Goal: Communication & Community: Answer question/provide support

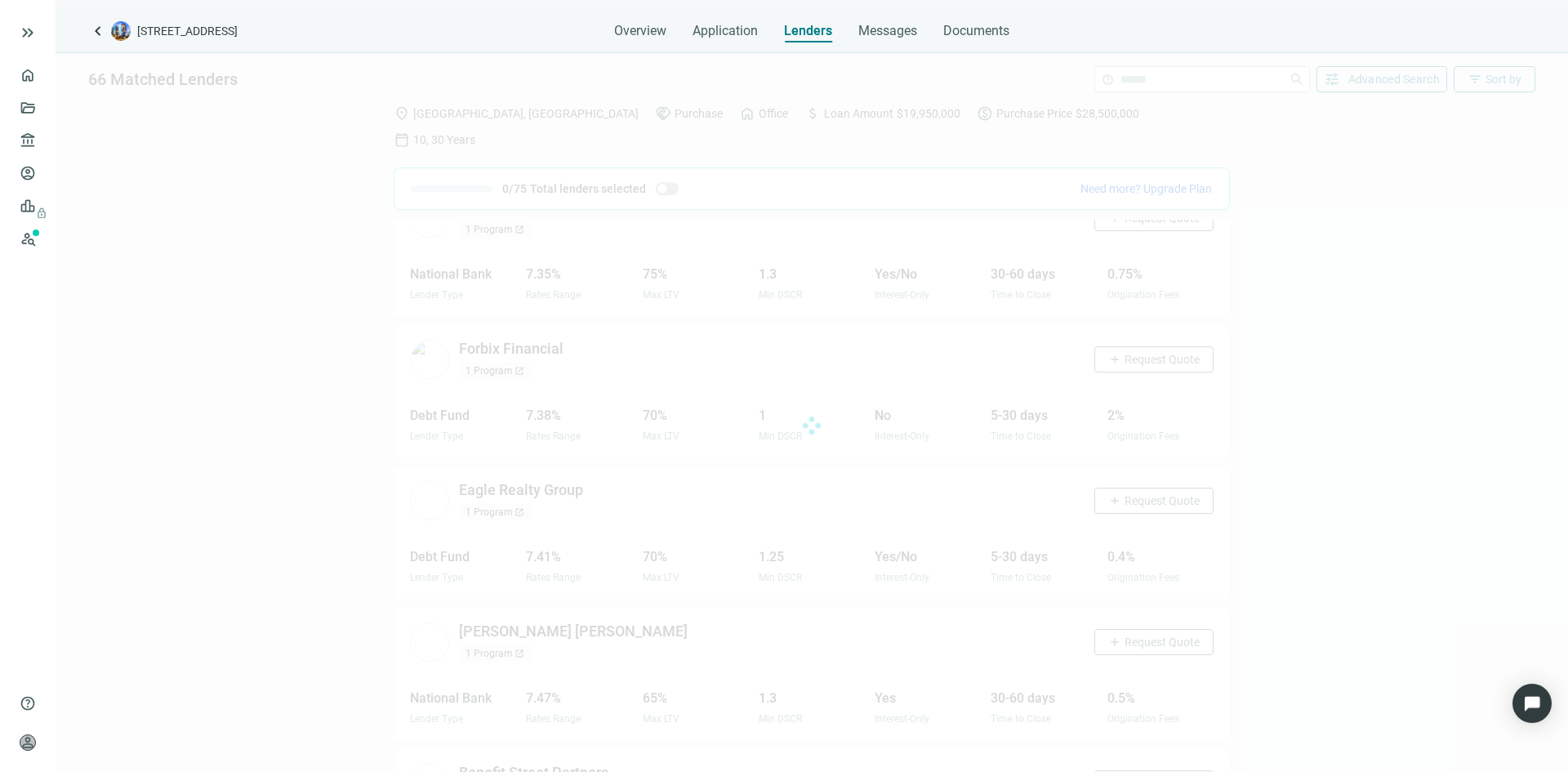
scroll to position [7890, 0]
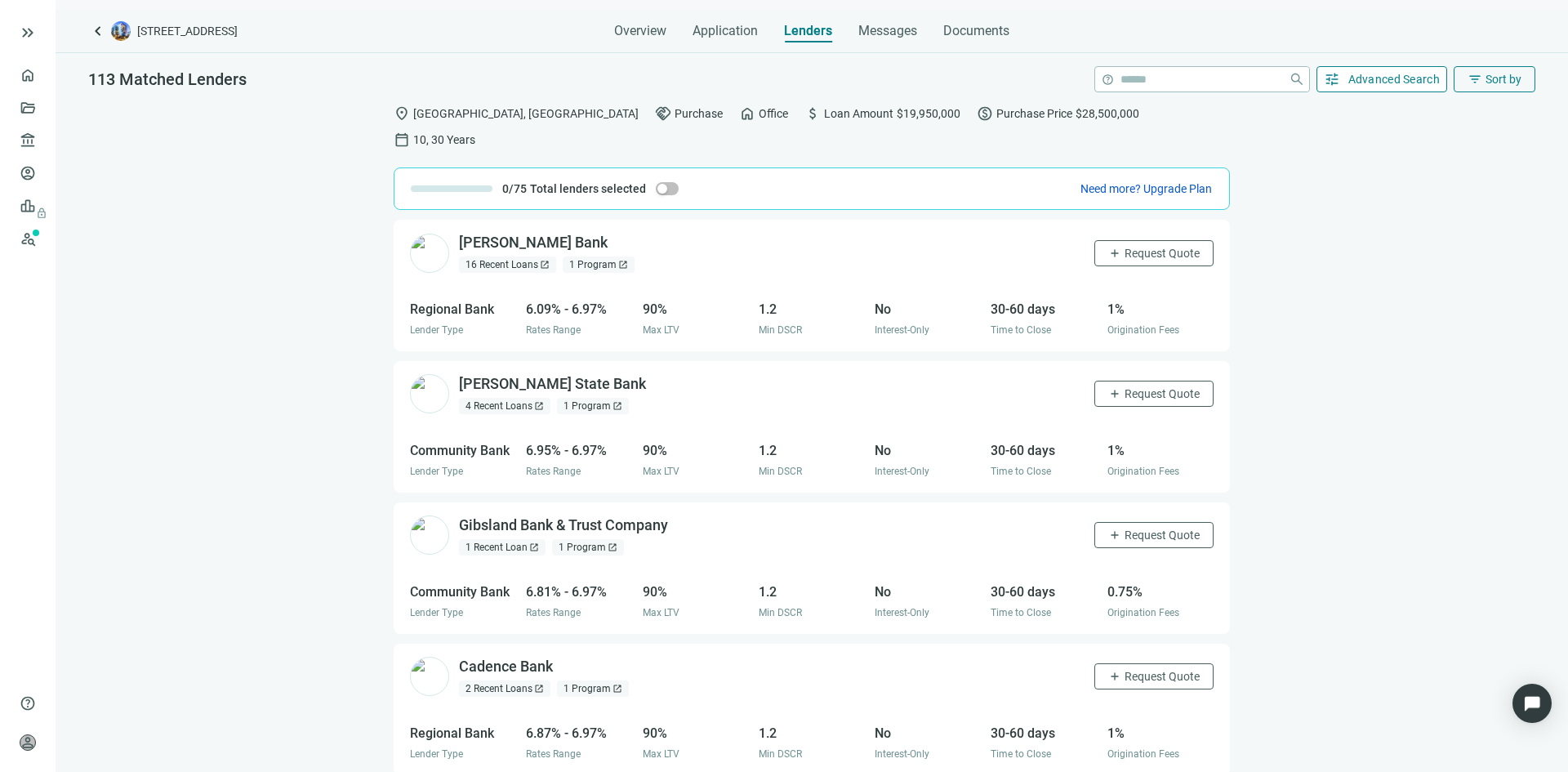
click at [1367, 77] on span "Advanced Search" at bounding box center [1394, 80] width 92 height 13
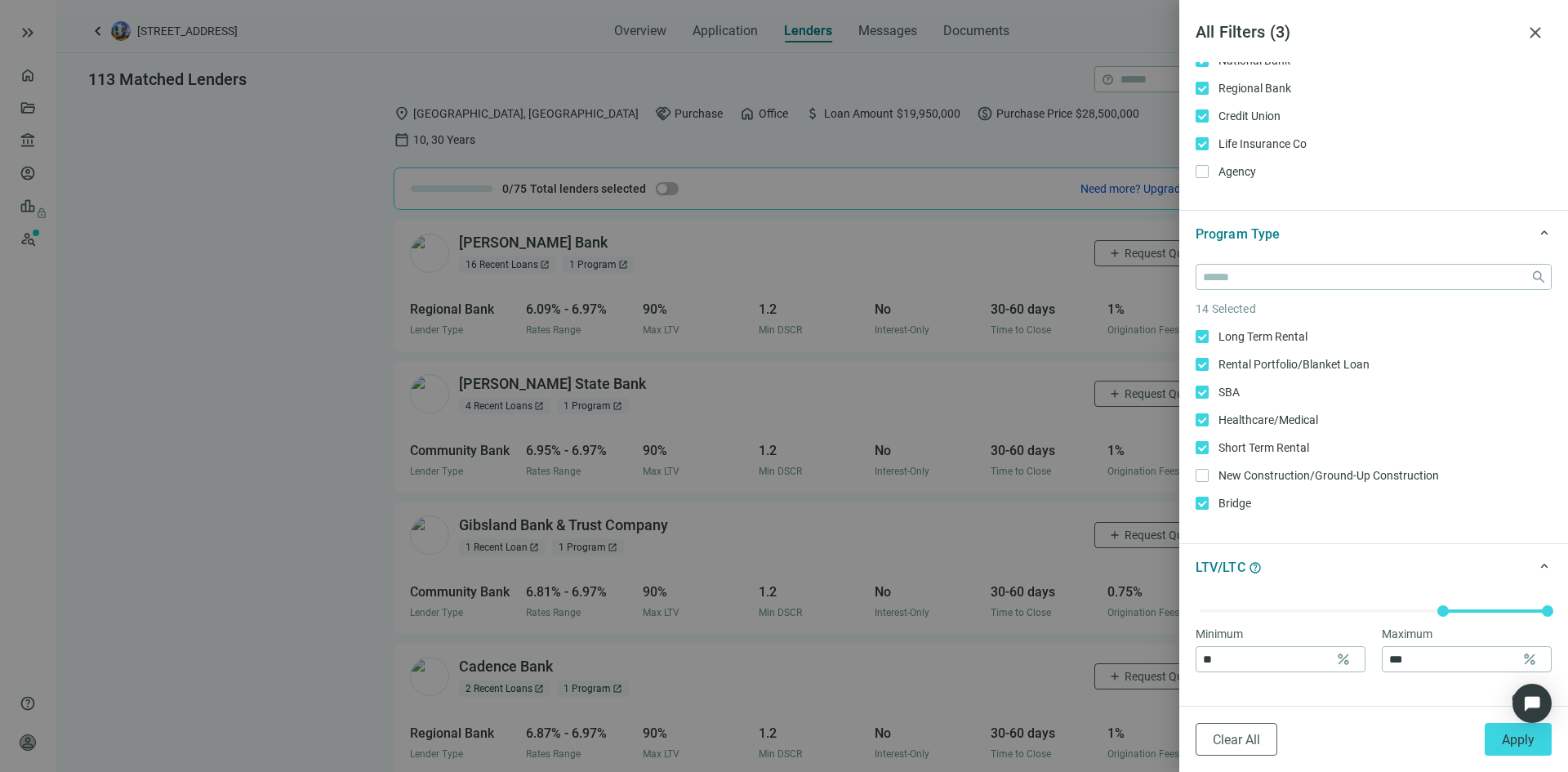
scroll to position [245, 0]
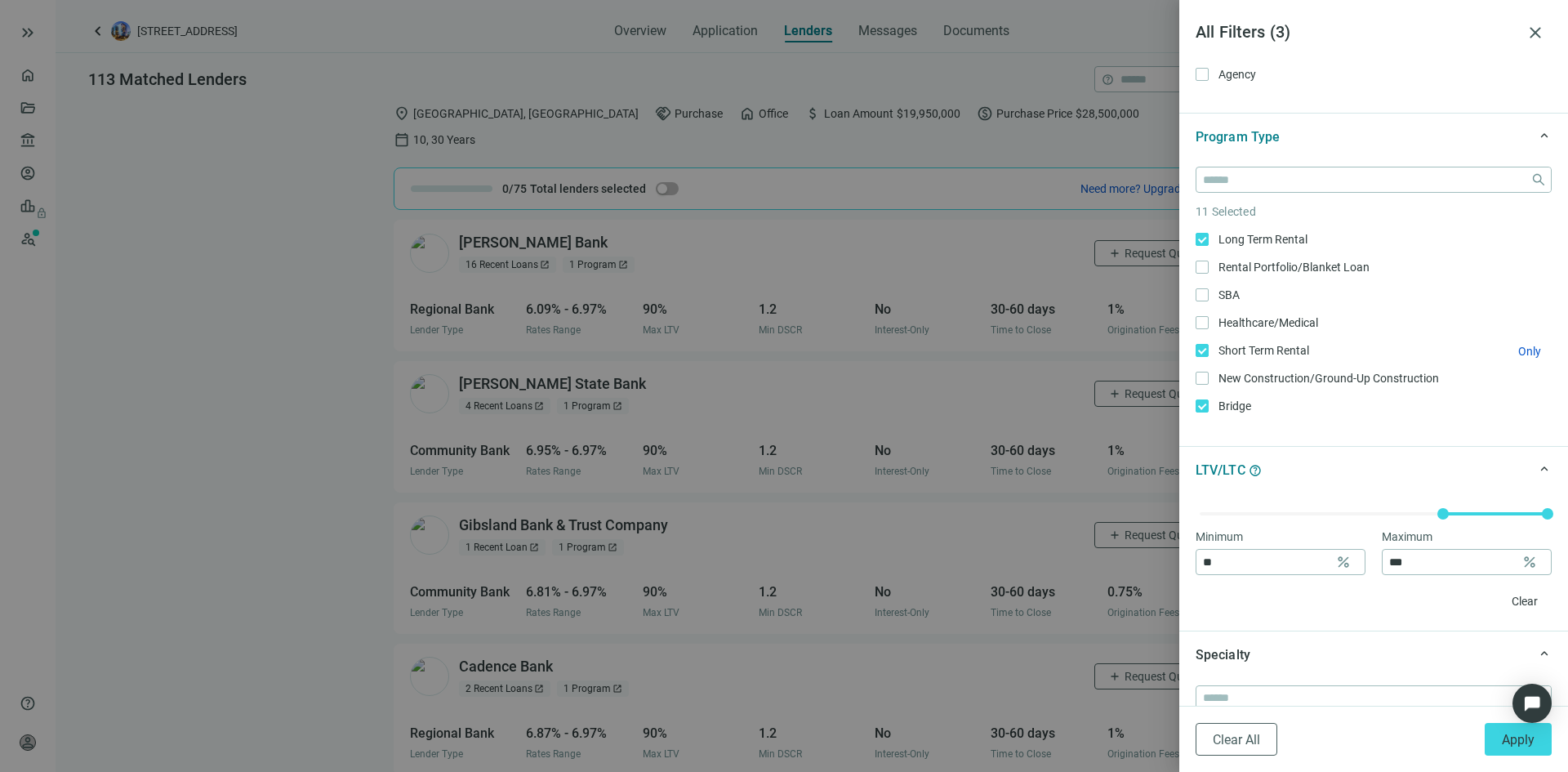
click at [1209, 350] on span "Short Term Rental Only" at bounding box center [1262, 350] width 107 height 18
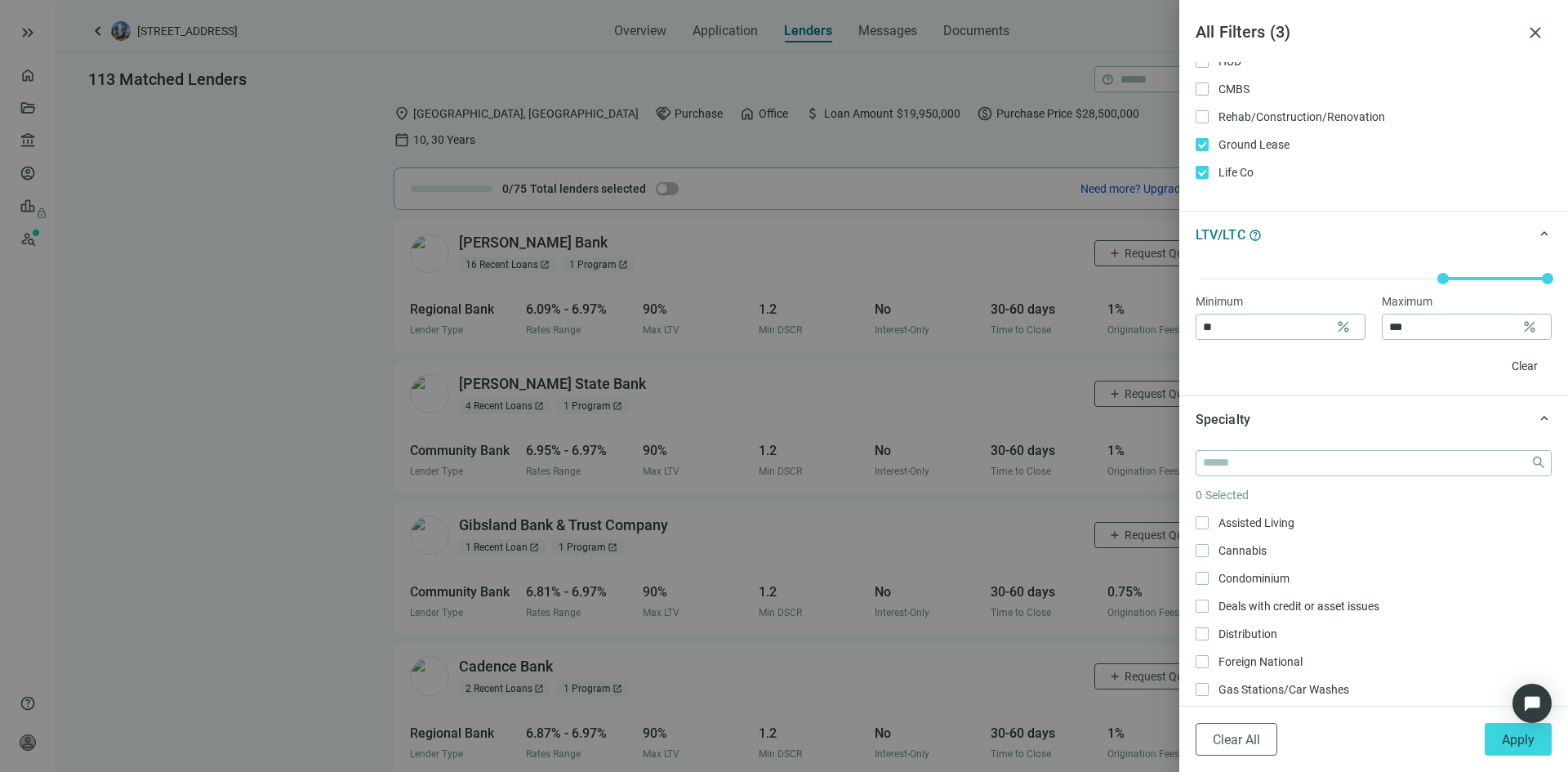
scroll to position [490, 0]
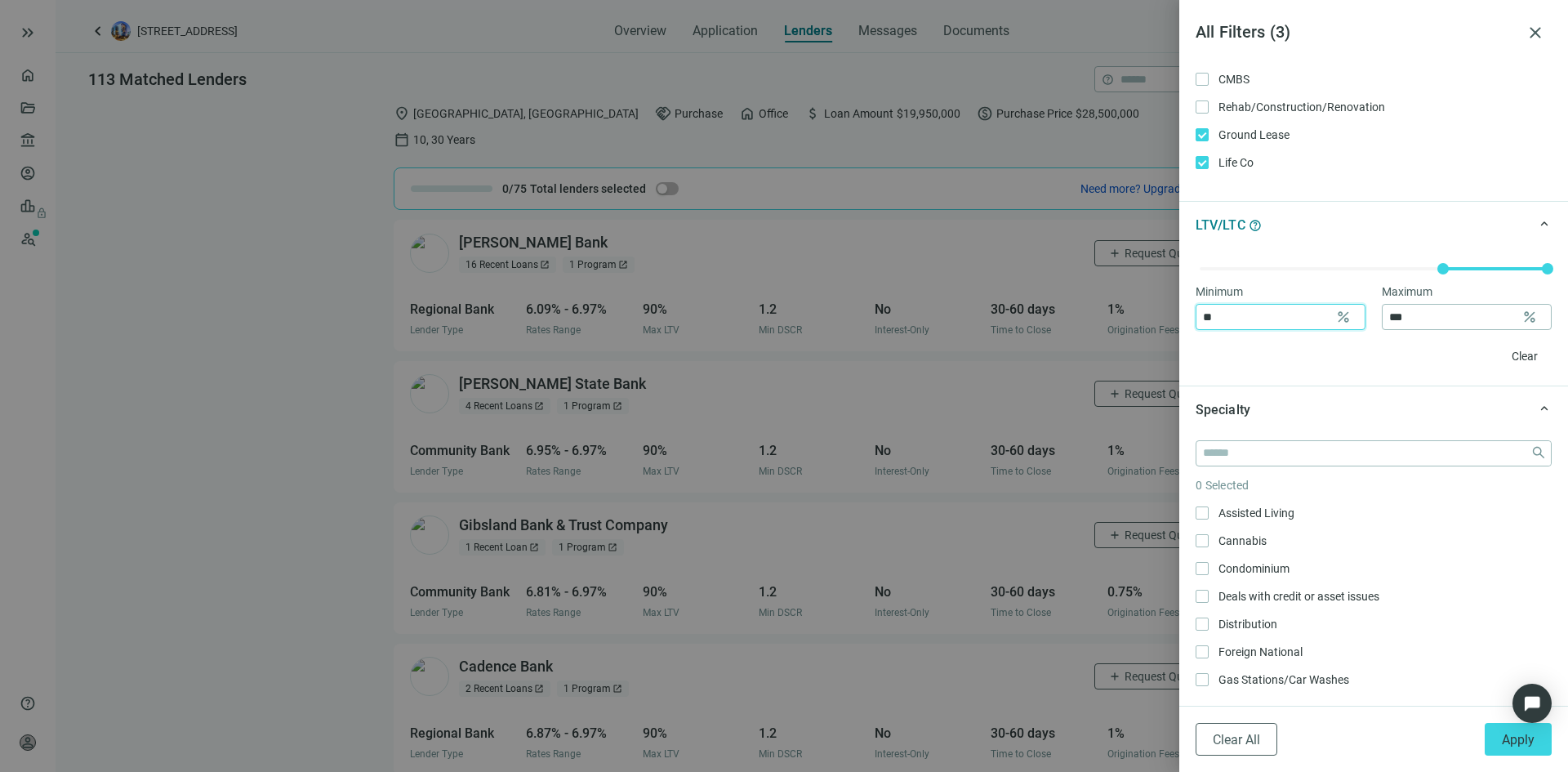
click at [1237, 323] on input "**" at bounding box center [1266, 317] width 126 height 25
type input "**"
click at [1403, 322] on input "***" at bounding box center [1453, 317] width 126 height 25
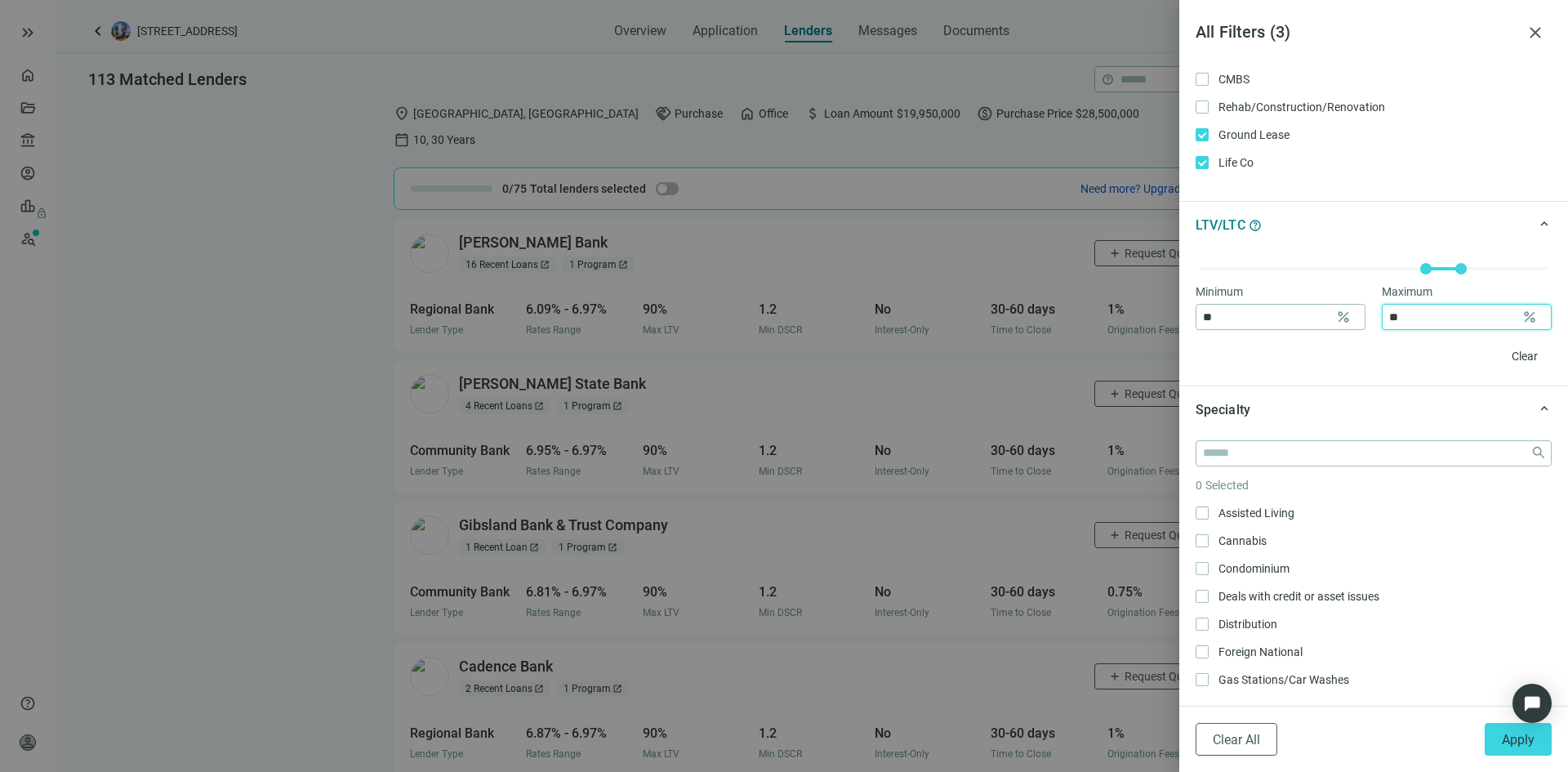
type input "**"
click at [1391, 359] on div "Clear" at bounding box center [1373, 355] width 356 height 26
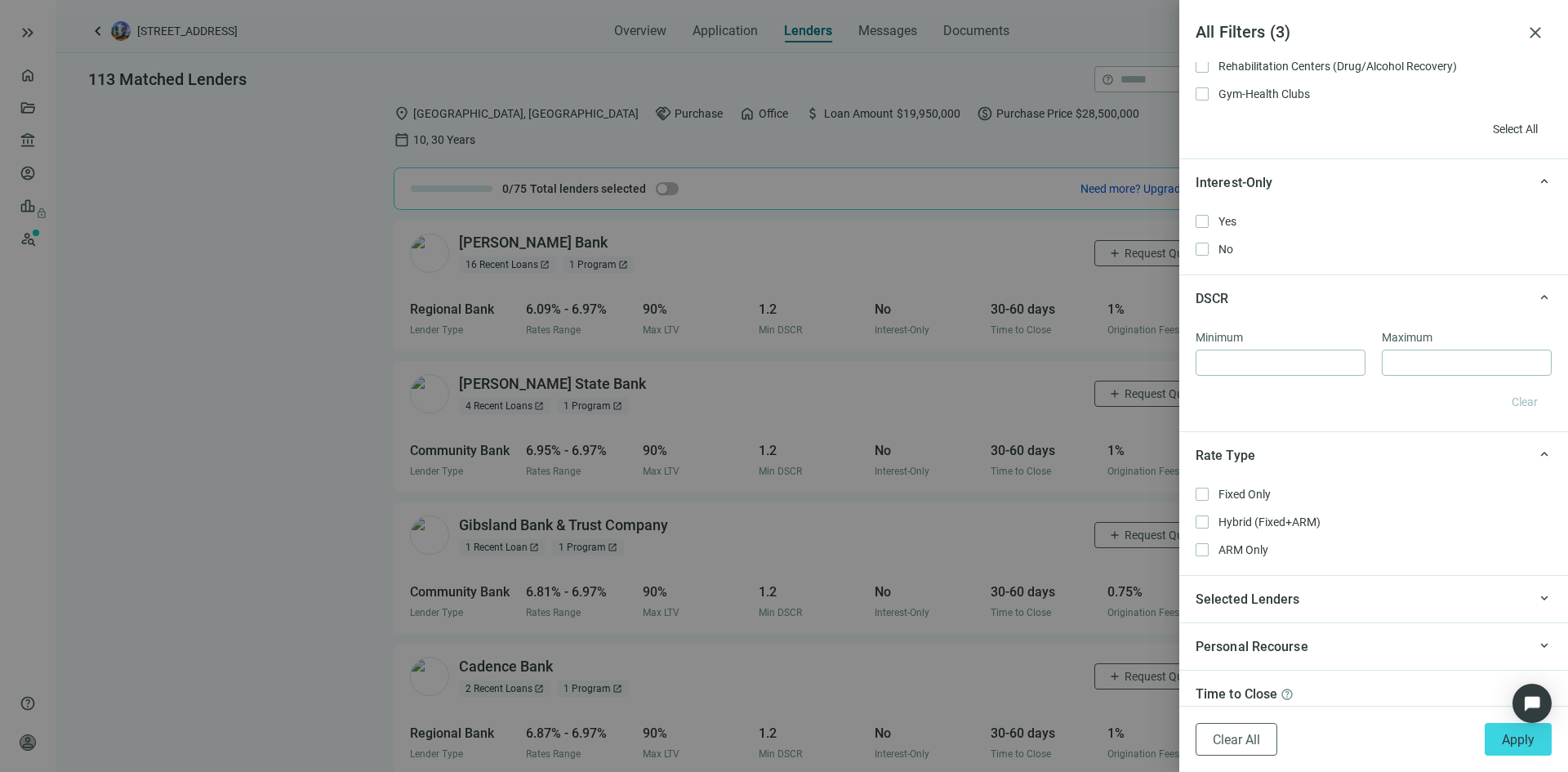
scroll to position [1225, 0]
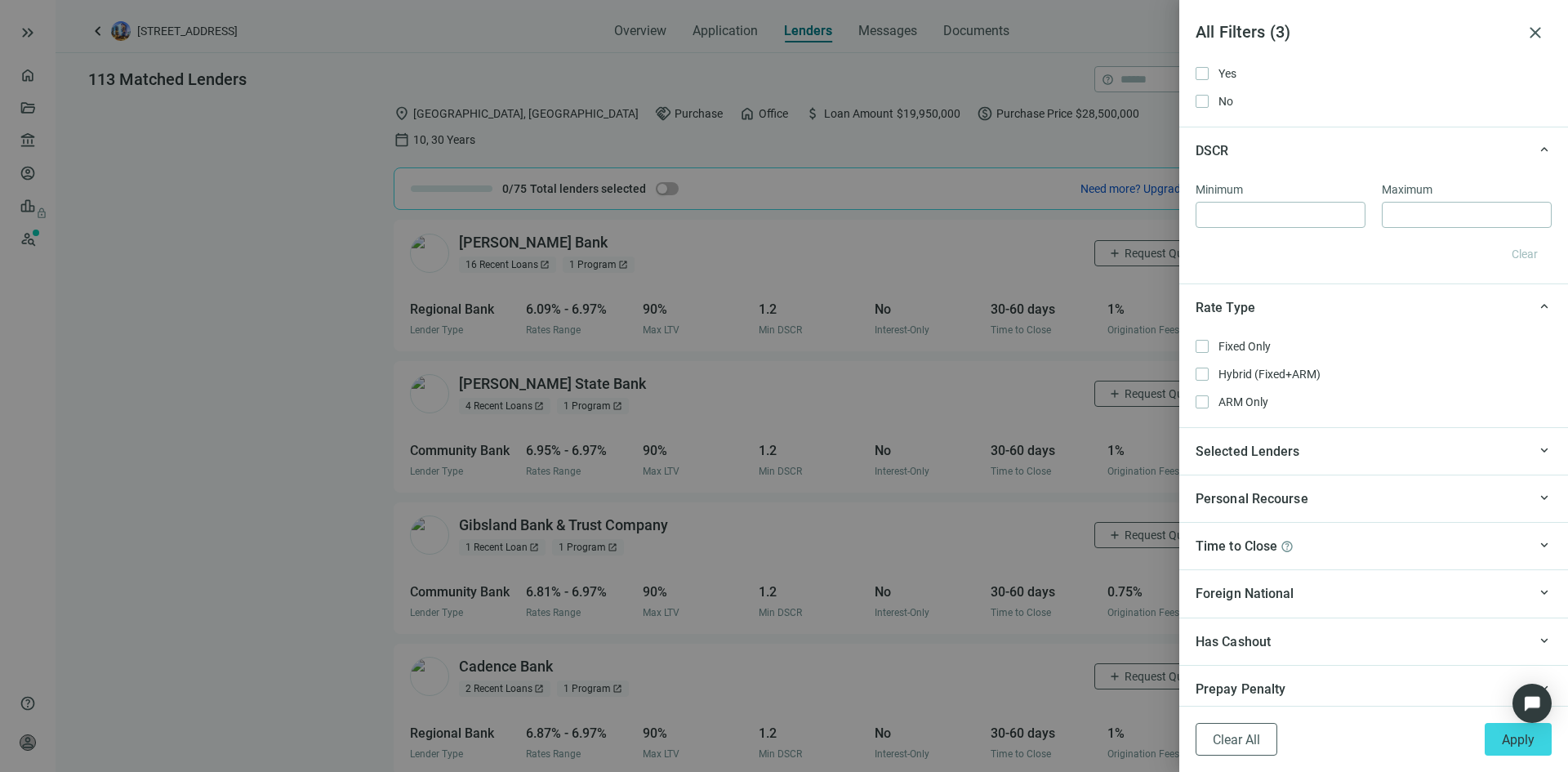
click at [1383, 452] on div "Selected Lenders" at bounding box center [1360, 451] width 331 height 21
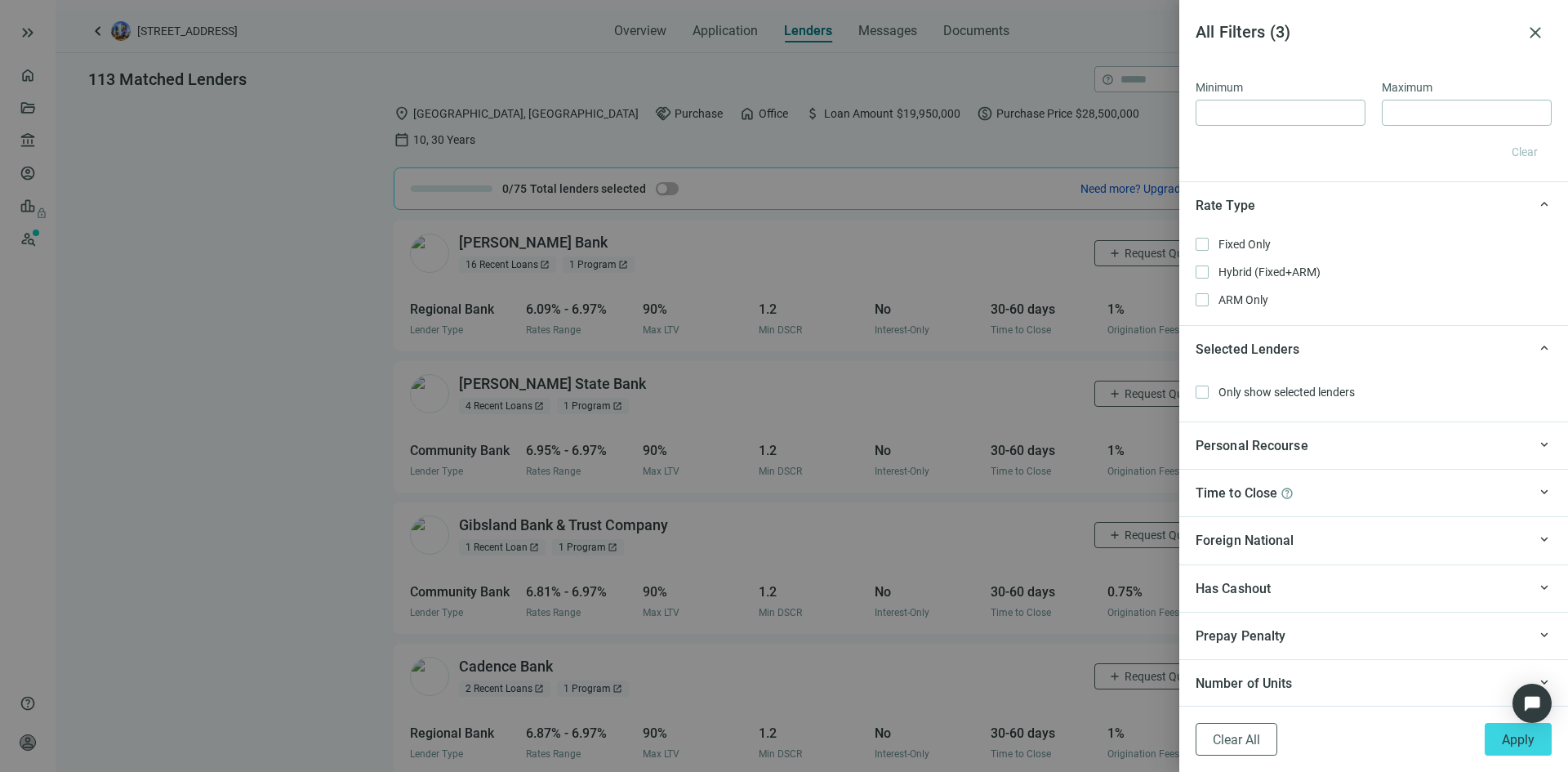
scroll to position [1330, 0]
drag, startPoint x: 1497, startPoint y: 744, endPoint x: 1452, endPoint y: 728, distance: 47.8
click at [1498, 744] on button "Apply" at bounding box center [1518, 739] width 67 height 32
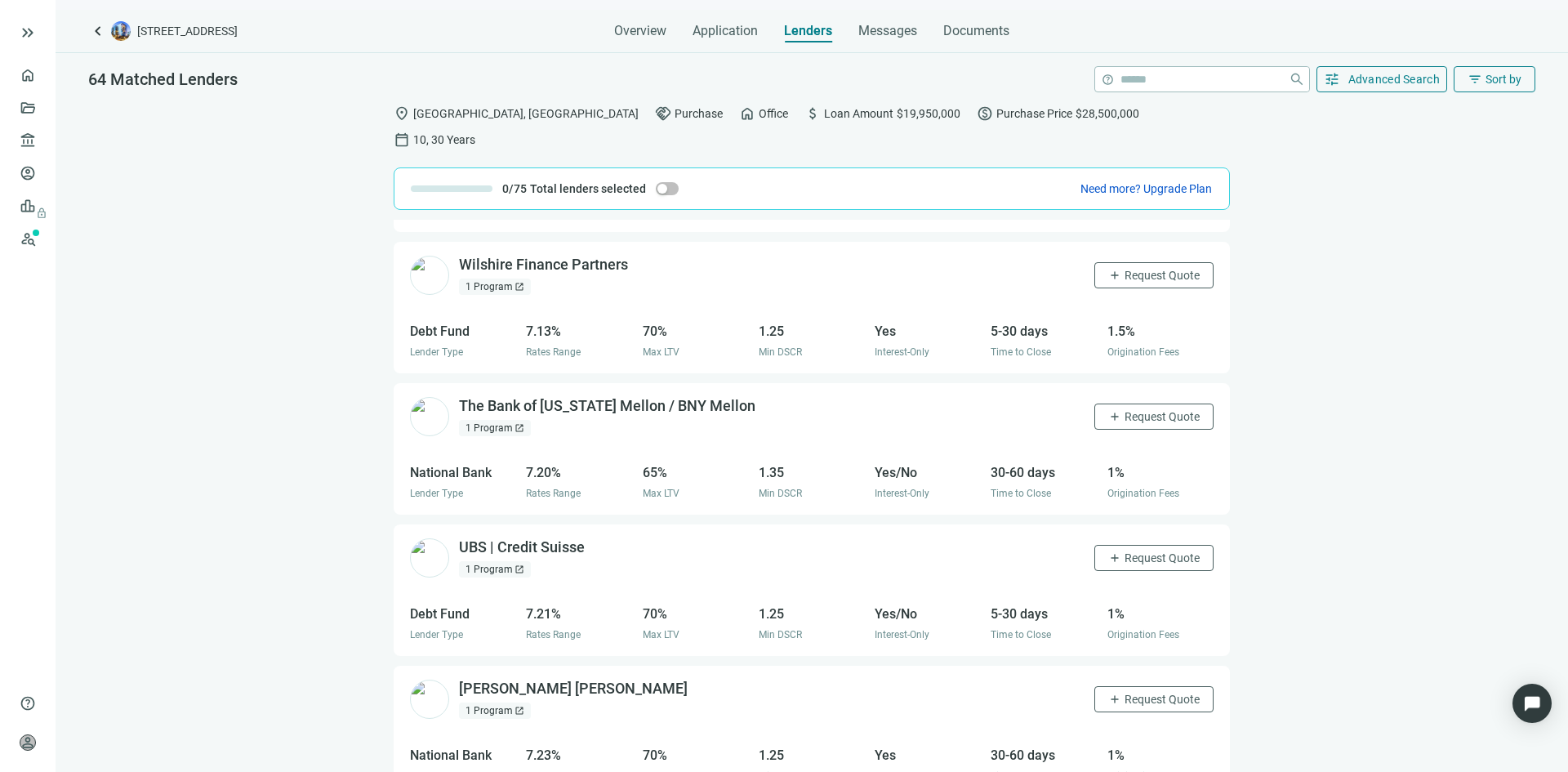
scroll to position [6465, 0]
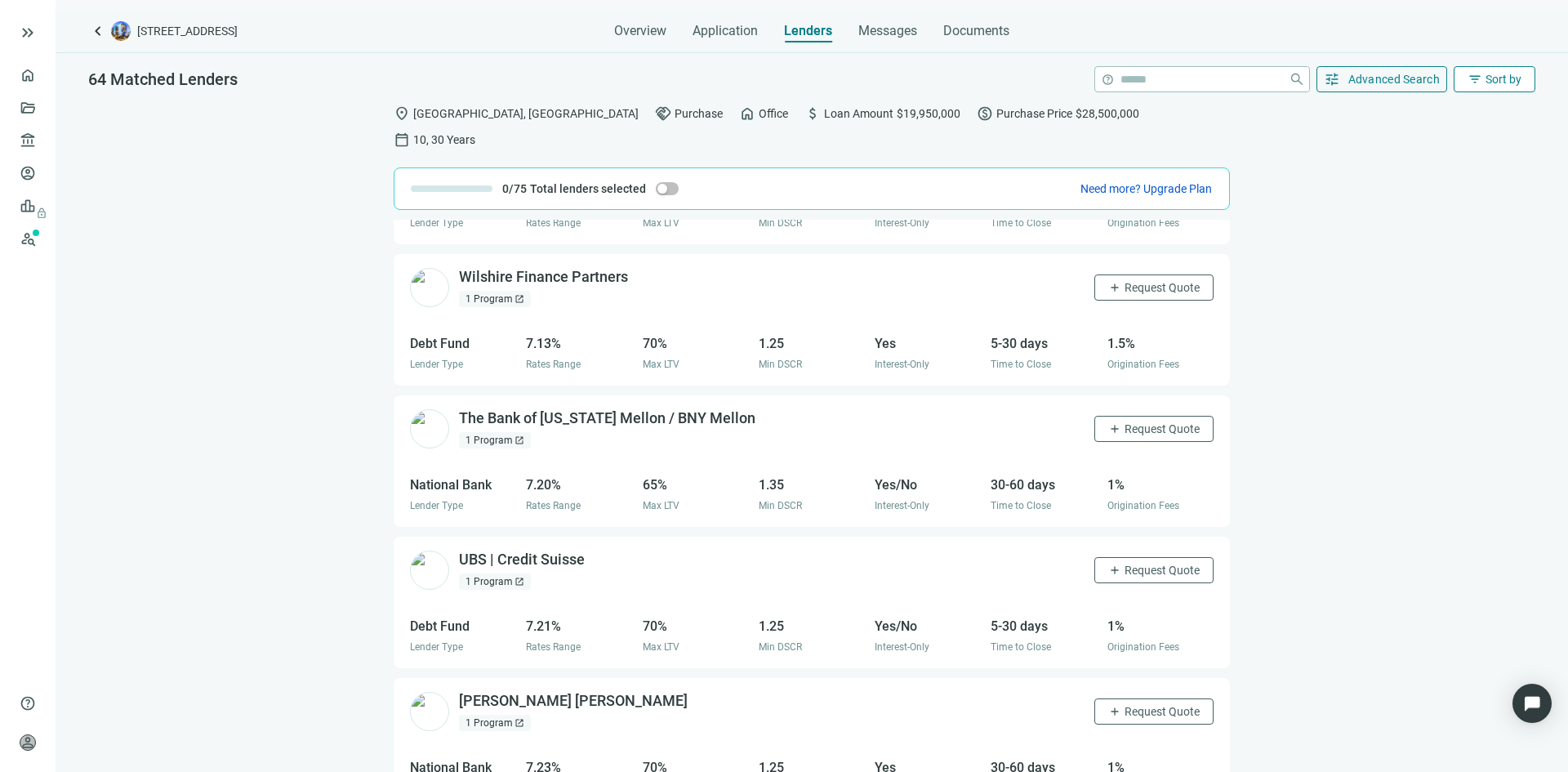
click at [1487, 83] on span "Sort by" at bounding box center [1503, 80] width 36 height 13
click at [1444, 178] on div "Rate (low to high)" at bounding box center [1462, 176] width 115 height 17
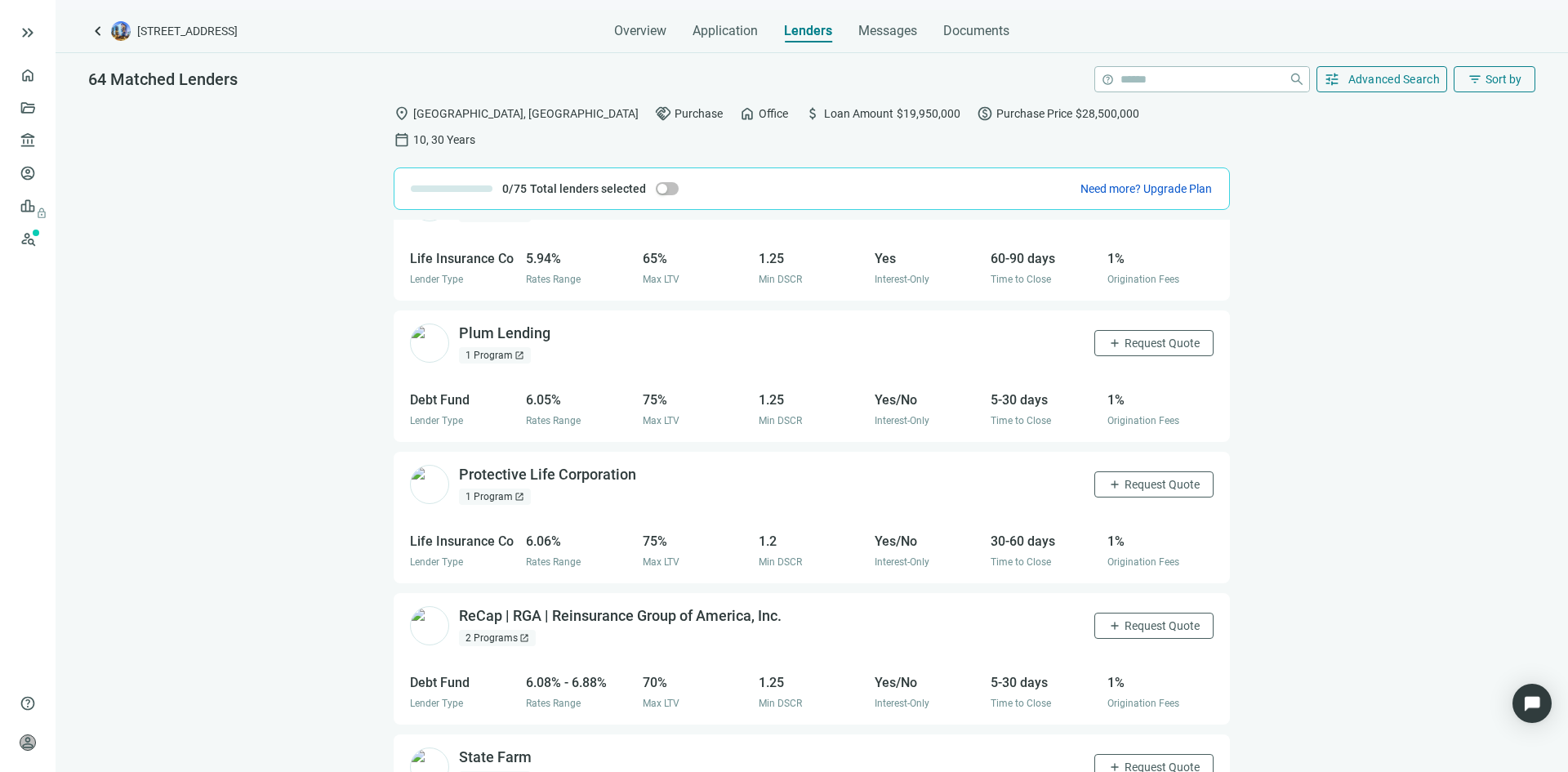
scroll to position [0, 0]
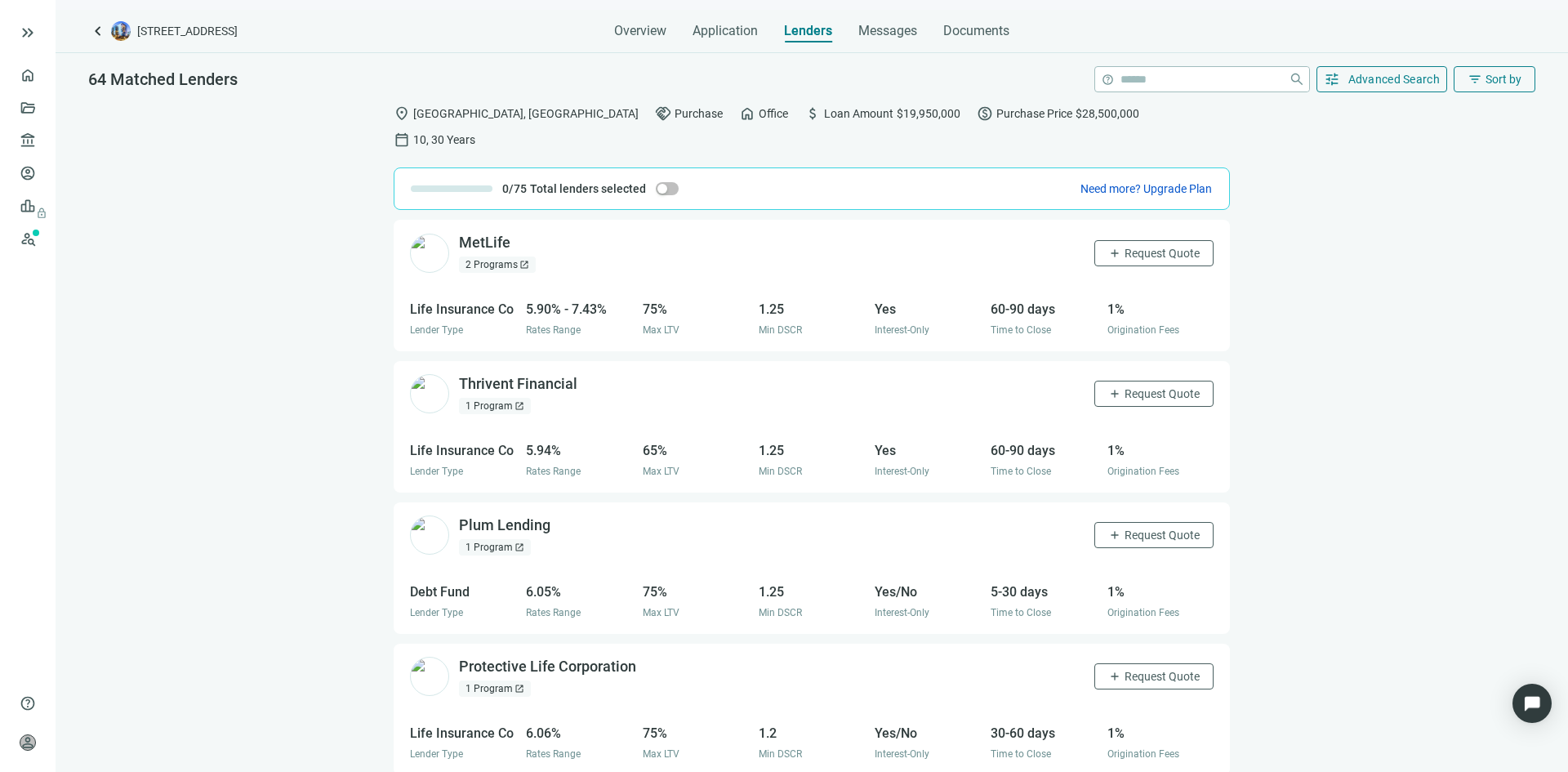
drag, startPoint x: 1303, startPoint y: 403, endPoint x: 1219, endPoint y: 246, distance: 178.1
click at [1302, 398] on div "MetLife open_in_new 2 Programs open_in_new add Request Quote Life Insurance Co …" at bounding box center [812, 509] width 1512 height 578
drag, startPoint x: 1240, startPoint y: 296, endPoint x: 1240, endPoint y: 266, distance: 30.0
click at [1240, 295] on div "MetLife open_in_new 2 Programs open_in_new add Request Quote Life Insurance Co …" at bounding box center [812, 509] width 1512 height 578
click at [1136, 247] on span "Request Quote" at bounding box center [1162, 253] width 76 height 13
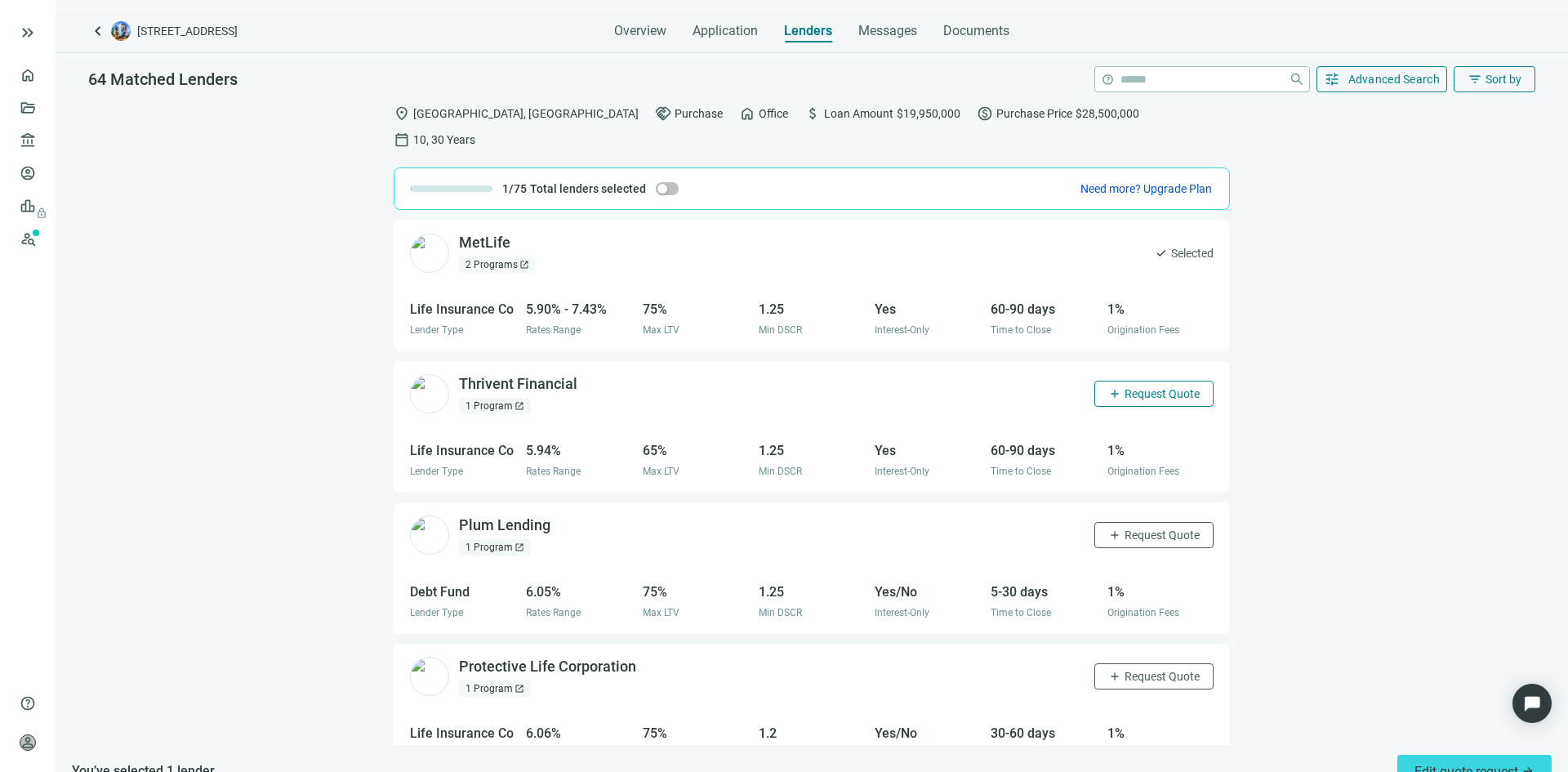
click at [1129, 387] on span "Request Quote" at bounding box center [1162, 393] width 76 height 13
click at [1125, 529] on span "Request Quote" at bounding box center [1162, 535] width 76 height 13
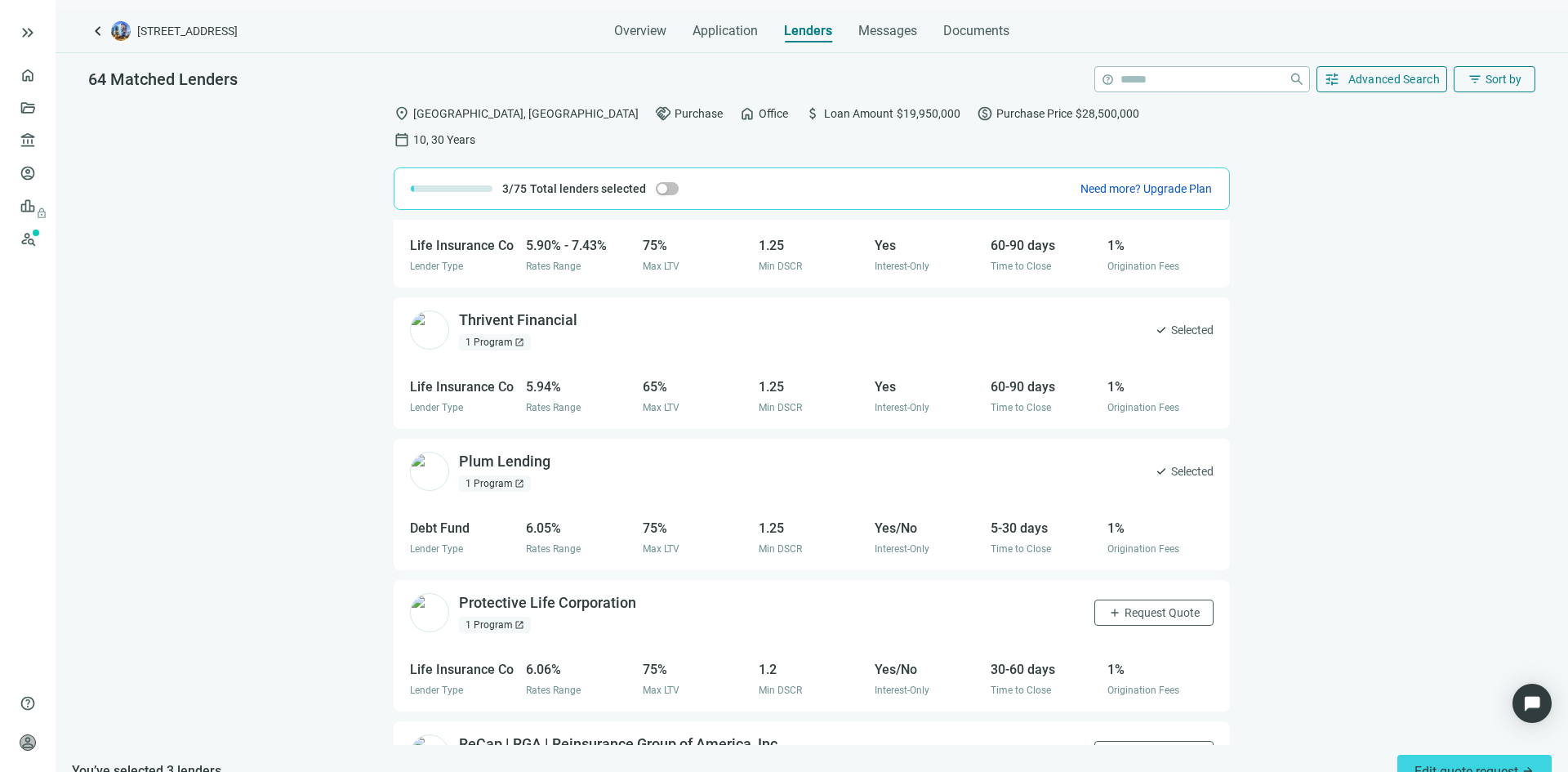
scroll to position [245, 0]
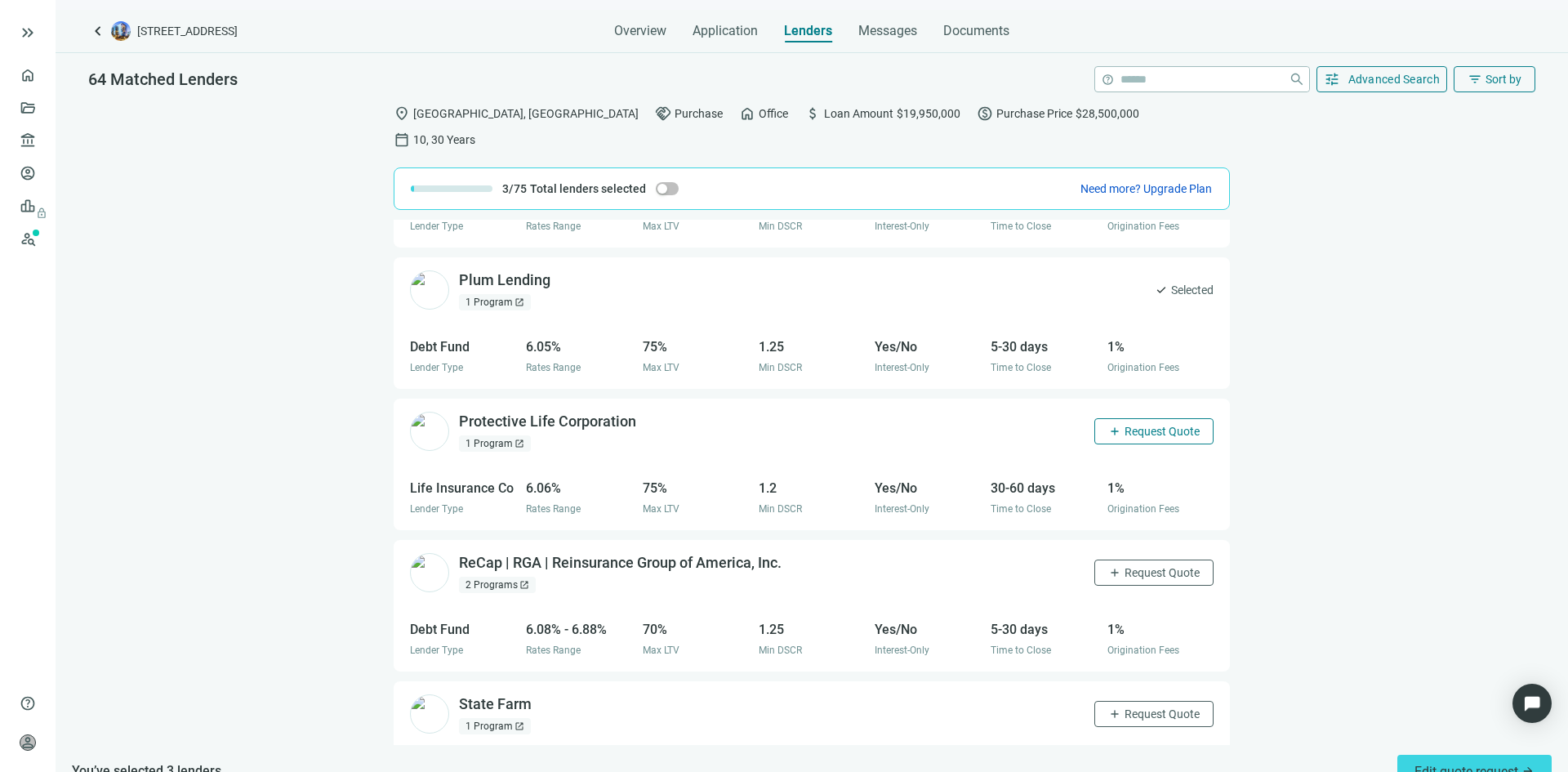
click at [1132, 425] on span "Request Quote" at bounding box center [1162, 432] width 76 height 13
click at [1141, 566] on span "Request Quote" at bounding box center [1162, 573] width 76 height 13
click at [1131, 707] on span "Request Quote" at bounding box center [1162, 714] width 76 height 13
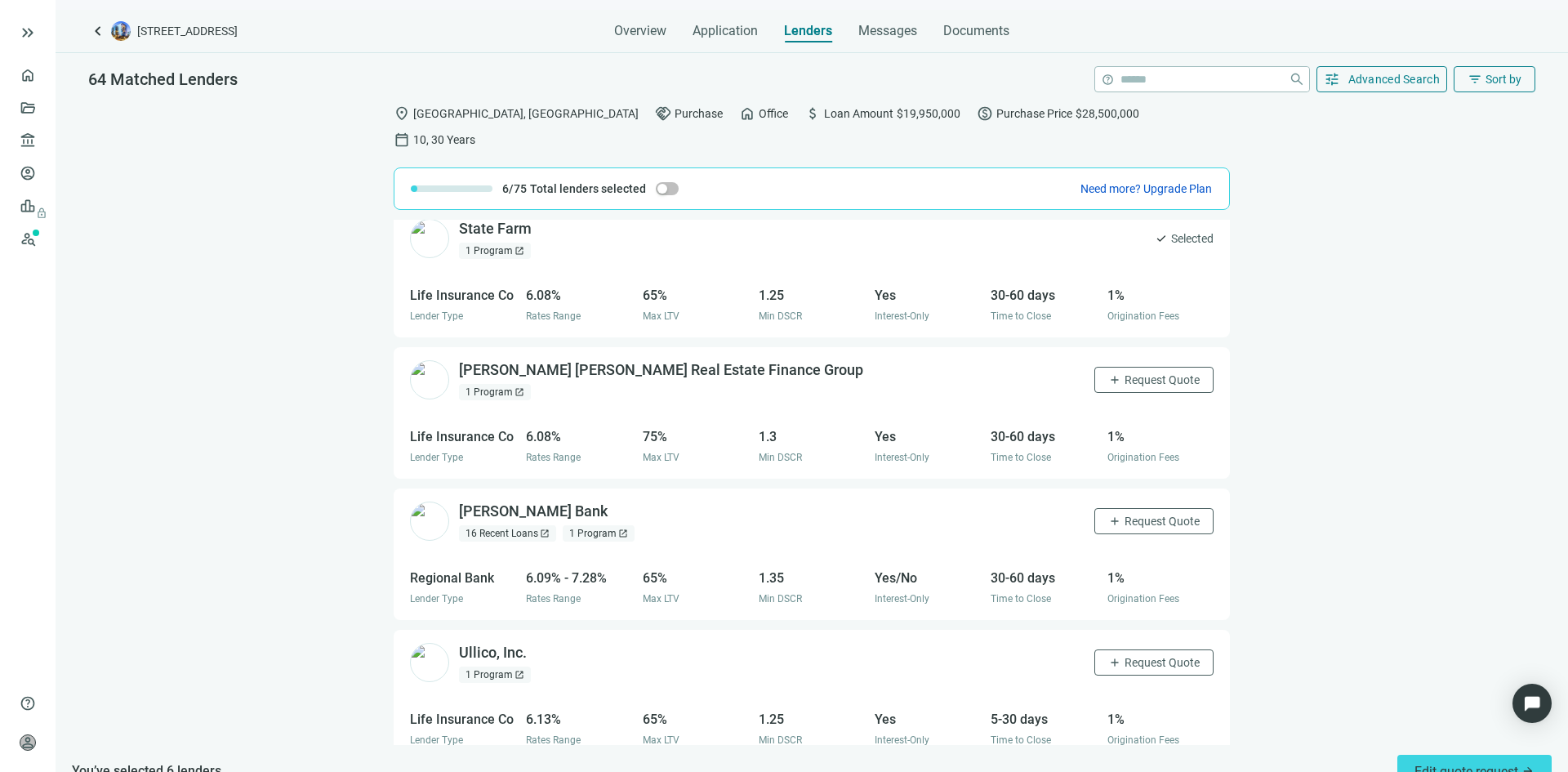
scroll to position [735, 0]
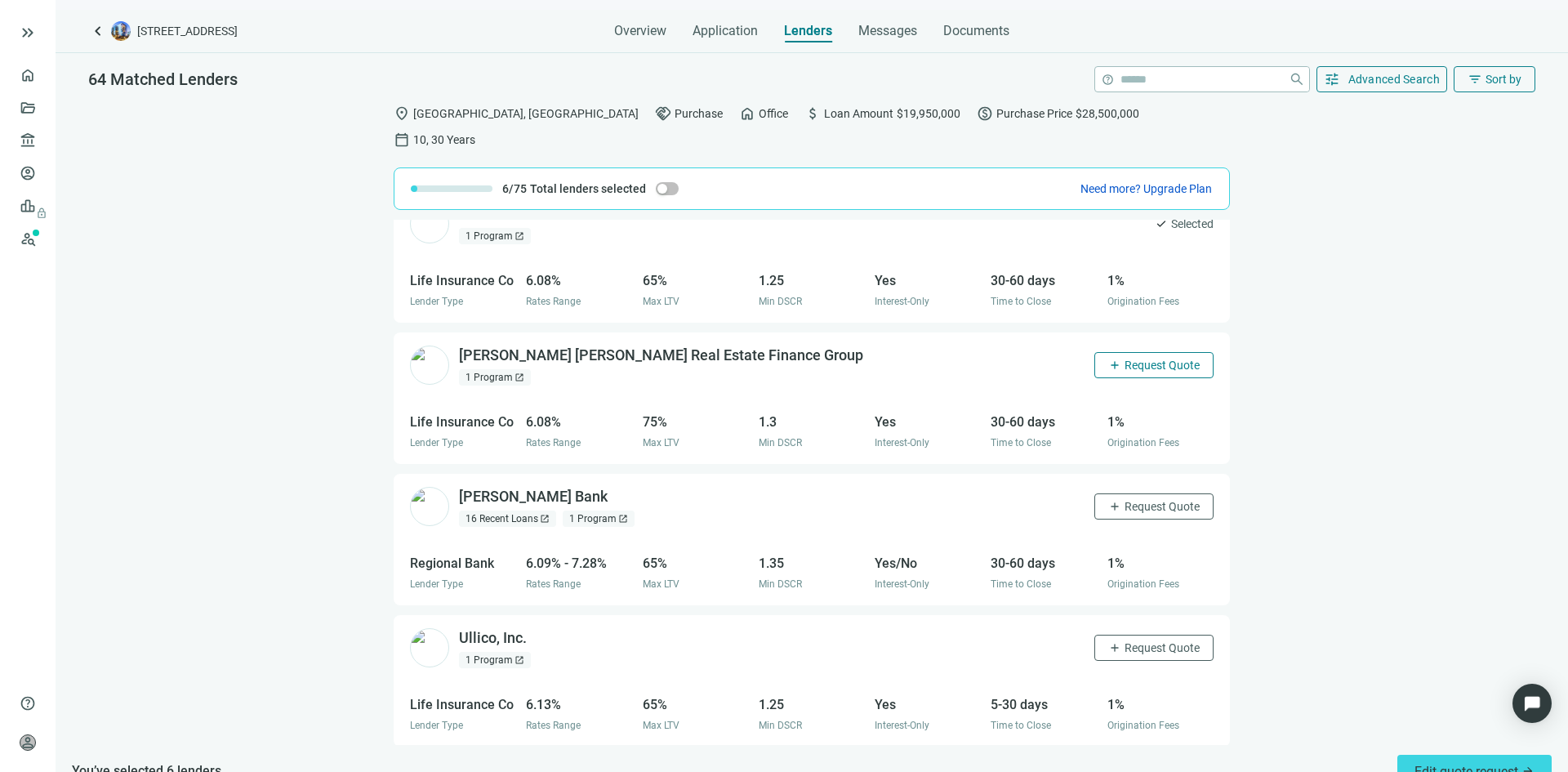
click at [1136, 359] on span "Request Quote" at bounding box center [1162, 365] width 76 height 13
click at [1139, 500] on span "Request Quote" at bounding box center [1162, 506] width 76 height 13
click at [1131, 615] on div "Ullico, Inc. open_in_new 1 Program open_in_new add Request Quote" at bounding box center [812, 648] width 837 height 66
click at [1131, 641] on span "Request Quote" at bounding box center [1162, 647] width 76 height 13
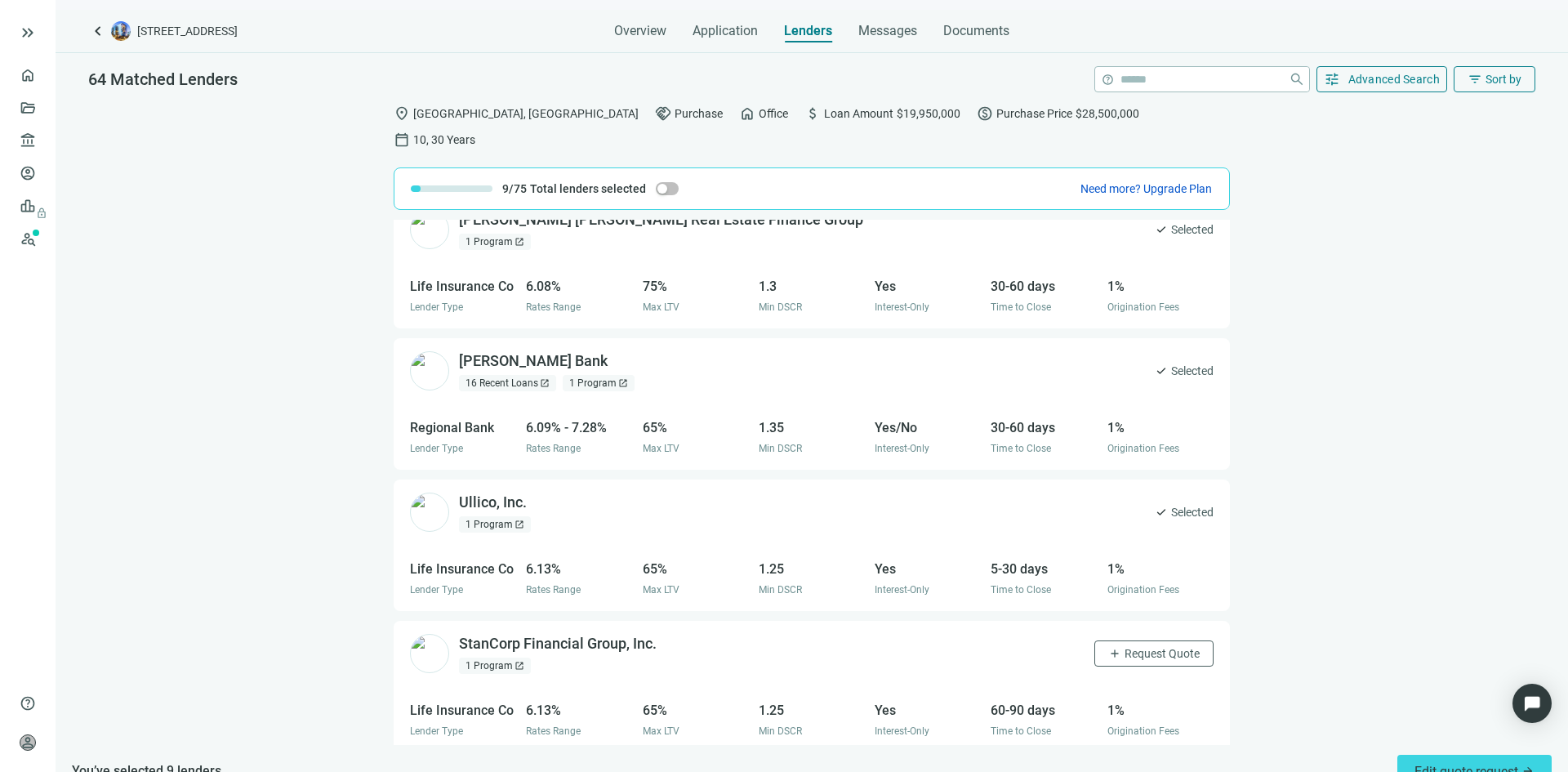
scroll to position [1143, 0]
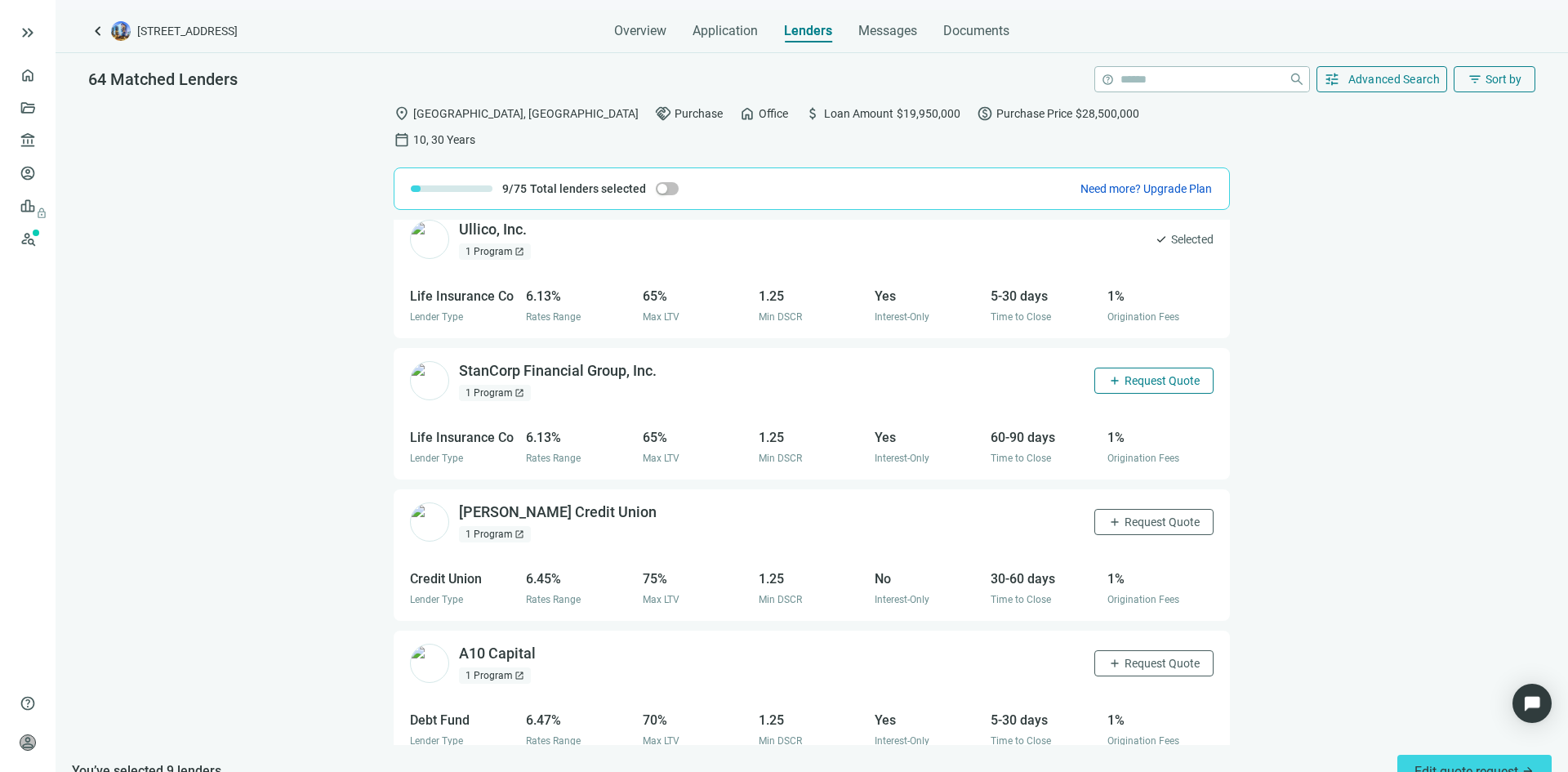
click at [1130, 374] on span "Request Quote" at bounding box center [1162, 381] width 76 height 13
click at [1140, 515] on span "Request Quote" at bounding box center [1162, 522] width 76 height 13
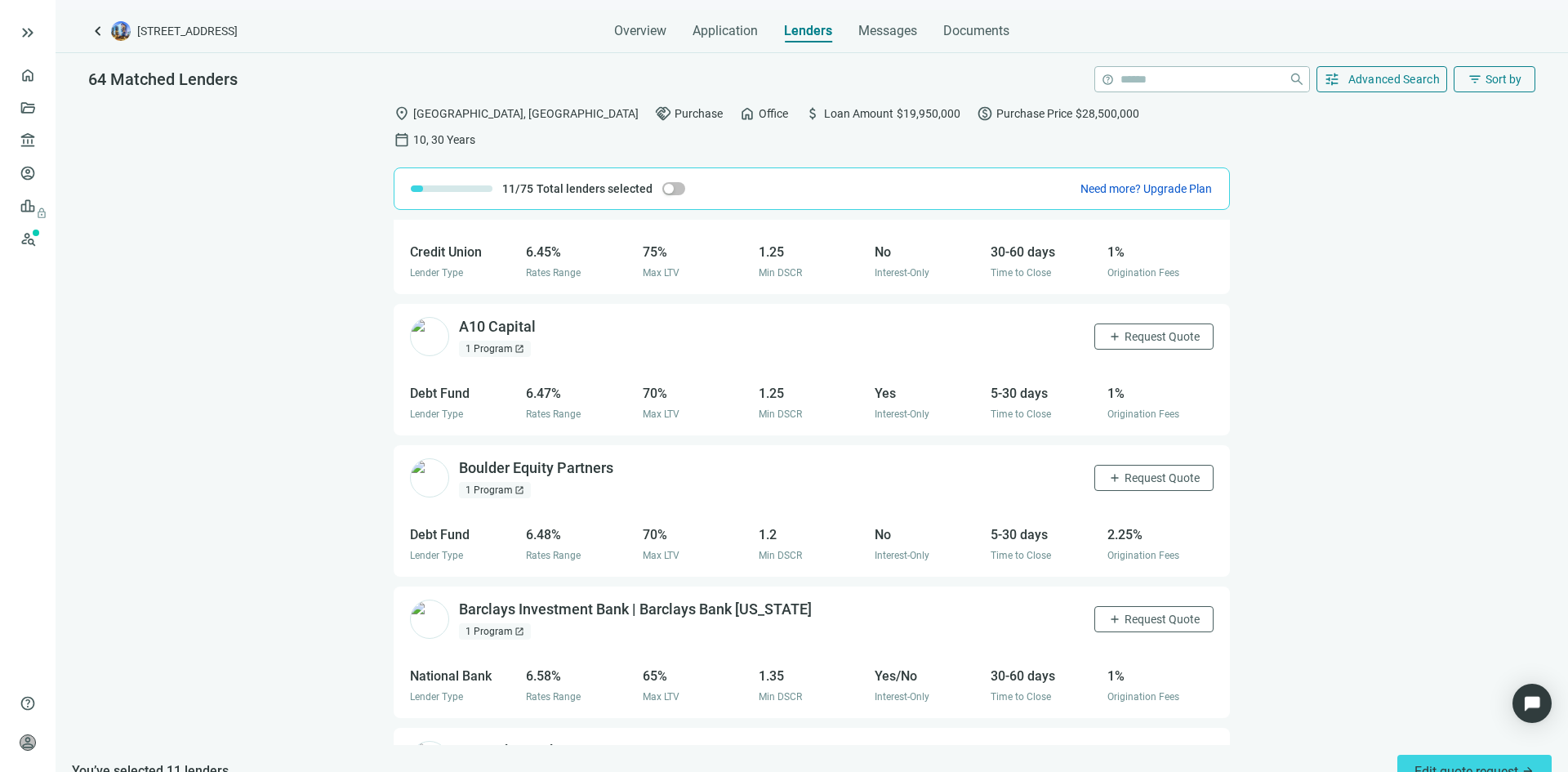
scroll to position [1389, 0]
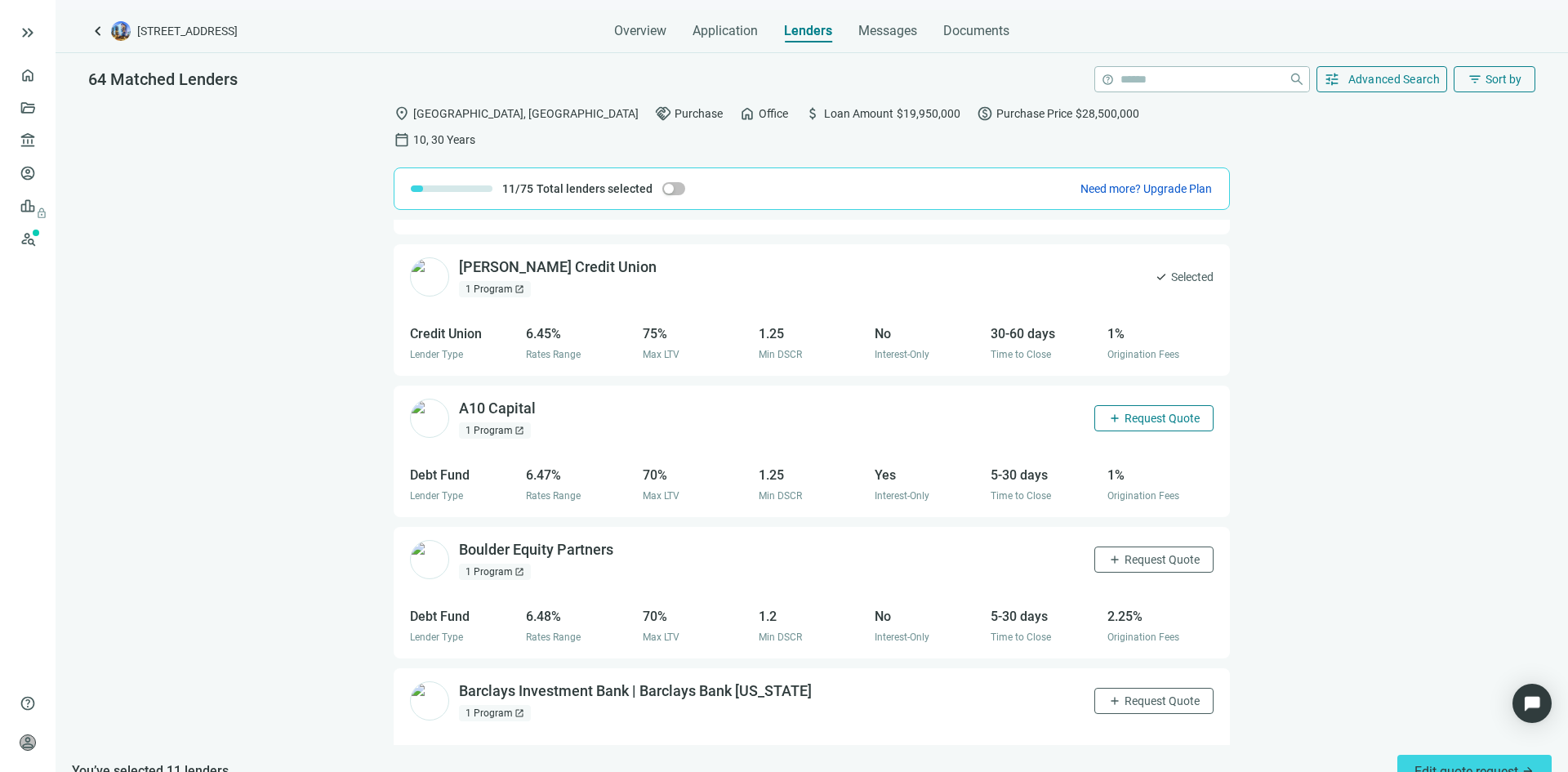
click at [1133, 412] on span "Request Quote" at bounding box center [1162, 418] width 76 height 13
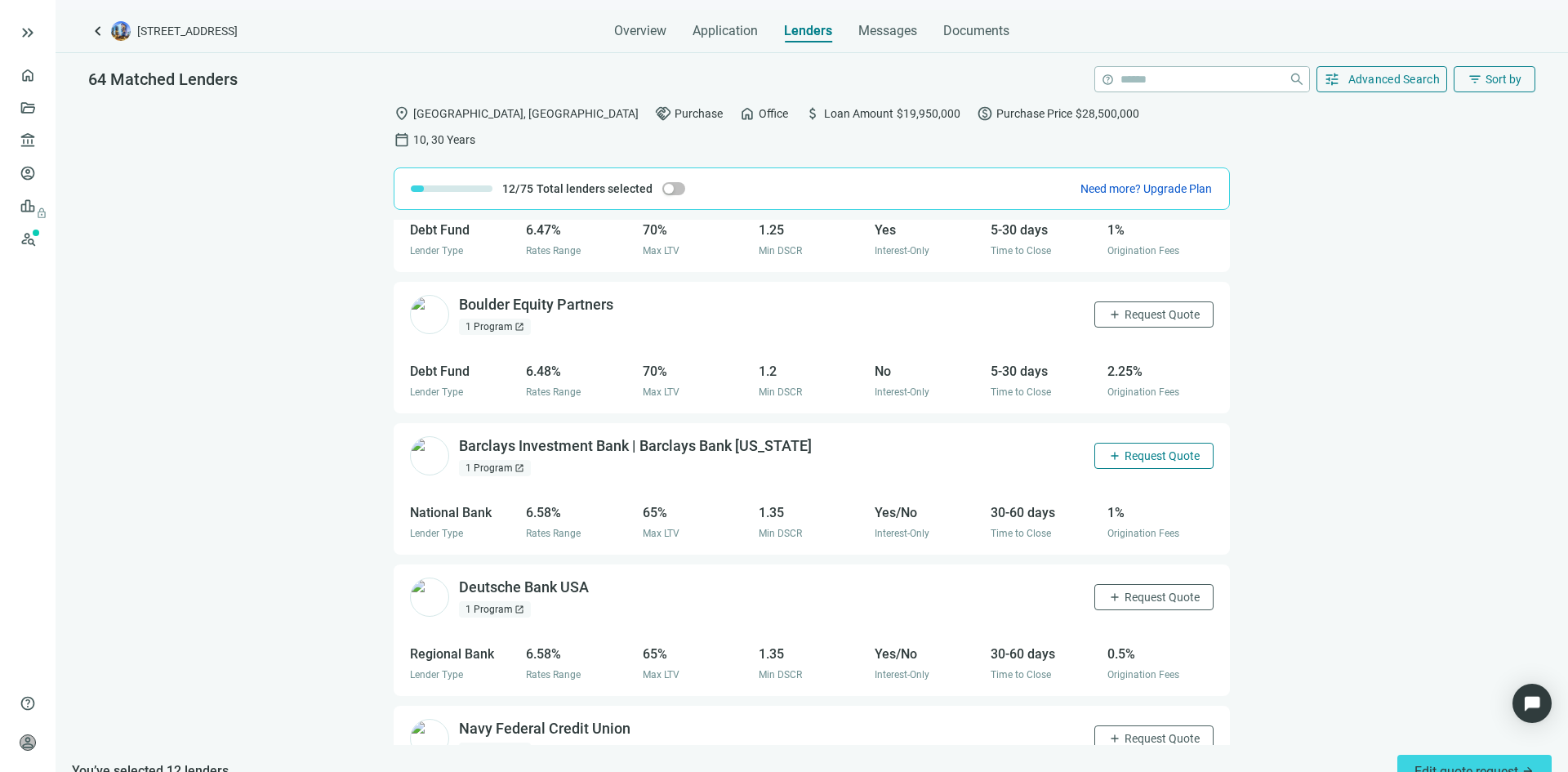
click at [1136, 449] on span "Request Quote" at bounding box center [1162, 456] width 76 height 13
click at [1133, 590] on span "Request Quote" at bounding box center [1162, 597] width 76 height 13
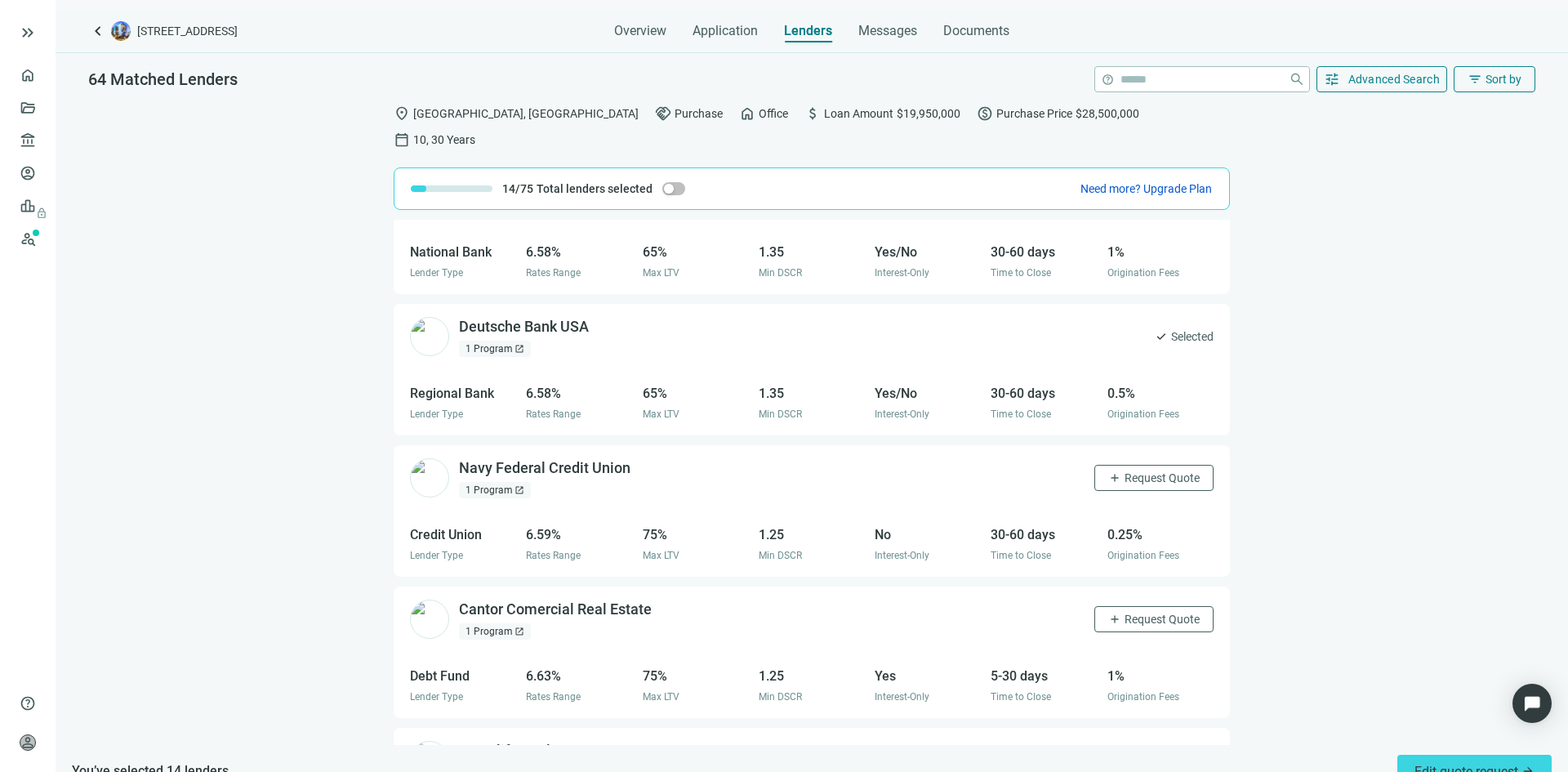
scroll to position [1960, 0]
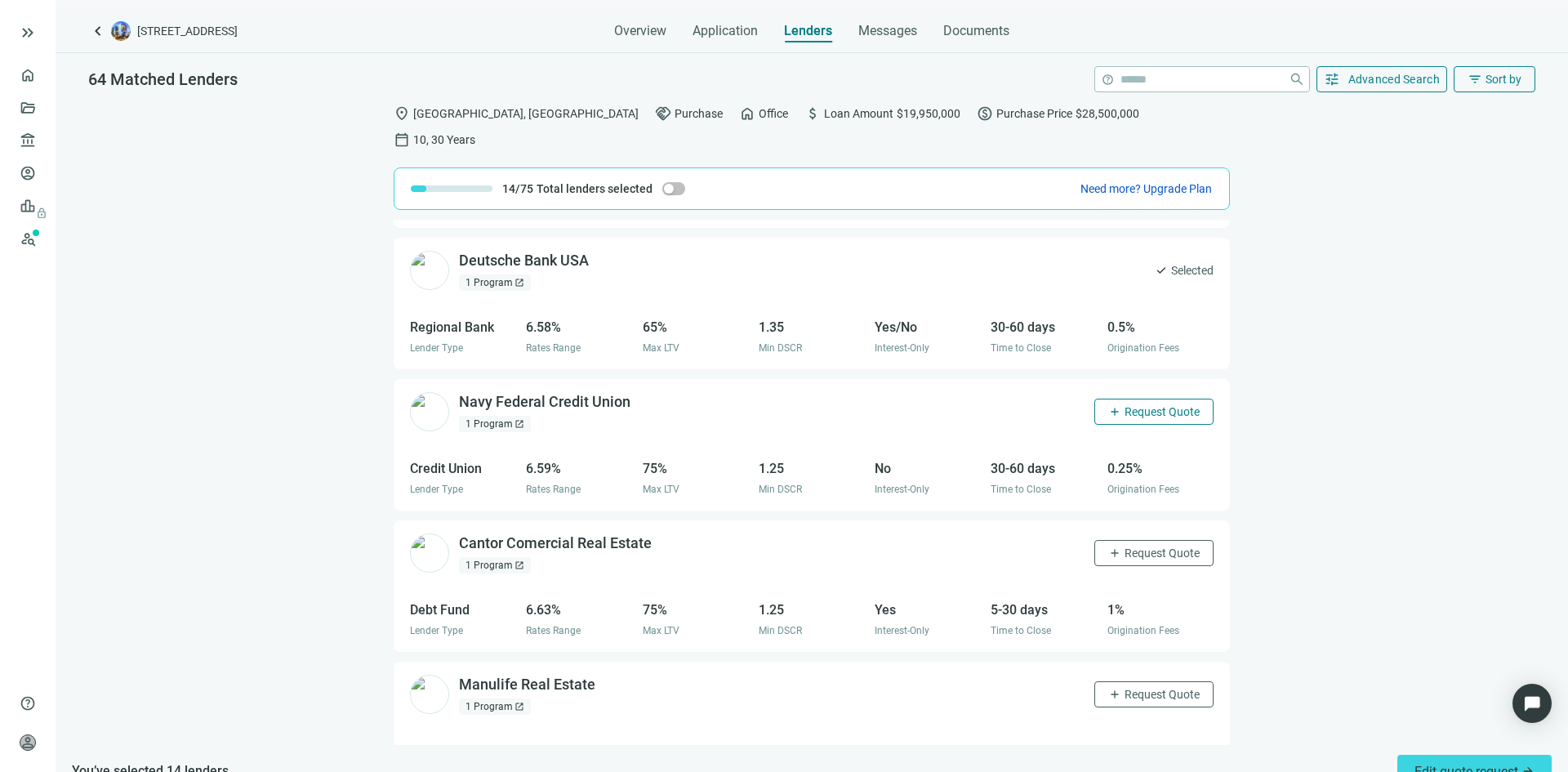
click at [1138, 405] on span "Request Quote" at bounding box center [1162, 412] width 76 height 13
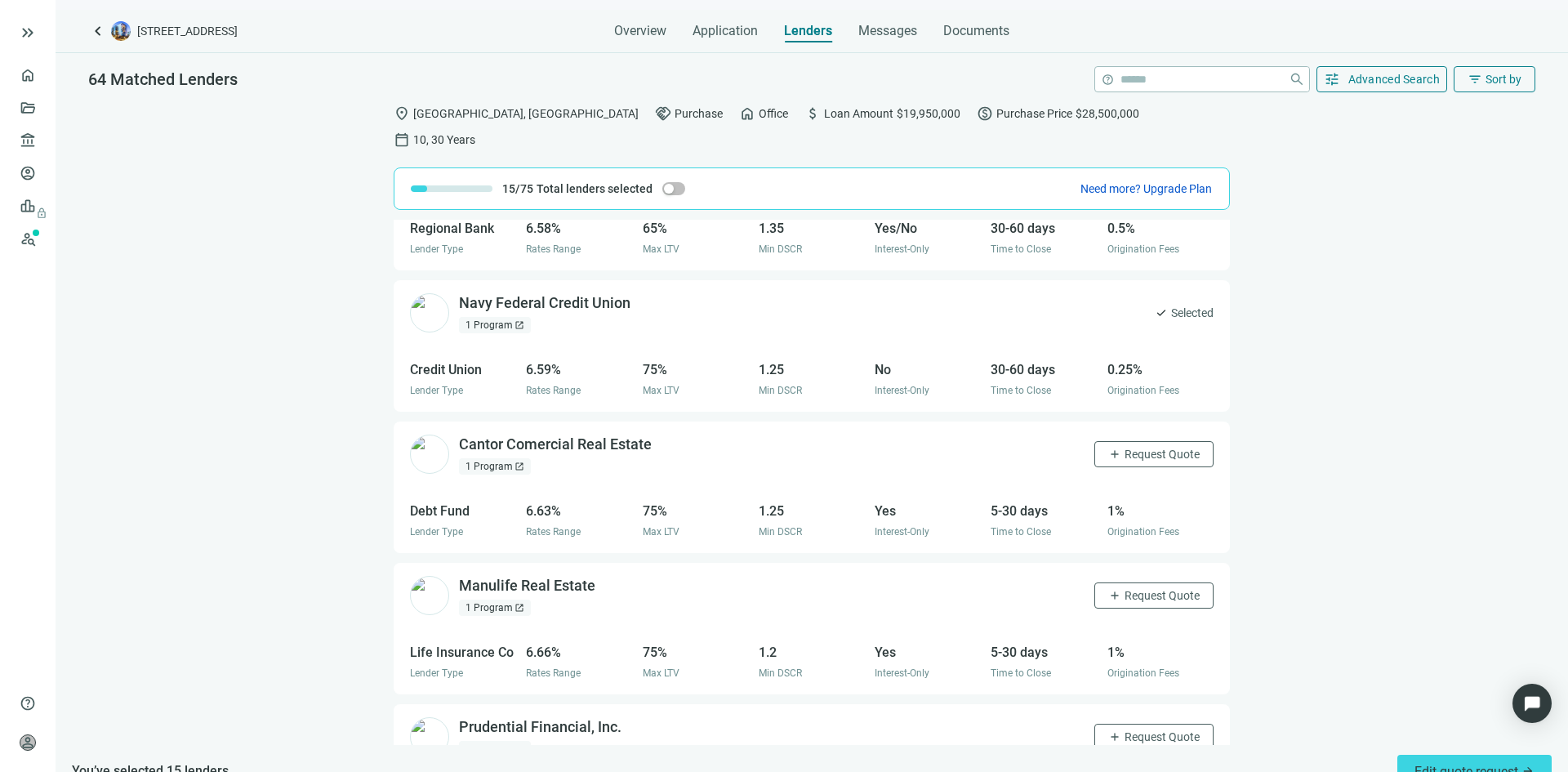
scroll to position [2206, 0]
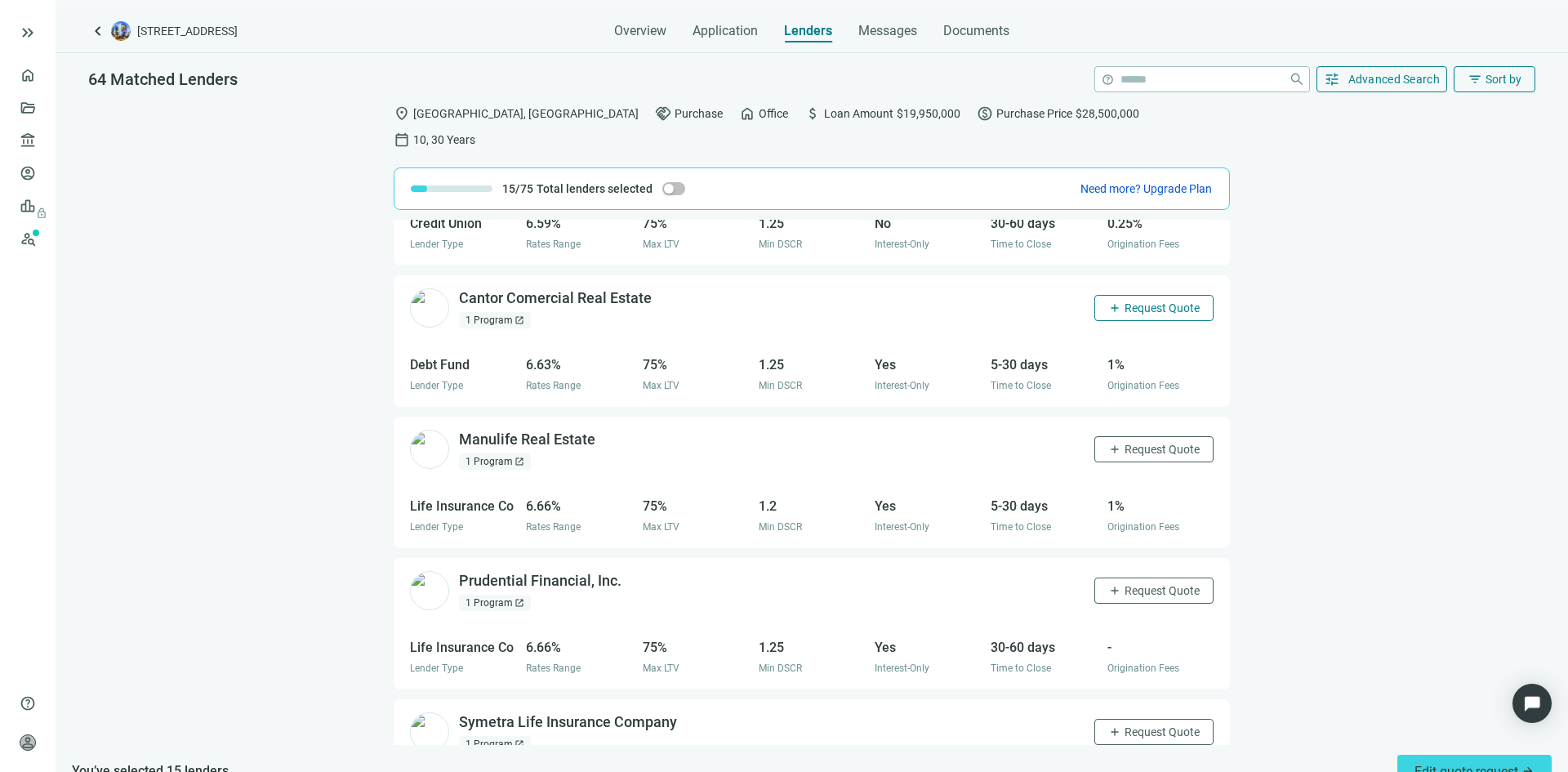
click at [1141, 301] on span "Request Quote" at bounding box center [1162, 308] width 76 height 13
click at [1142, 442] on span "Request Quote" at bounding box center [1162, 449] width 76 height 13
click at [1132, 584] on span "Request Quote" at bounding box center [1162, 590] width 76 height 13
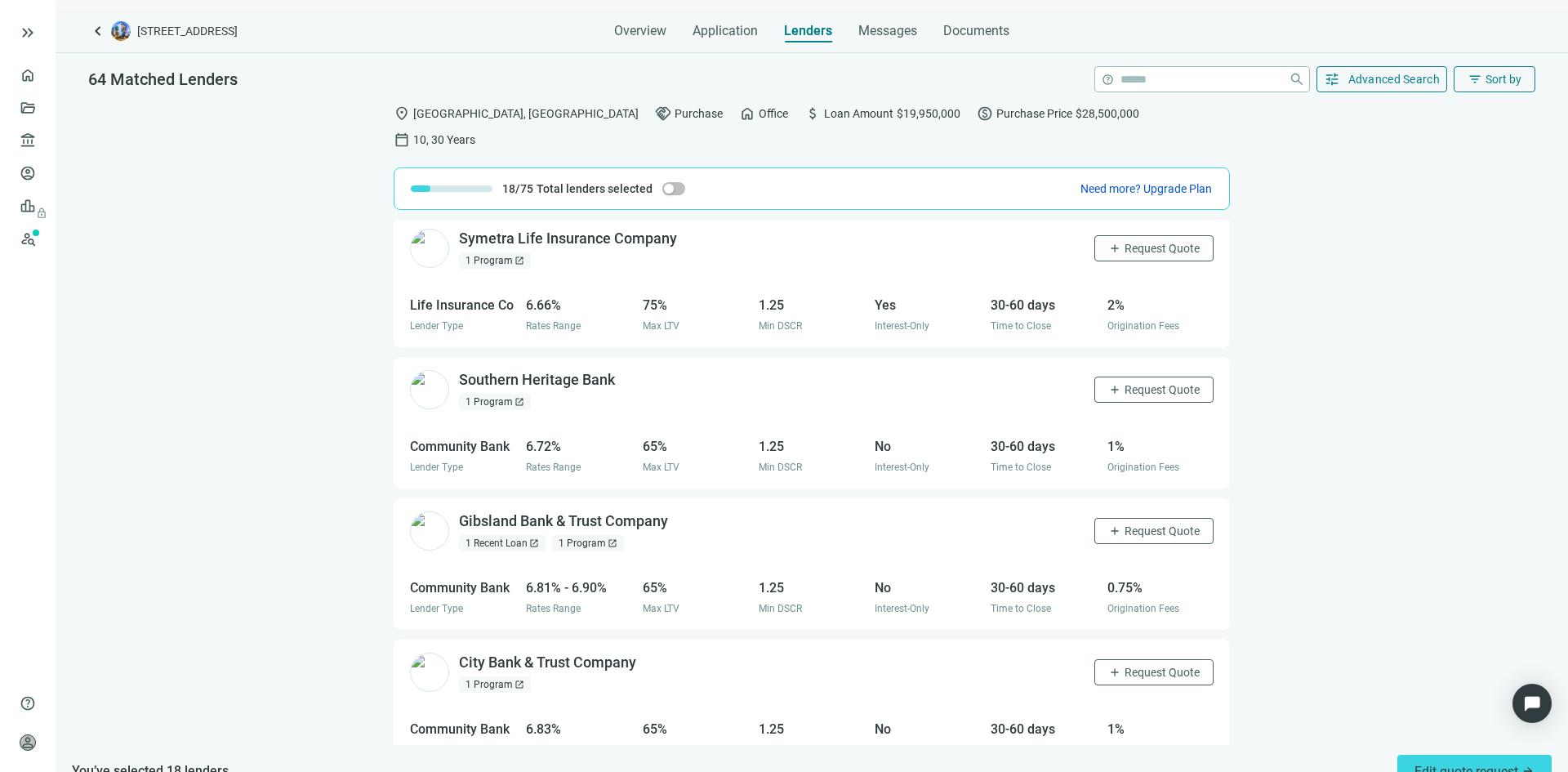
scroll to position [2695, 0]
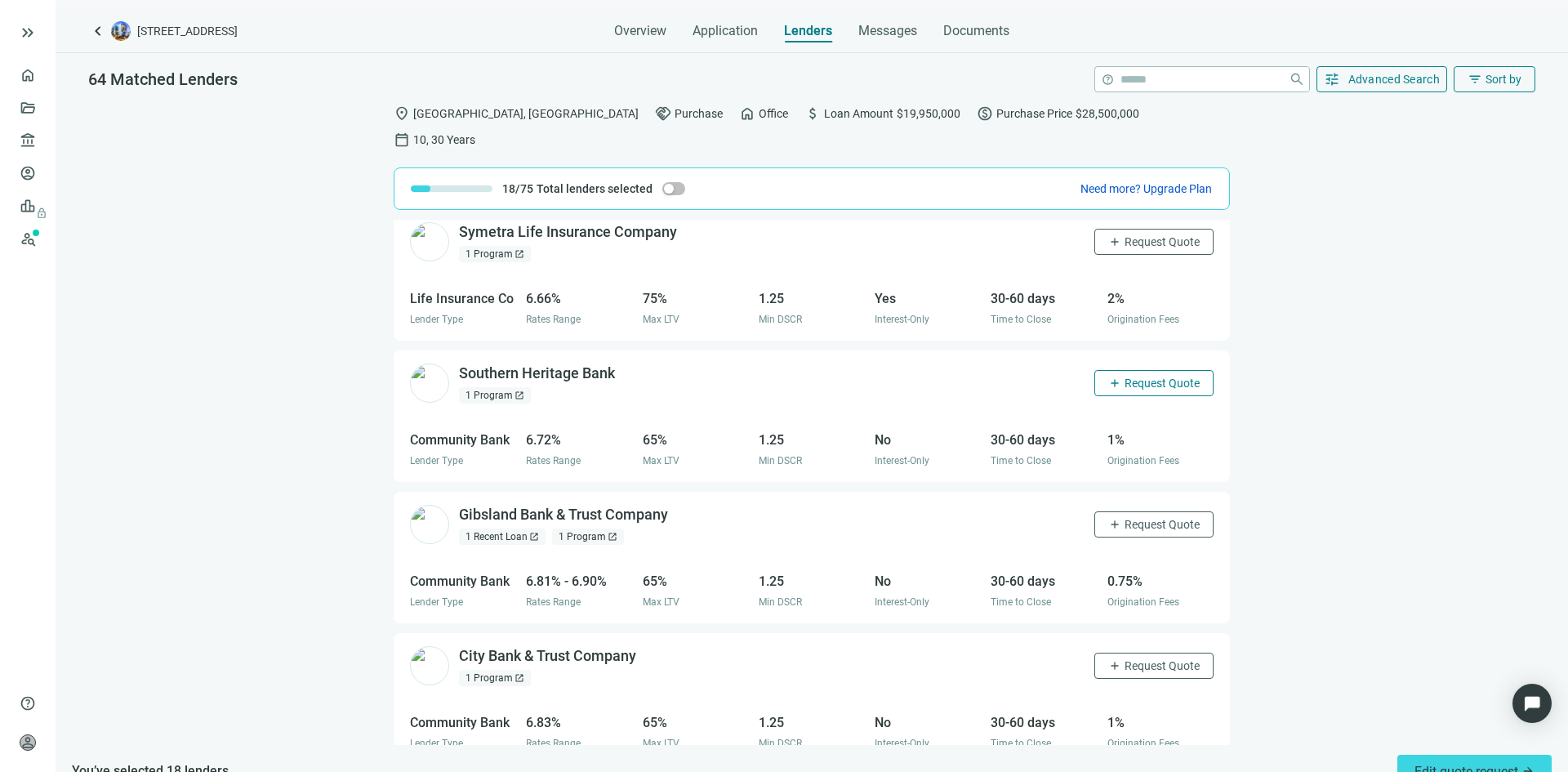
click at [1145, 377] on span "Request Quote" at bounding box center [1162, 384] width 76 height 13
click at [1131, 518] on span "Request Quote" at bounding box center [1162, 525] width 76 height 13
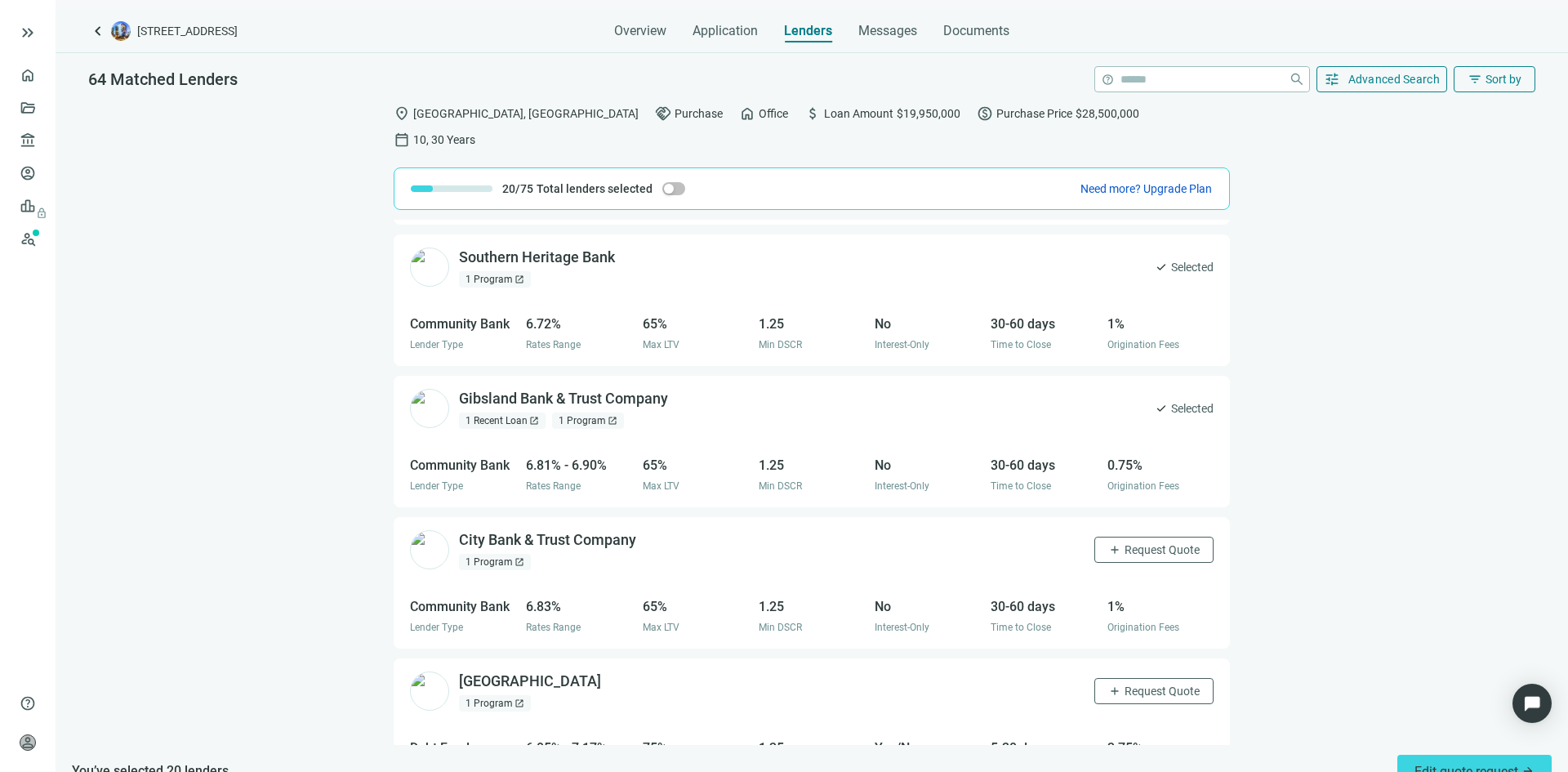
scroll to position [3022, 0]
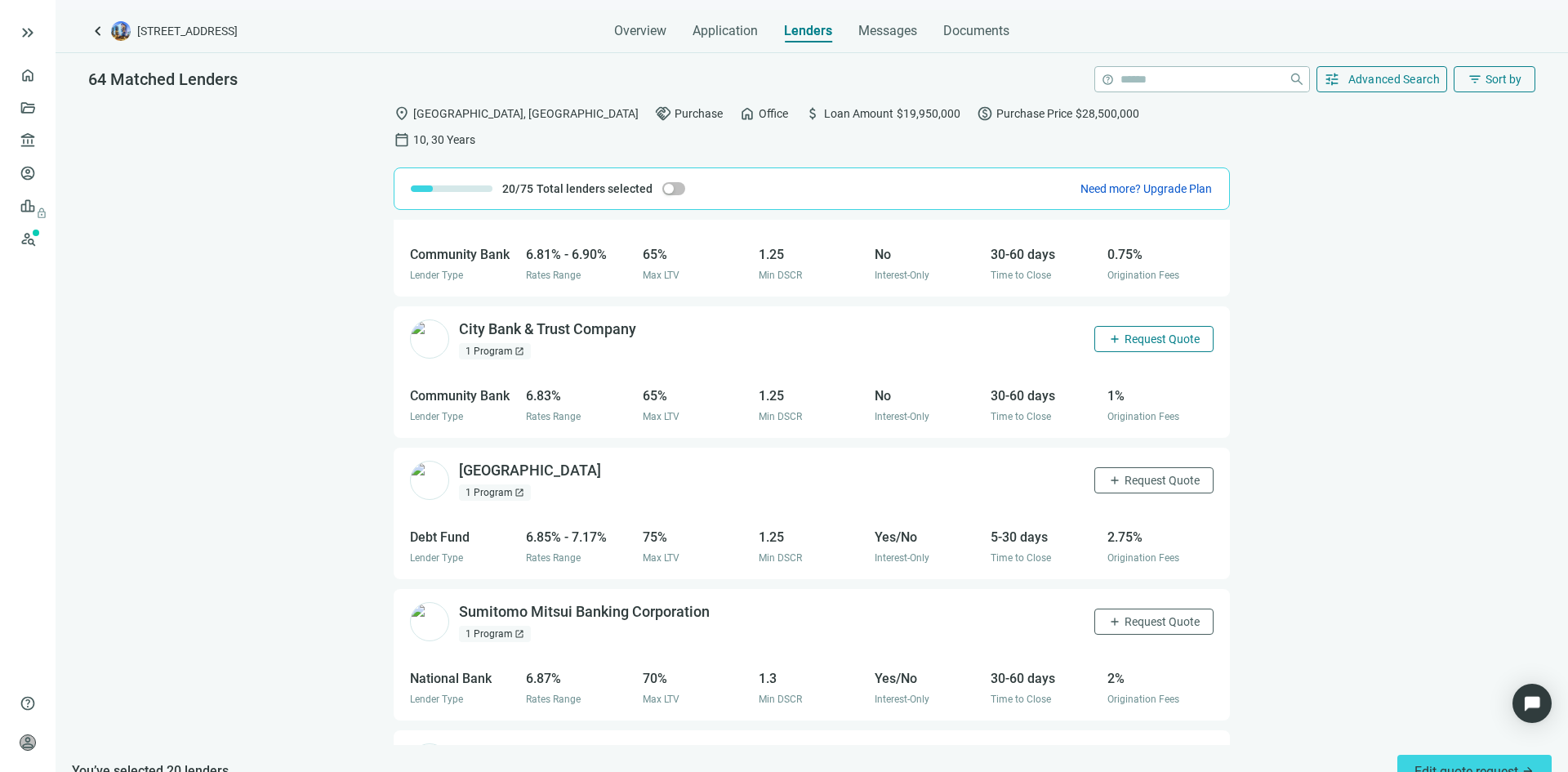
click at [1130, 332] on span "Request Quote" at bounding box center [1162, 339] width 76 height 13
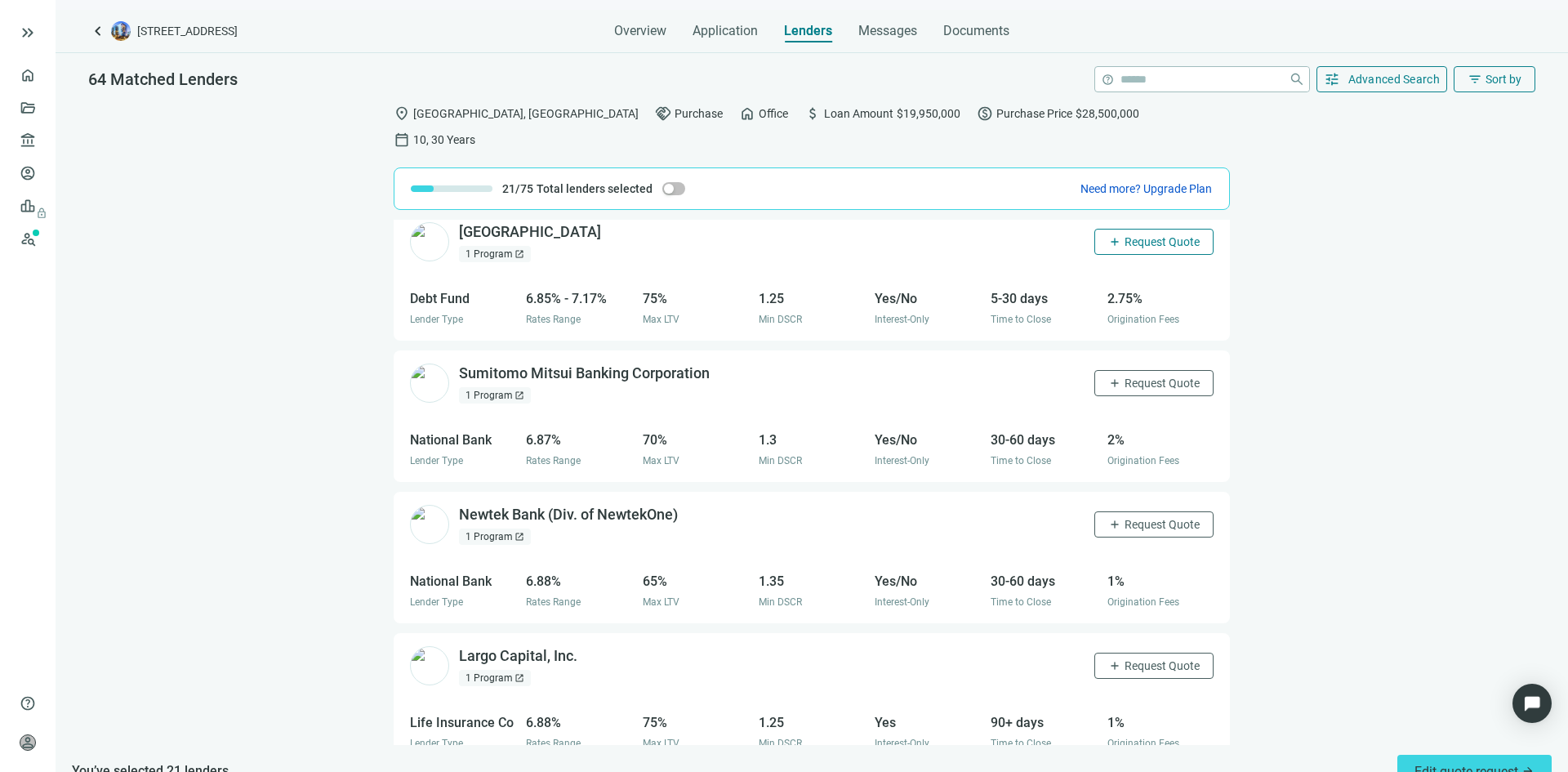
scroll to position [3267, 0]
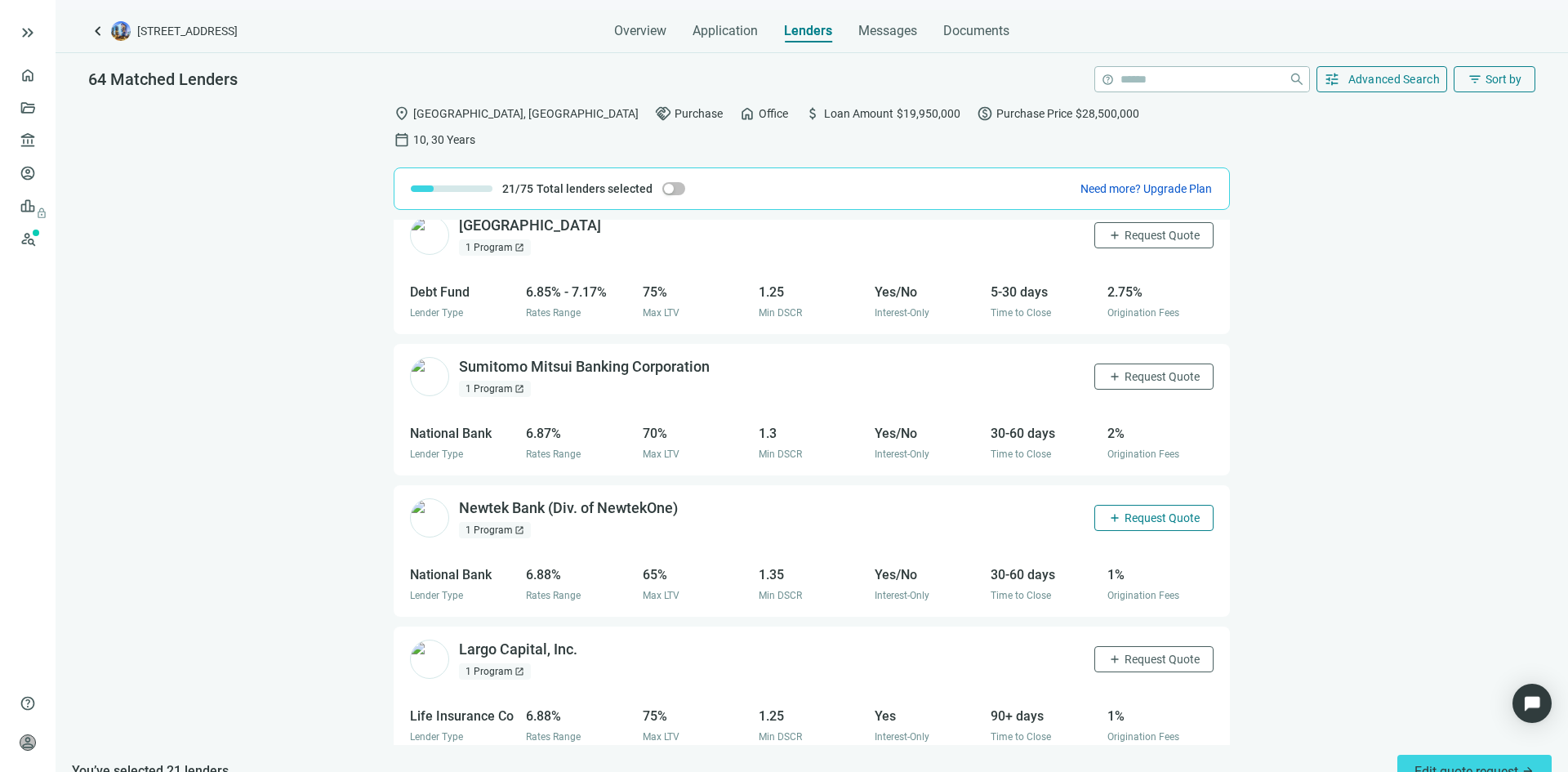
click at [1129, 511] on span "Request Quote" at bounding box center [1162, 518] width 76 height 13
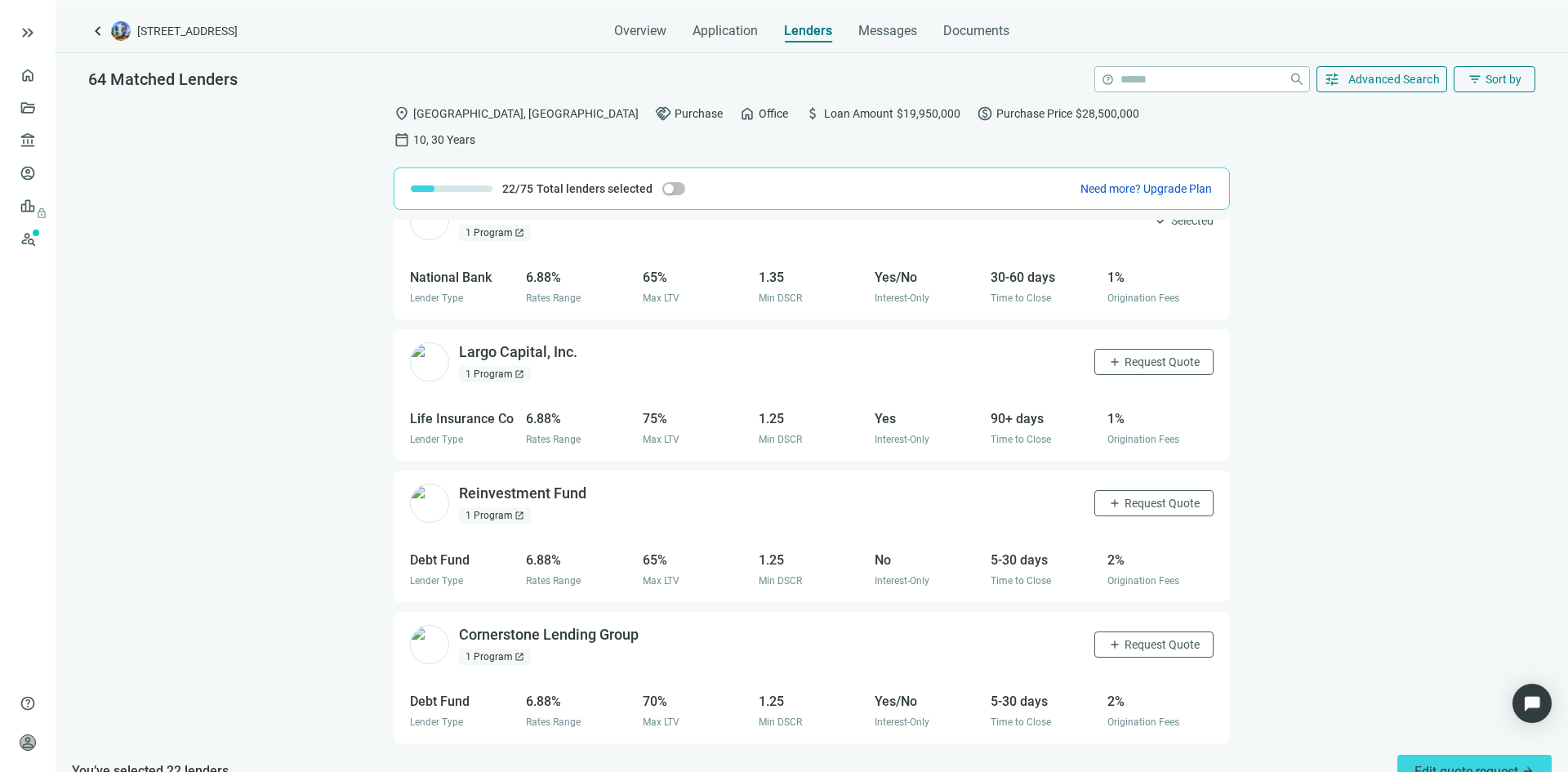
scroll to position [3594, 0]
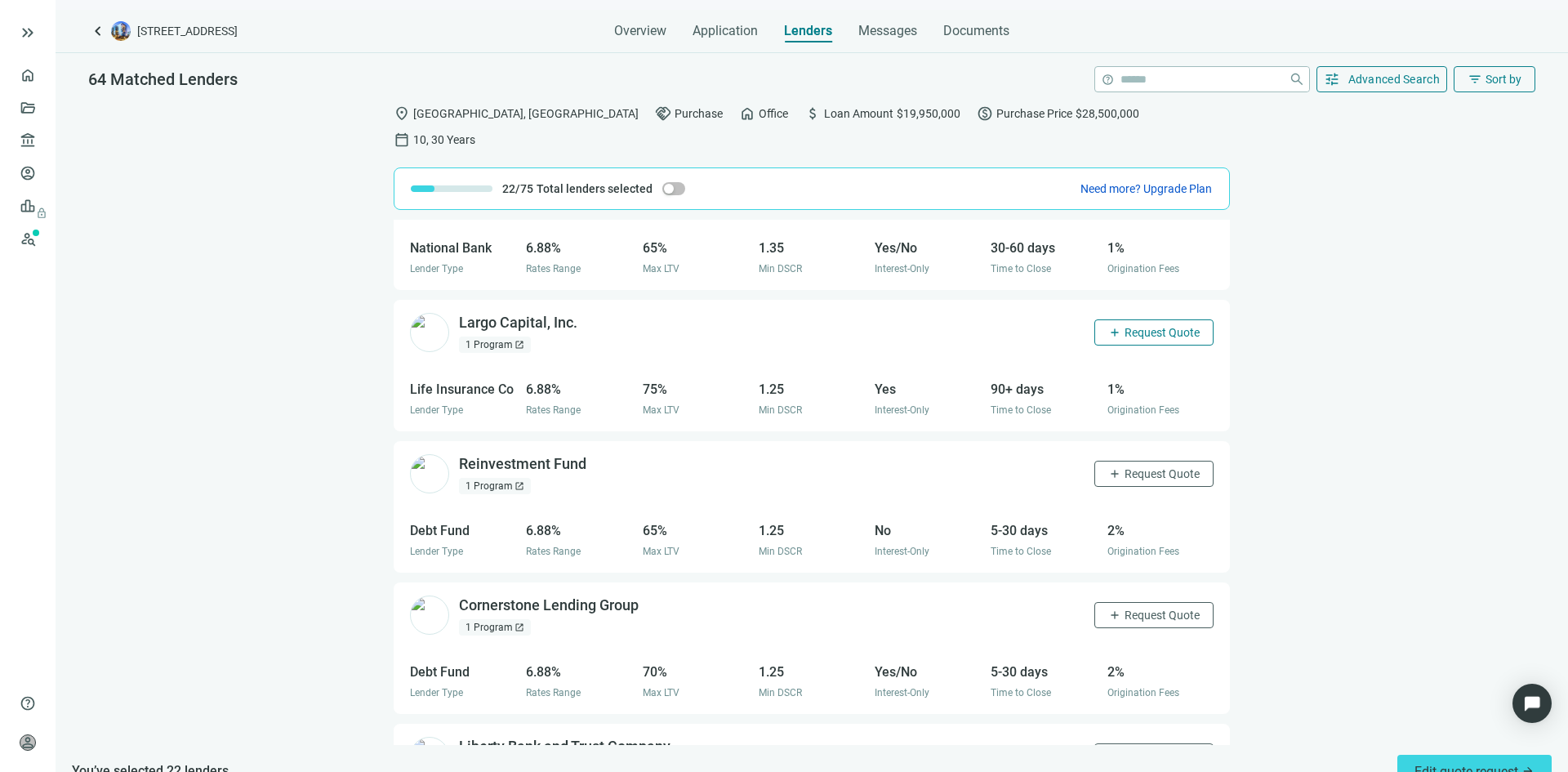
click at [1125, 326] on span "Request Quote" at bounding box center [1162, 333] width 76 height 13
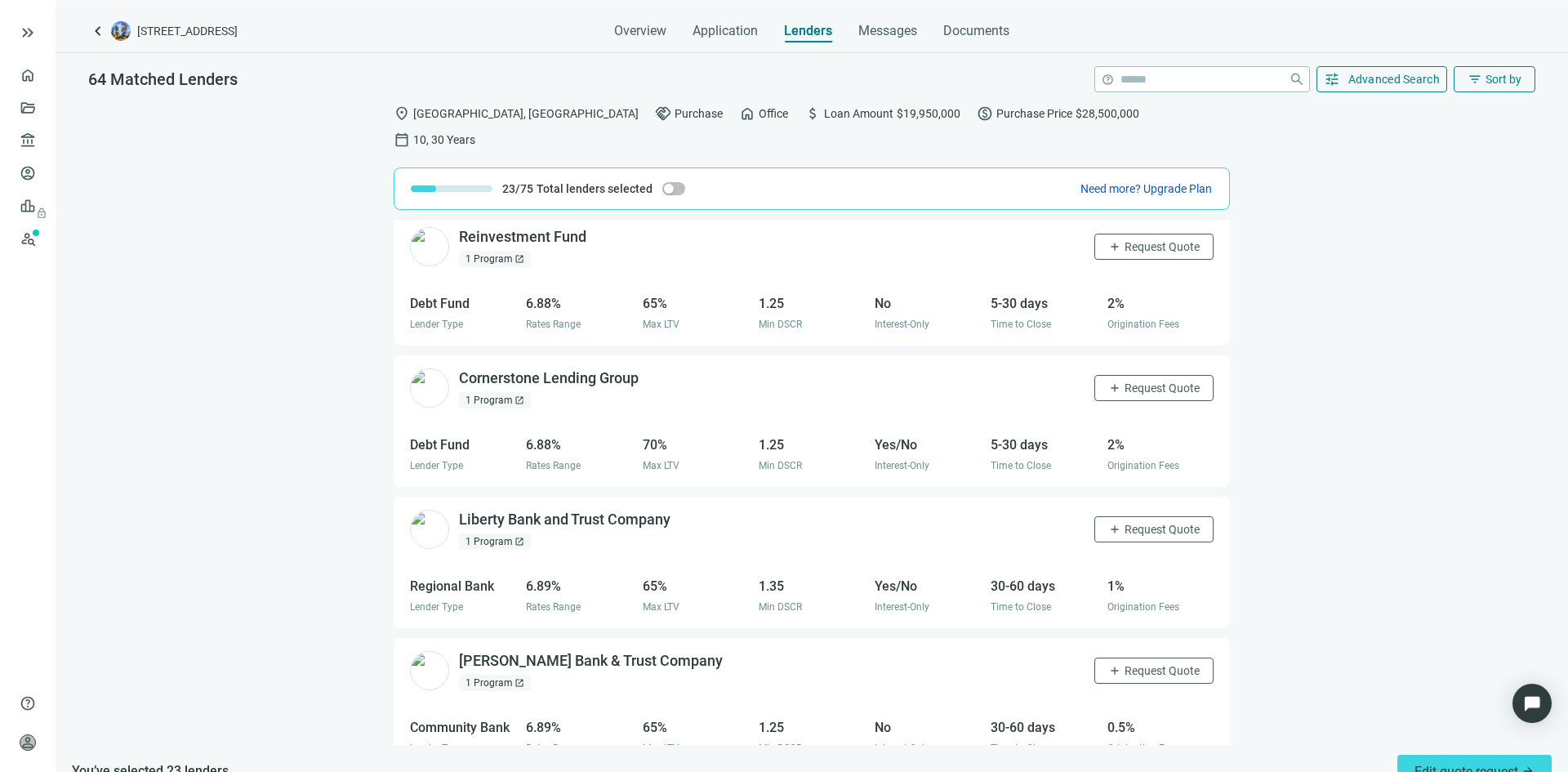
scroll to position [3838, 0]
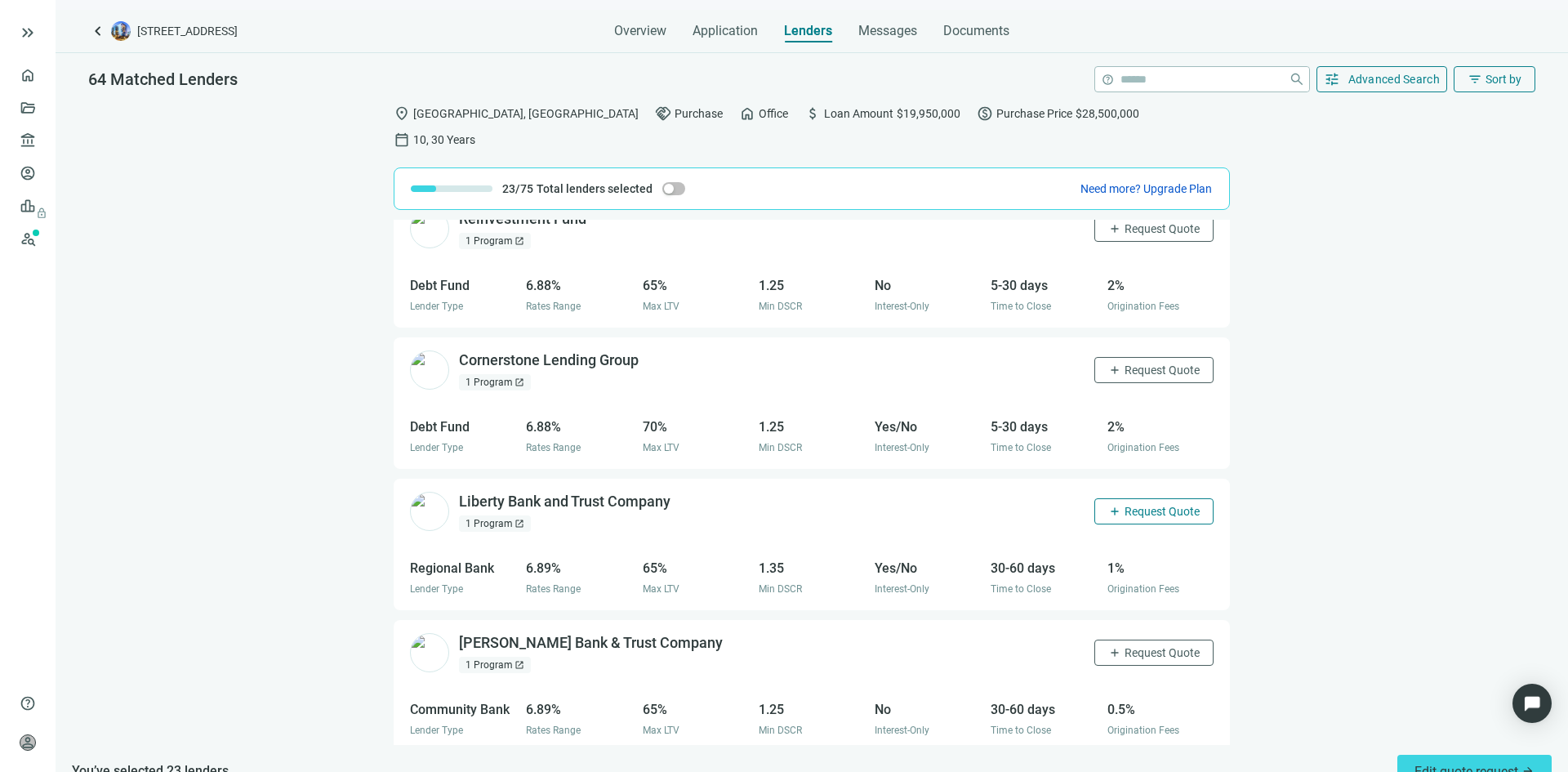
click at [1132, 505] on span "Request Quote" at bounding box center [1162, 511] width 76 height 13
click at [1129, 646] on span "Request Quote" at bounding box center [1162, 652] width 76 height 13
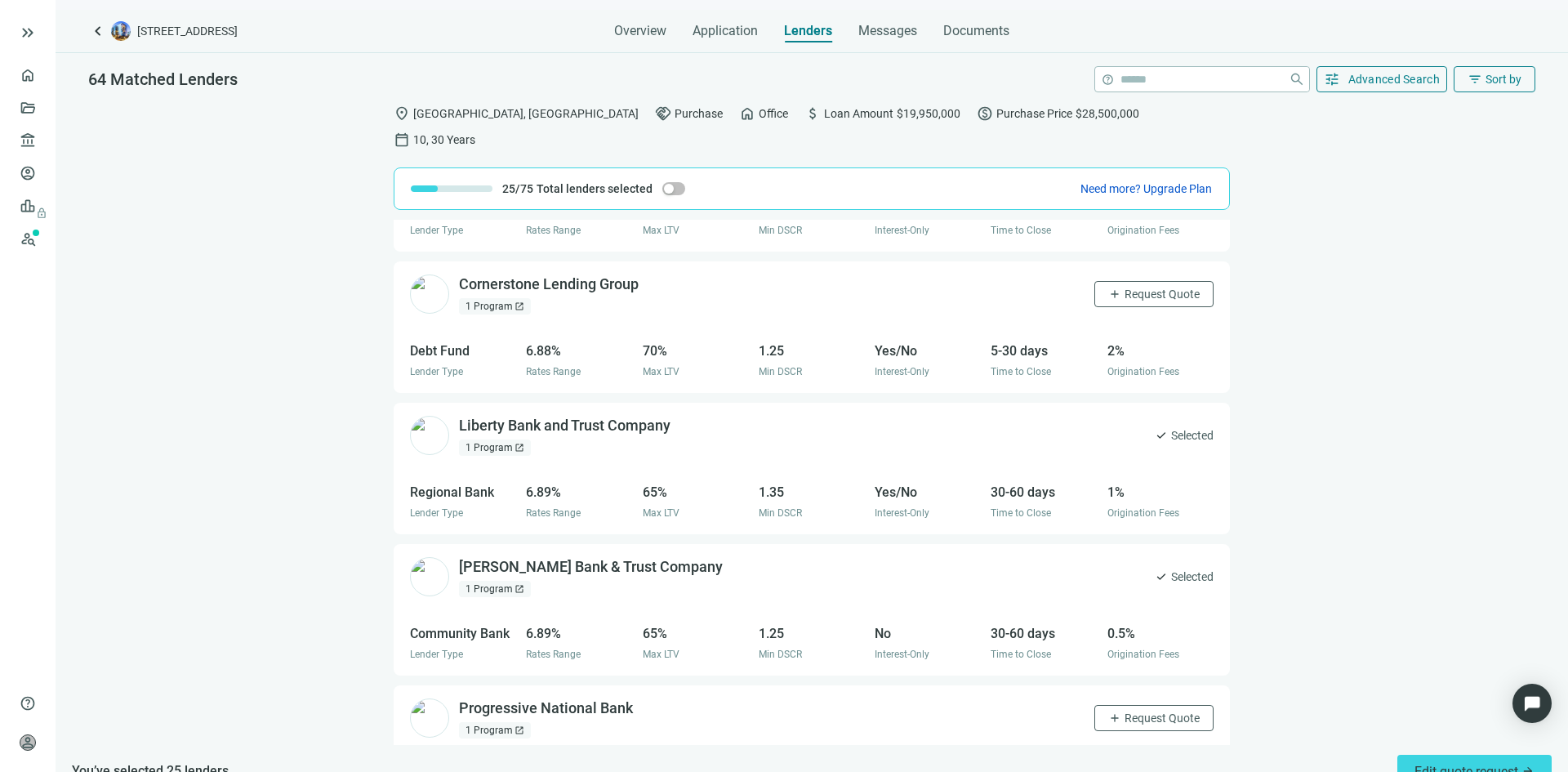
scroll to position [4165, 0]
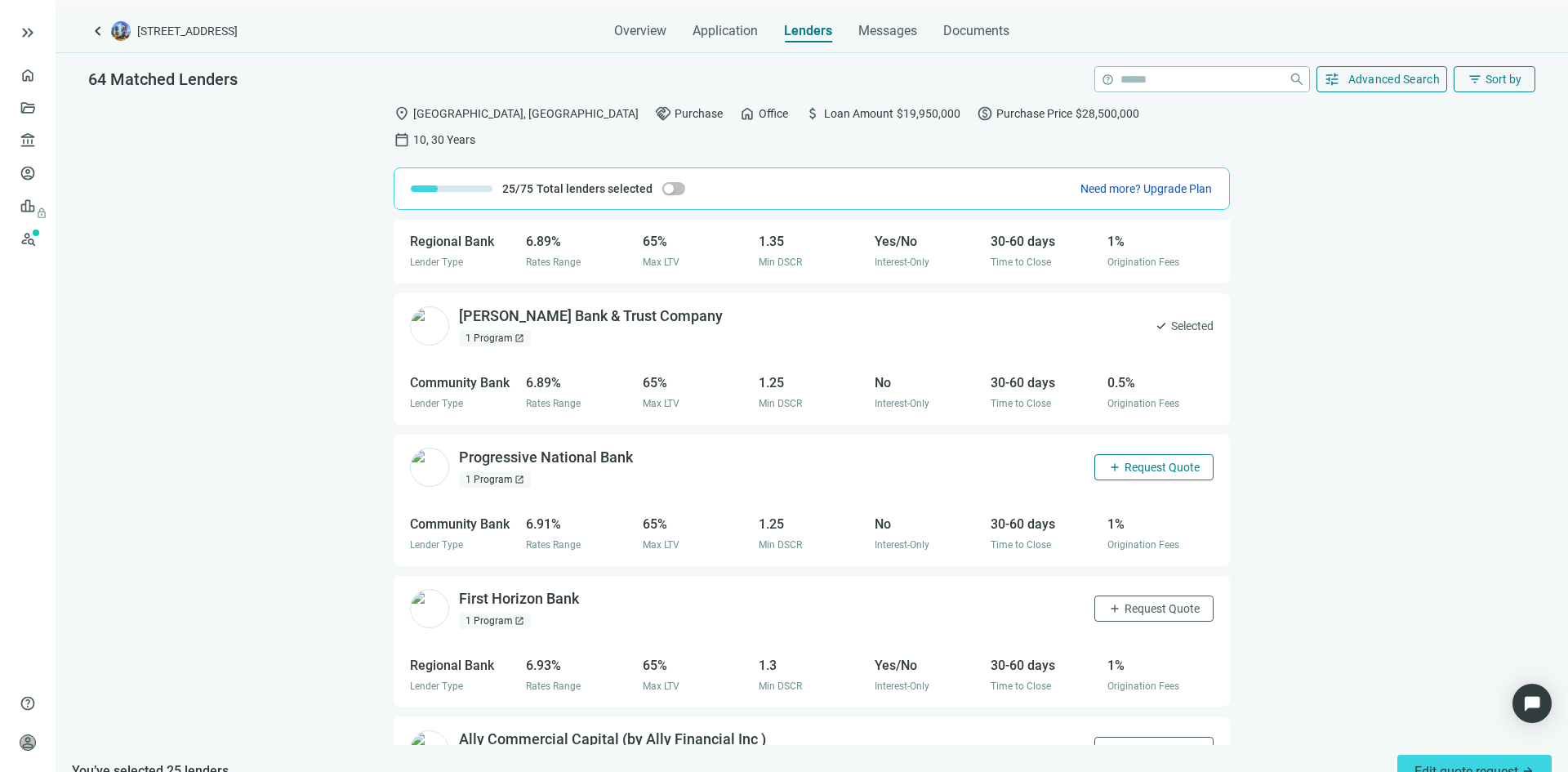
click at [1127, 461] on span "Request Quote" at bounding box center [1162, 467] width 76 height 13
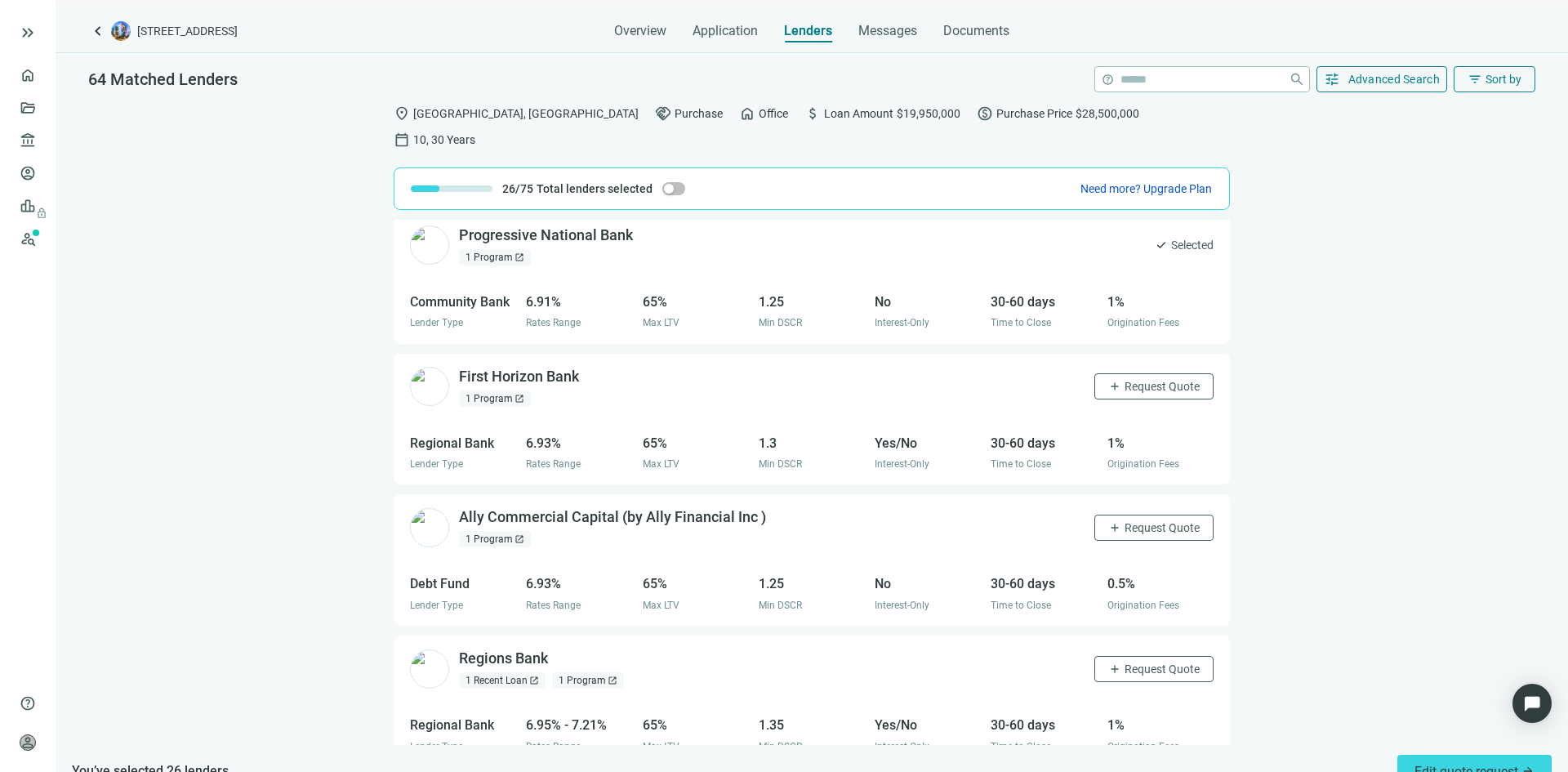
scroll to position [4410, 0]
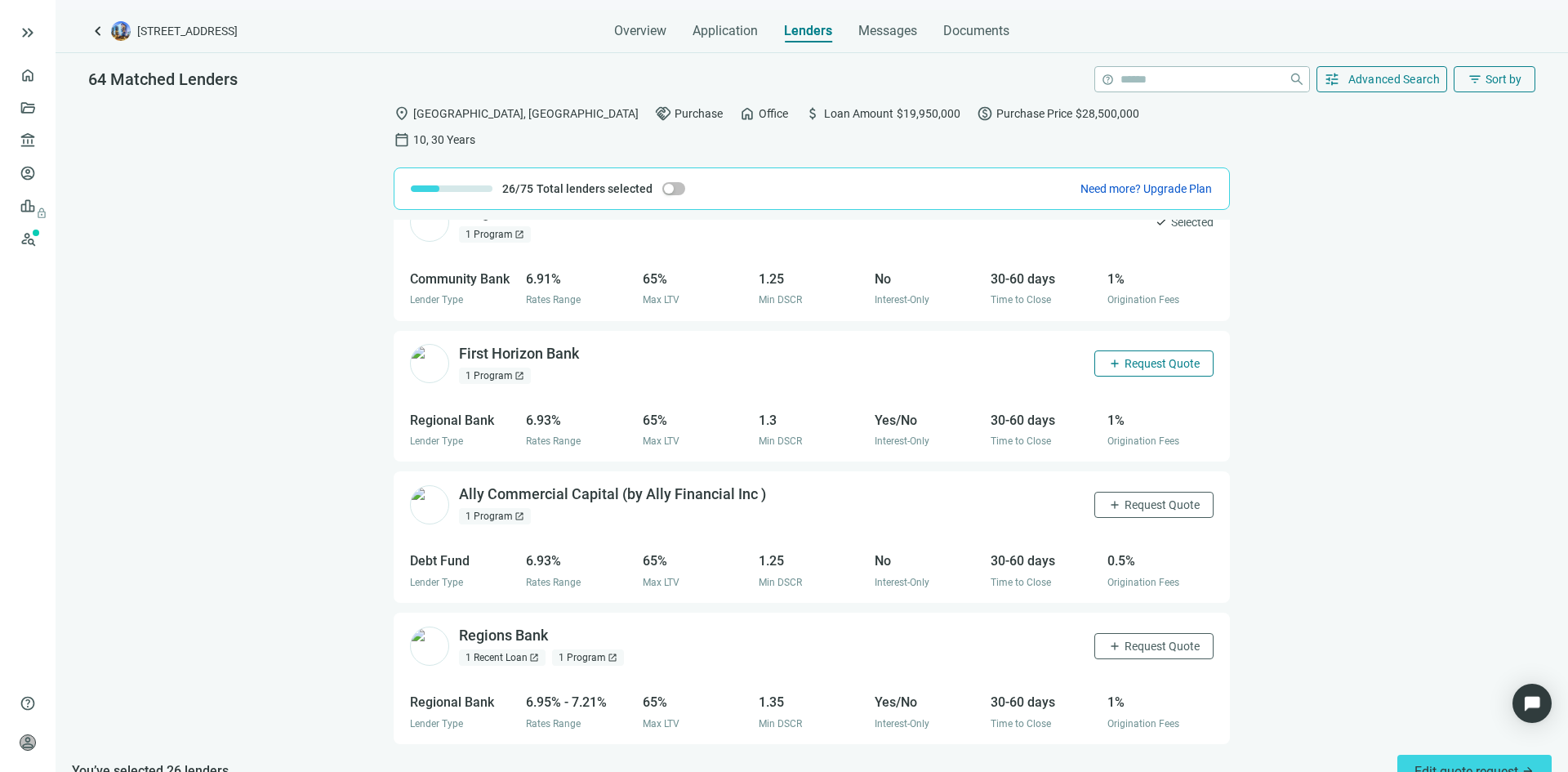
click at [1126, 357] on span "Request Quote" at bounding box center [1162, 364] width 76 height 13
click at [1131, 498] on span "Request Quote" at bounding box center [1162, 505] width 76 height 13
click at [1133, 639] on span "Request Quote" at bounding box center [1162, 646] width 76 height 13
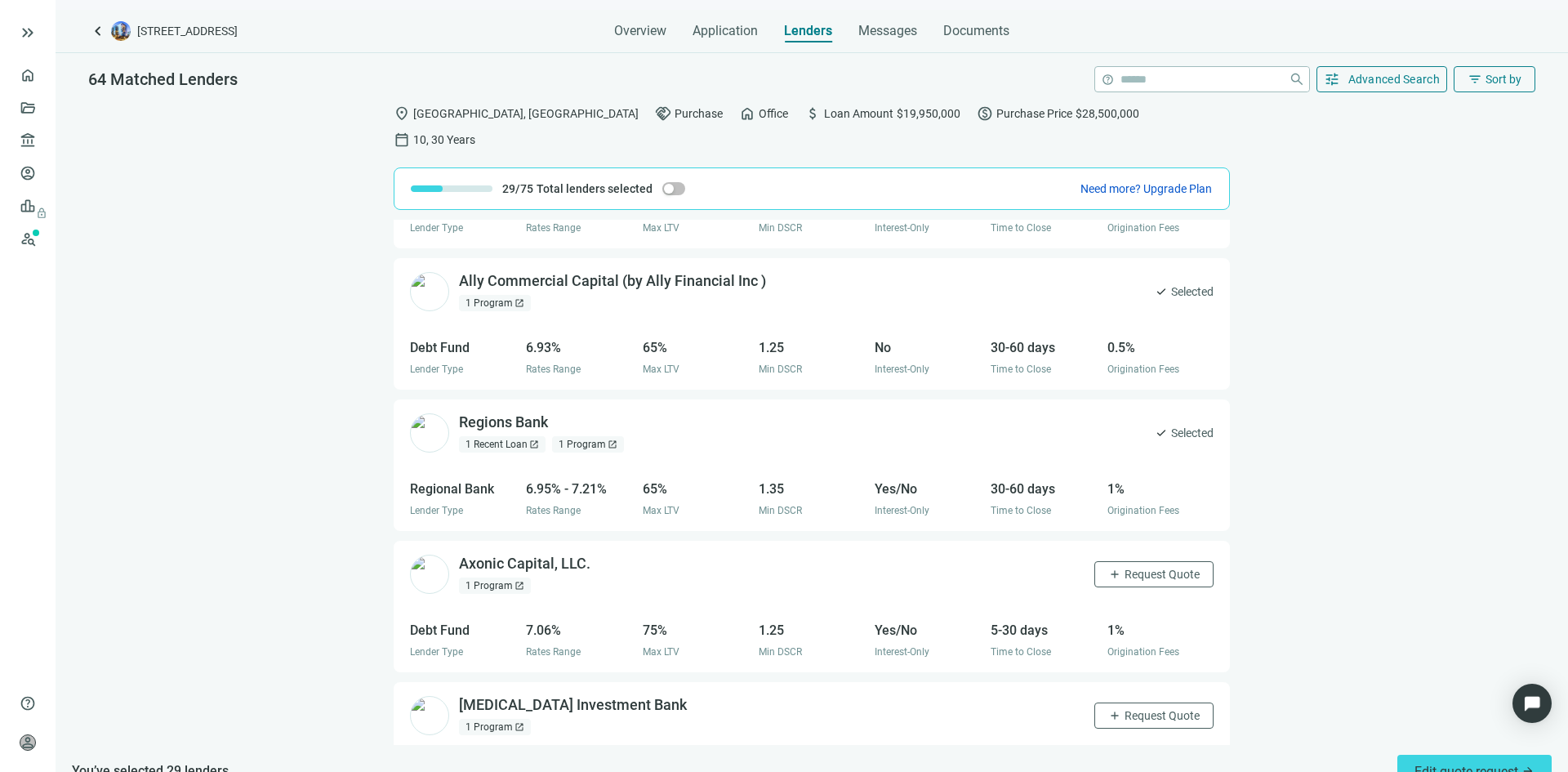
scroll to position [4819, 0]
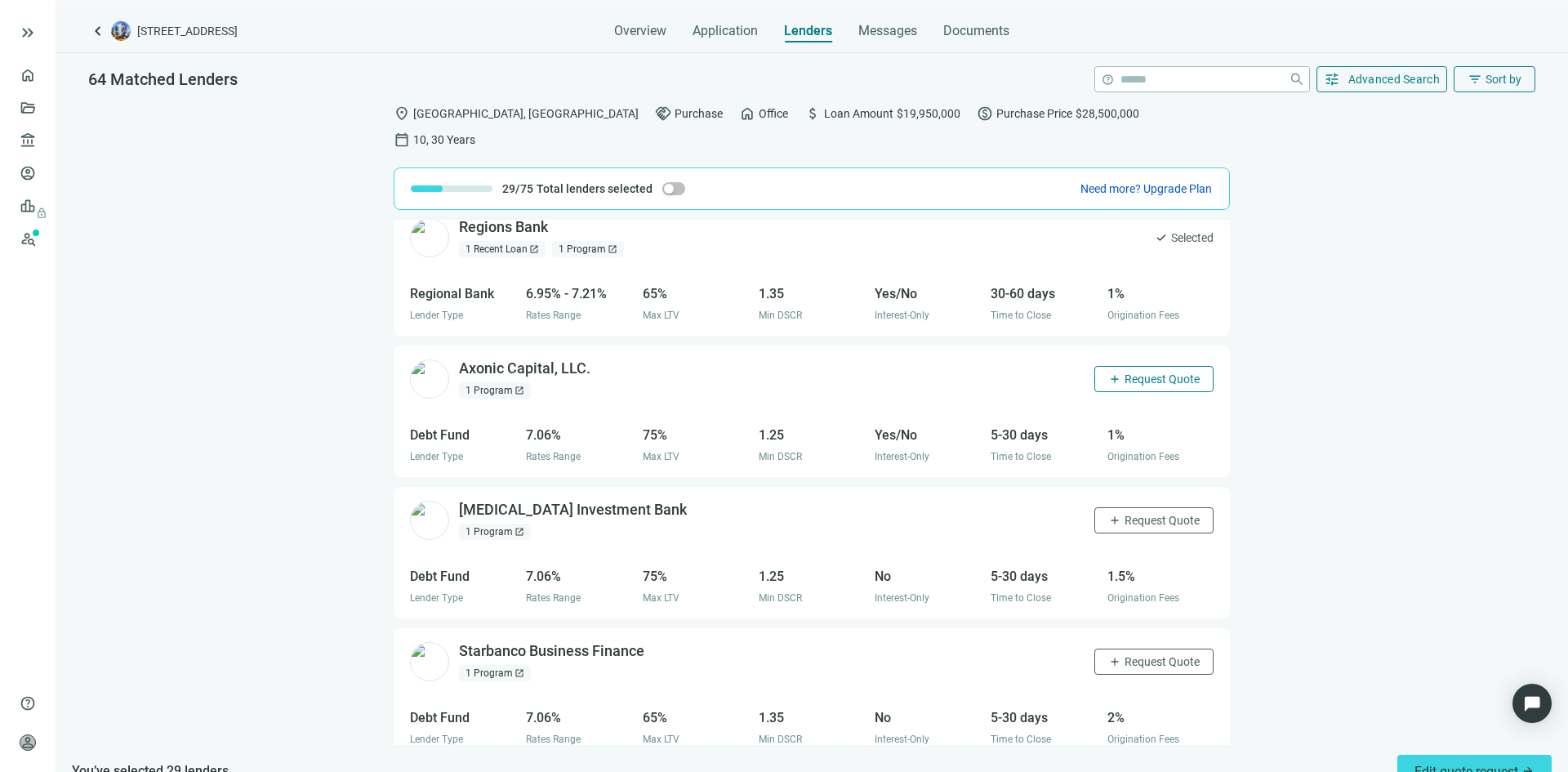
click at [1129, 373] on span "Request Quote" at bounding box center [1162, 379] width 76 height 13
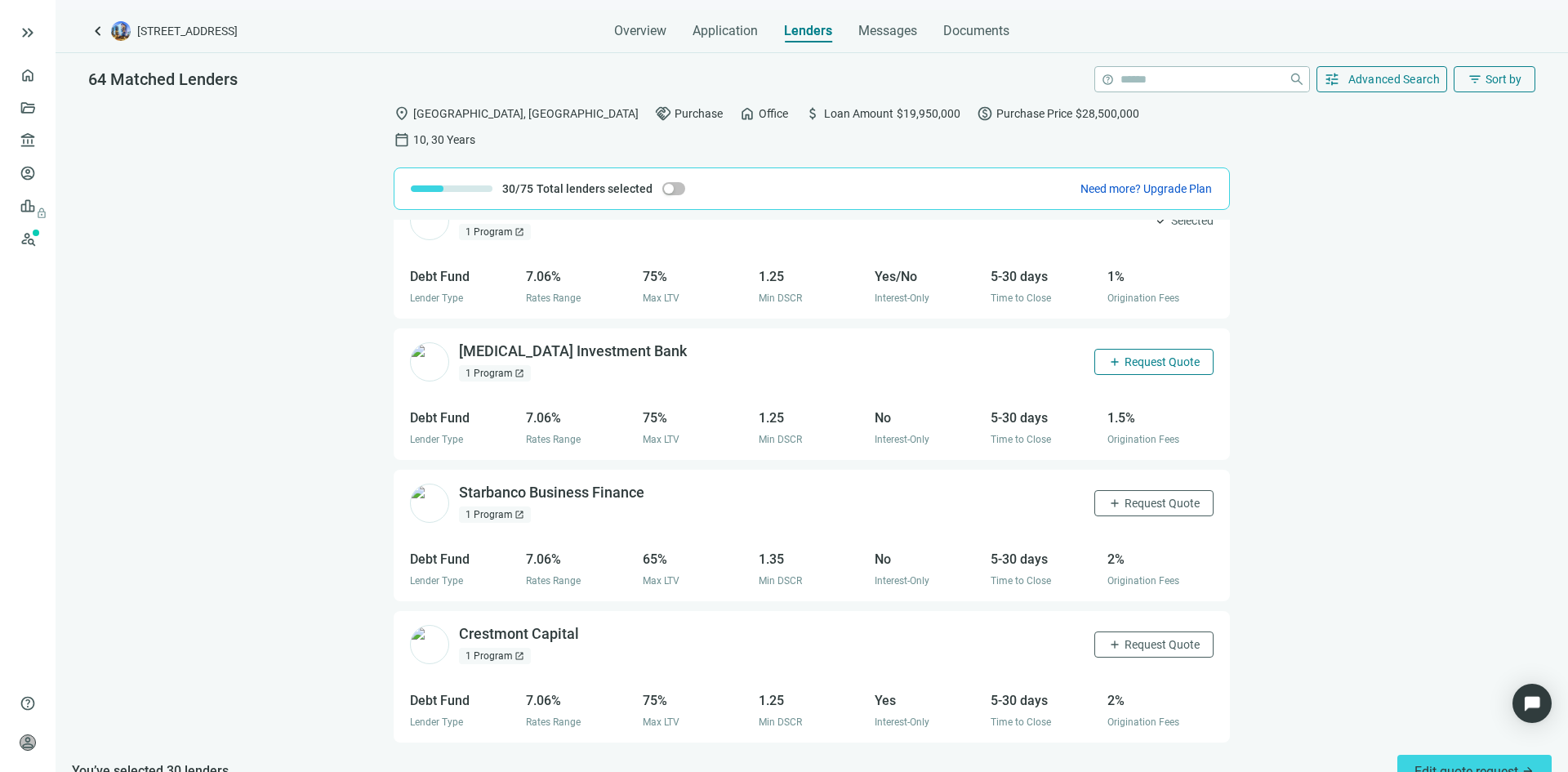
scroll to position [4982, 0]
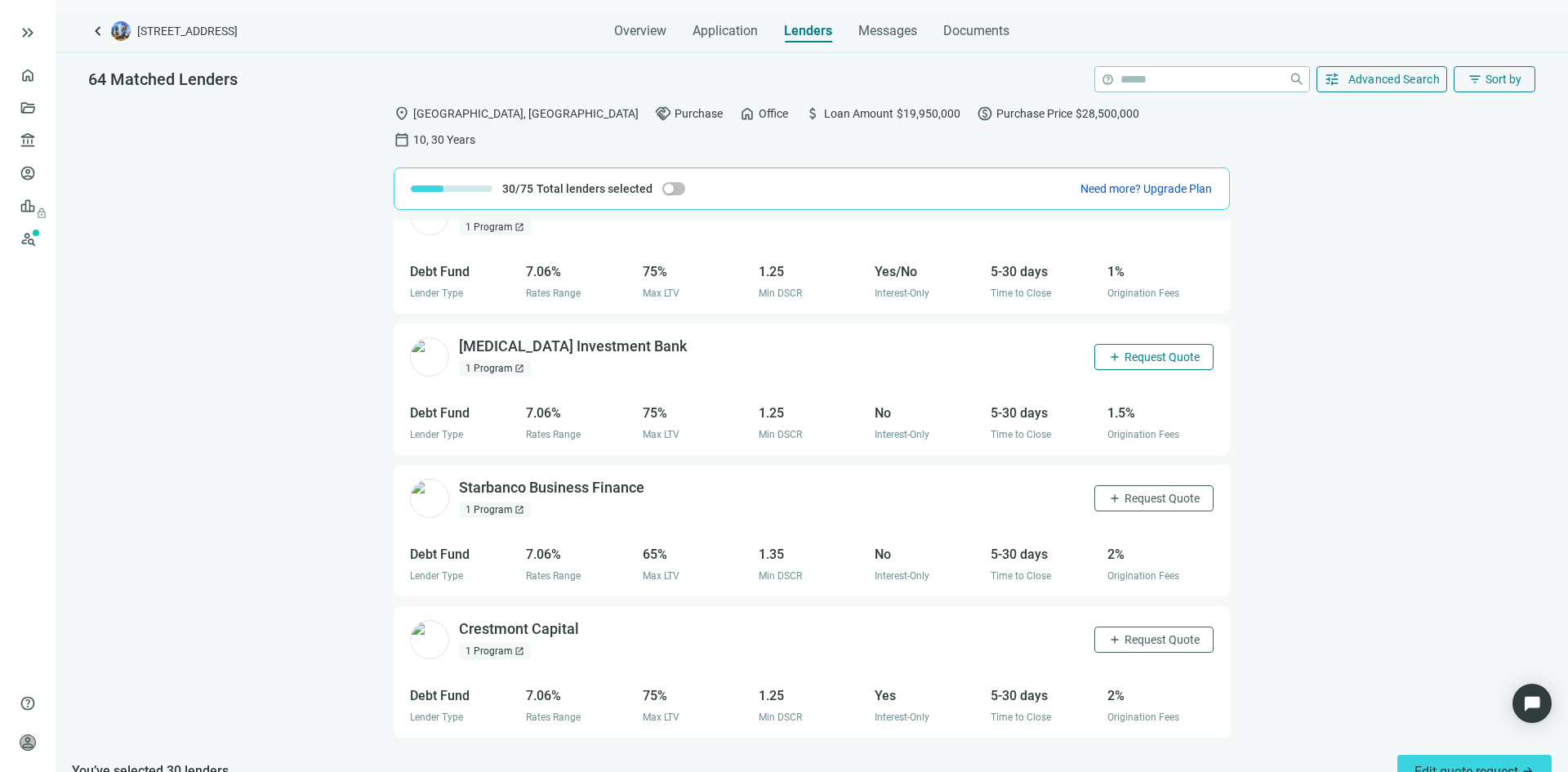
click at [1128, 350] on span "Request Quote" at bounding box center [1162, 357] width 76 height 13
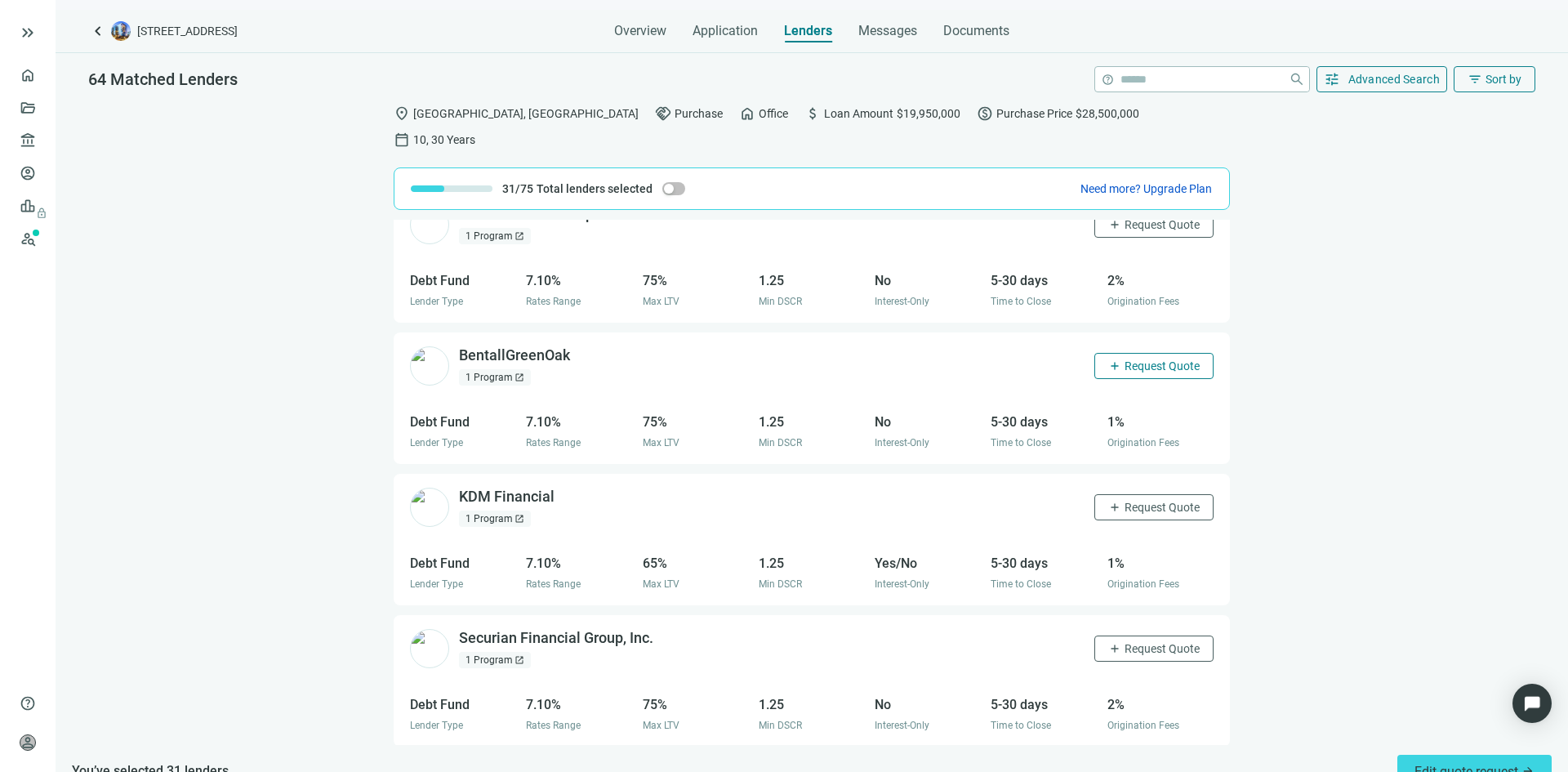
click at [1126, 359] on span "Request Quote" at bounding box center [1162, 366] width 76 height 13
click at [1134, 501] on span "Request Quote" at bounding box center [1162, 507] width 76 height 13
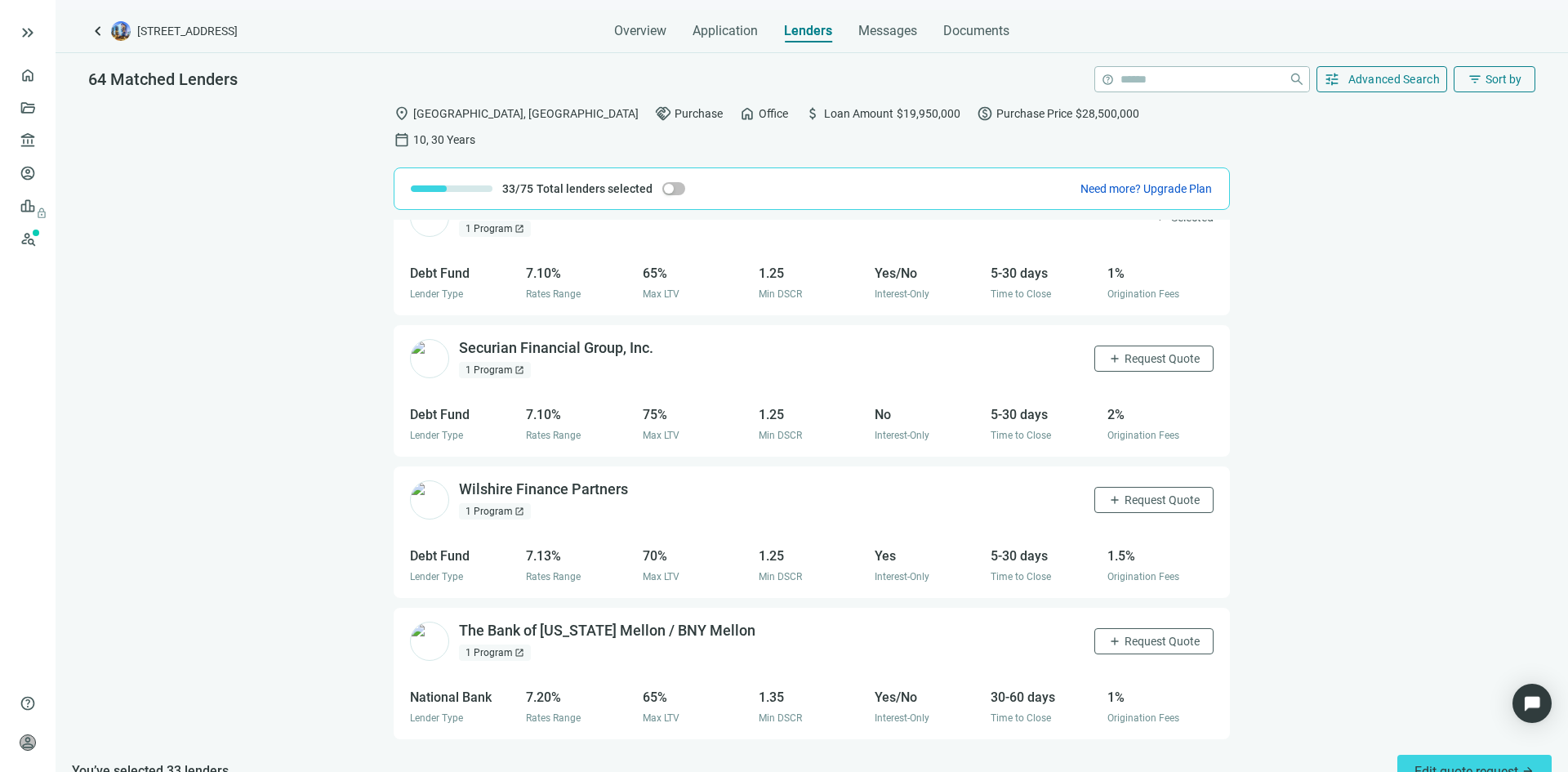
scroll to position [6289, 0]
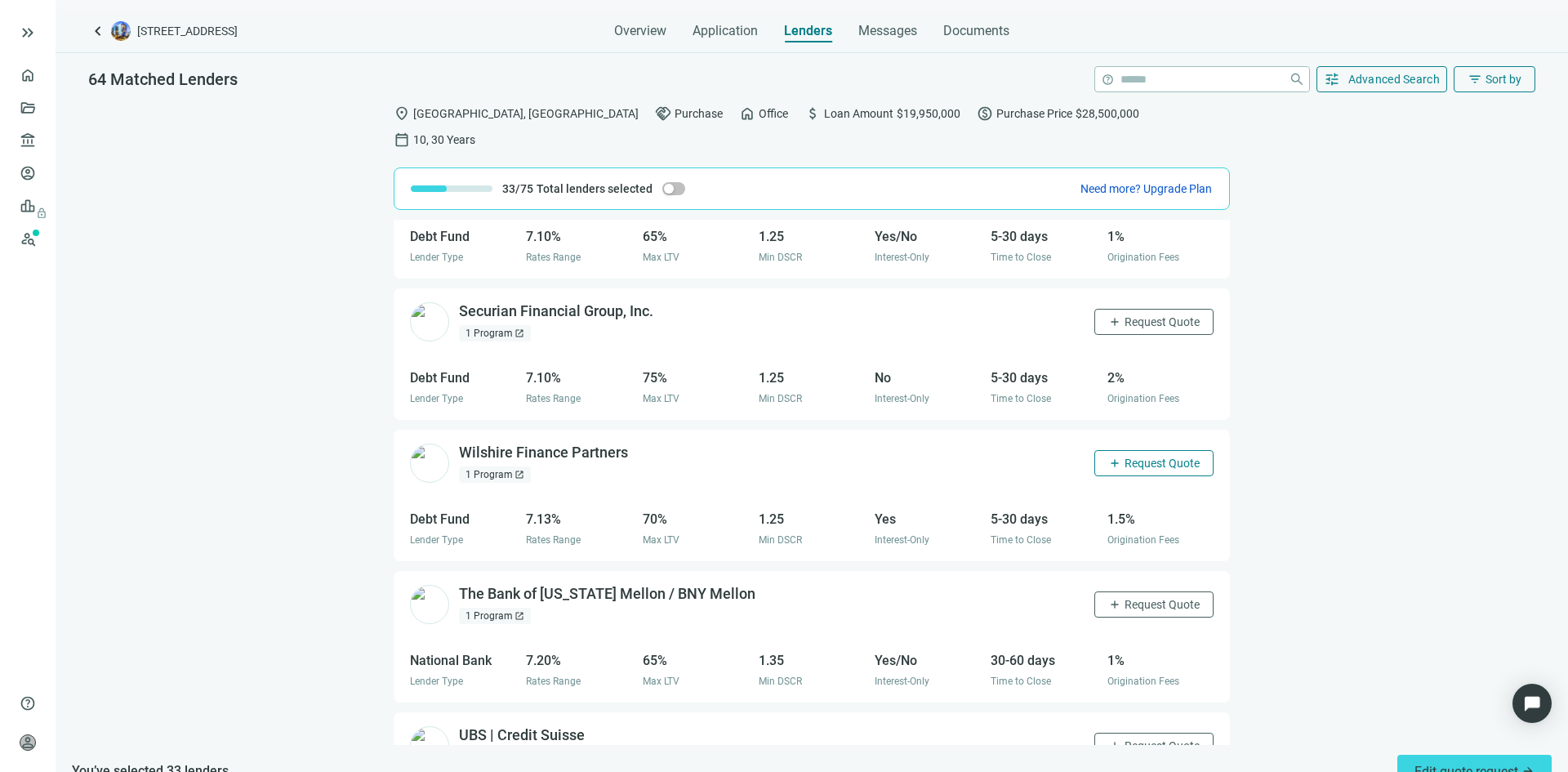
click at [1125, 457] on span "Request Quote" at bounding box center [1162, 463] width 76 height 13
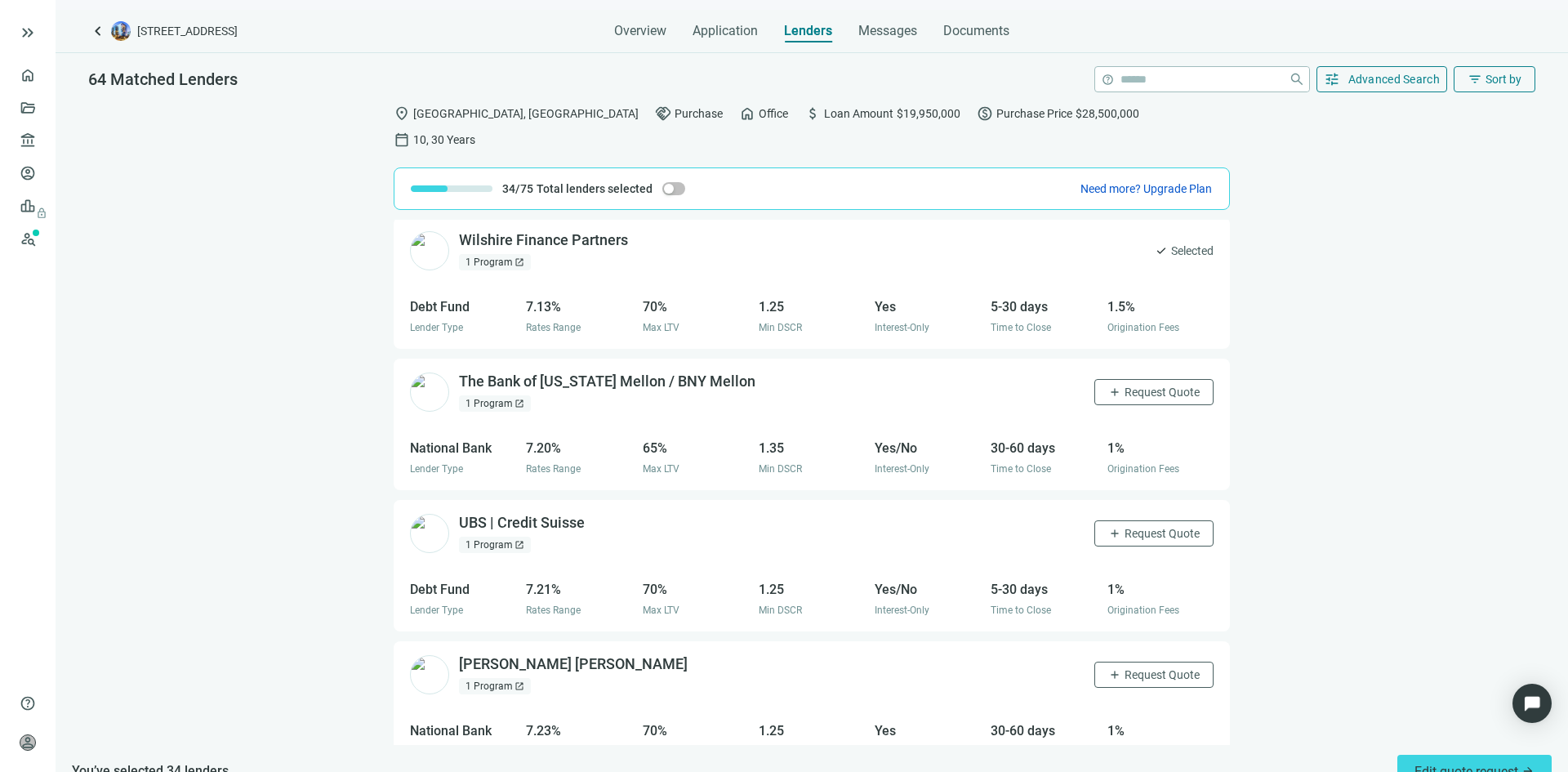
scroll to position [6534, 0]
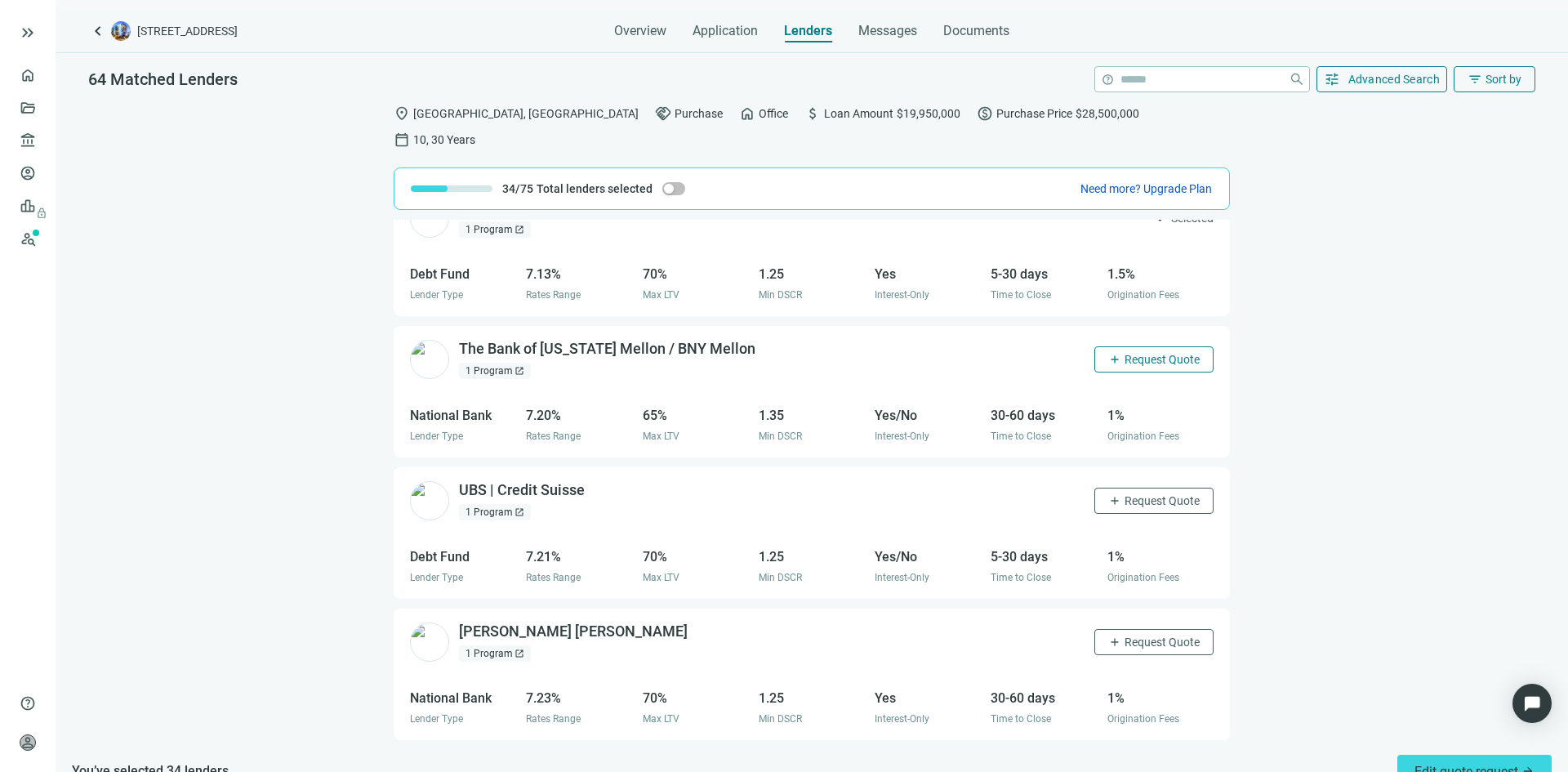
click at [1138, 353] on span "Request Quote" at bounding box center [1162, 359] width 76 height 13
click at [1145, 494] on span "Request Quote" at bounding box center [1162, 501] width 76 height 13
click at [1125, 635] on span "Request Quote" at bounding box center [1162, 642] width 76 height 13
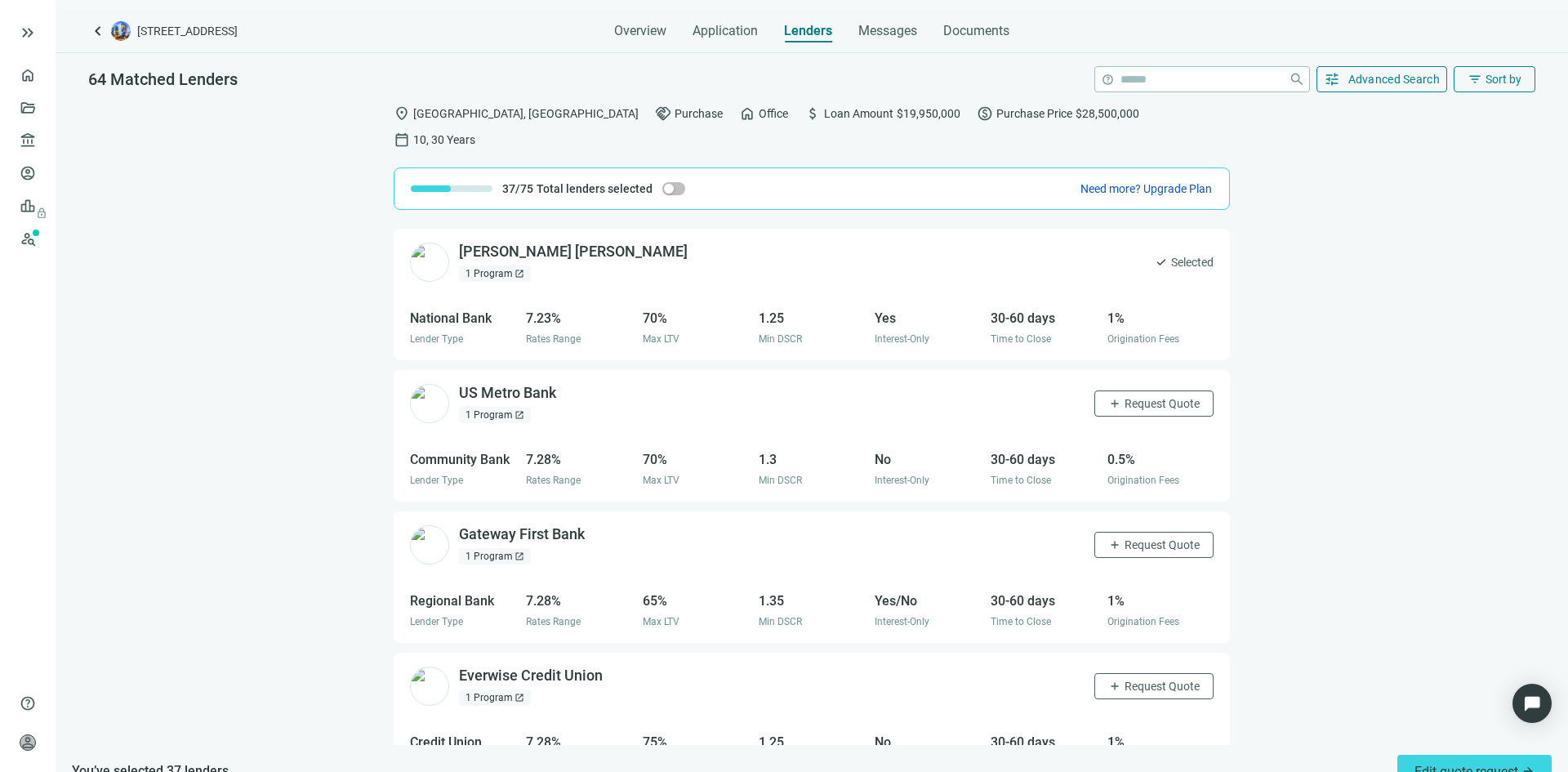
scroll to position [6942, 0]
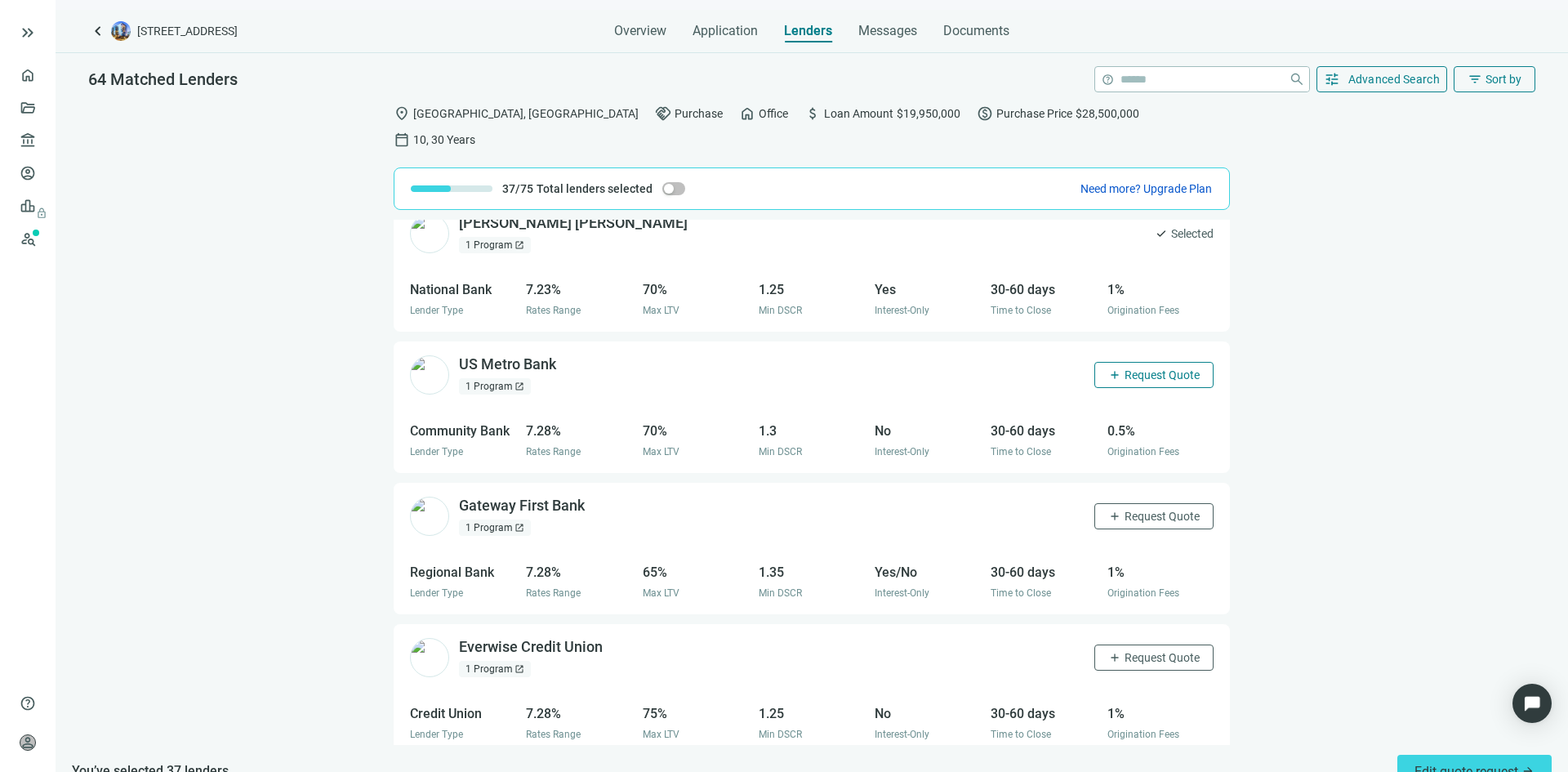
click at [1141, 369] on span "Request Quote" at bounding box center [1162, 375] width 76 height 13
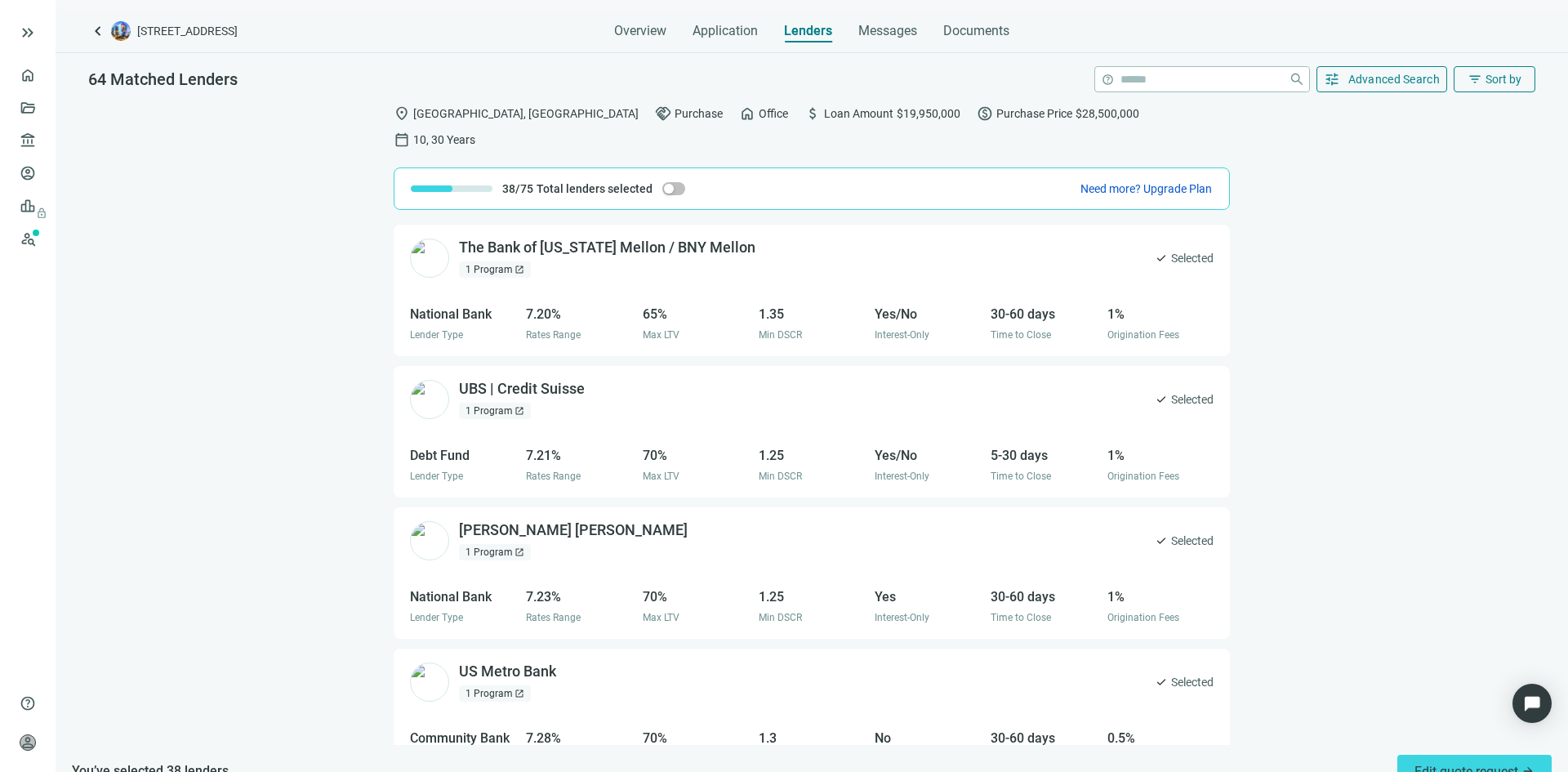
scroll to position [6534, 0]
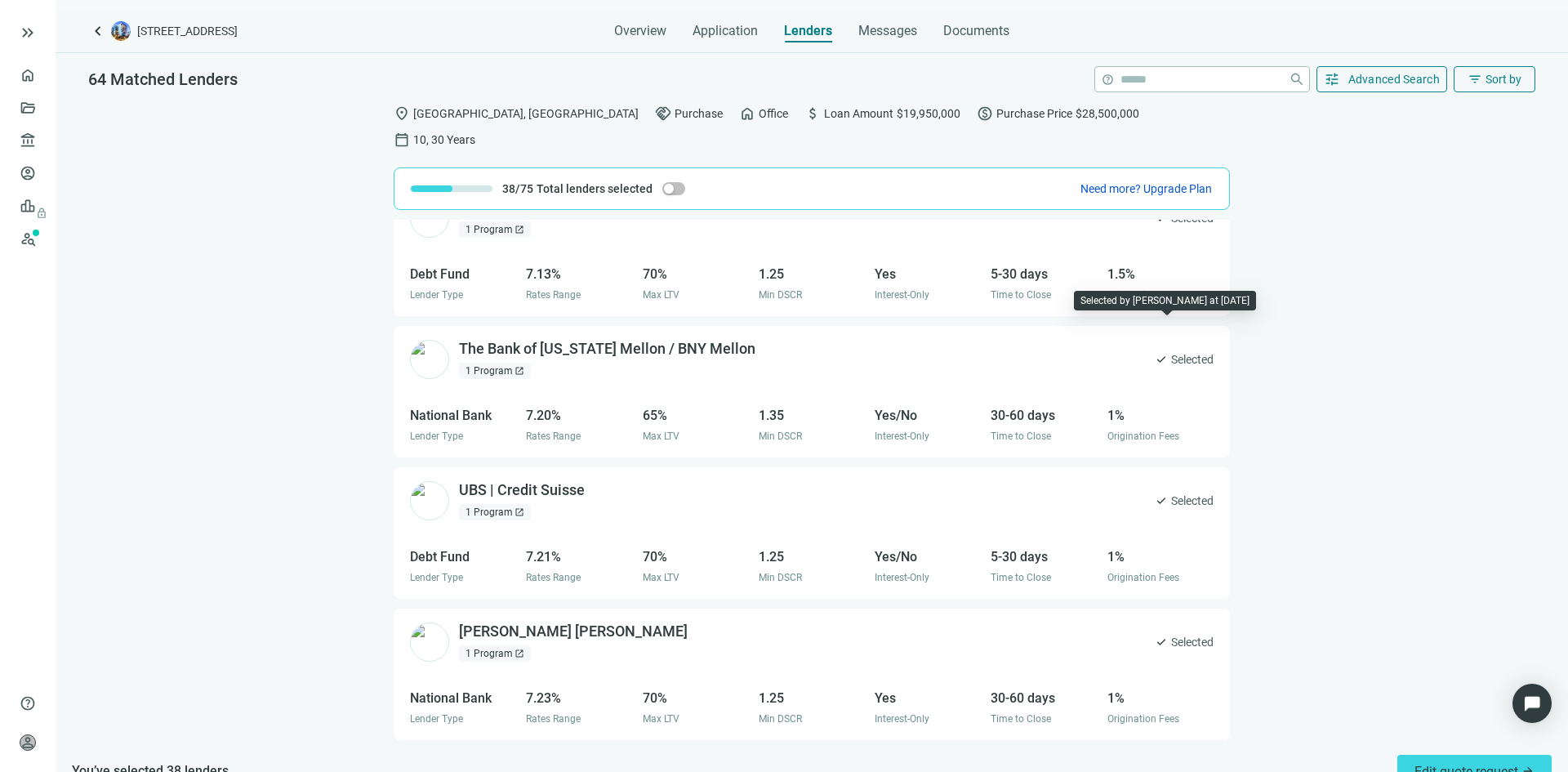
click at [1171, 350] on span "Selected" at bounding box center [1192, 359] width 42 height 18
click at [1155, 353] on span "check" at bounding box center [1161, 359] width 13 height 13
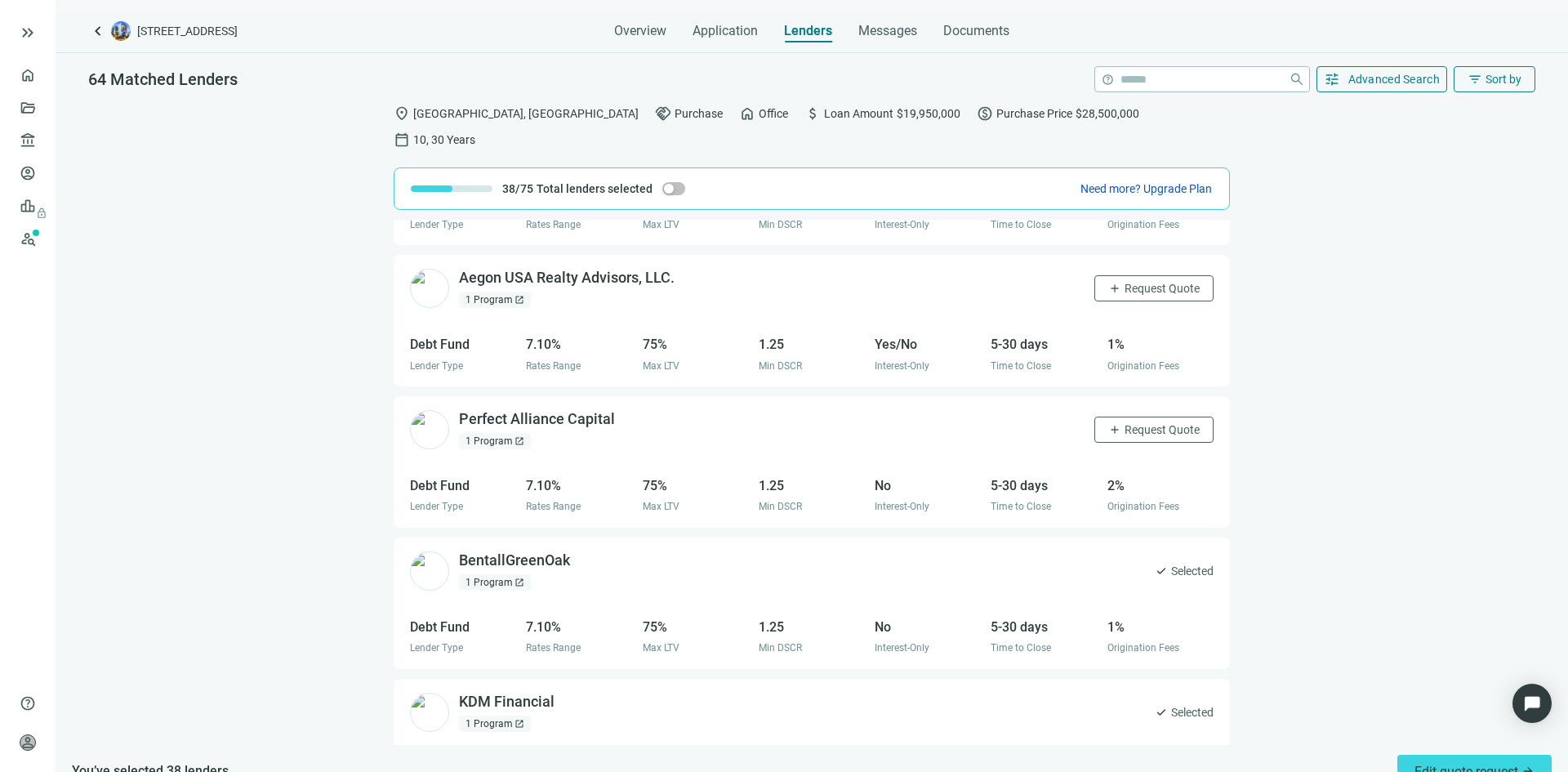
scroll to position [5717, 0]
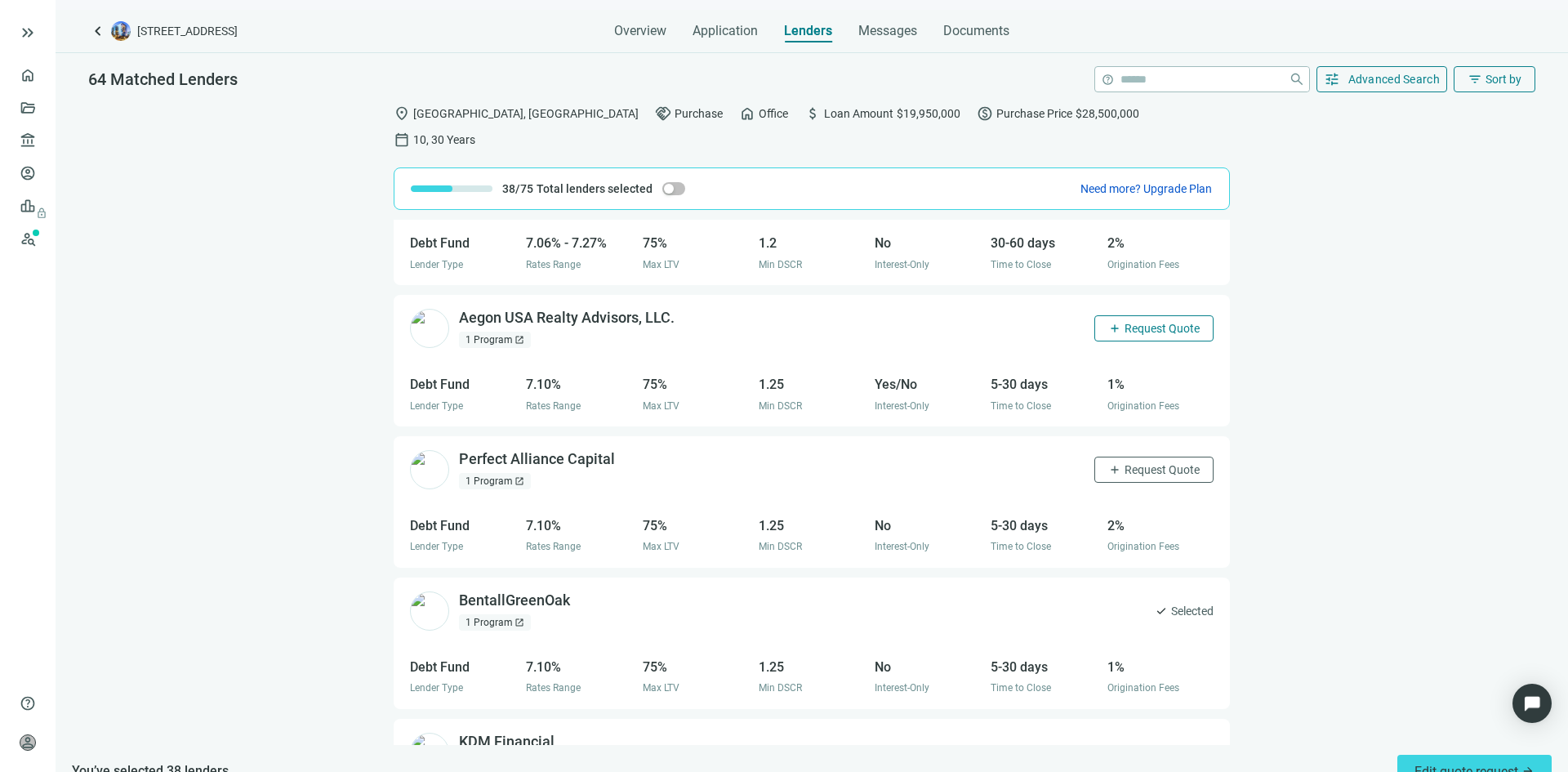
click at [1125, 322] on span "Request Quote" at bounding box center [1162, 329] width 76 height 13
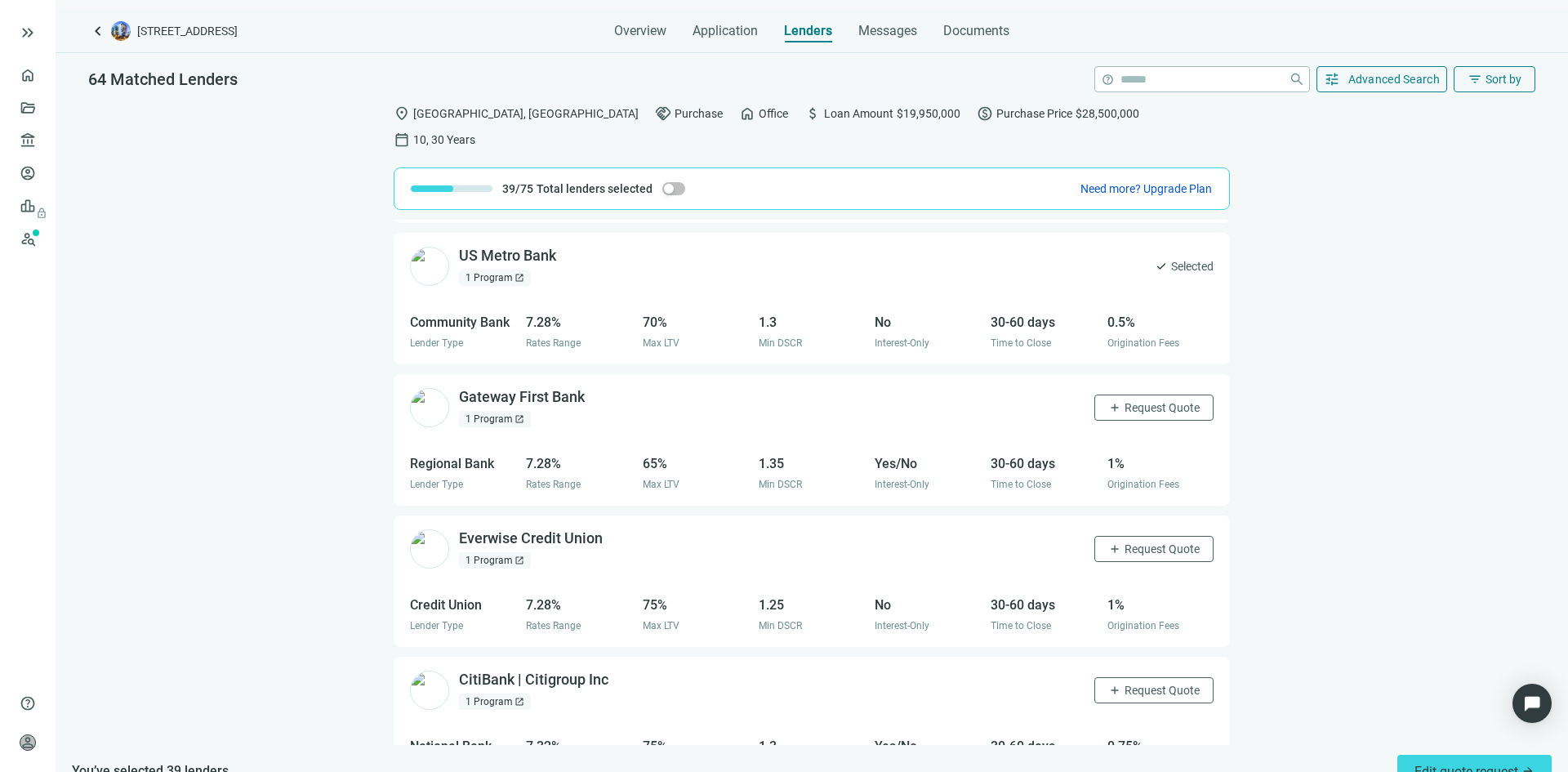
scroll to position [7106, 0]
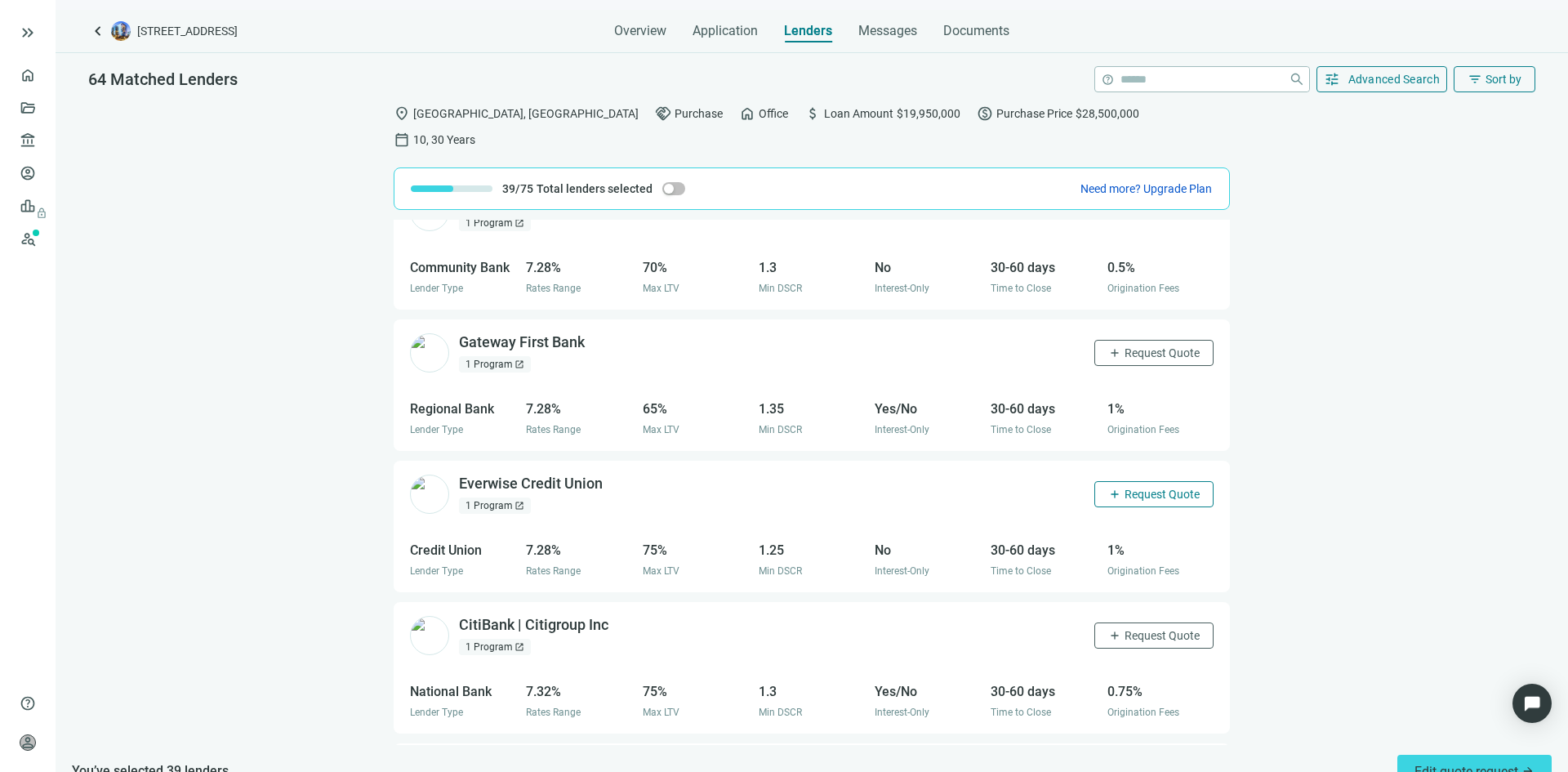
click at [1125, 487] on span "Request Quote" at bounding box center [1162, 494] width 76 height 13
click at [1125, 629] on span "Request Quote" at bounding box center [1162, 636] width 76 height 13
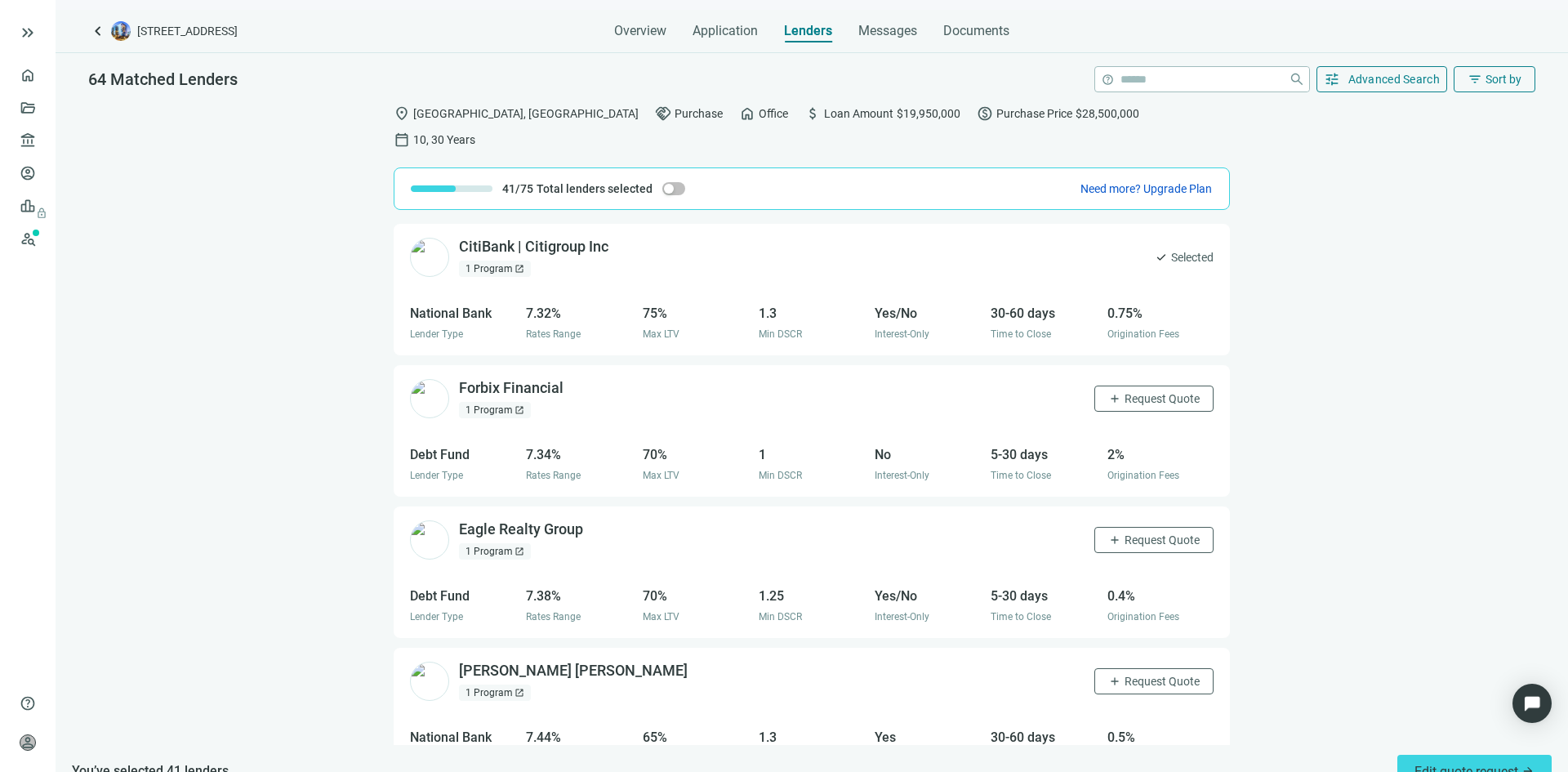
scroll to position [7595, 0]
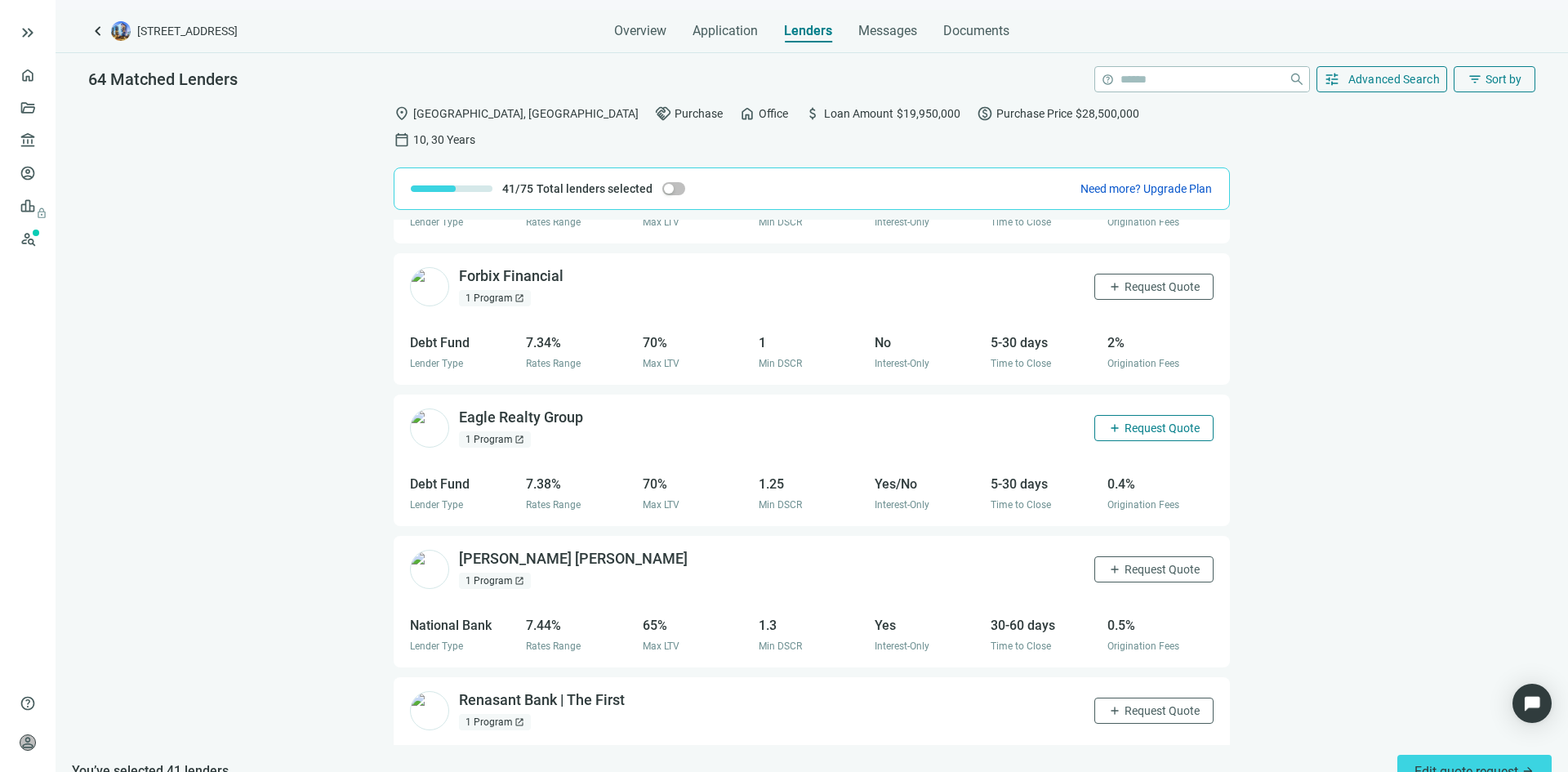
click at [1136, 422] on span "Request Quote" at bounding box center [1162, 428] width 76 height 13
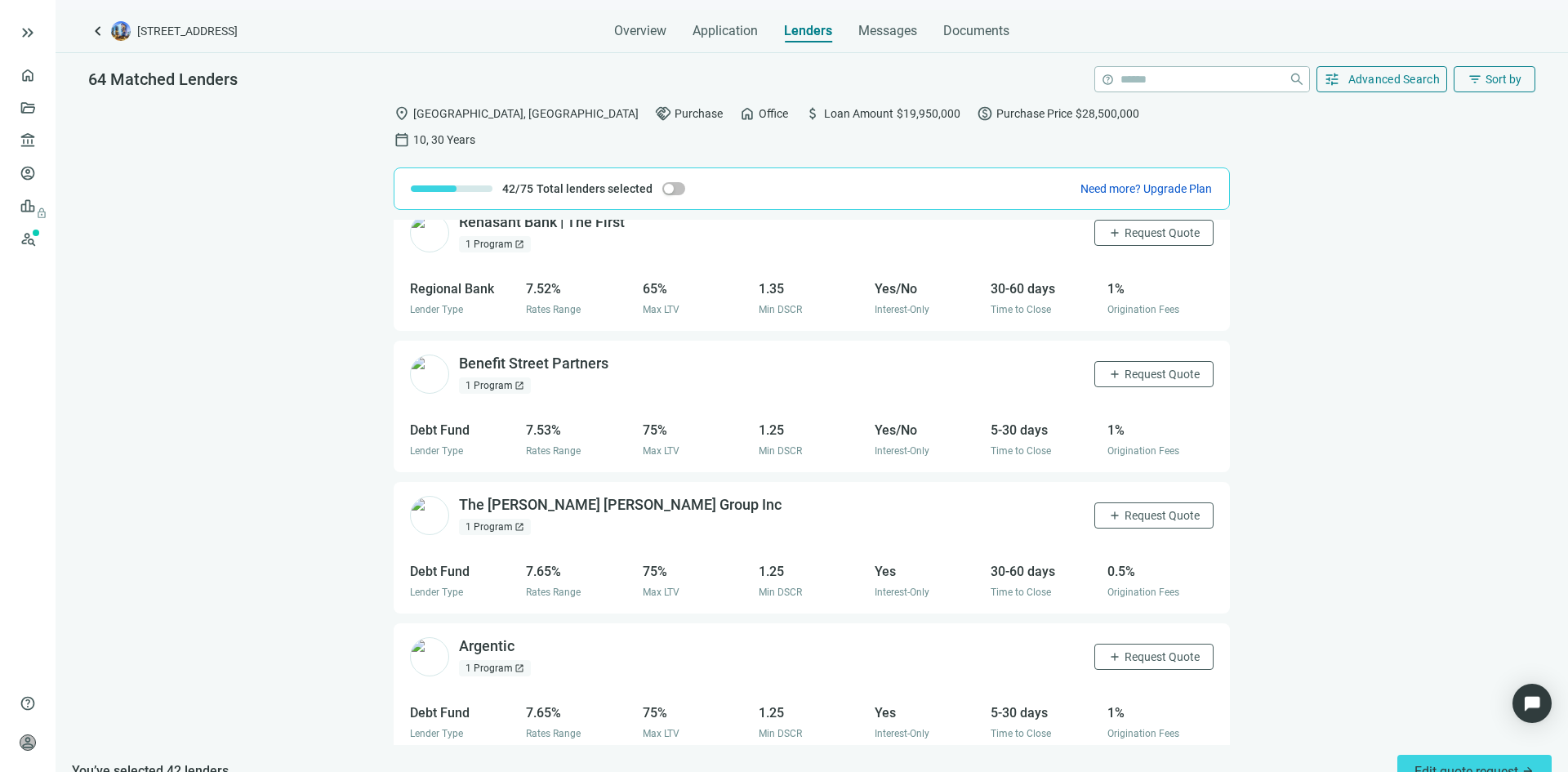
scroll to position [8086, 0]
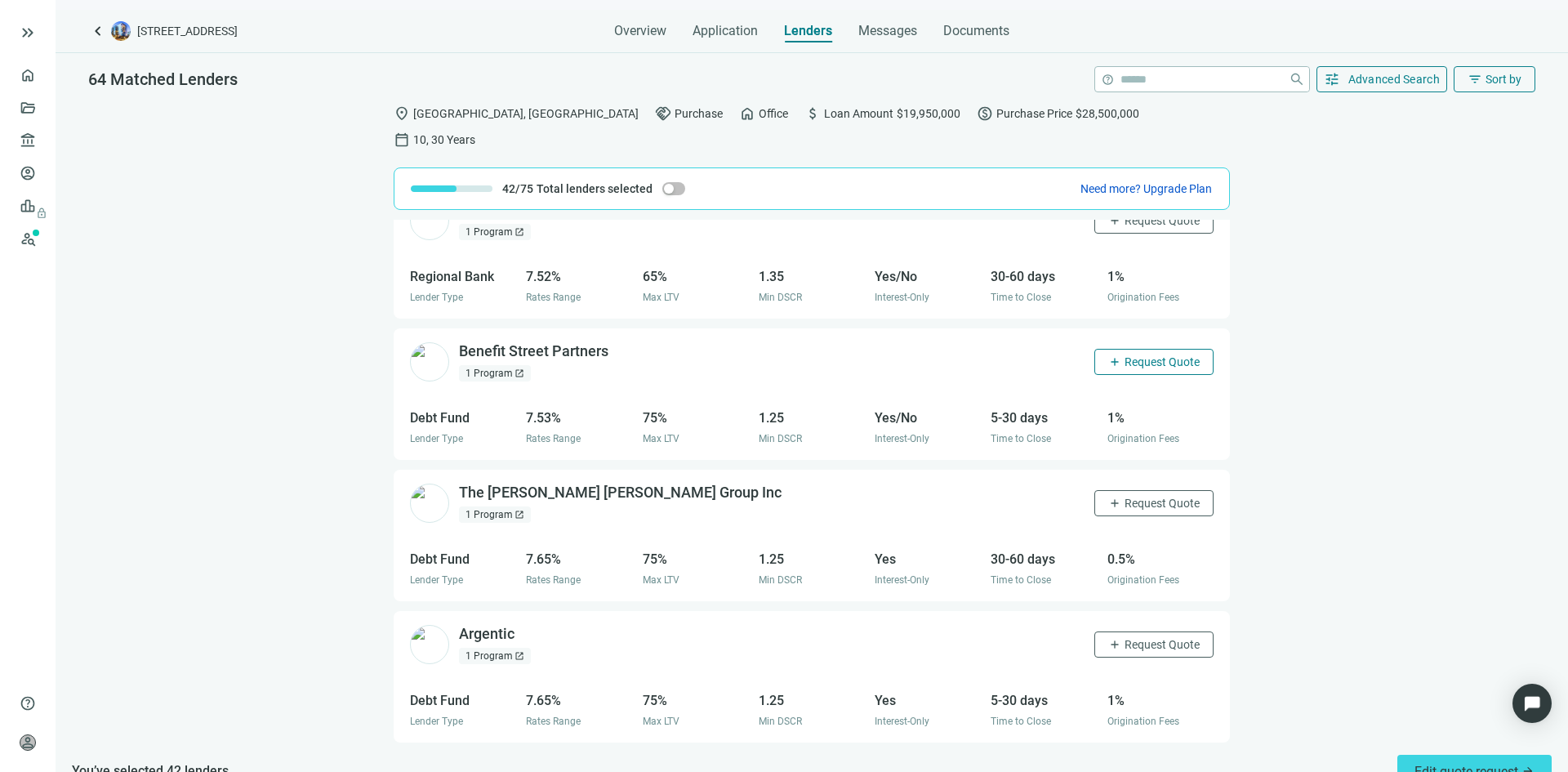
click at [1125, 355] on span "Request Quote" at bounding box center [1162, 362] width 76 height 13
click at [1142, 496] on span "Request Quote" at bounding box center [1162, 503] width 76 height 13
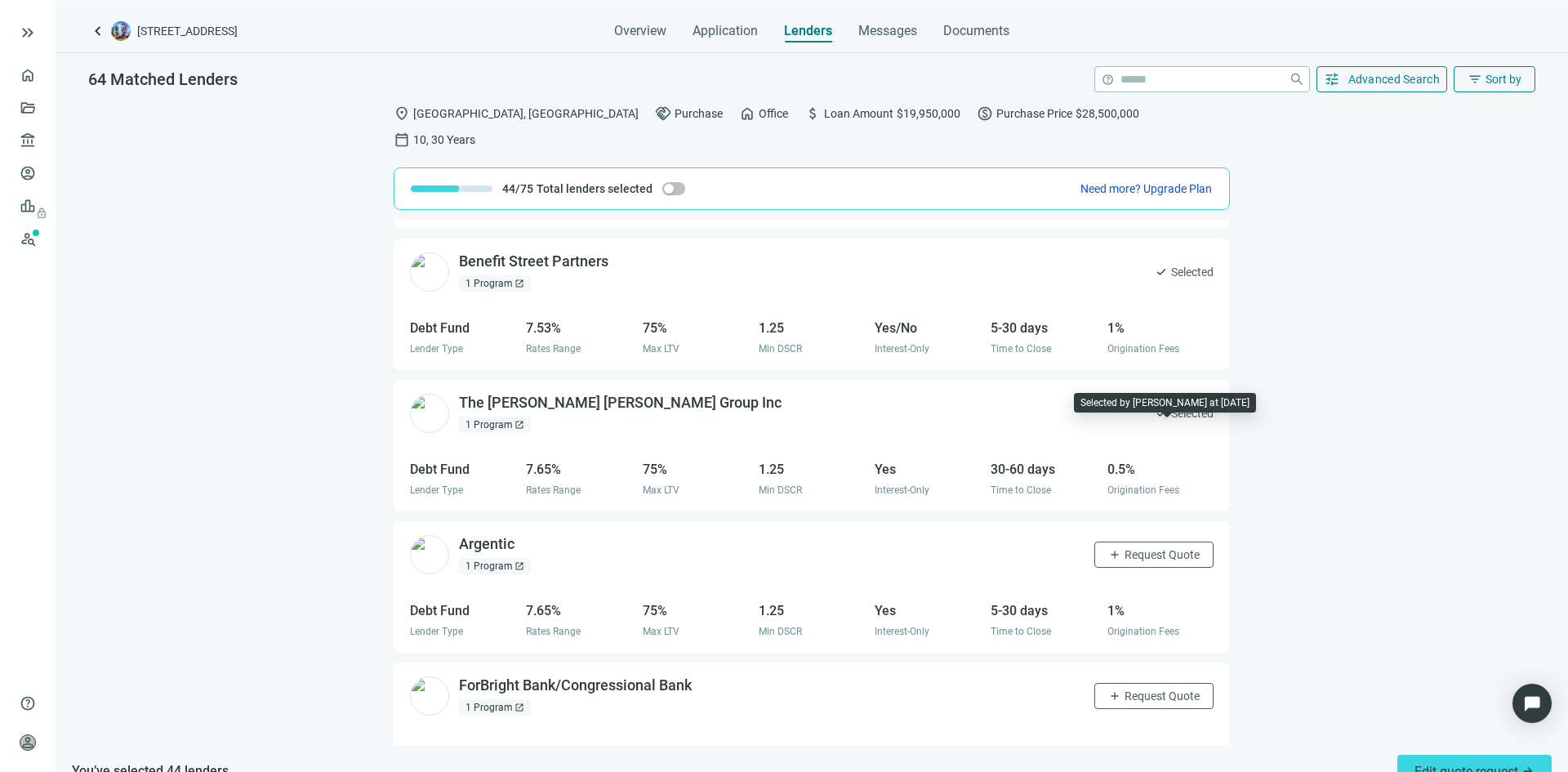
scroll to position [8331, 0]
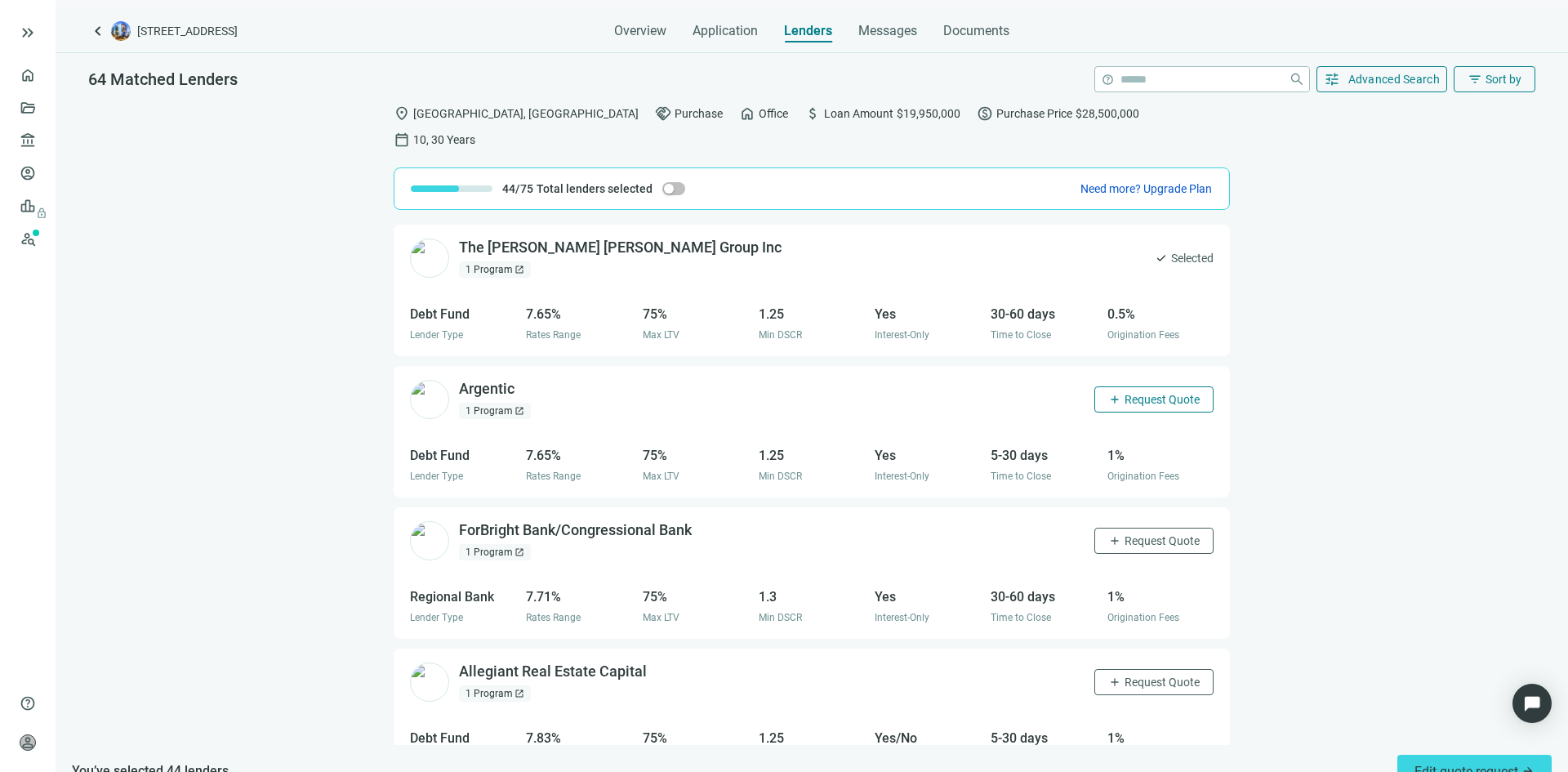
click at [1127, 393] on span "Request Quote" at bounding box center [1162, 399] width 76 height 13
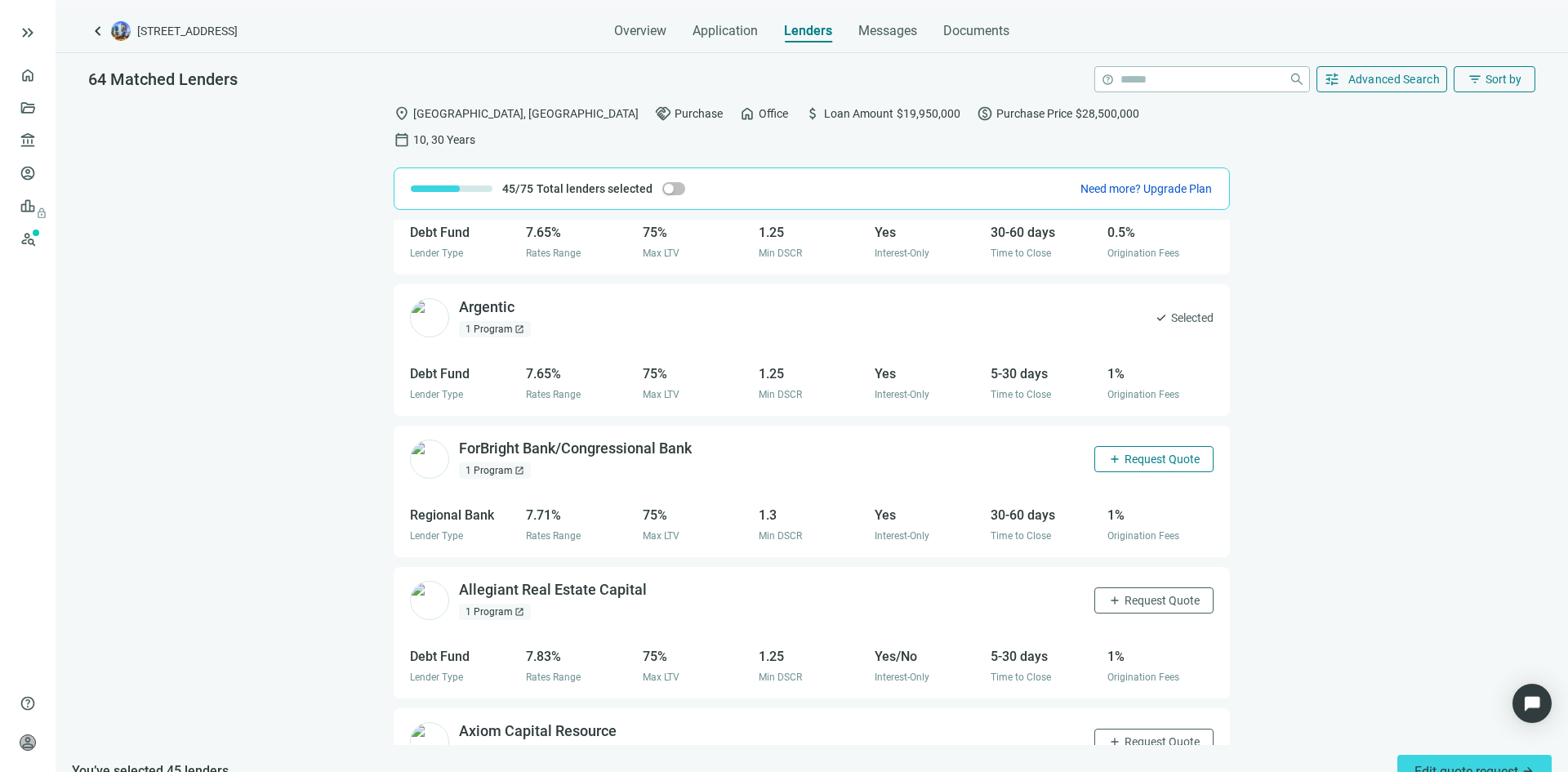
click at [1125, 452] on span "Request Quote" at bounding box center [1162, 459] width 76 height 13
click at [1139, 594] on span "Request Quote" at bounding box center [1162, 600] width 76 height 13
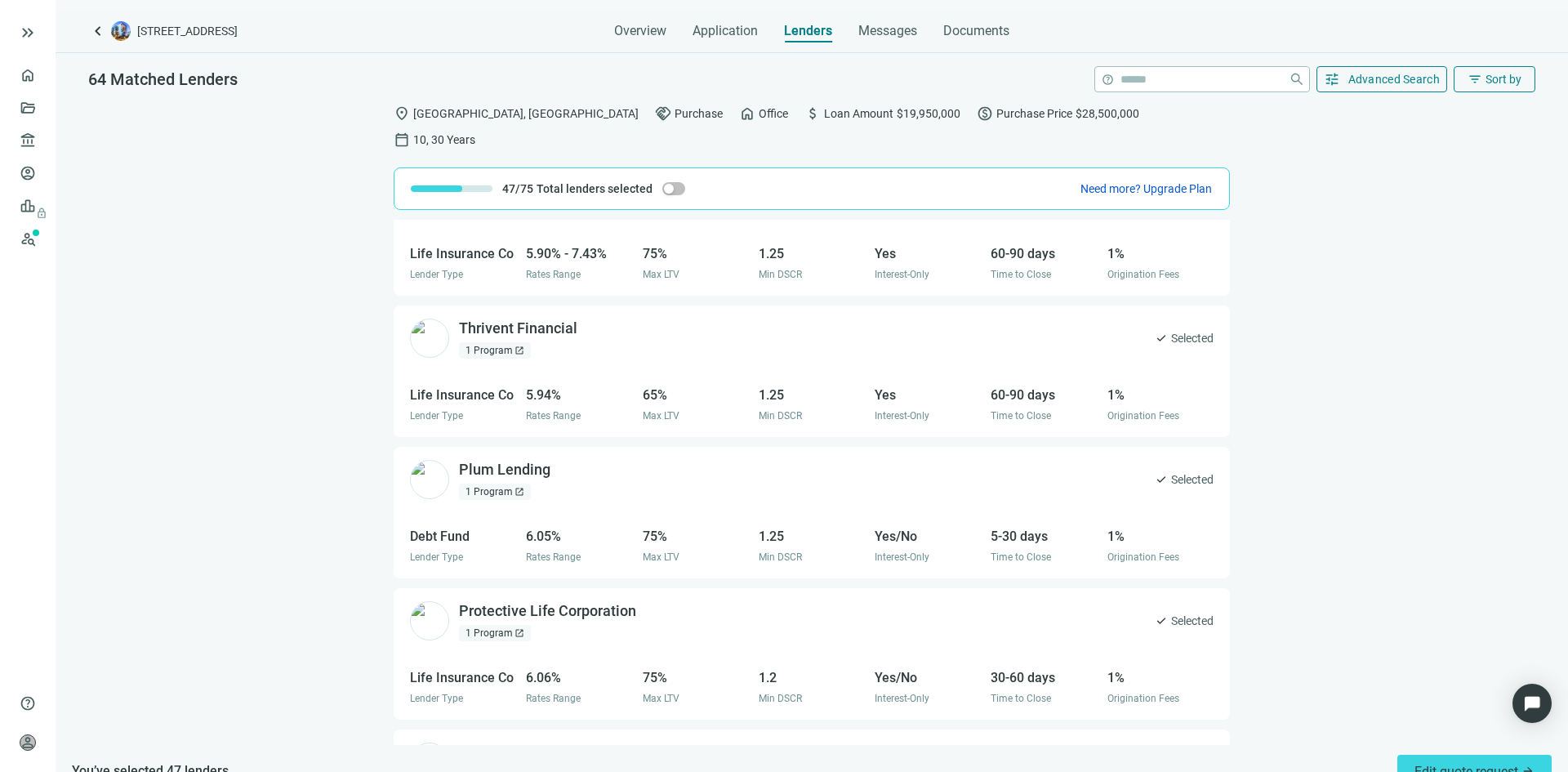
scroll to position [0, 0]
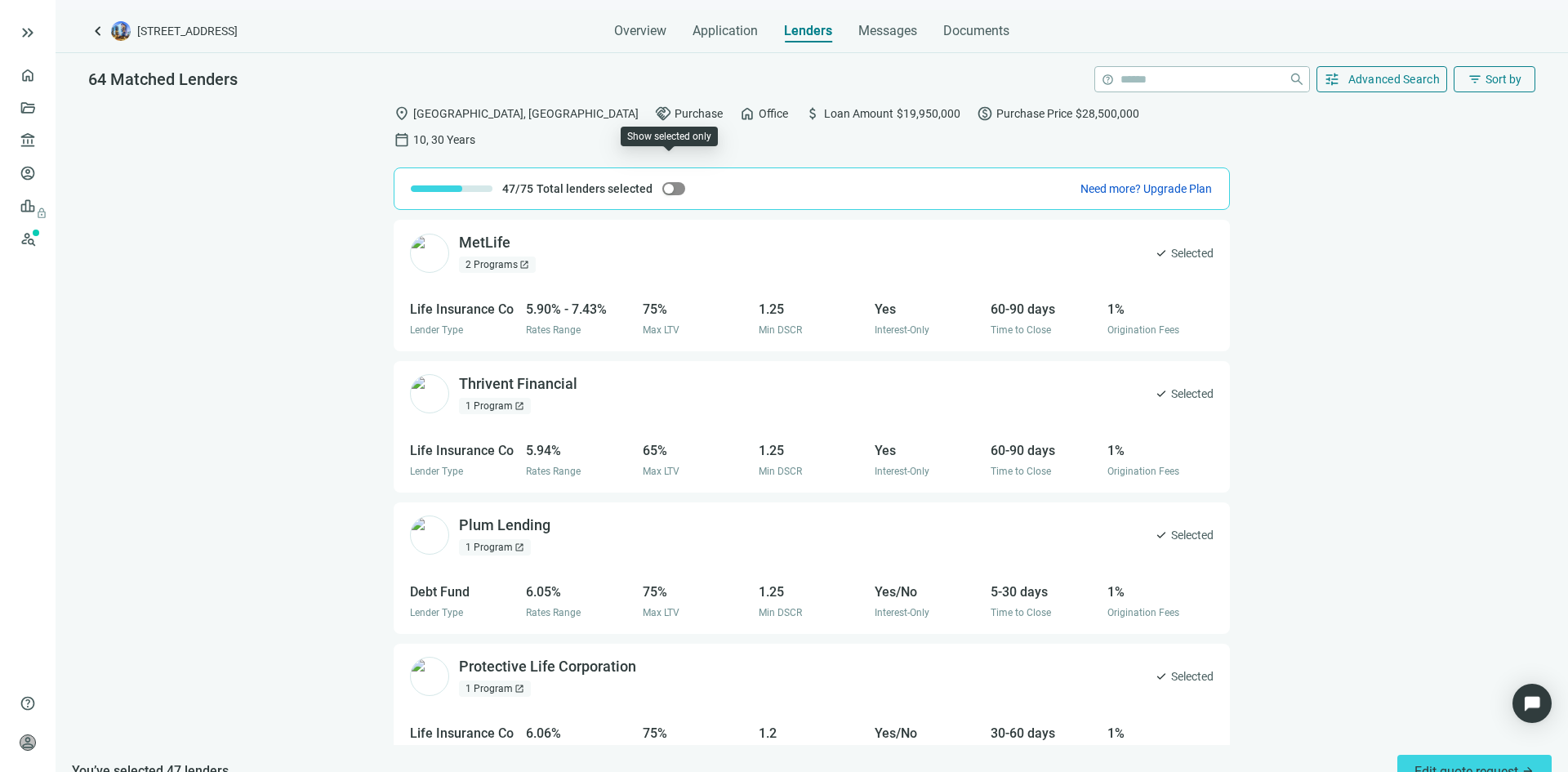
click at [665, 183] on div "button" at bounding box center [669, 188] width 10 height 10
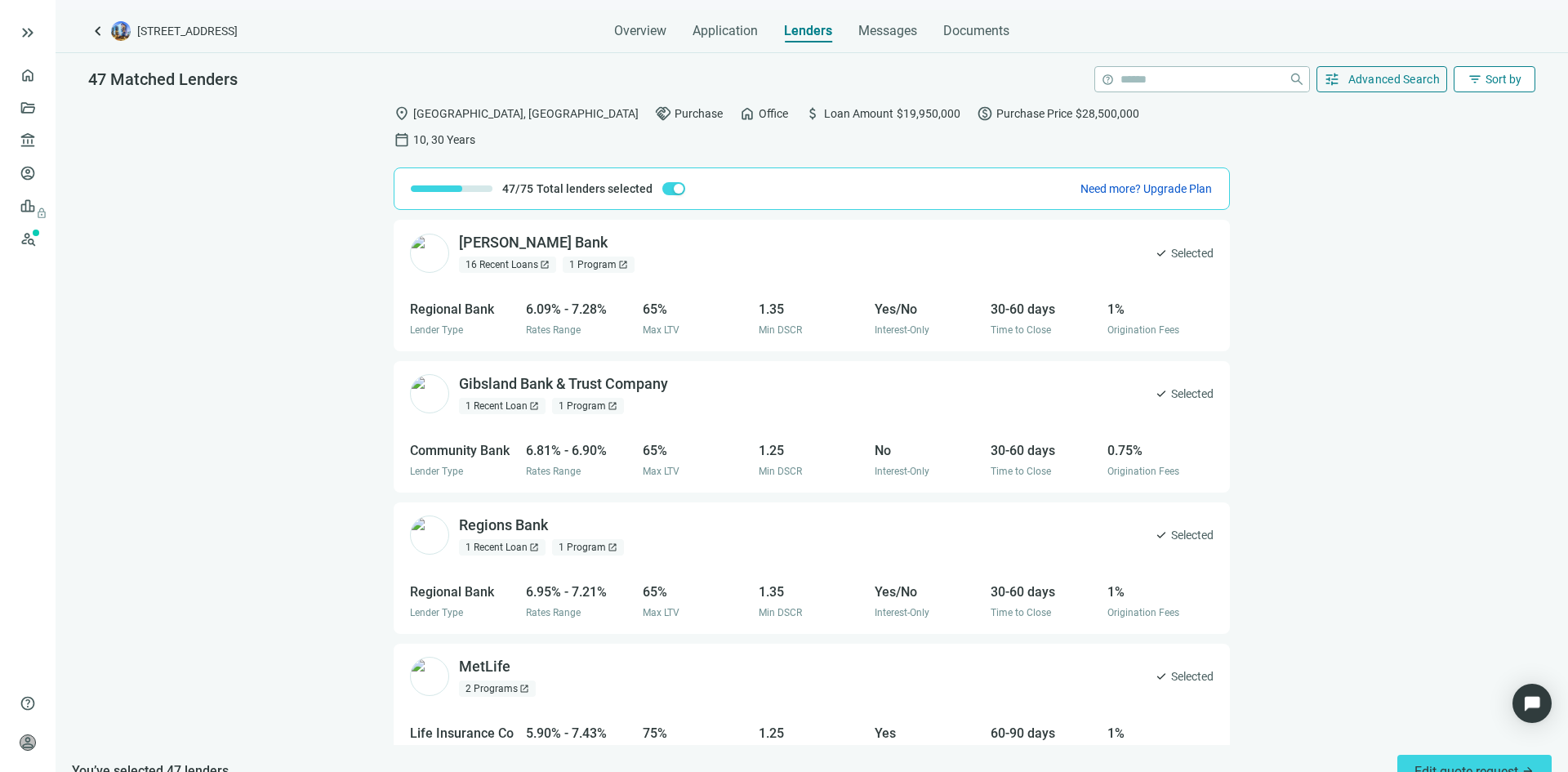
click at [1507, 80] on span "Sort by" at bounding box center [1503, 80] width 36 height 13
click at [1457, 255] on div "LTV (high to low)" at bounding box center [1462, 263] width 147 height 29
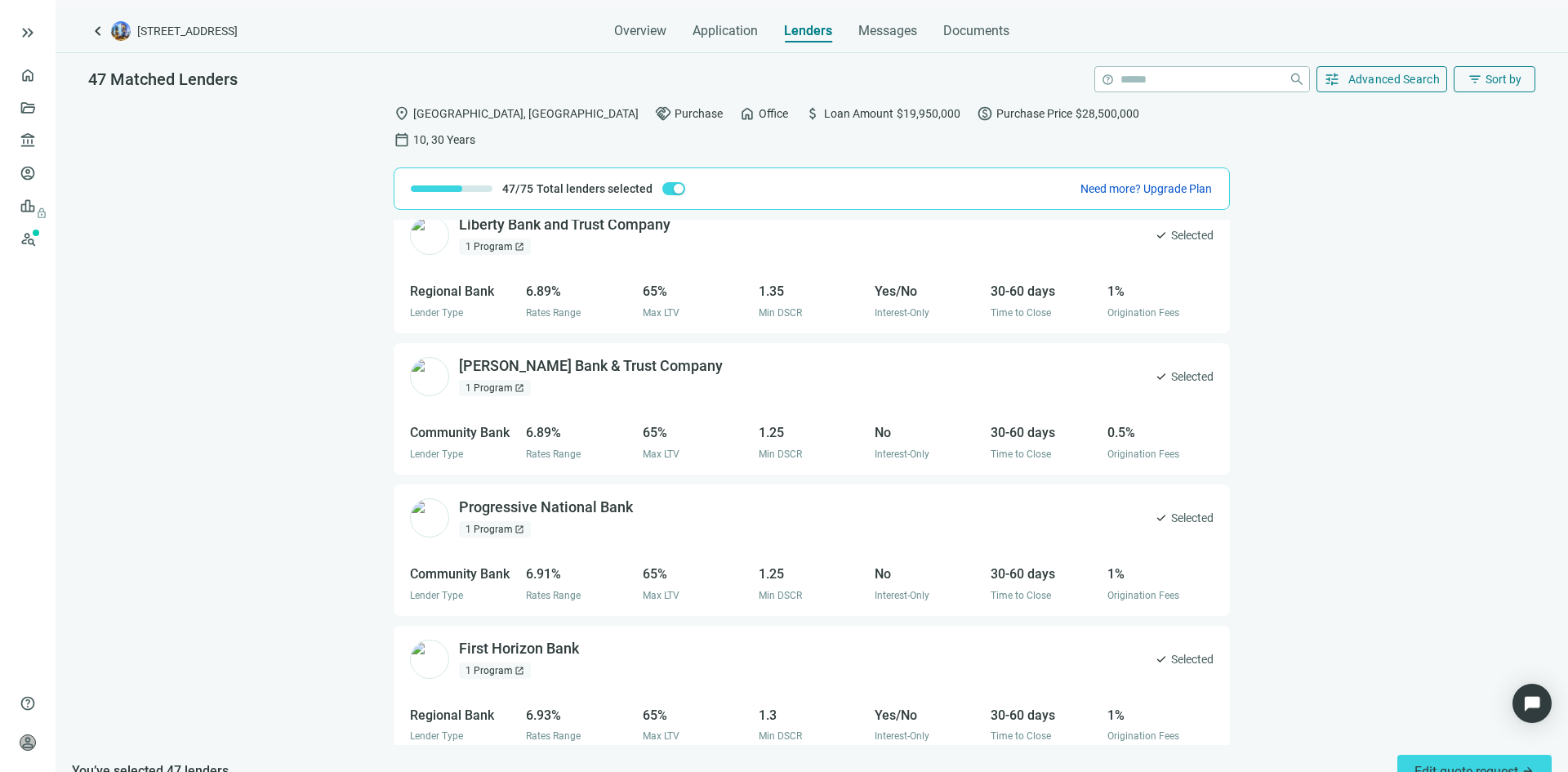
scroll to position [6105, 0]
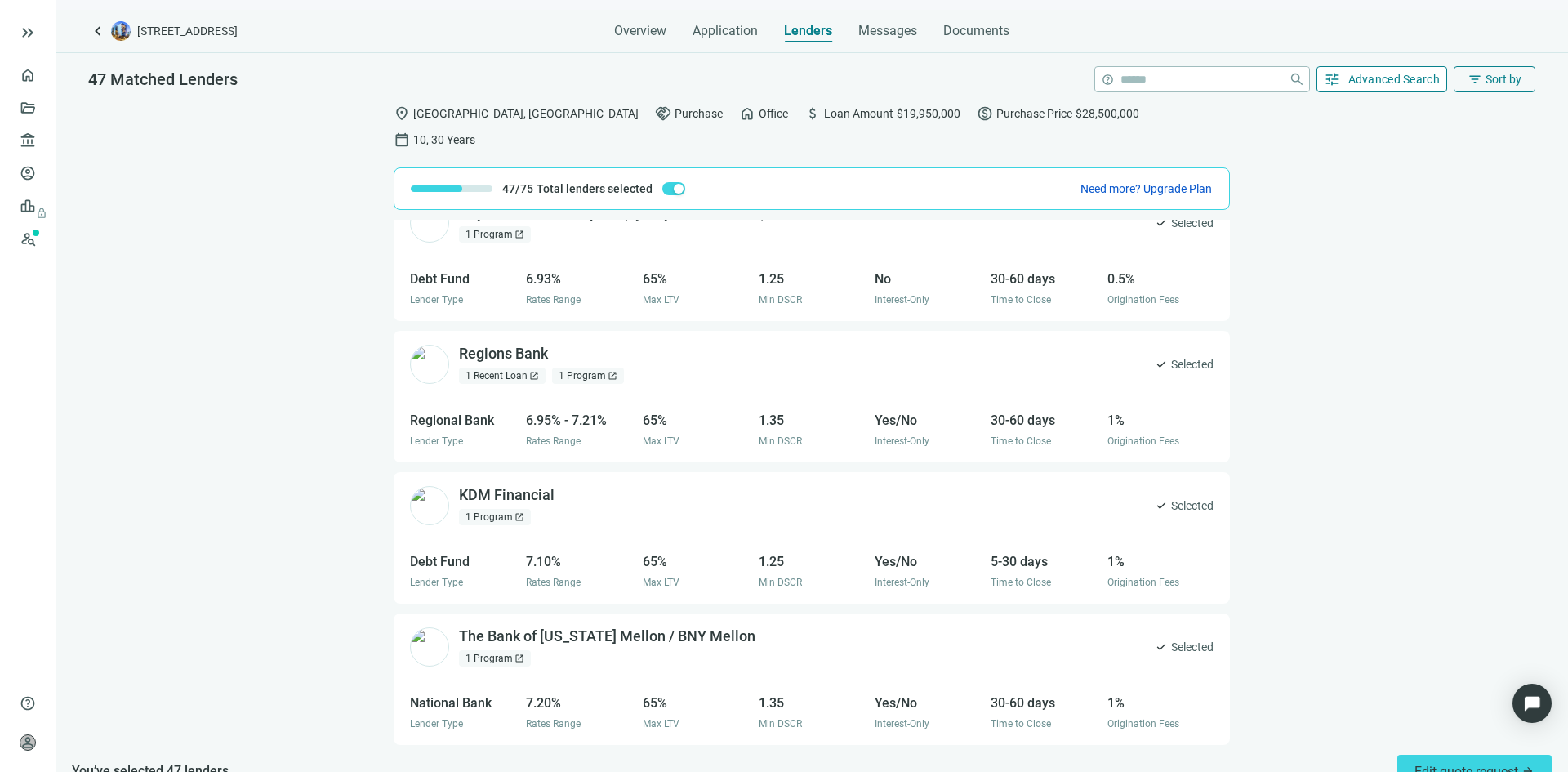
click at [1384, 87] on button "tune Advanced Search" at bounding box center [1382, 79] width 131 height 26
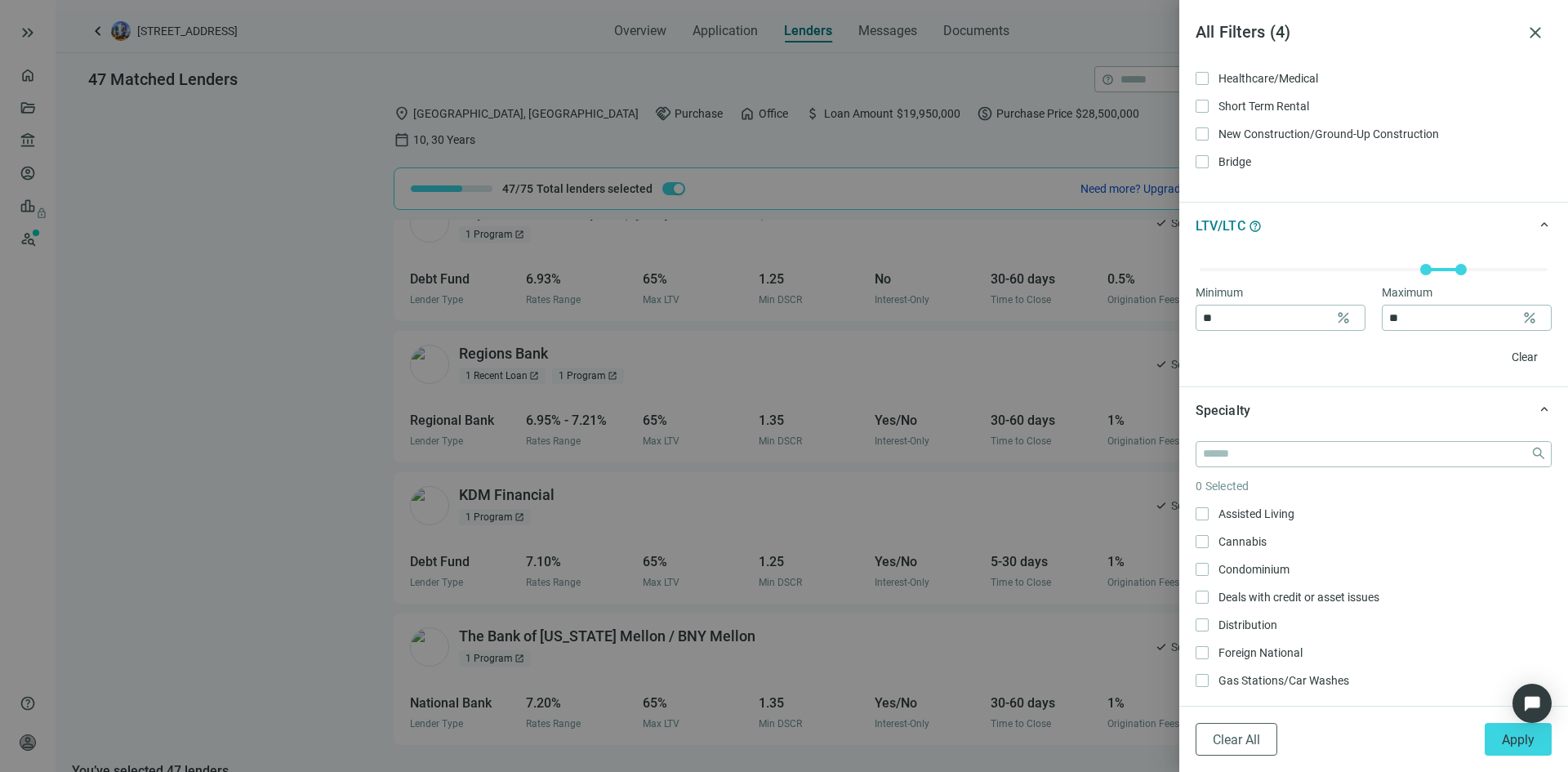
scroll to position [490, 0]
click at [1286, 331] on div "Minimum ** percent Maximum ** percent Clear" at bounding box center [1374, 316] width 388 height 137
click at [1282, 317] on input "**" at bounding box center [1266, 317] width 126 height 25
click at [1282, 318] on input "**" at bounding box center [1266, 317] width 126 height 25
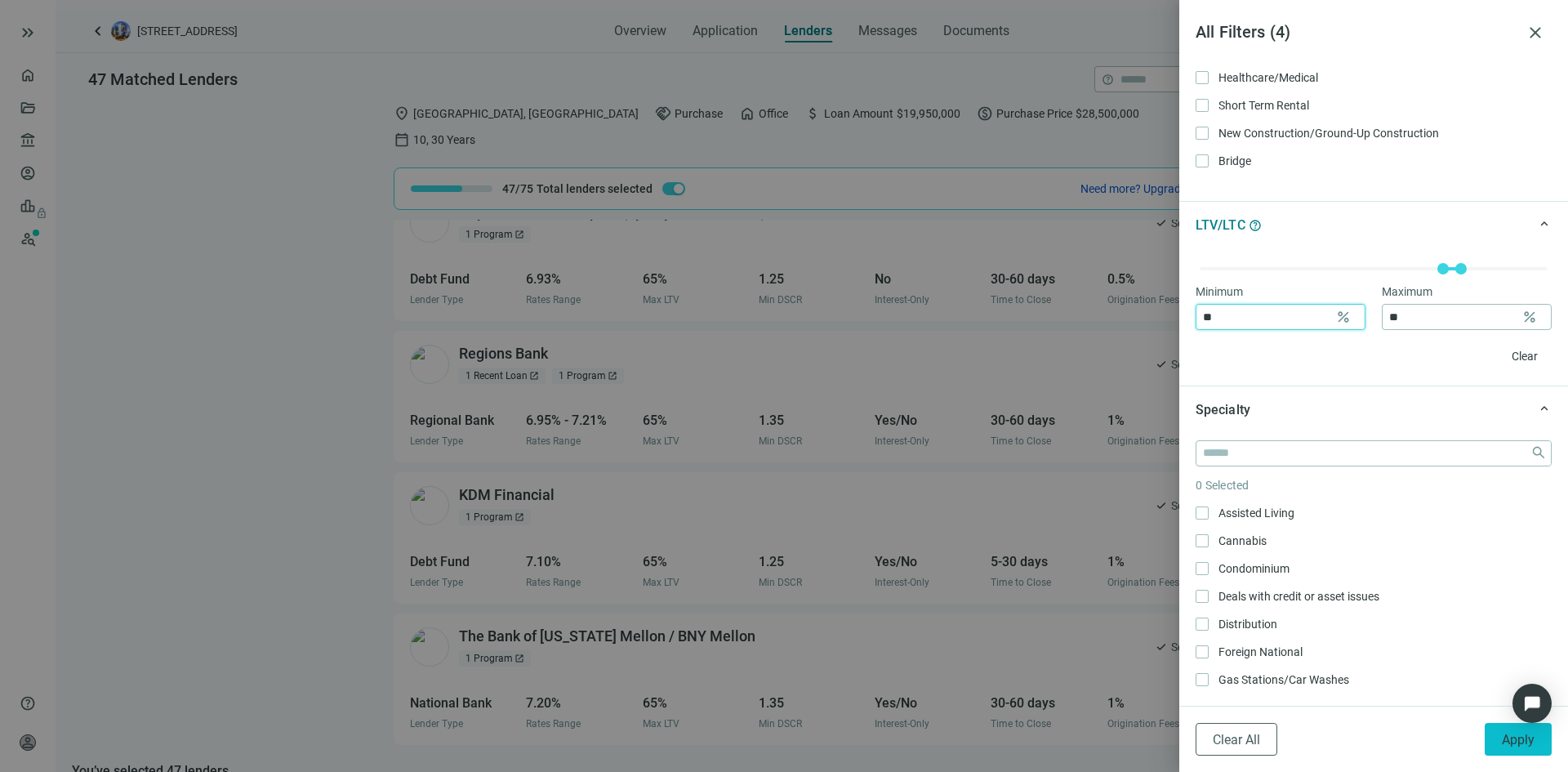
type input "**"
click at [1509, 738] on span "Apply" at bounding box center [1517, 740] width 32 height 16
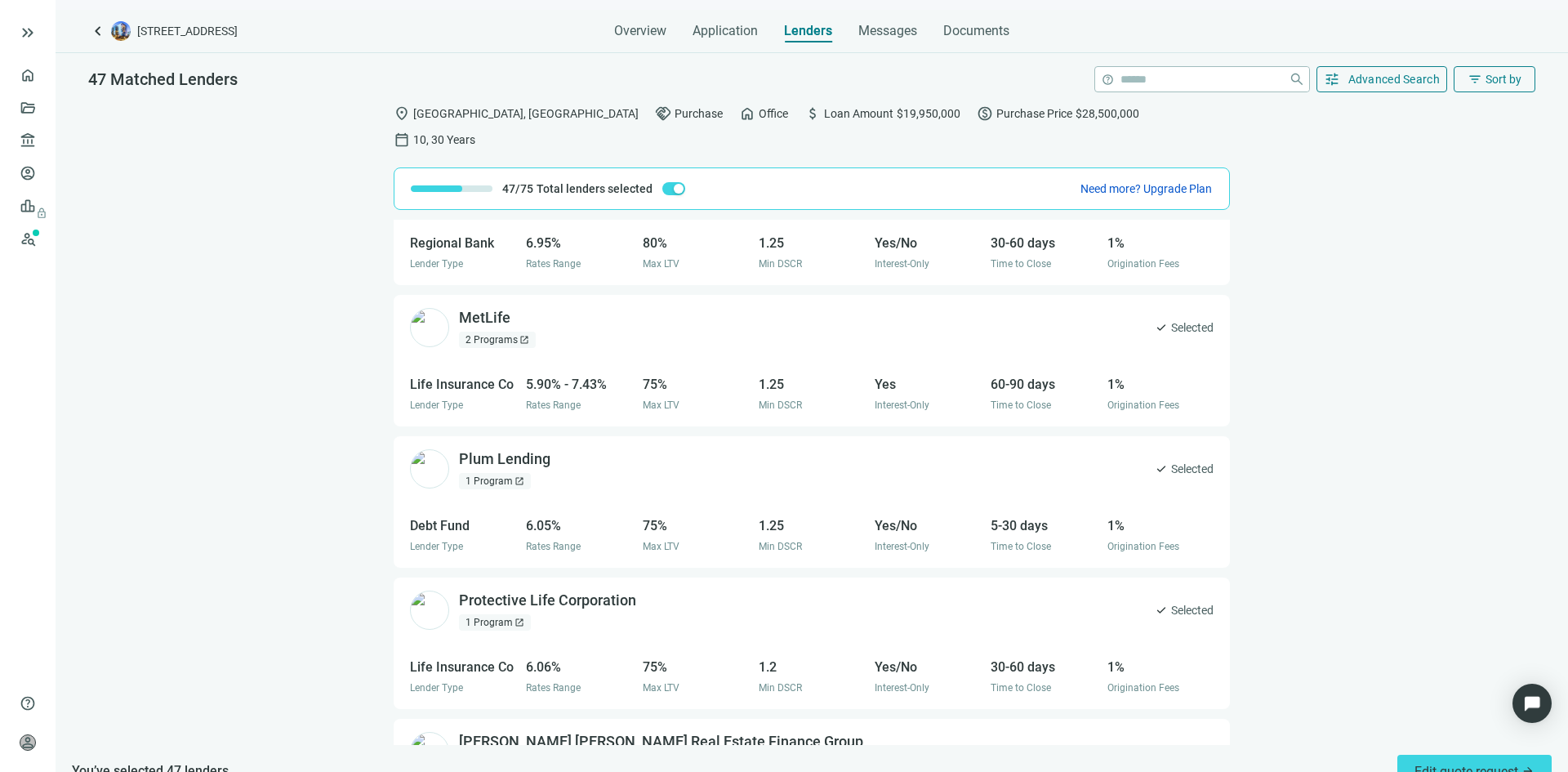
scroll to position [0, 0]
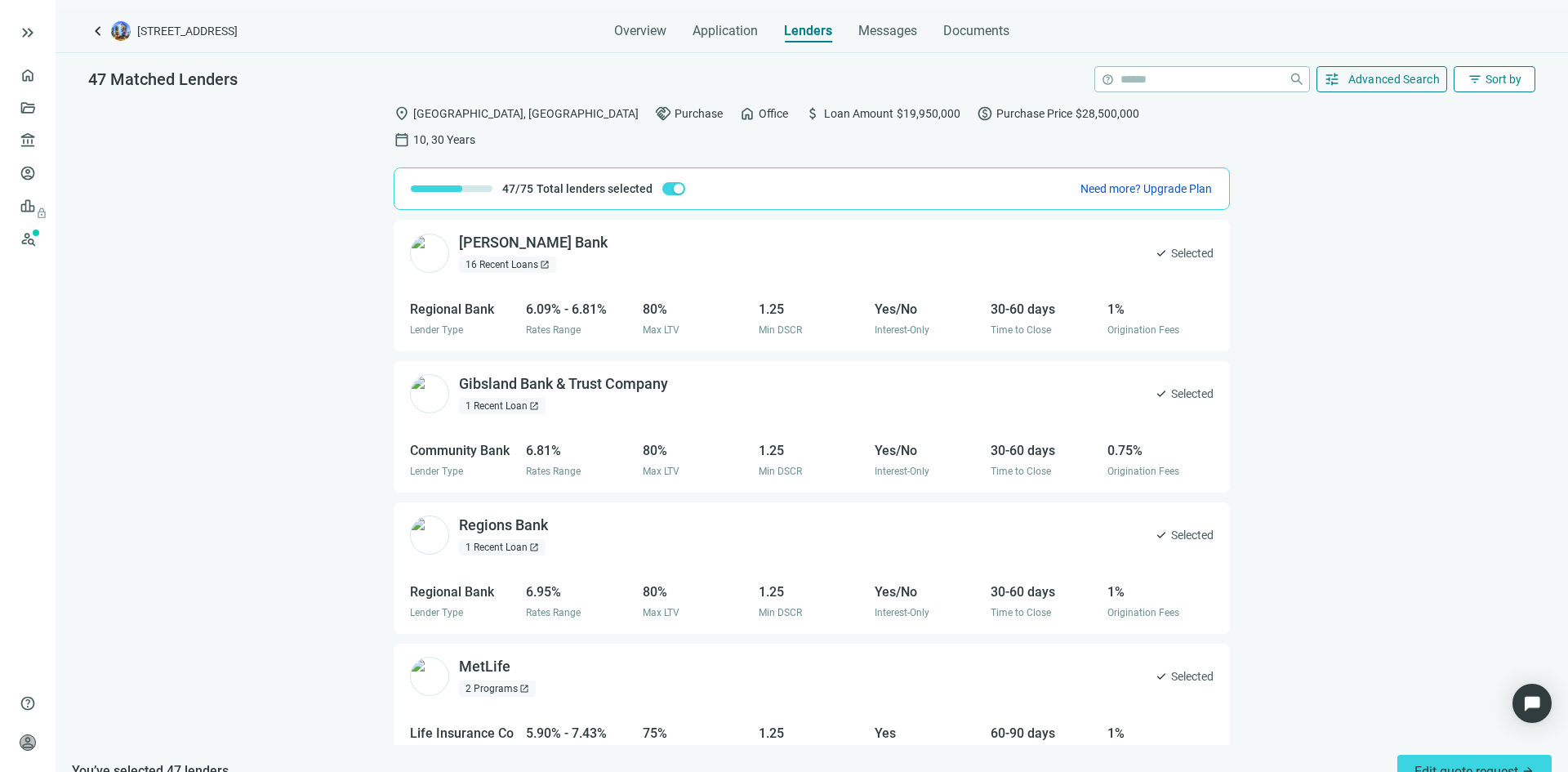
click at [1489, 87] on button "filter_list Sort by" at bounding box center [1494, 79] width 81 height 26
click at [1396, 85] on span "Advanced Search" at bounding box center [1394, 80] width 92 height 13
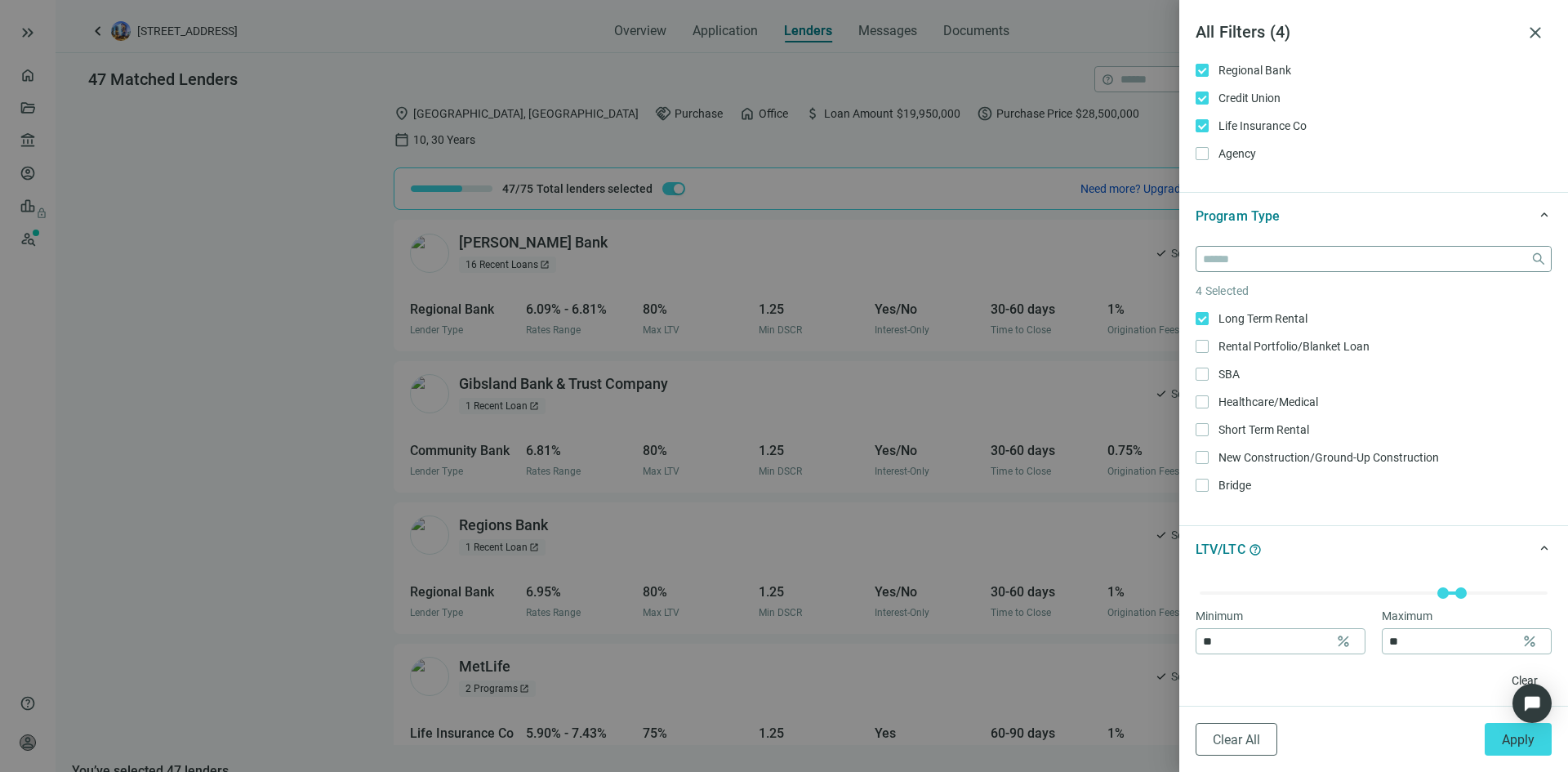
scroll to position [572, 0]
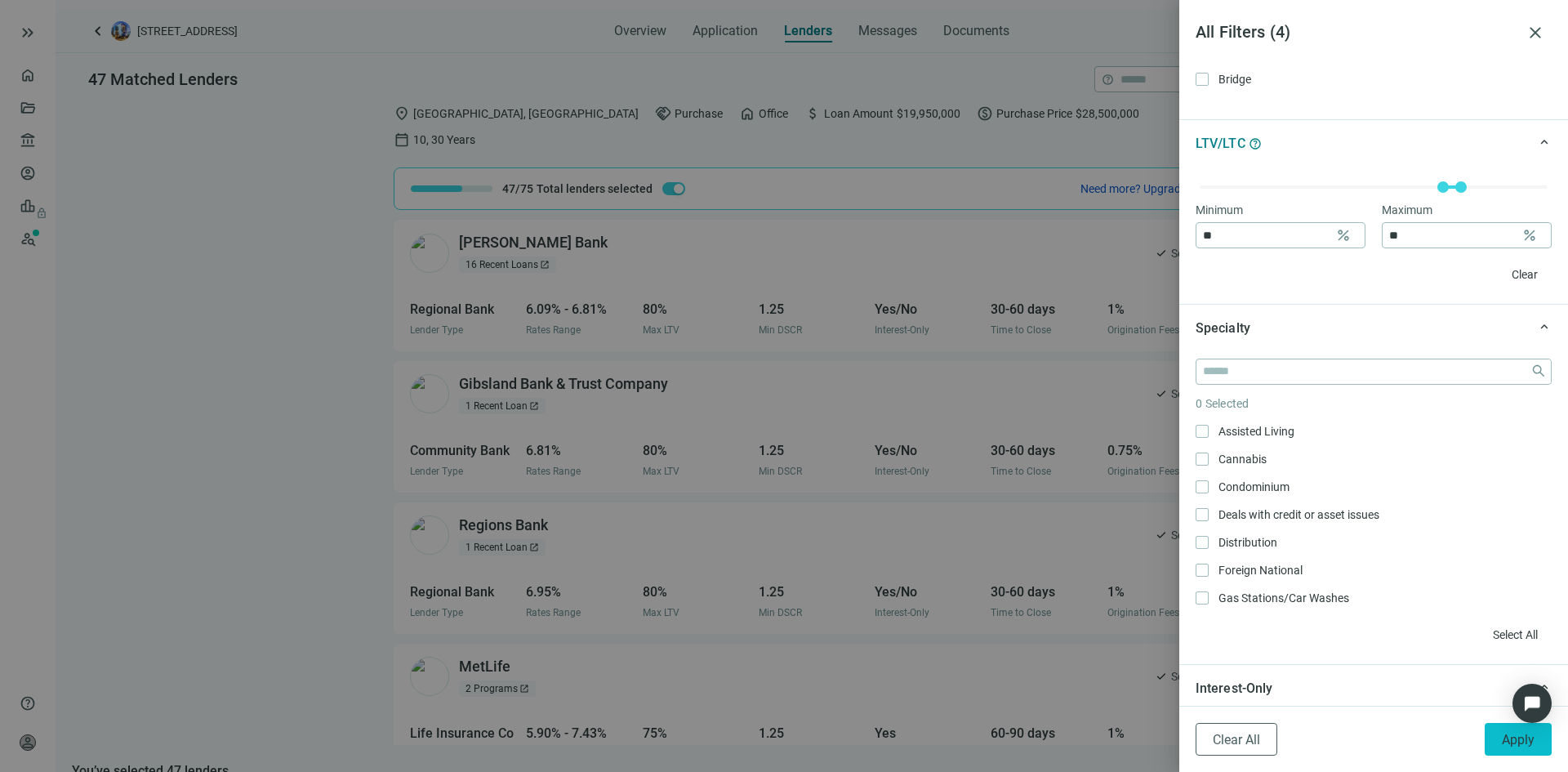
click at [1502, 739] on button "Apply" at bounding box center [1518, 739] width 67 height 32
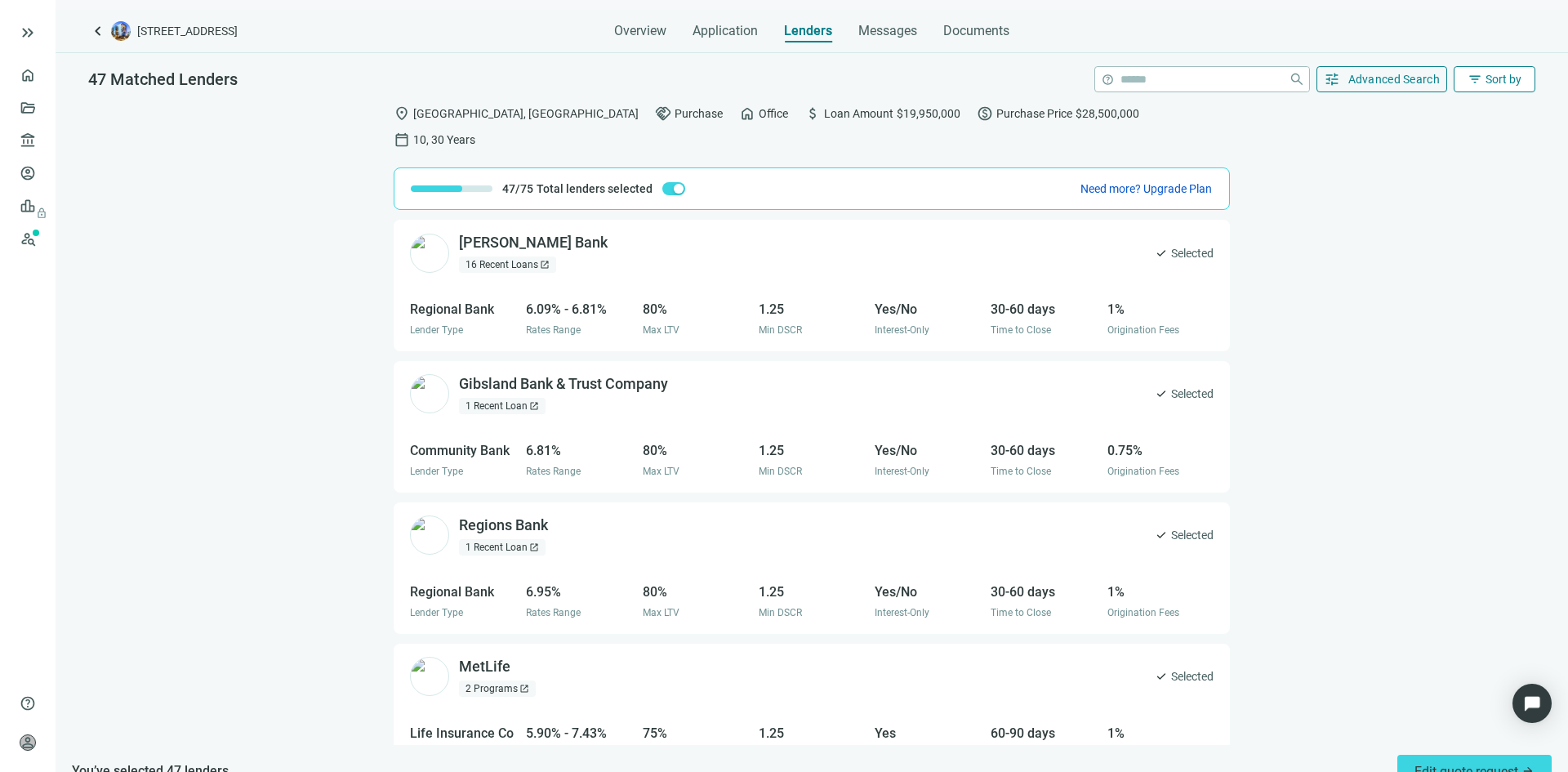
click at [1473, 76] on span "filter_list" at bounding box center [1475, 80] width 15 height 15
click at [1458, 236] on div "LTV (low to high)" at bounding box center [1462, 235] width 115 height 17
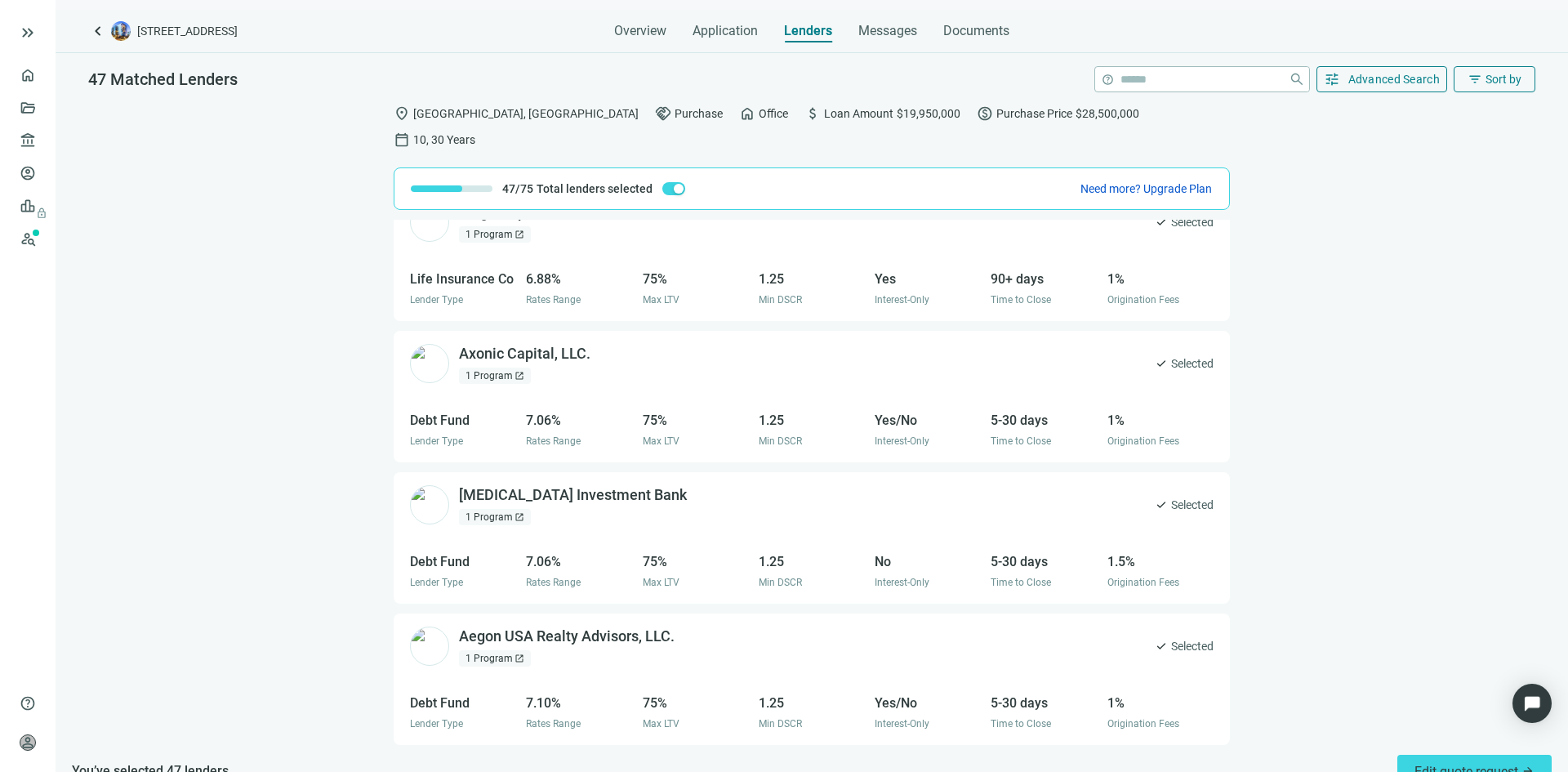
scroll to position [2776, 0]
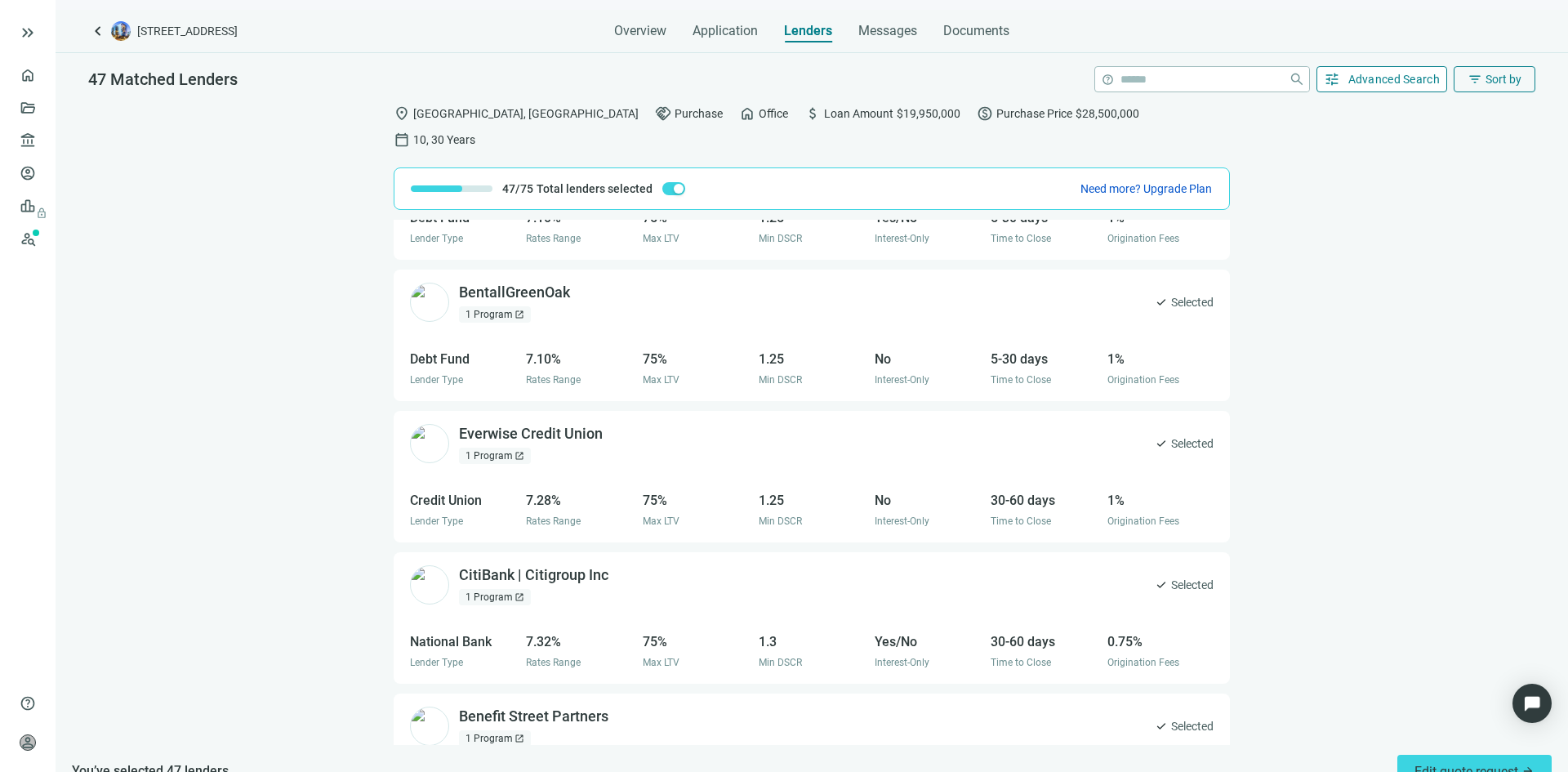
click at [1360, 90] on button "tune Advanced Search" at bounding box center [1382, 79] width 131 height 26
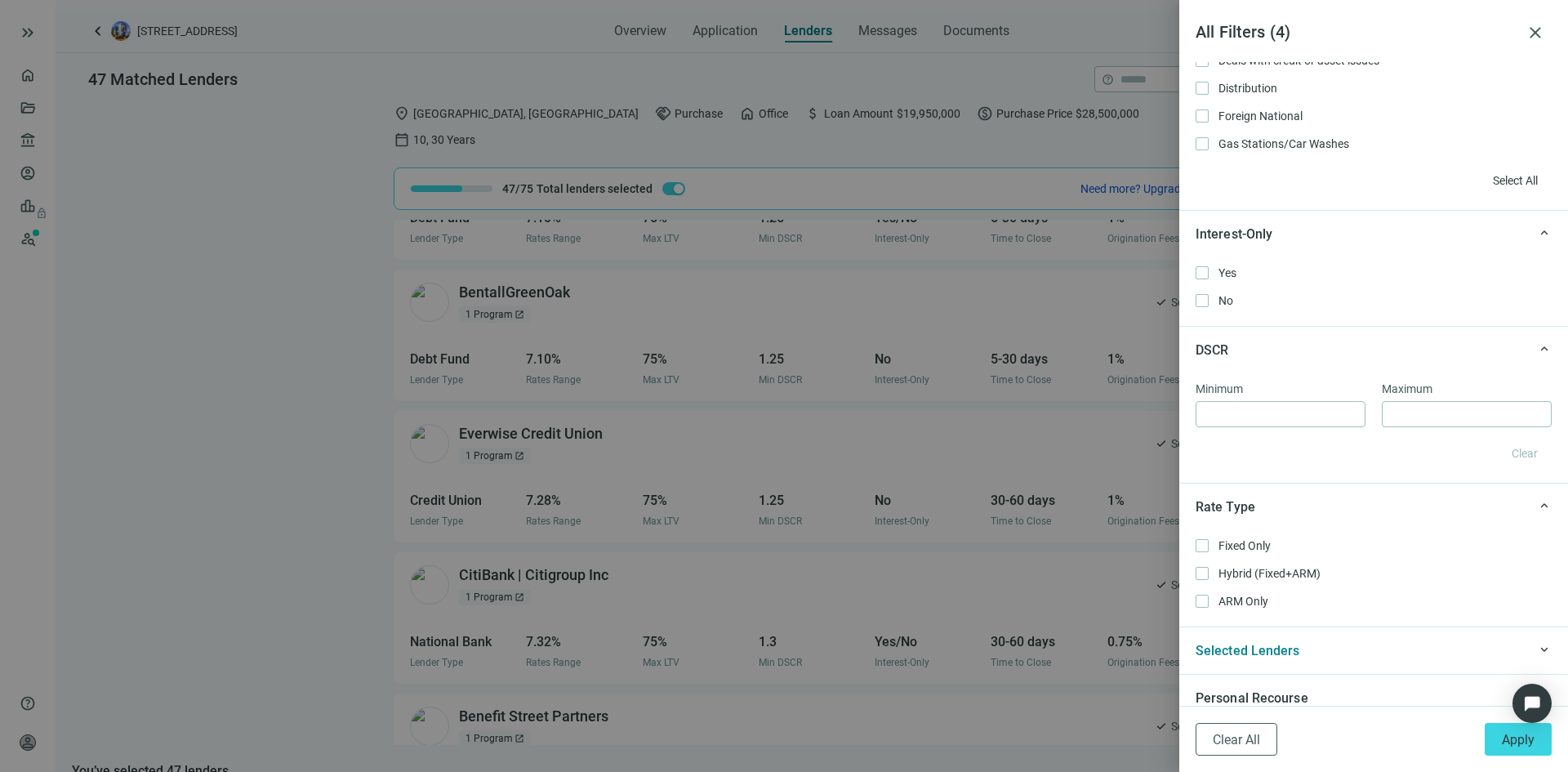
scroll to position [1225, 0]
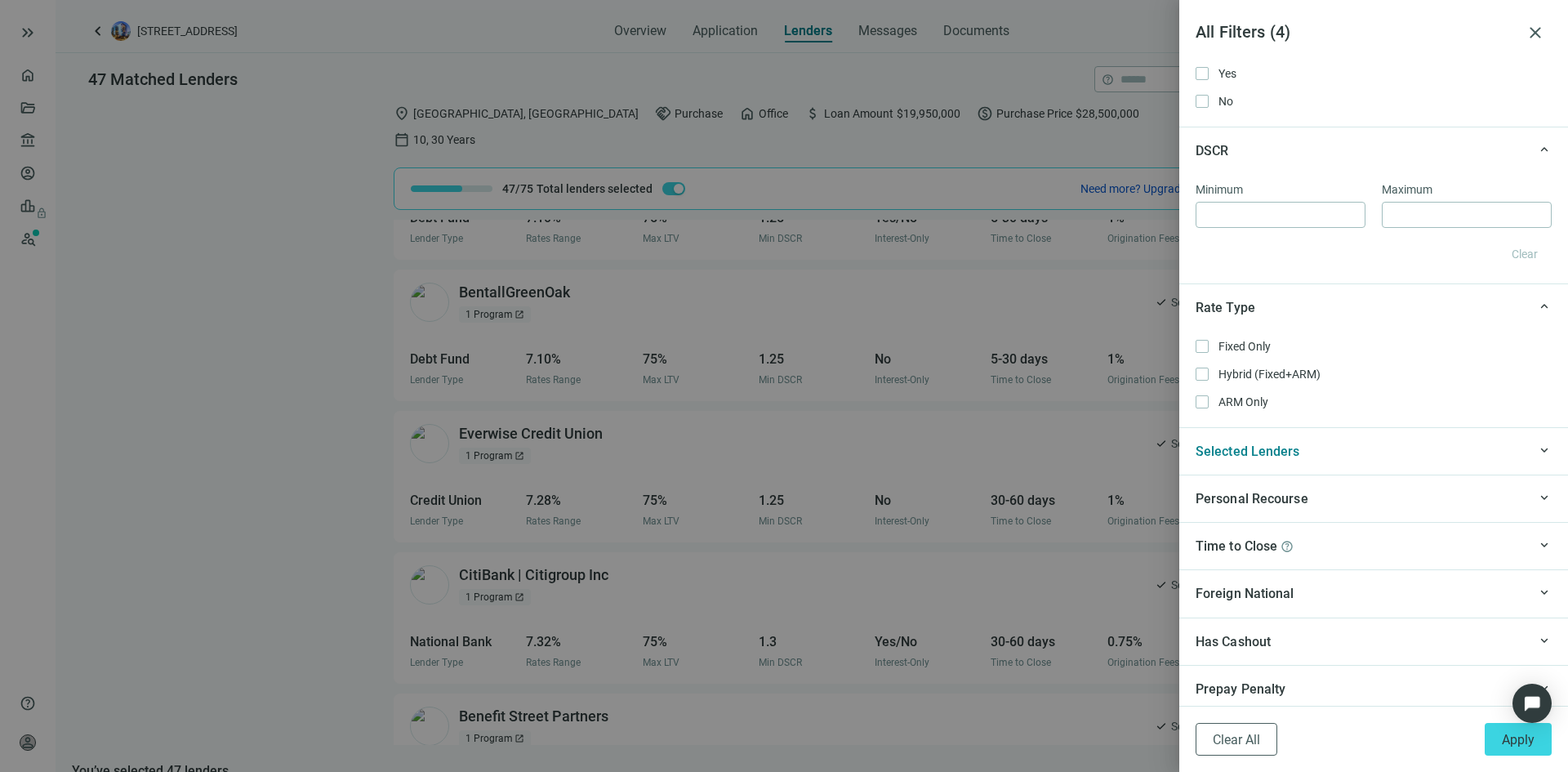
click at [1406, 457] on div "Selected Lenders" at bounding box center [1360, 451] width 331 height 21
click at [1509, 734] on span "Apply" at bounding box center [1517, 740] width 32 height 16
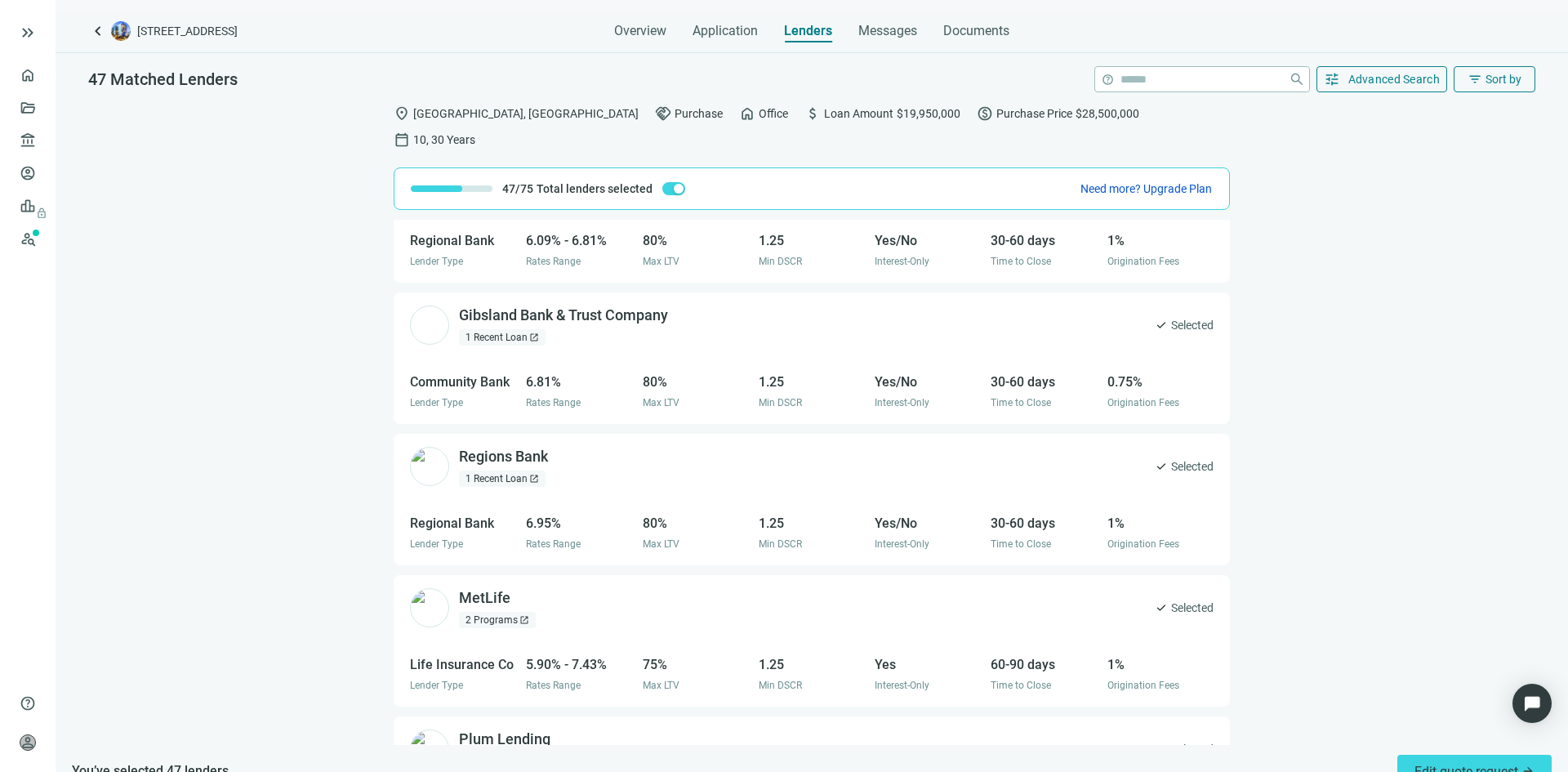
scroll to position [0, 0]
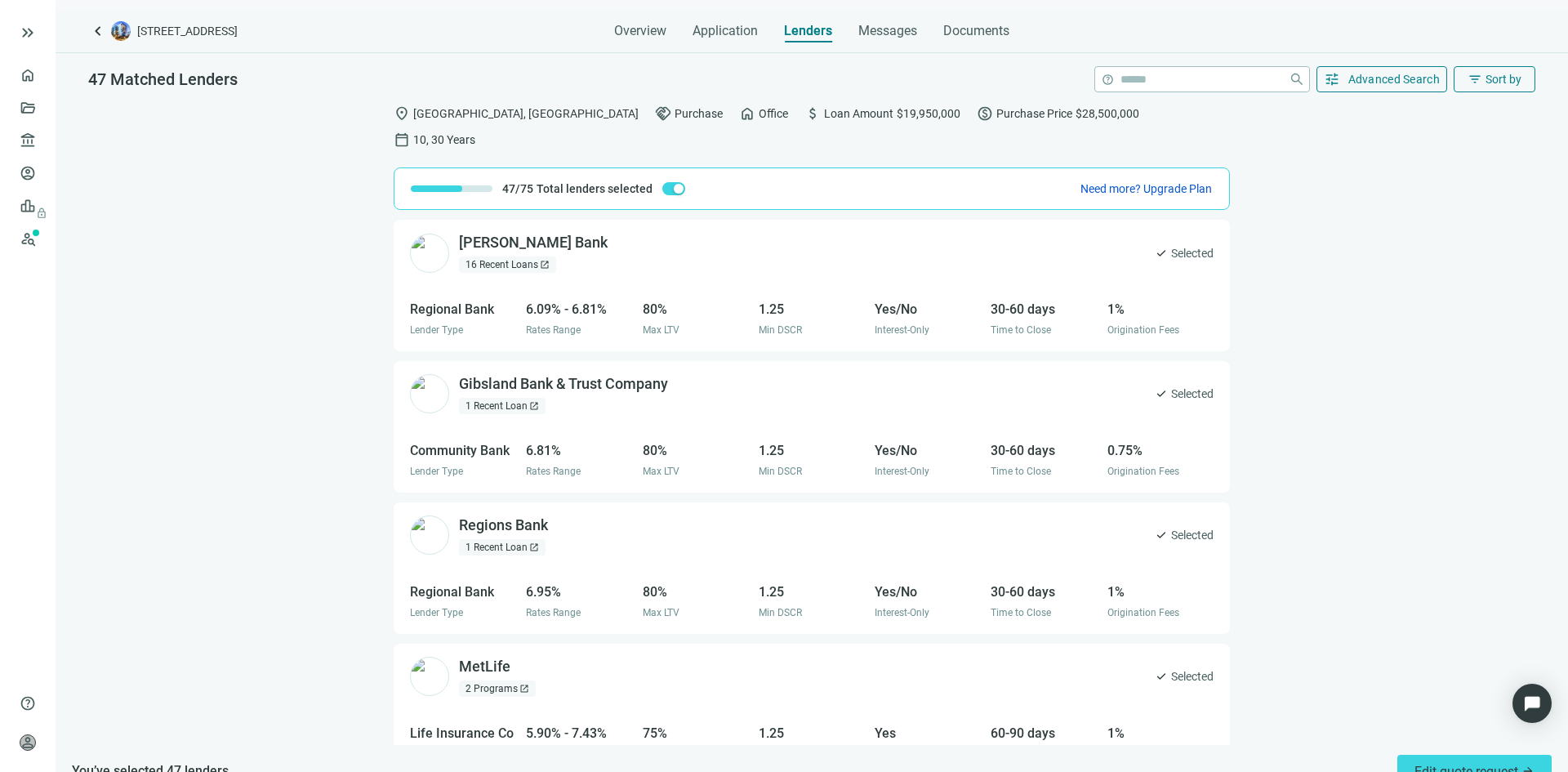
click at [410, 232] on div "Hancock Whitney Bank open_in_new 16 Recent Loans open_in_new" at bounding box center [509, 252] width 198 height 40
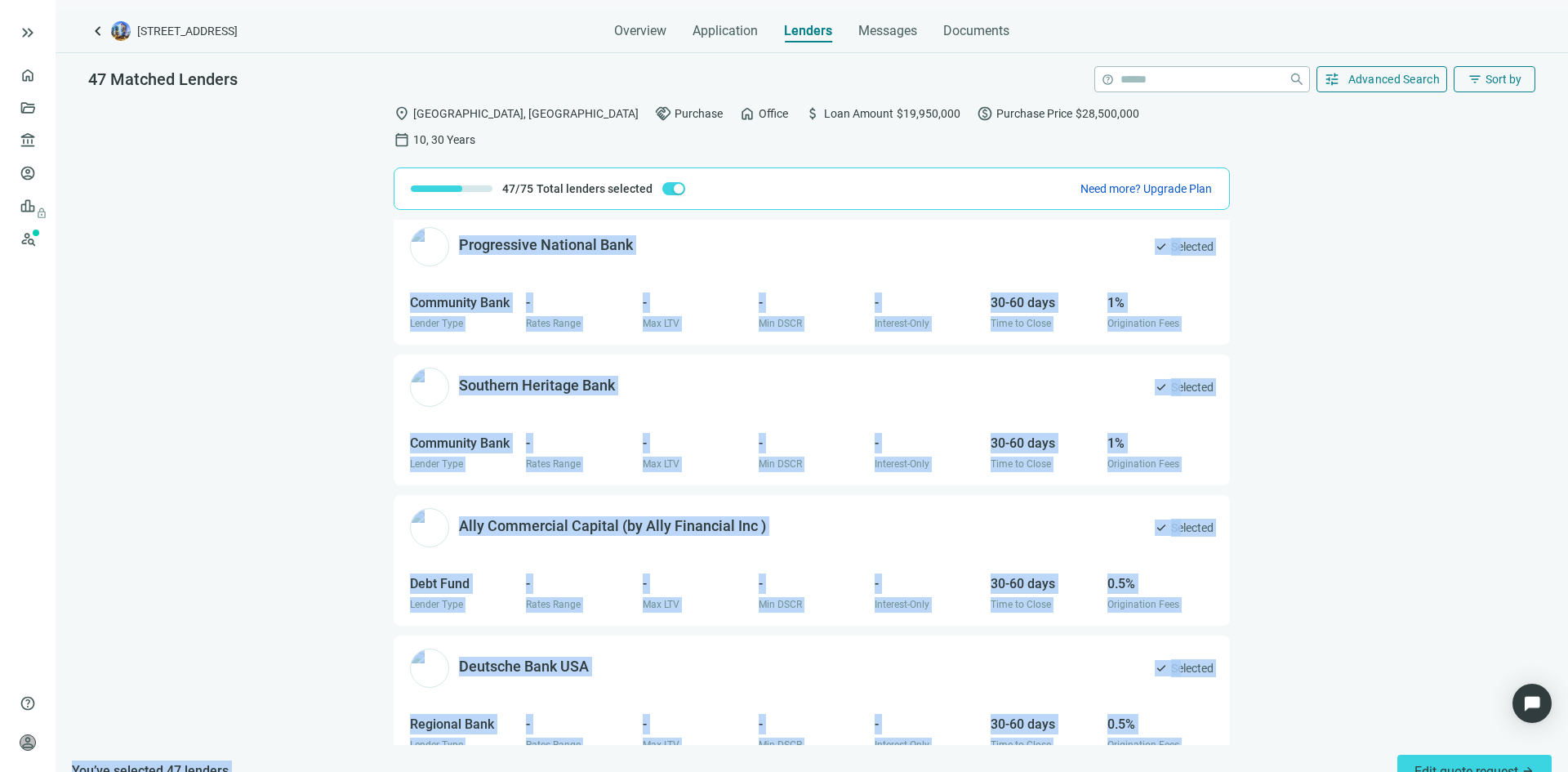
scroll to position [6092, 0]
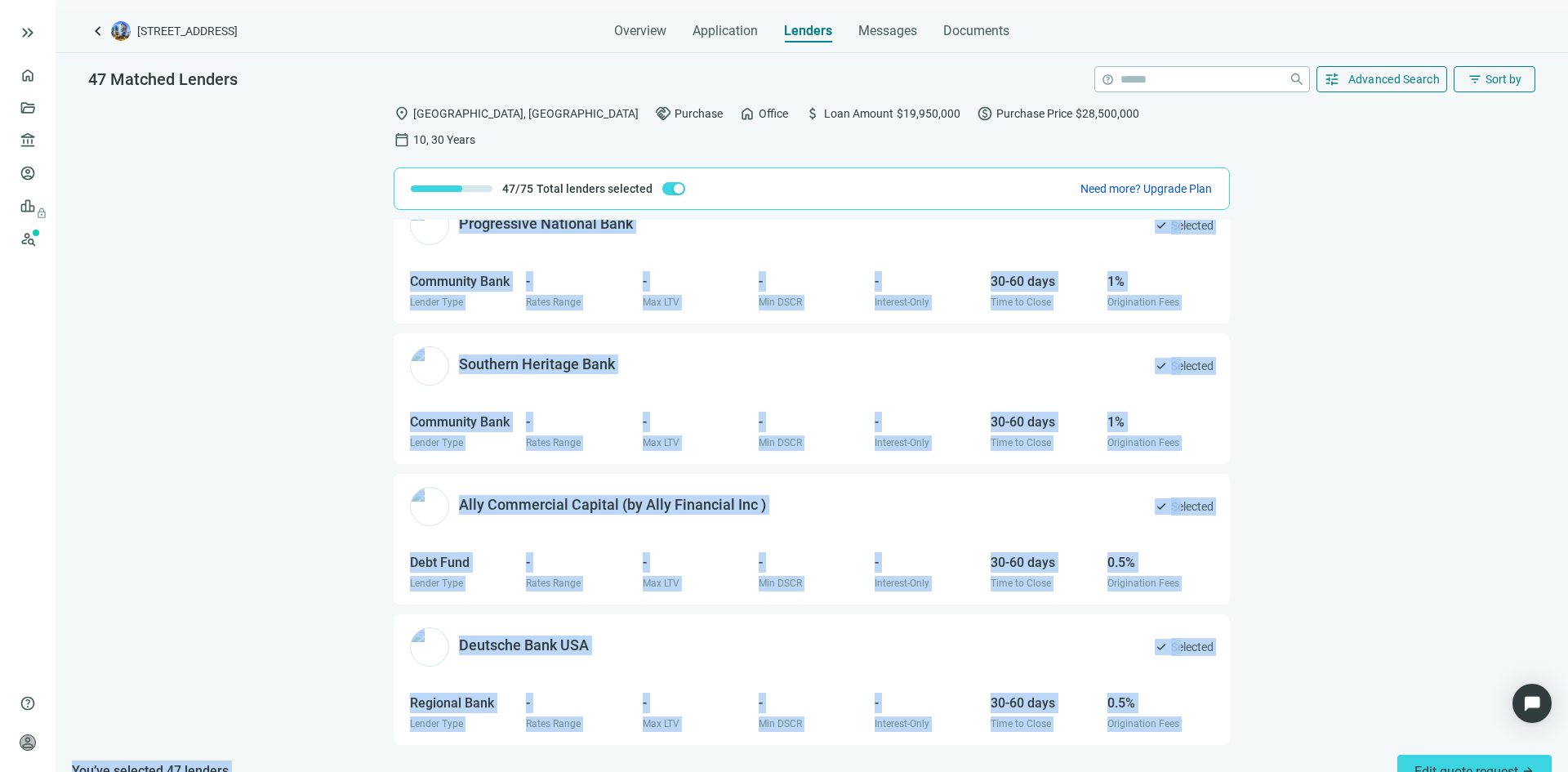
drag, startPoint x: 389, startPoint y: 191, endPoint x: 1040, endPoint y: 731, distance: 845.8
click at [1040, 731] on div "47 Matched Lenders help close tune Advanced Search filter_list Sort by location…" at bounding box center [812, 425] width 1512 height 744
copy div "Hancock Whitney Bank open_in_new 16 Recent Loans open_in_new check Selected Reg…"
click at [269, 344] on div "Hancock Whitney Bank open_in_new 16 Recent Loans open_in_new check Selected Reg…" at bounding box center [812, 482] width 1512 height 525
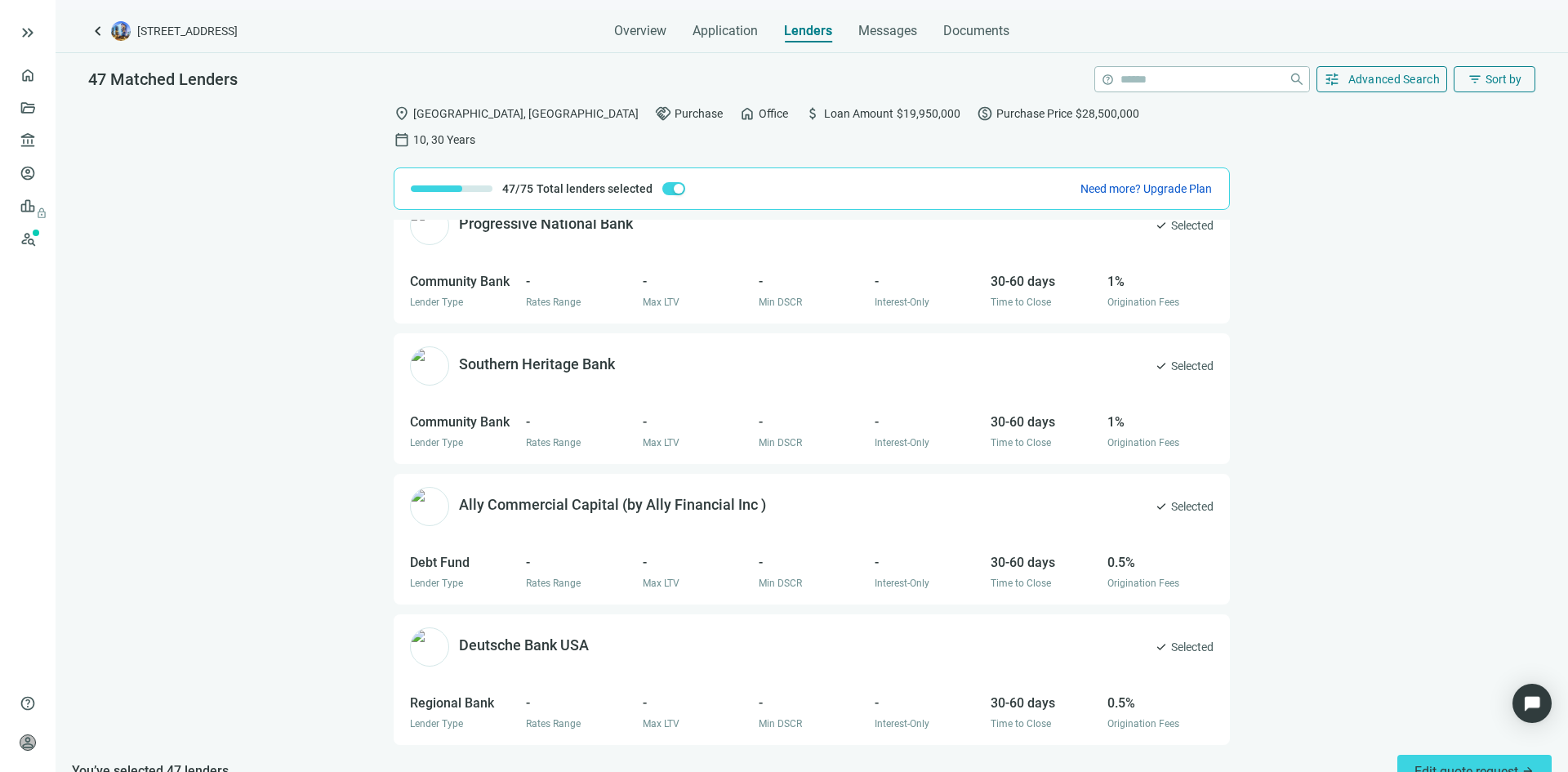
click at [302, 343] on div "Hancock Whitney Bank open_in_new 16 Recent Loans open_in_new check Selected Reg…" at bounding box center [812, 482] width 1512 height 525
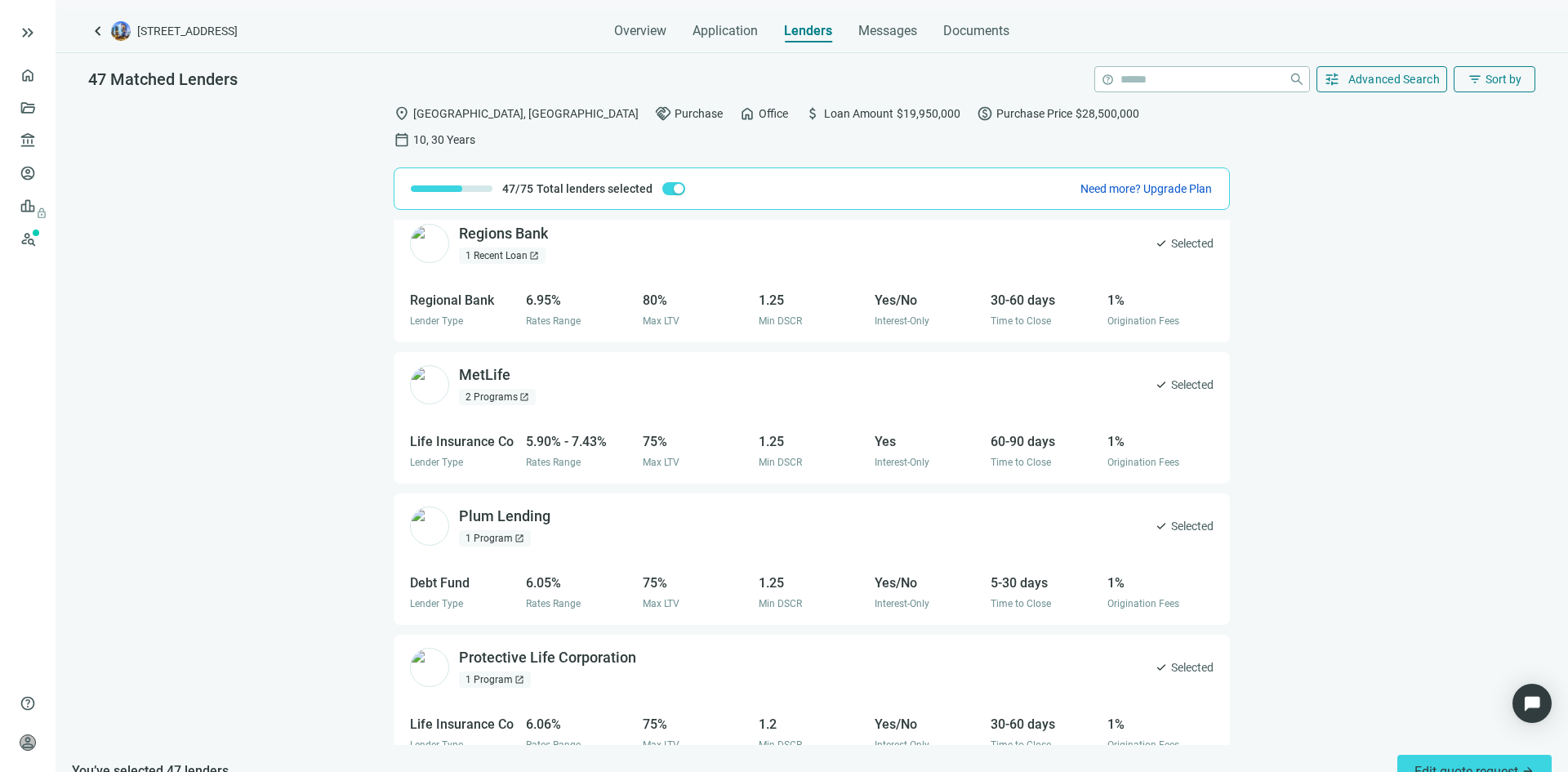
scroll to position [0, 0]
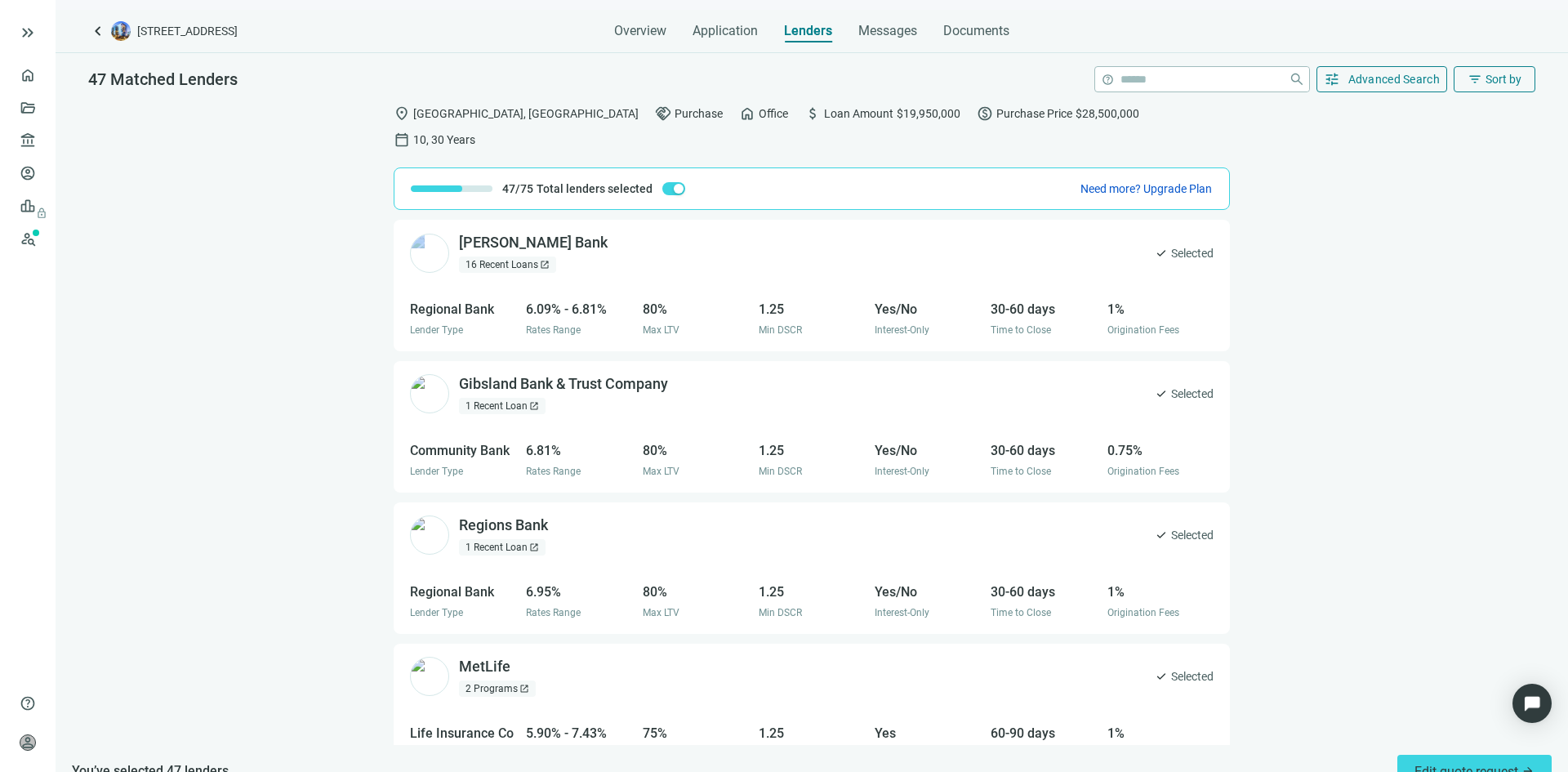
drag, startPoint x: 458, startPoint y: 211, endPoint x: 797, endPoint y: 171, distance: 341.4
click at [797, 171] on div "location_on New Orleans, LA handshake Purchase home Office attach_money Loan Am…" at bounding box center [812, 446] width 1512 height 701
click at [1423, 764] on span "Edit quote request arrow_forward" at bounding box center [1474, 771] width 120 height 16
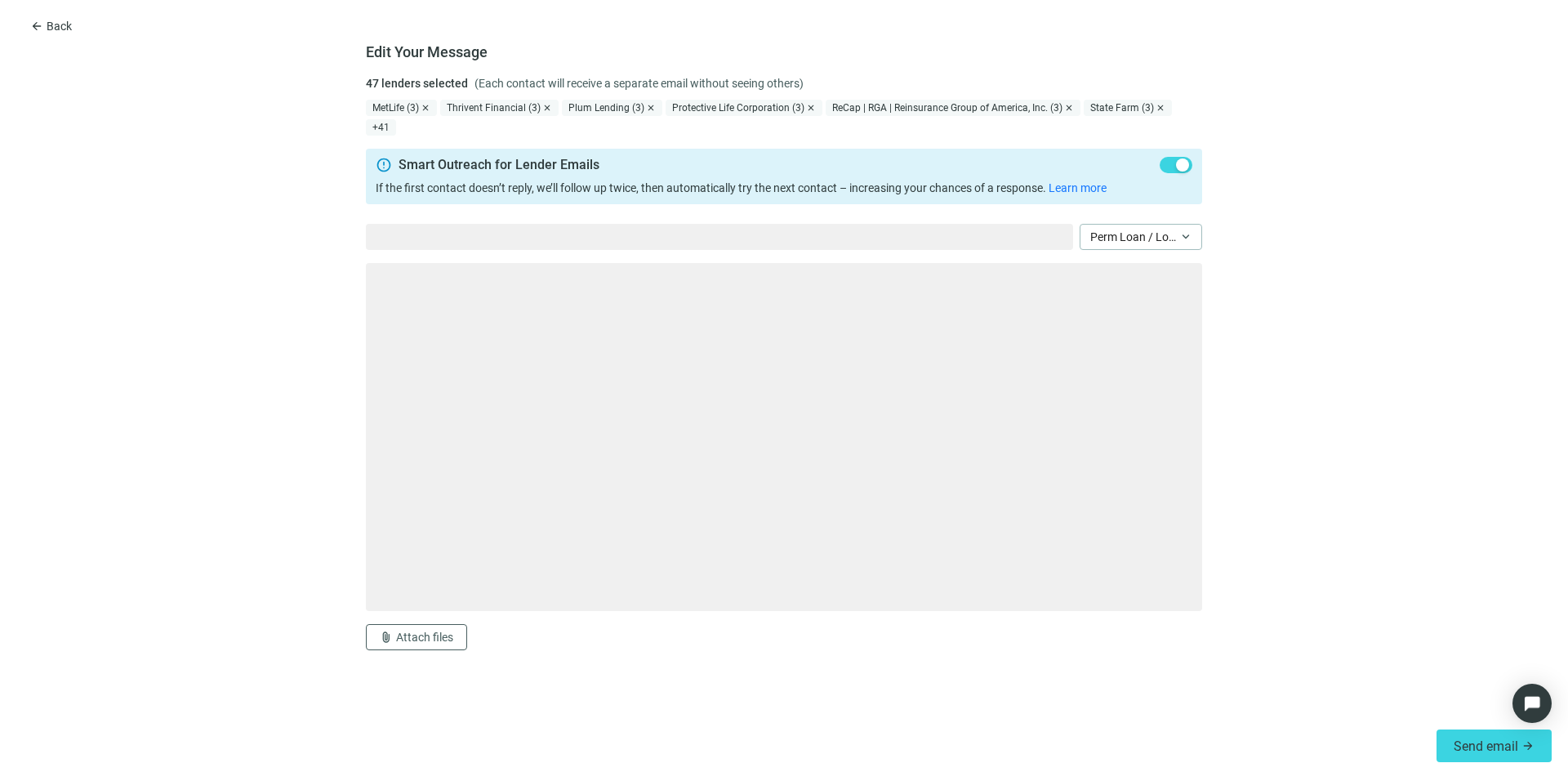
type textarea "**********"
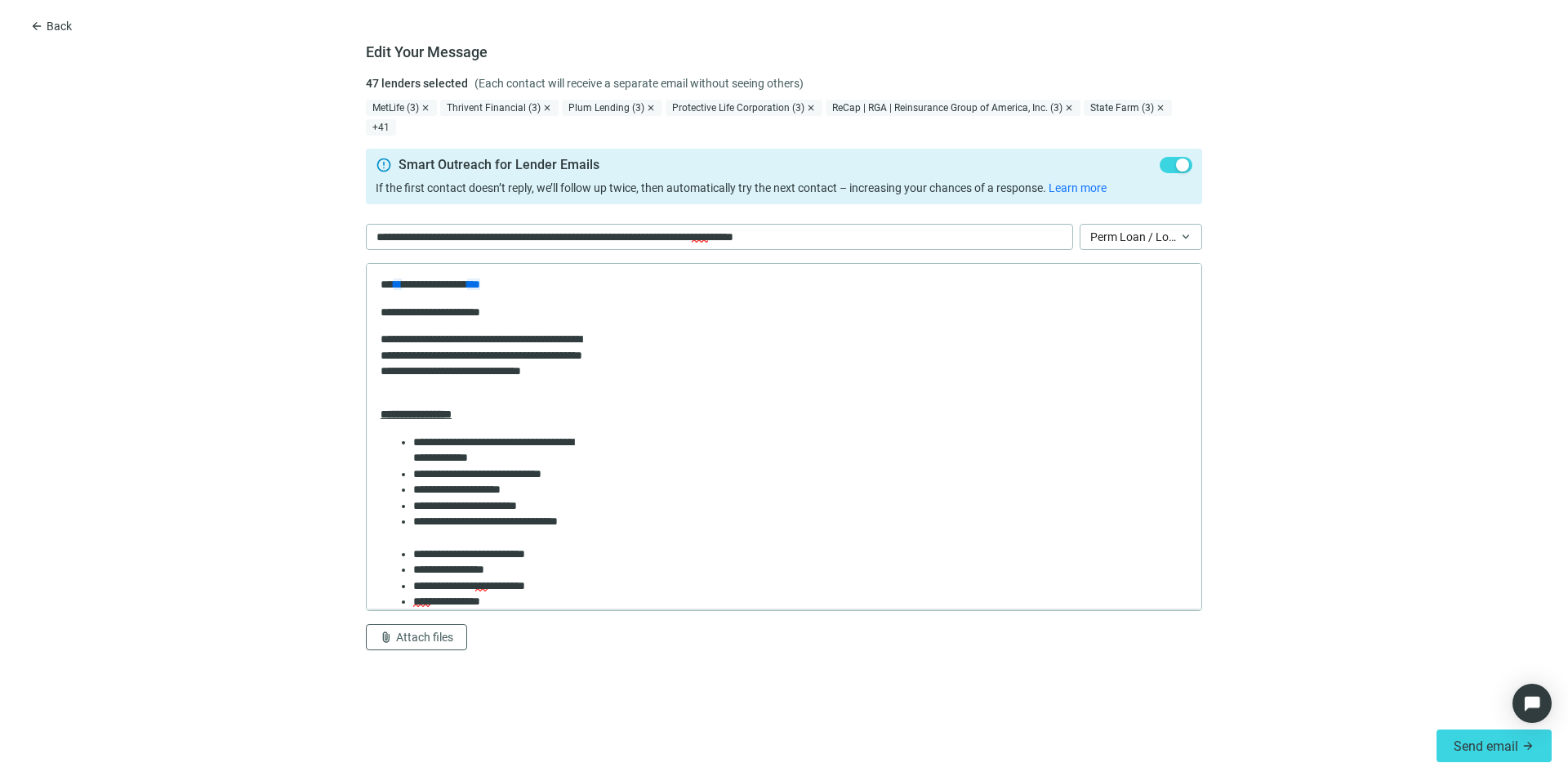
click at [466, 340] on div at bounding box center [784, 437] width 837 height 348
click at [423, 631] on span "Attach files" at bounding box center [424, 638] width 57 height 13
click at [412, 477] on div at bounding box center [784, 437] width 837 height 348
click at [451, 330] on div at bounding box center [784, 437] width 837 height 348
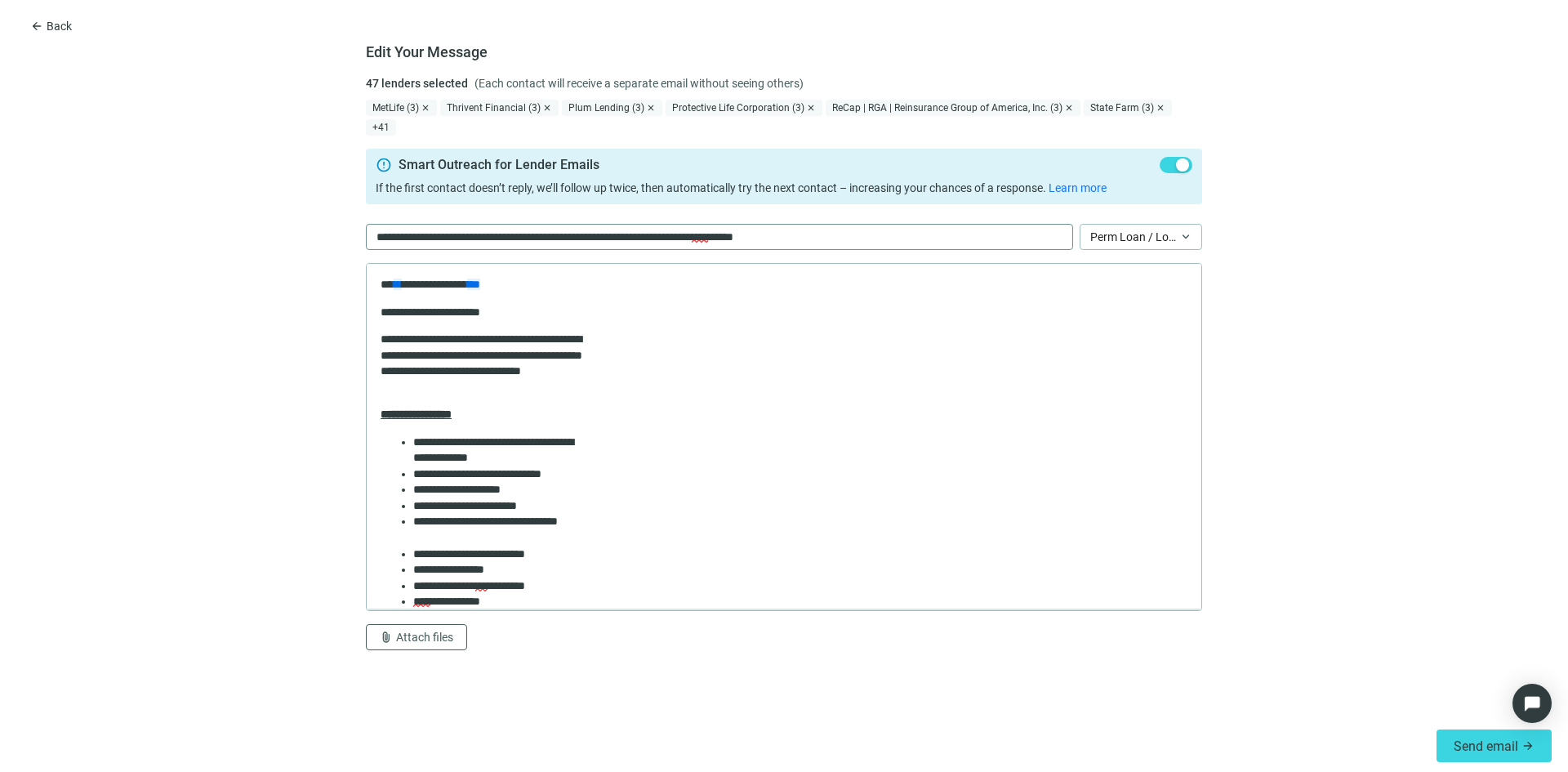
click at [445, 228] on p "**********" at bounding box center [604, 237] width 455 height 18
click at [940, 224] on div "**********" at bounding box center [720, 237] width 707 height 26
click at [1181, 225] on span "Perm Loan / Long Term Loan" at bounding box center [1141, 237] width 101 height 25
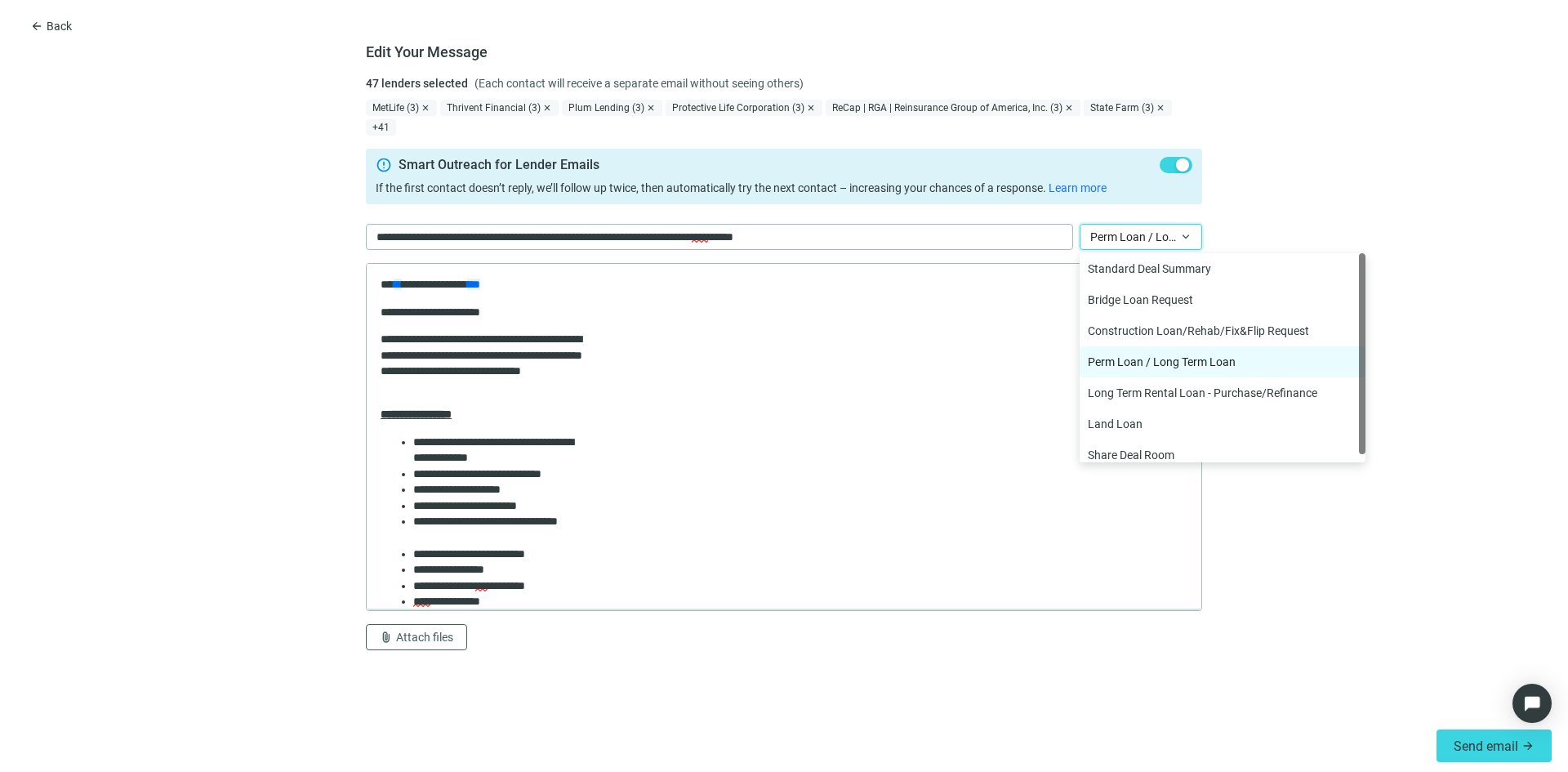
click at [1181, 225] on span "Perm Loan / Long Term Loan" at bounding box center [1141, 237] width 101 height 25
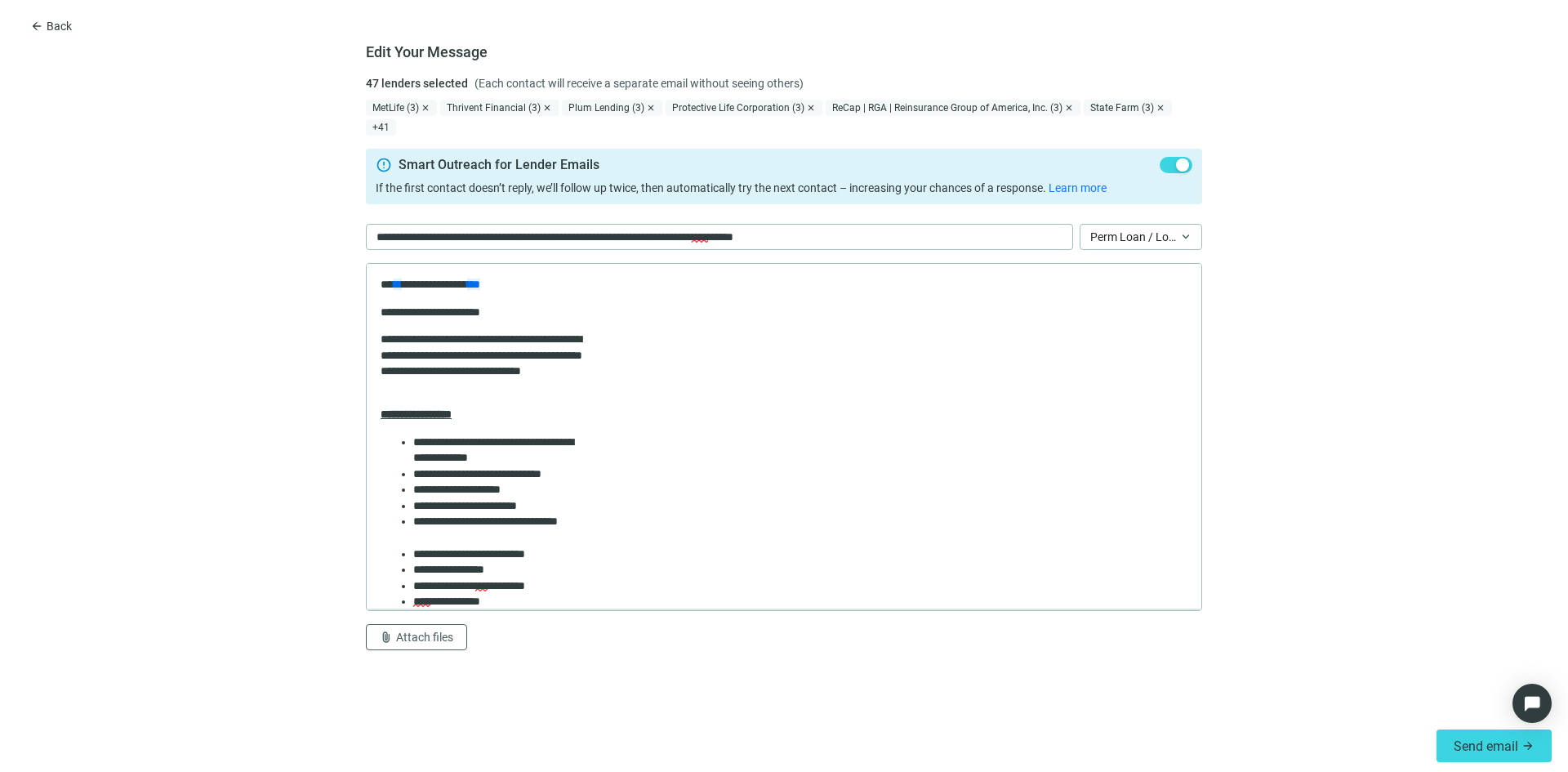
click at [990, 279] on div at bounding box center [784, 437] width 837 height 348
click at [413, 452] on div at bounding box center [784, 437] width 837 height 348
click at [417, 450] on div at bounding box center [784, 437] width 837 height 348
click at [414, 318] on div at bounding box center [784, 437] width 837 height 348
click at [41, 27] on span "arrow_back" at bounding box center [37, 27] width 13 height 13
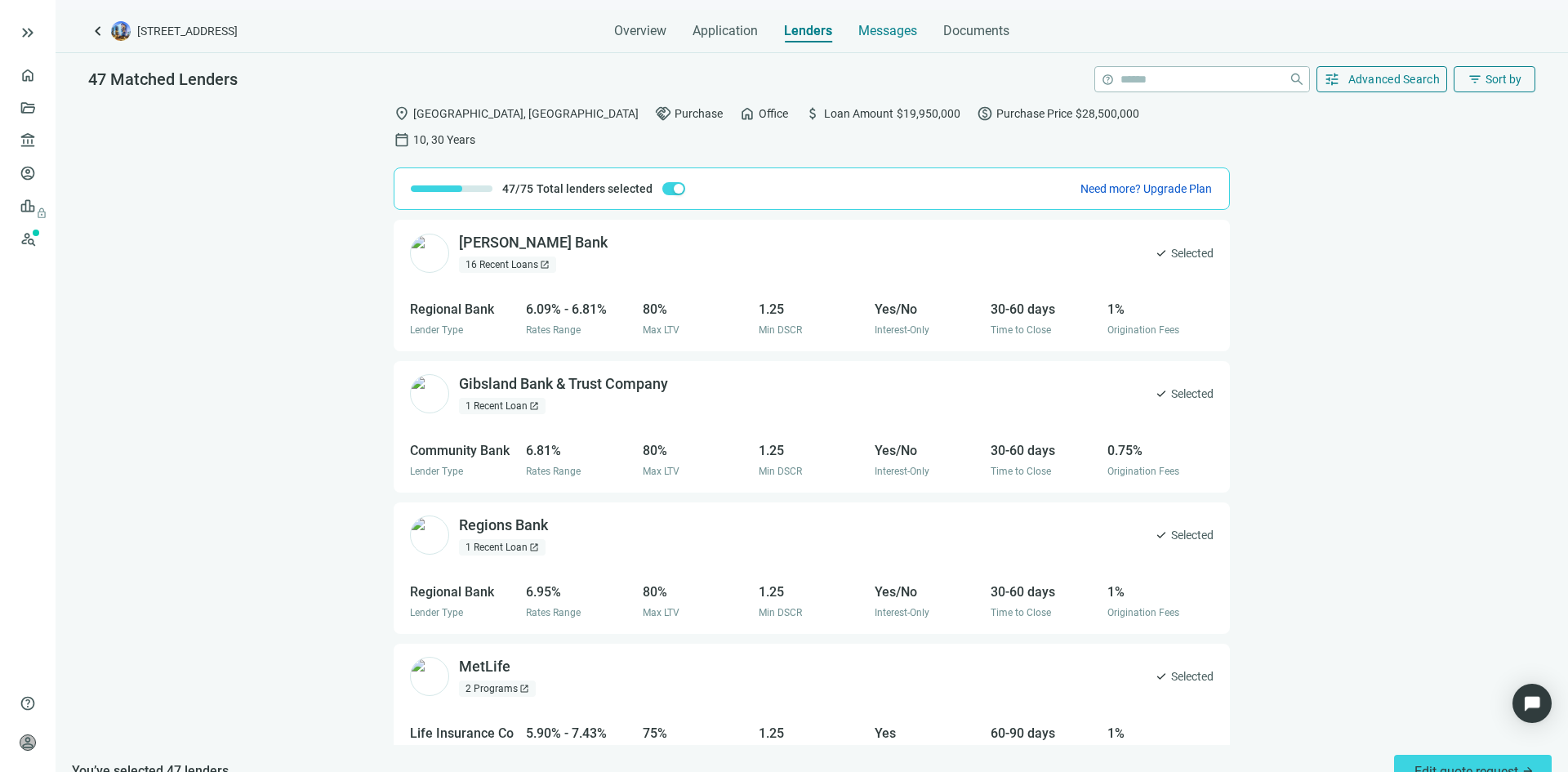
click at [896, 35] on span "Messages" at bounding box center [887, 31] width 59 height 16
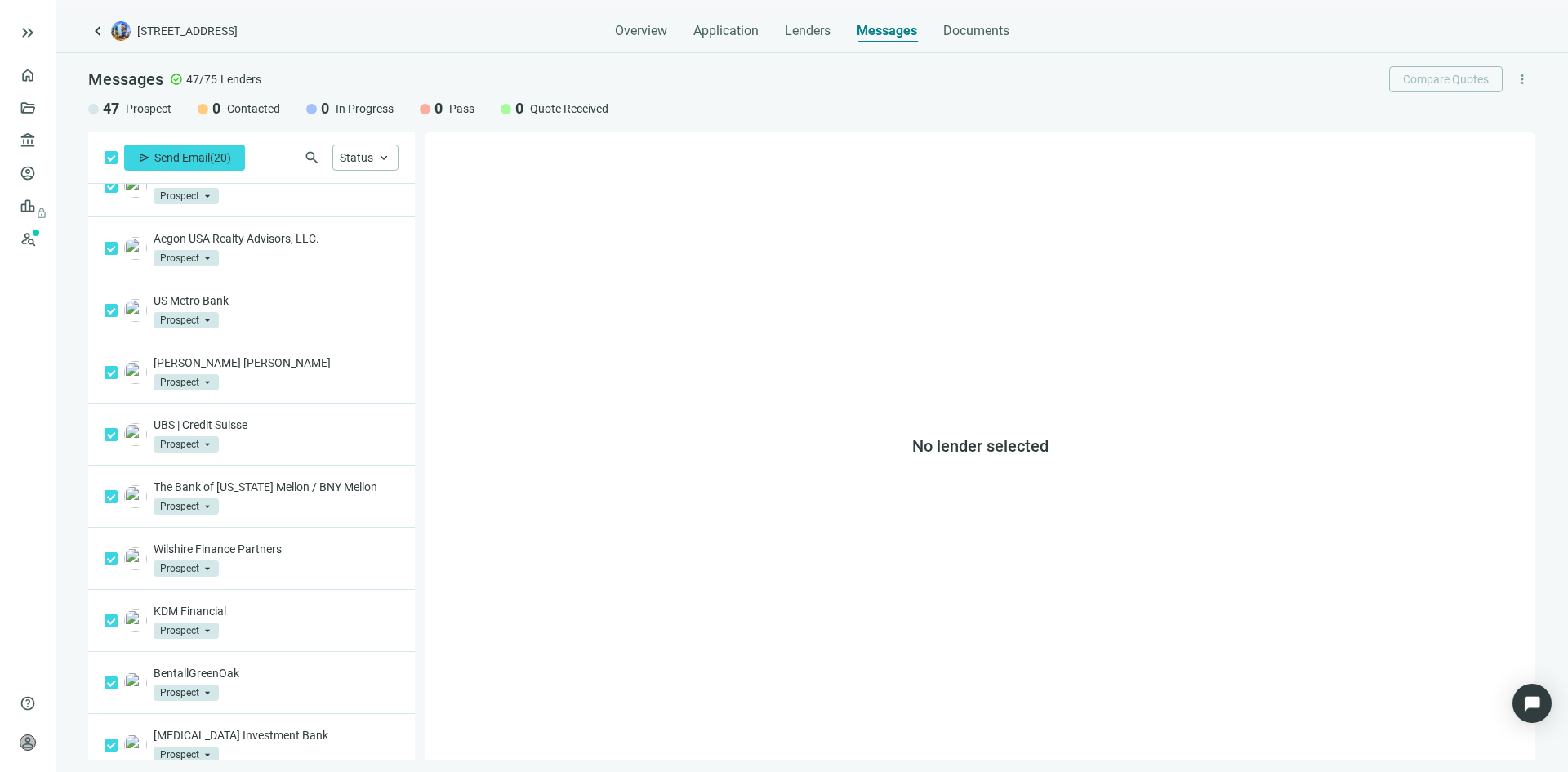
scroll to position [735, 0]
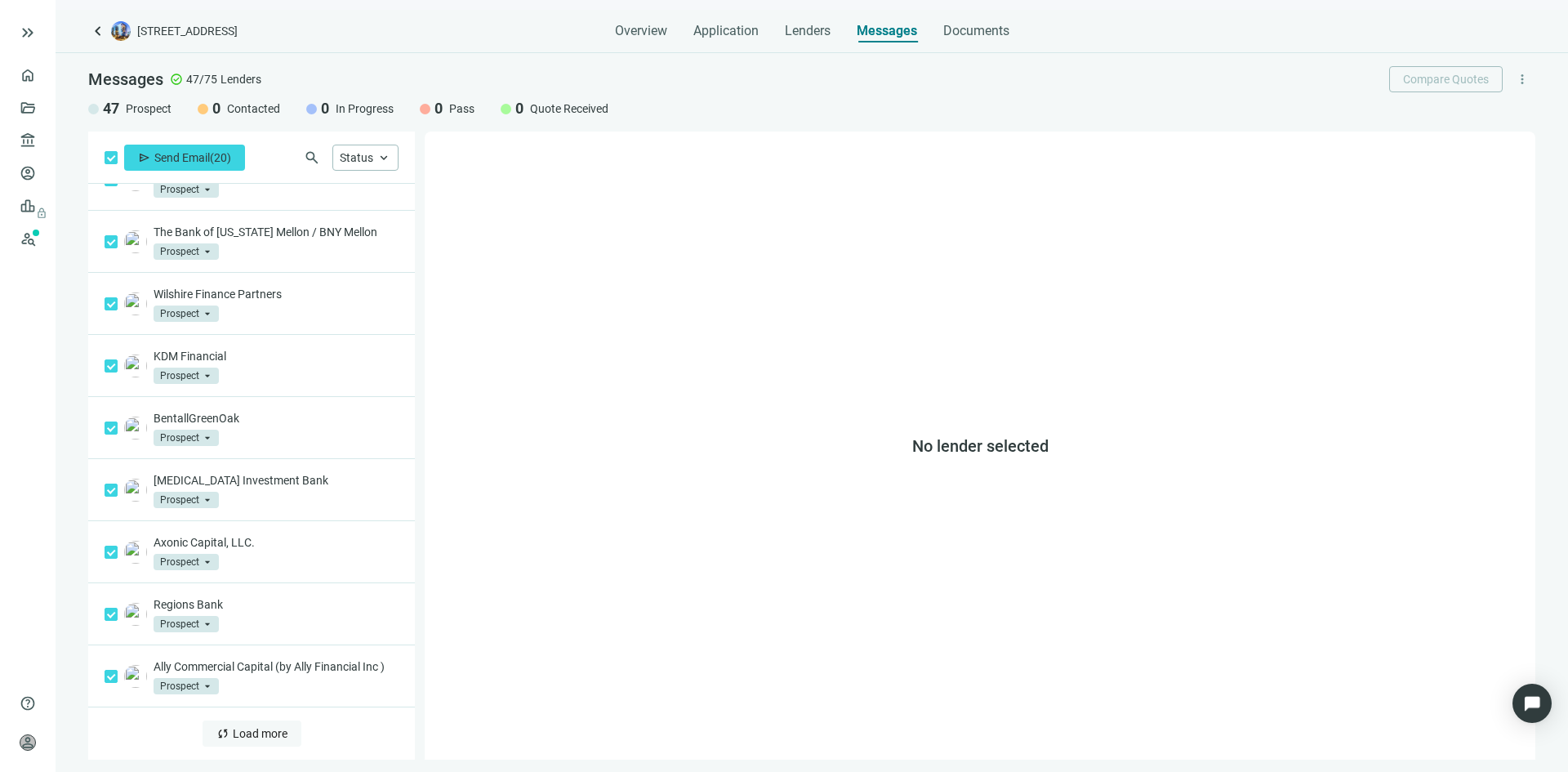
click at [248, 736] on span "Load more" at bounding box center [260, 734] width 55 height 13
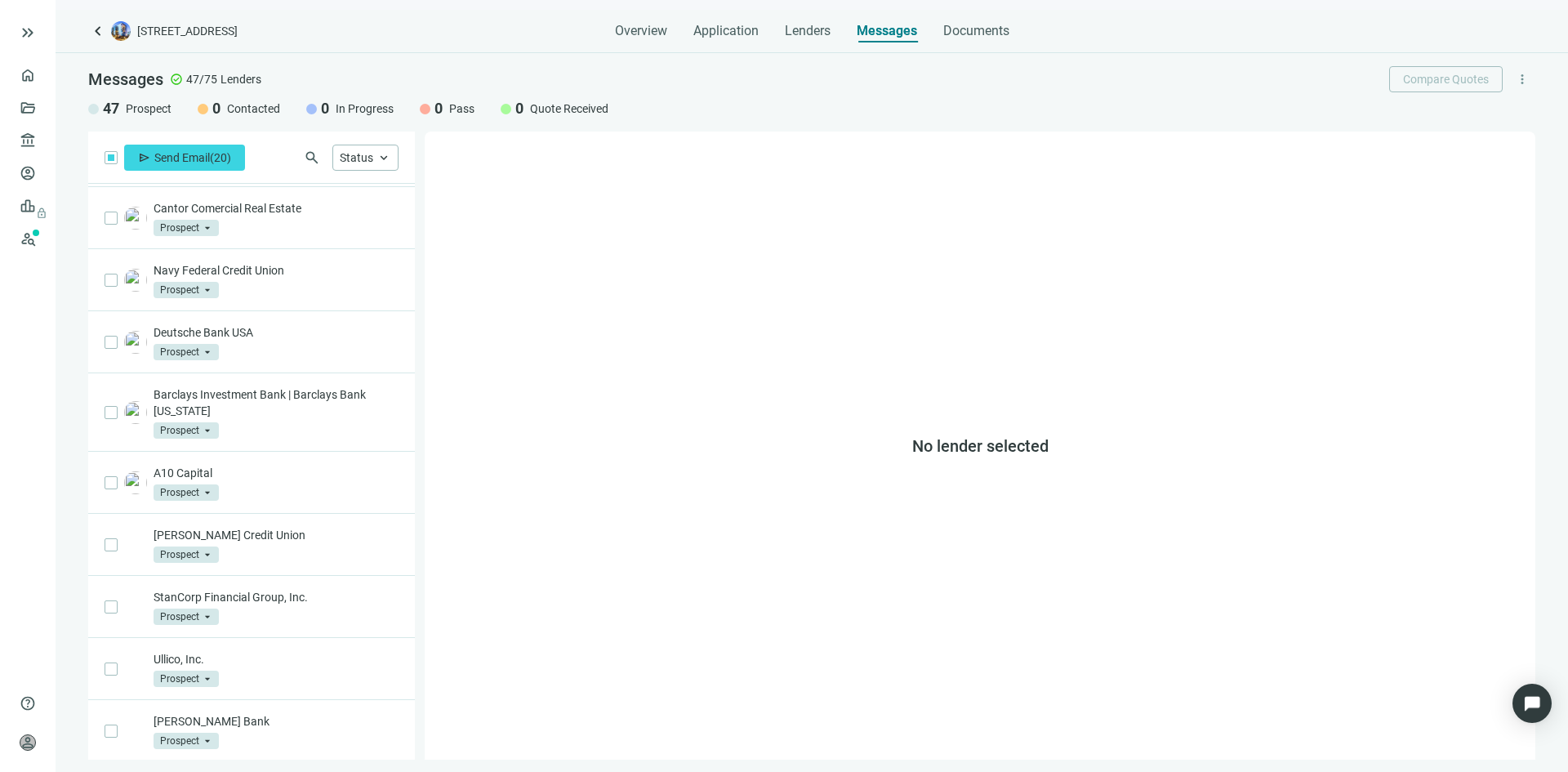
scroll to position [1992, 0]
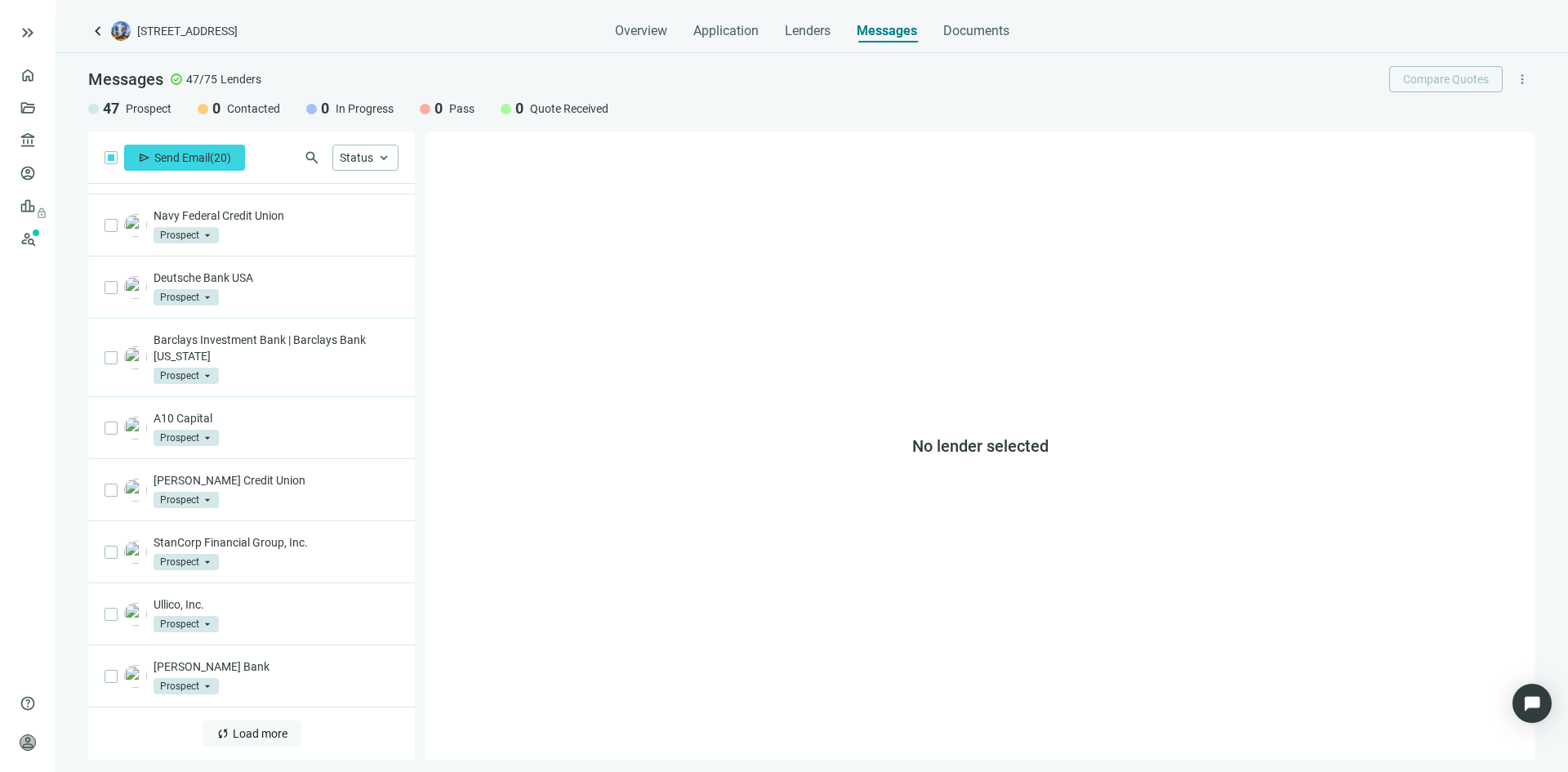
click at [252, 736] on span "Load more" at bounding box center [260, 734] width 55 height 13
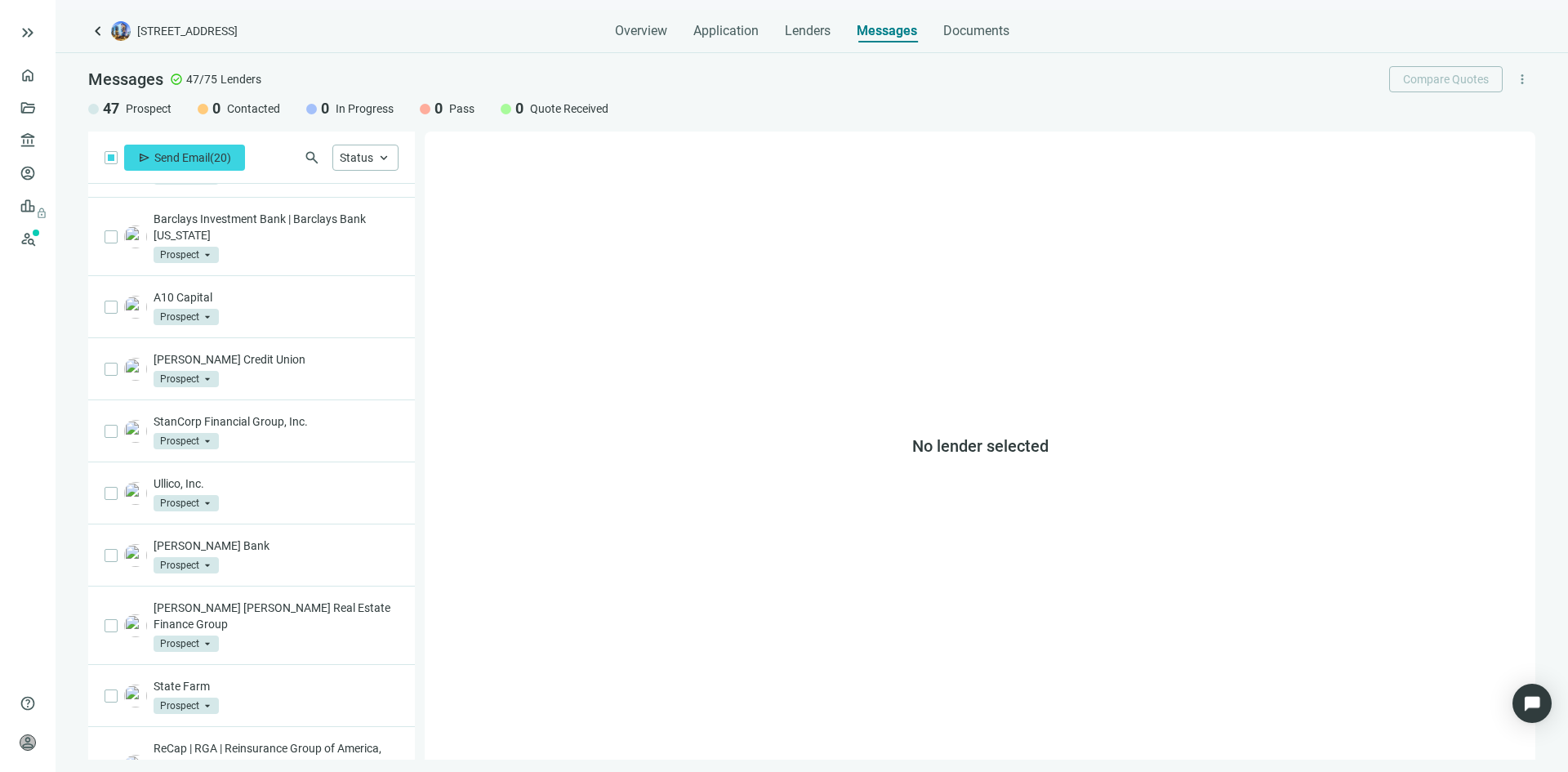
scroll to position [2391, 0]
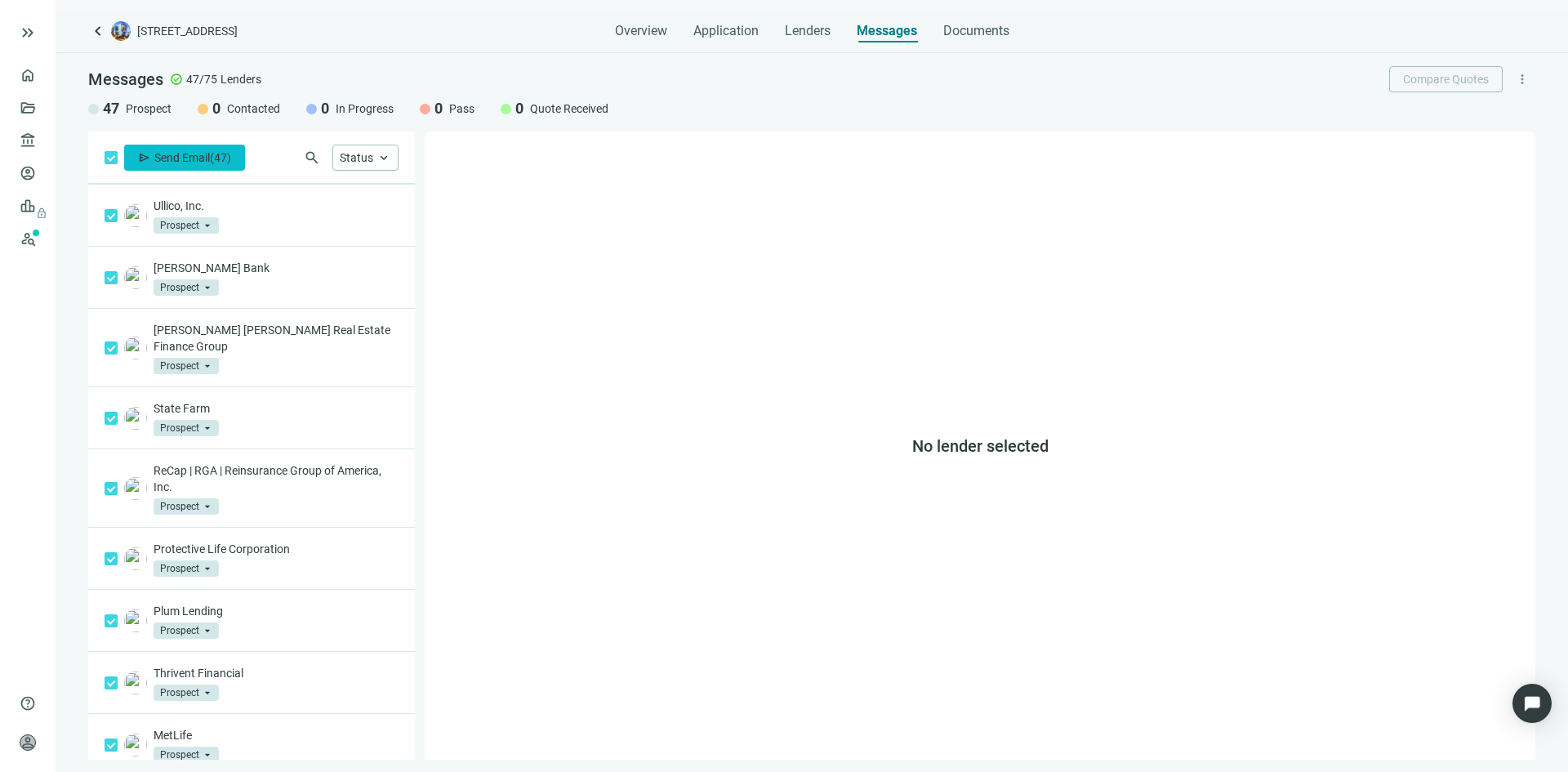
click at [195, 159] on span "Send Email" at bounding box center [182, 158] width 56 height 13
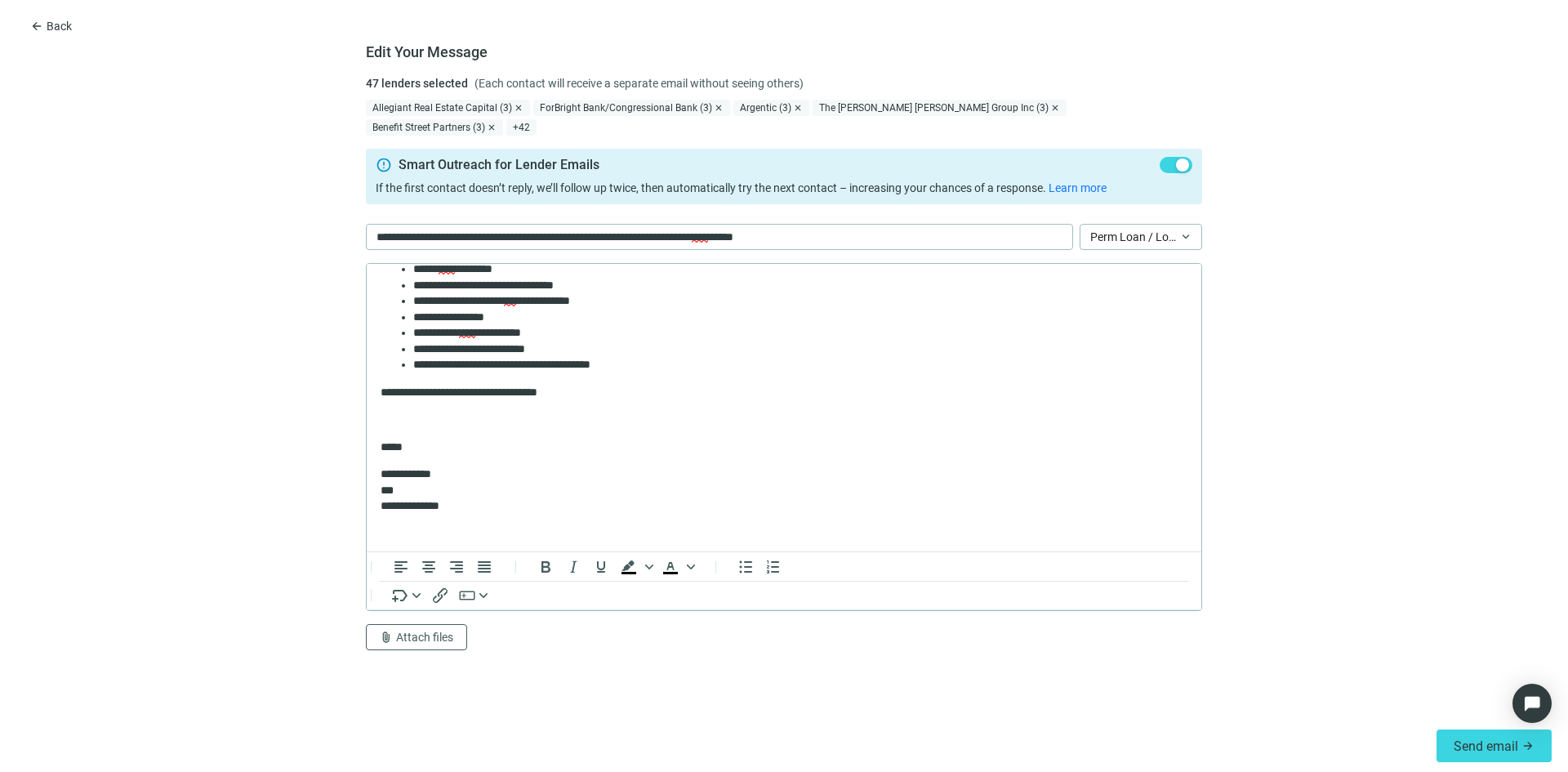
scroll to position [354, 0]
drag, startPoint x: 414, startPoint y: 485, endPoint x: 379, endPoint y: 486, distance: 35.0
click at [379, 486] on html "**********" at bounding box center [784, 232] width 835 height 638
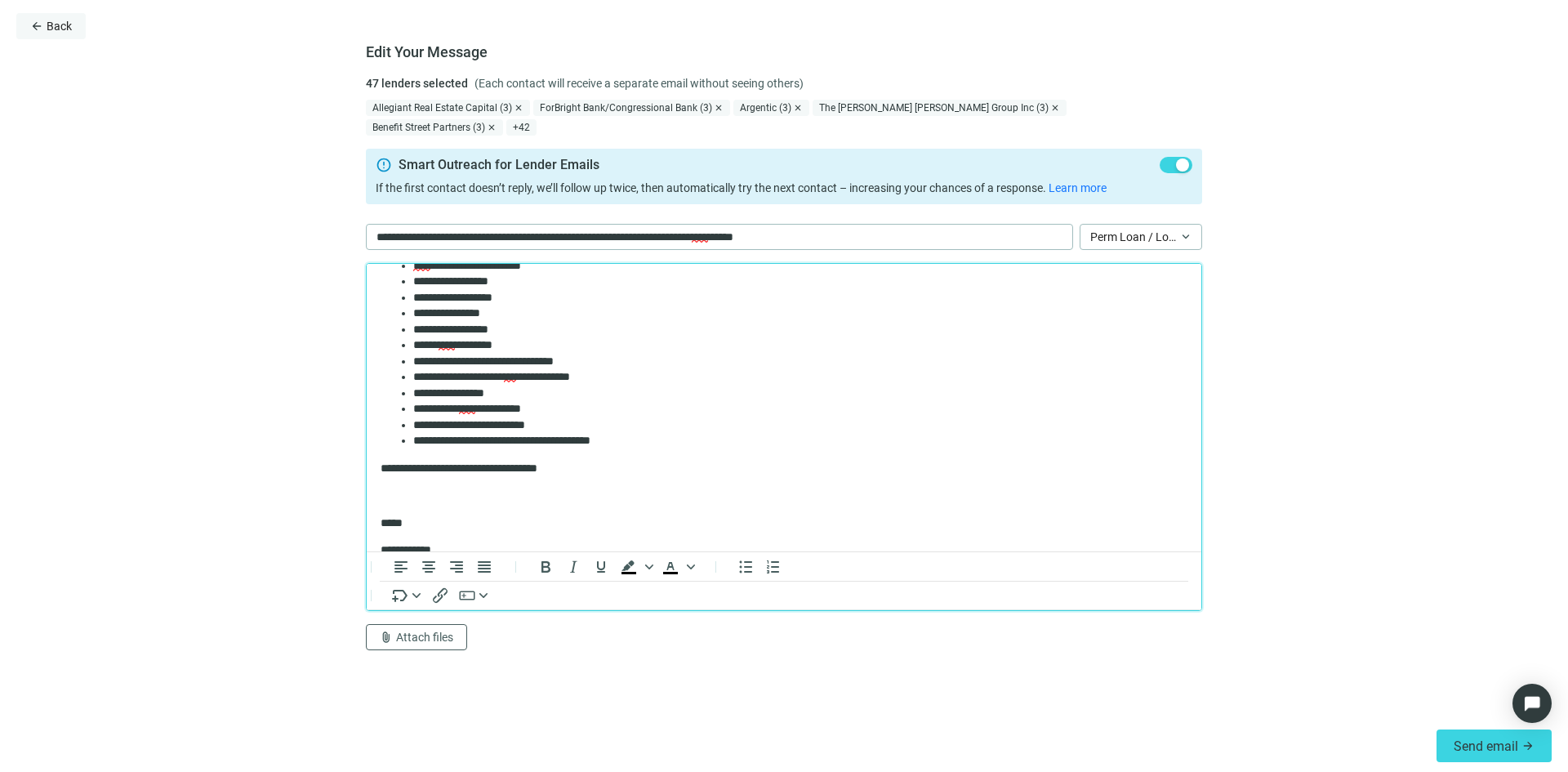
click at [50, 32] on span "Back" at bounding box center [59, 27] width 26 height 13
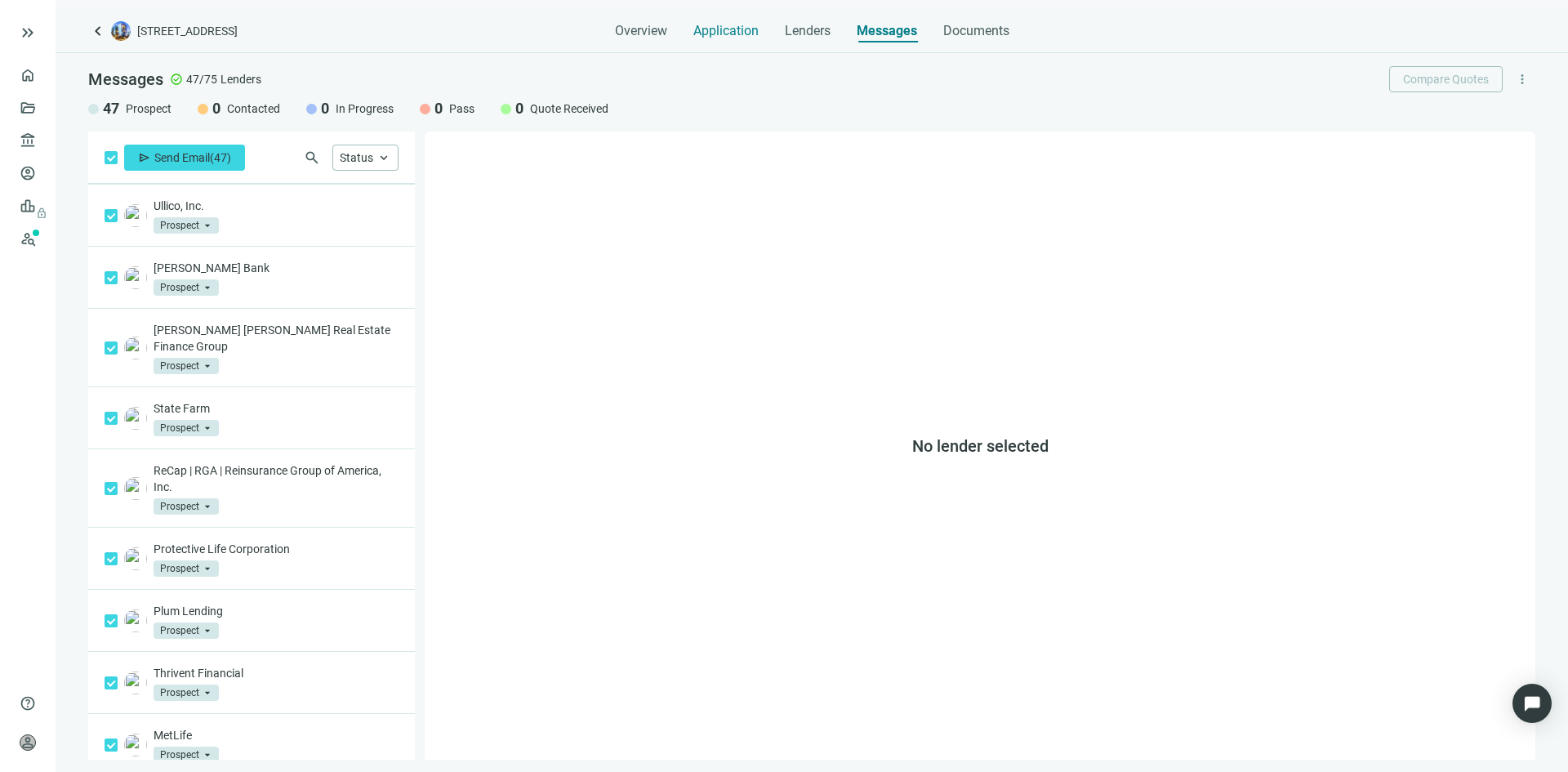
click at [733, 32] on span "Application" at bounding box center [725, 32] width 66 height 17
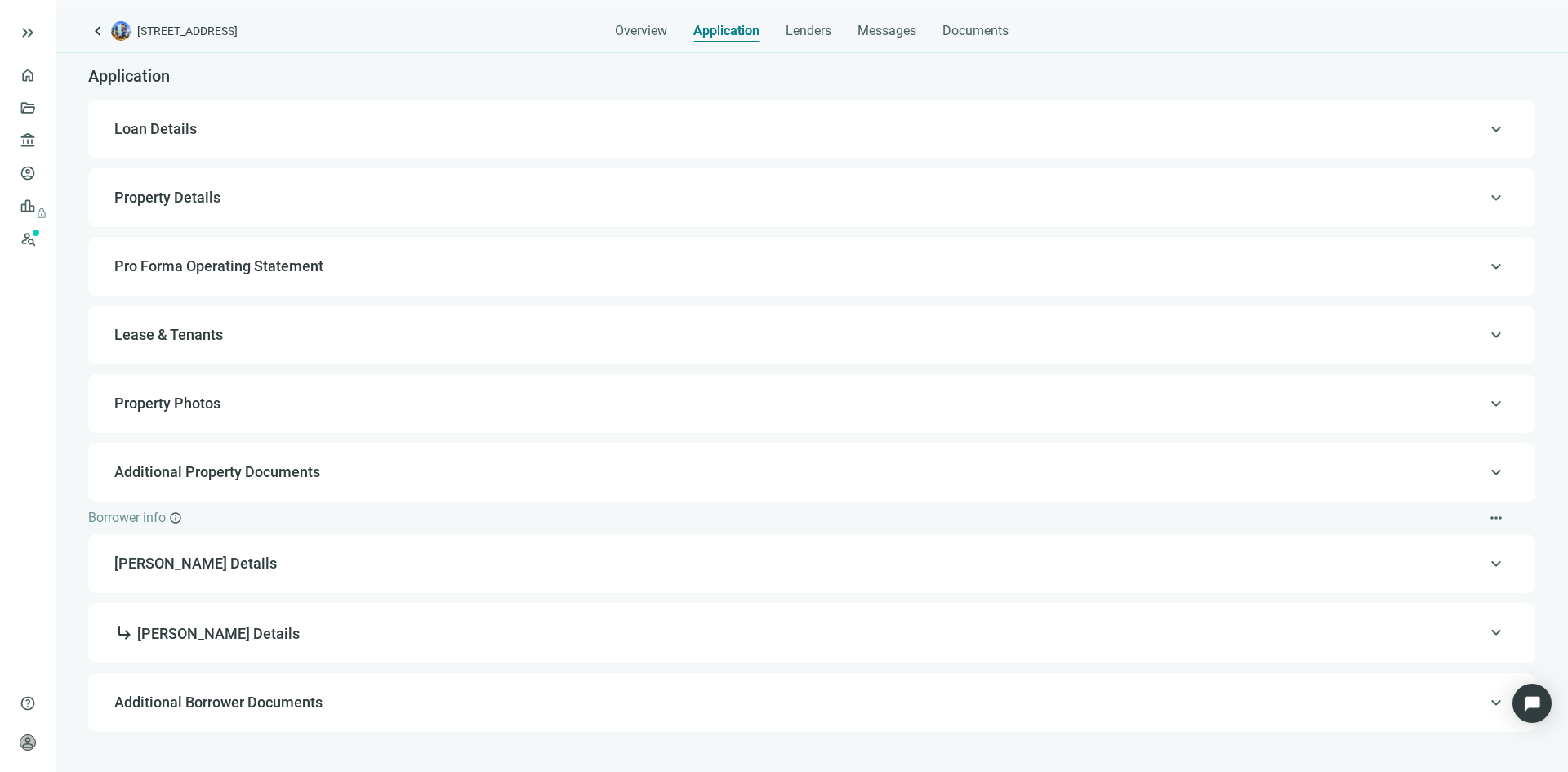
click at [556, 700] on span "Additional Borrower Documents" at bounding box center [810, 702] width 1392 height 20
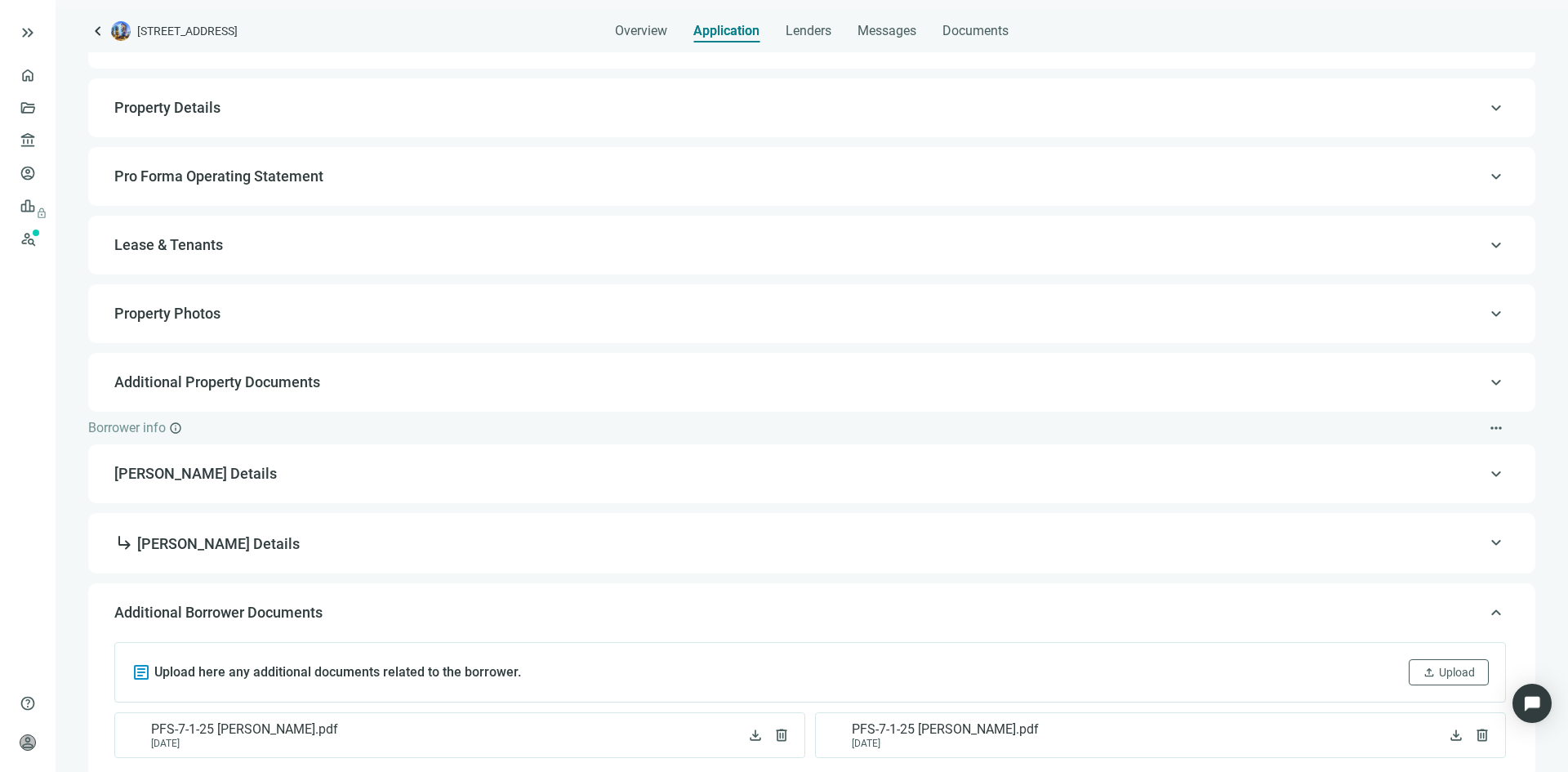
scroll to position [95, 0]
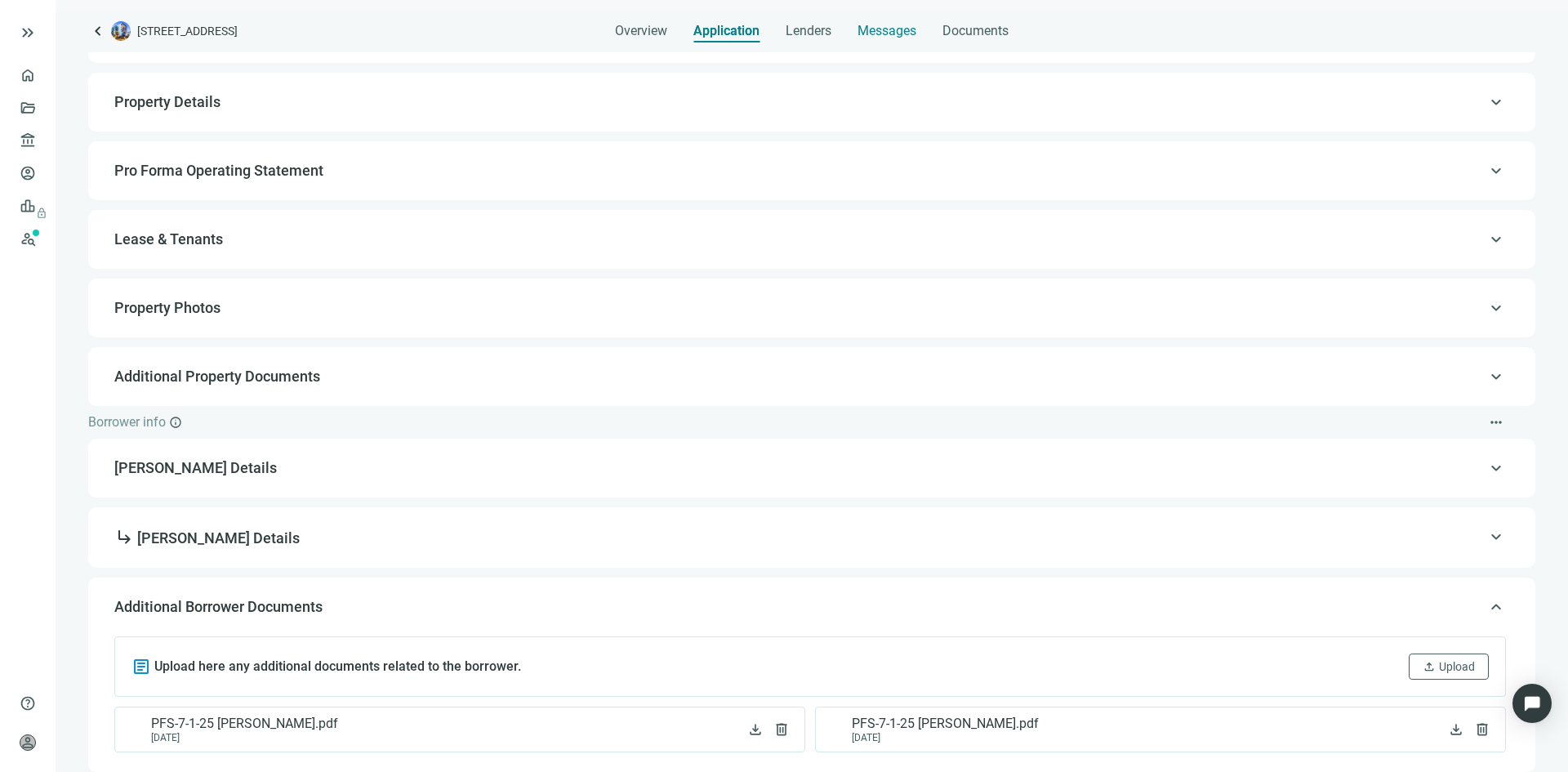
click at [886, 28] on span "Messages" at bounding box center [887, 31] width 59 height 16
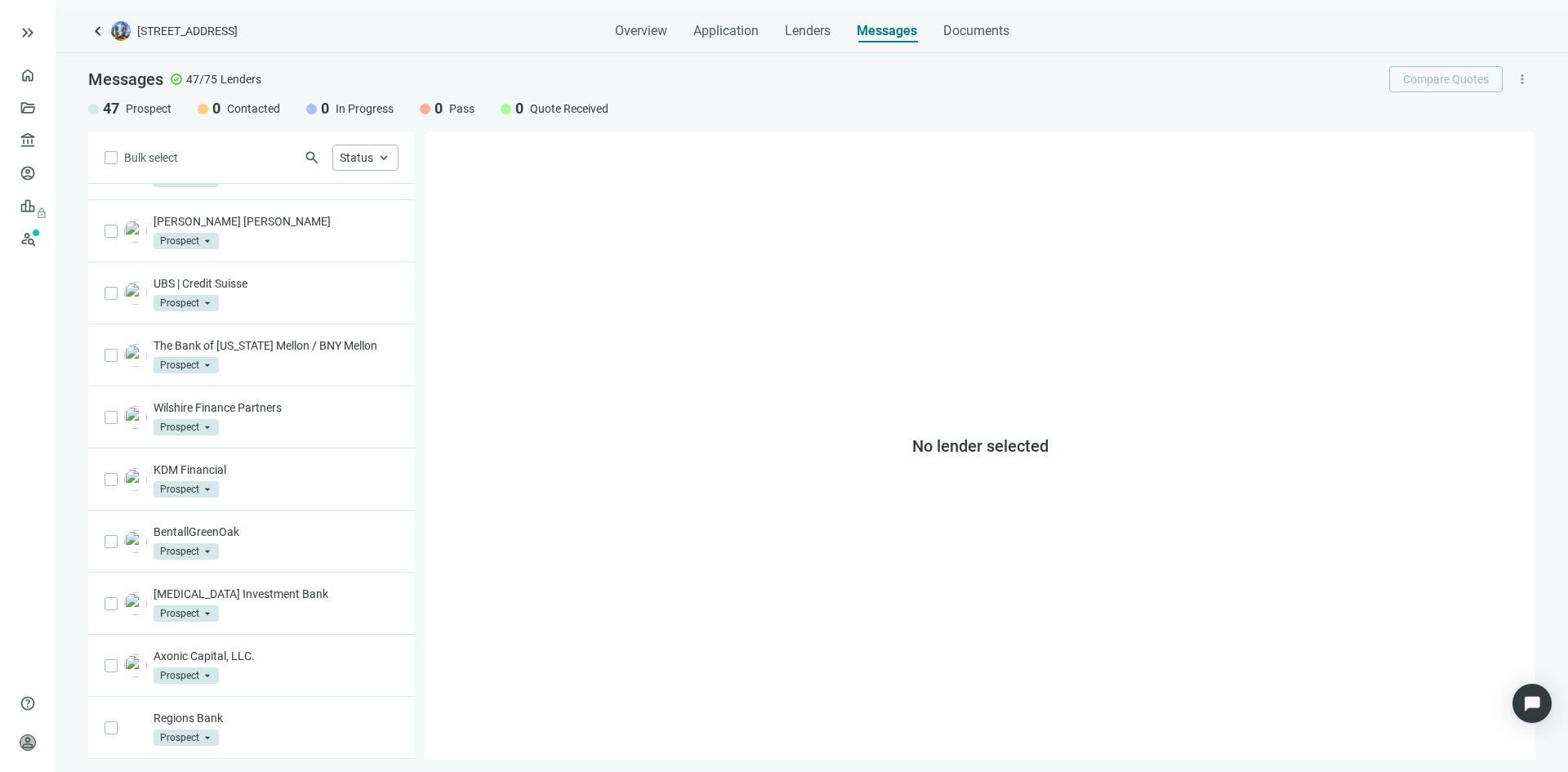
scroll to position [735, 0]
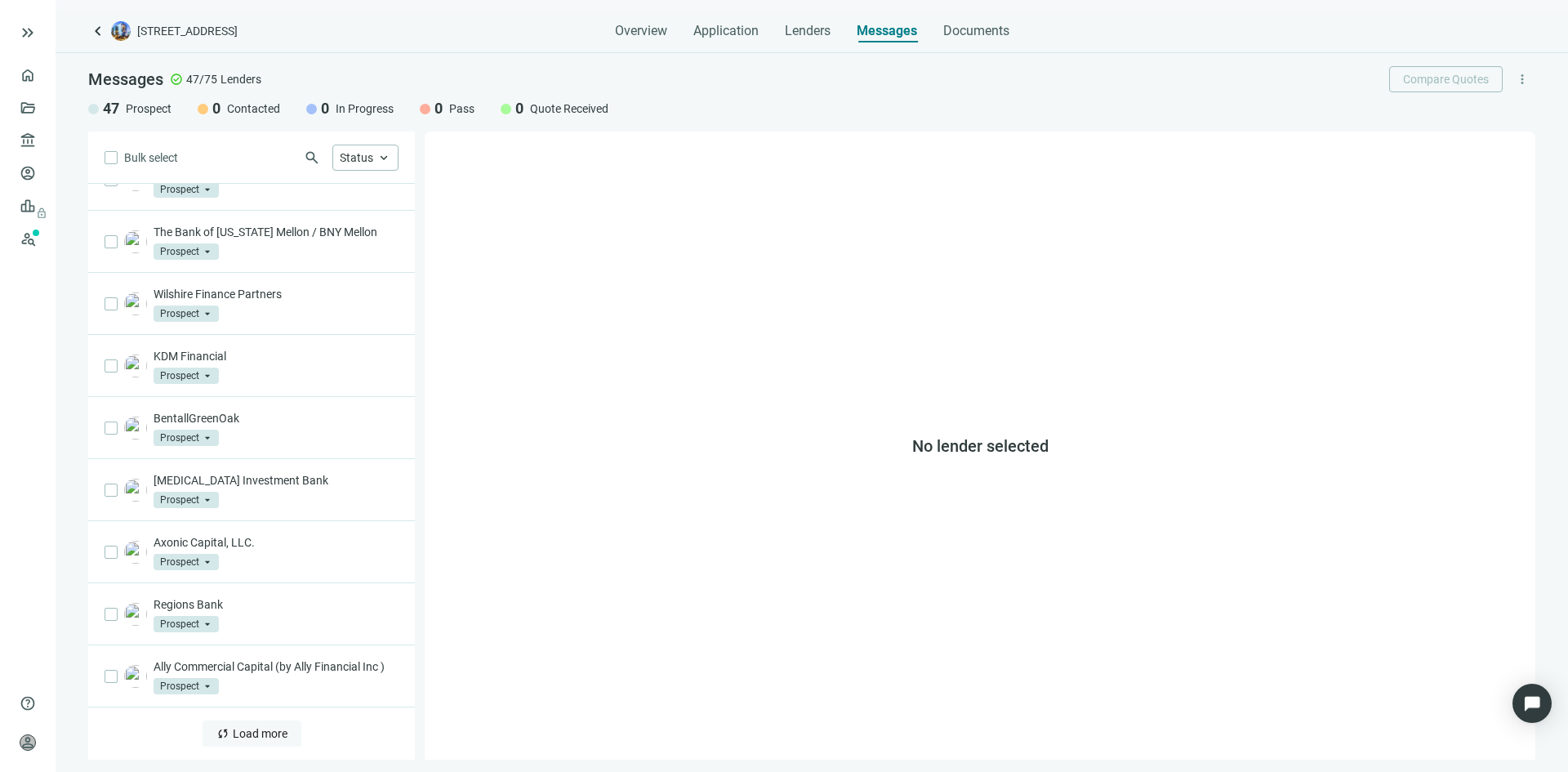
click at [254, 727] on span "Load more" at bounding box center [260, 734] width 55 height 13
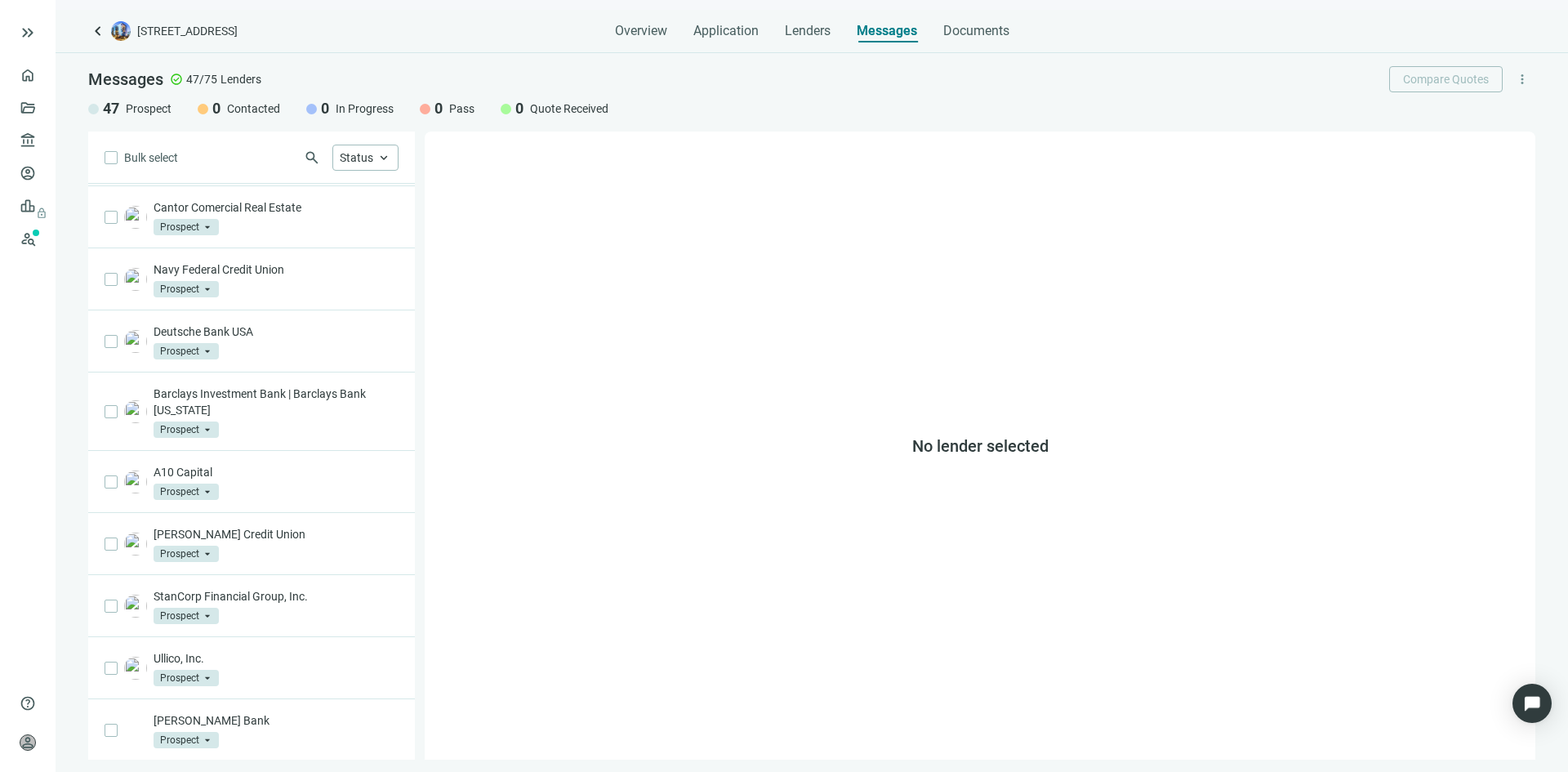
scroll to position [1992, 0]
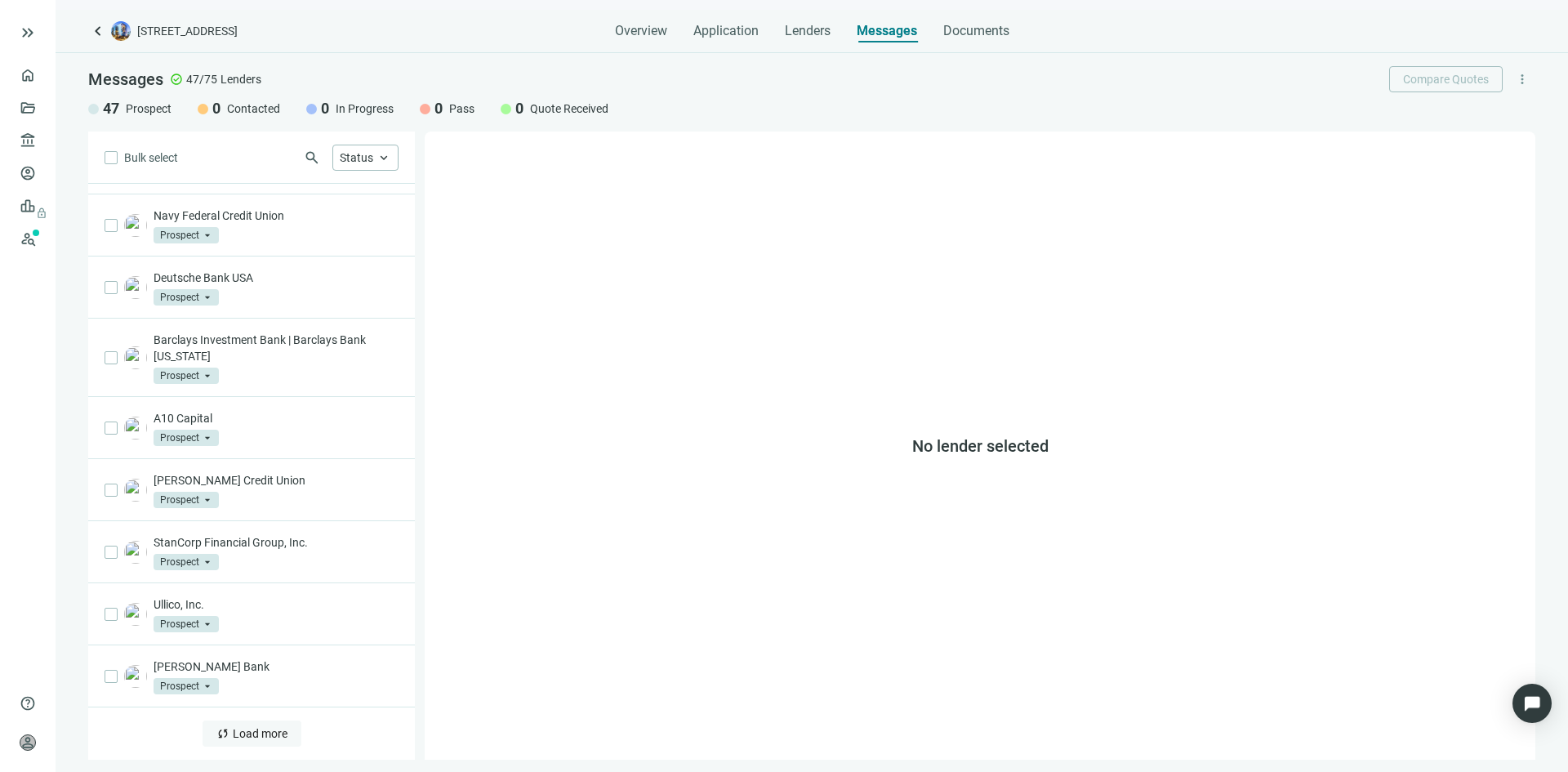
click at [234, 735] on span "Load more" at bounding box center [260, 734] width 55 height 13
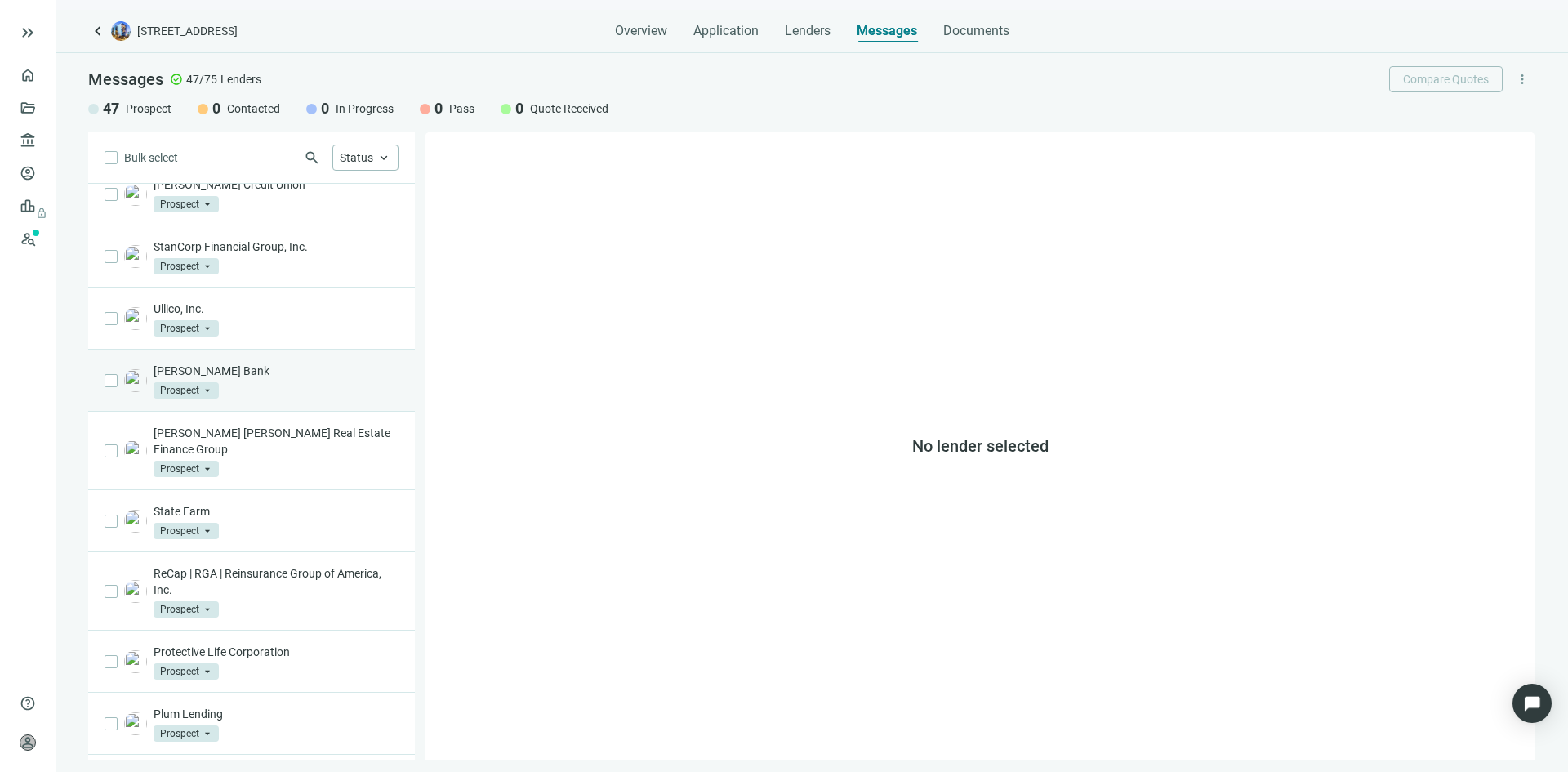
scroll to position [2391, 0]
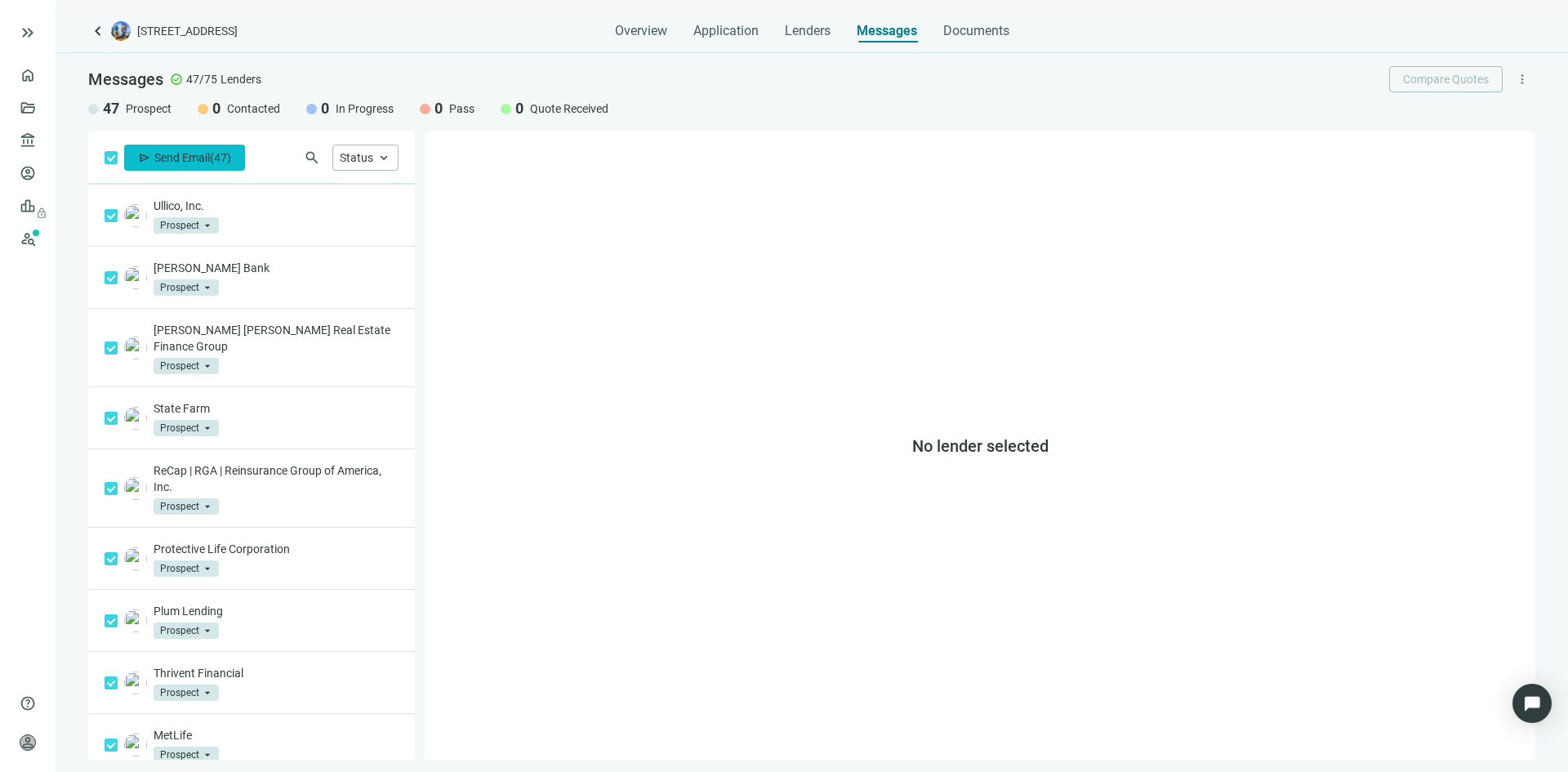
click at [178, 156] on span "Send Email" at bounding box center [182, 158] width 56 height 13
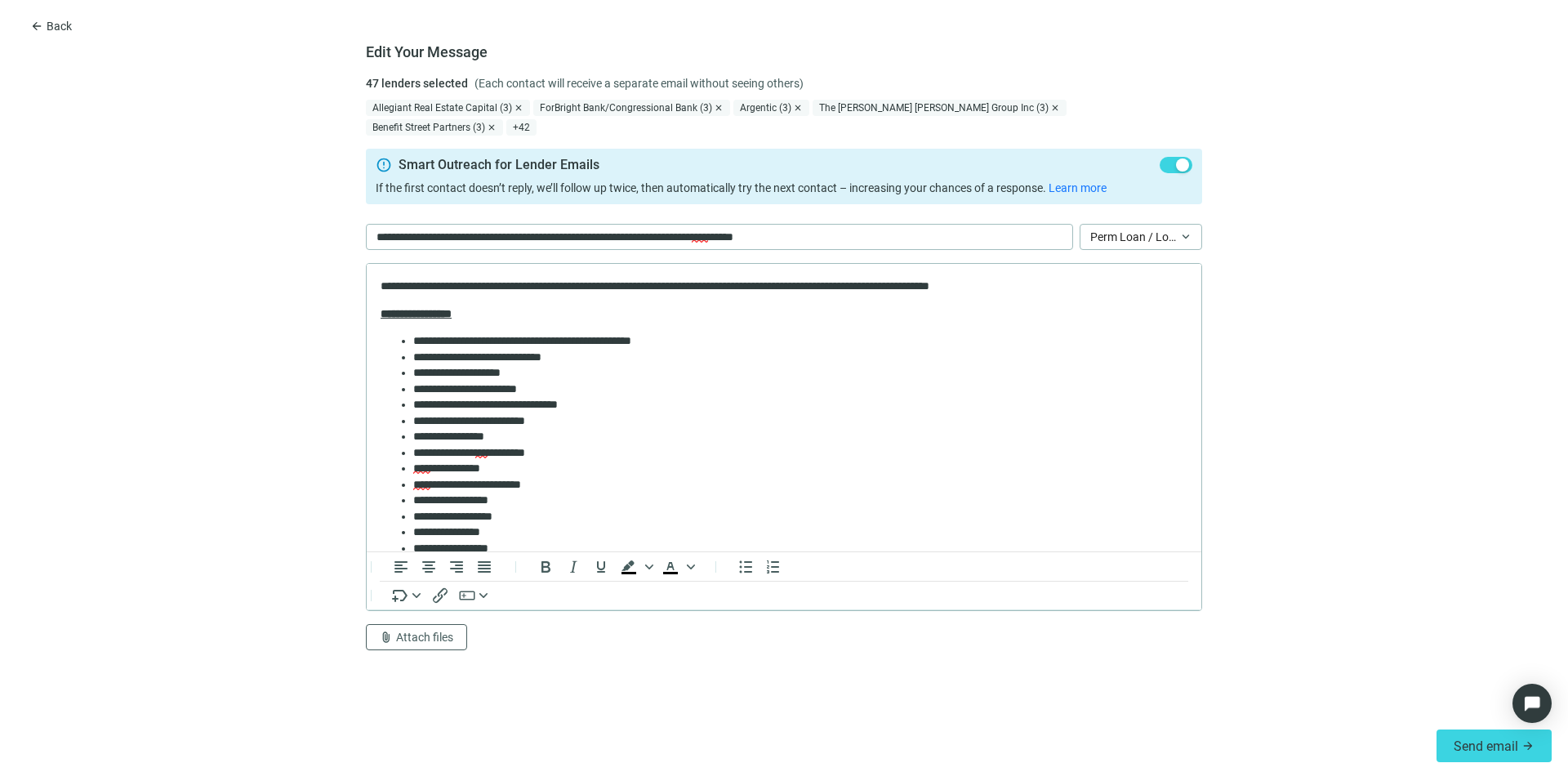
scroll to position [354, 0]
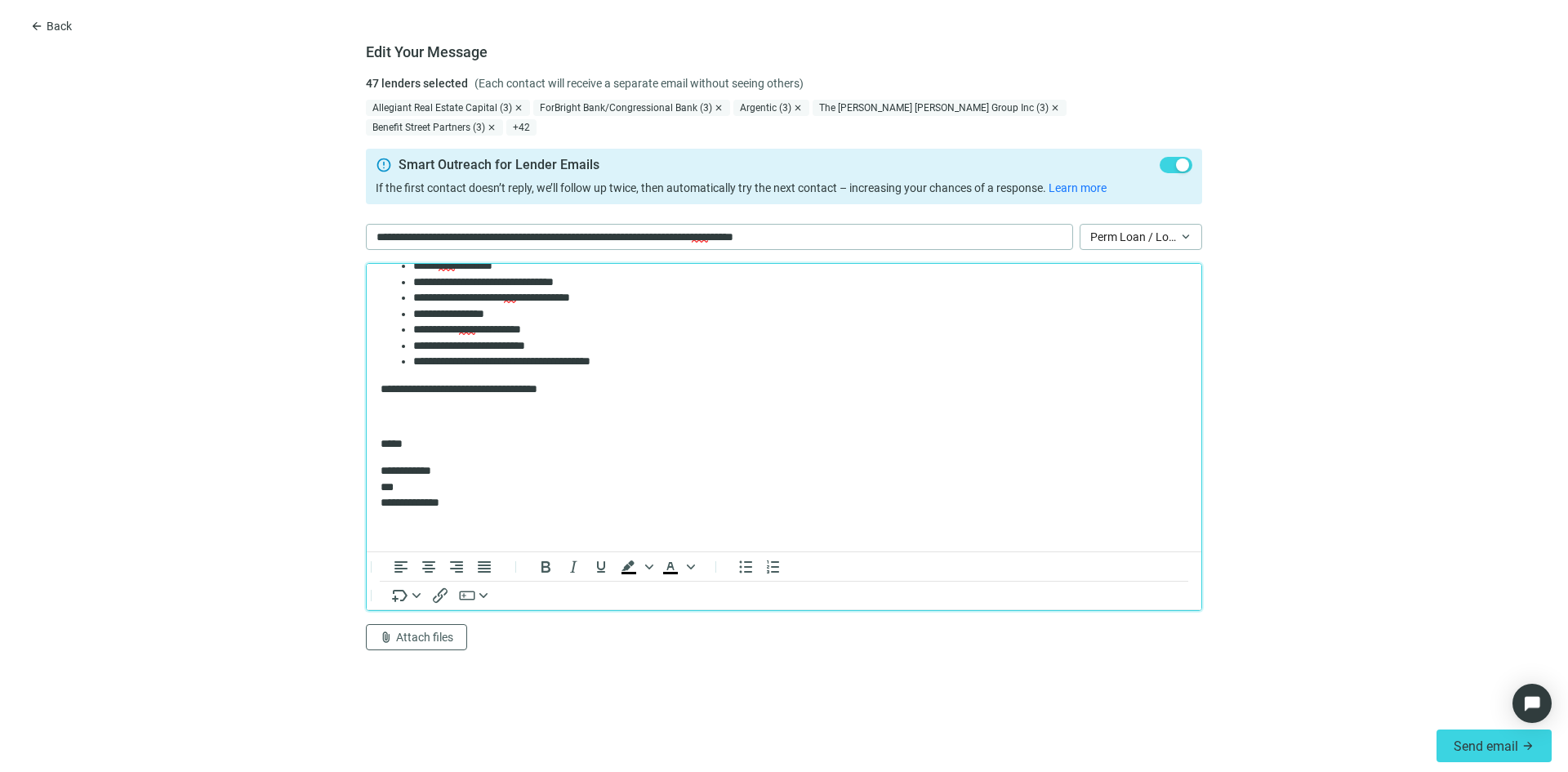
click at [418, 486] on p "**********" at bounding box center [778, 487] width 794 height 48
click at [472, 504] on p "**********" at bounding box center [778, 487] width 794 height 48
click at [454, 482] on p "**********" at bounding box center [778, 487] width 794 height 48
click at [586, 339] on li "**********" at bounding box center [794, 346] width 762 height 17
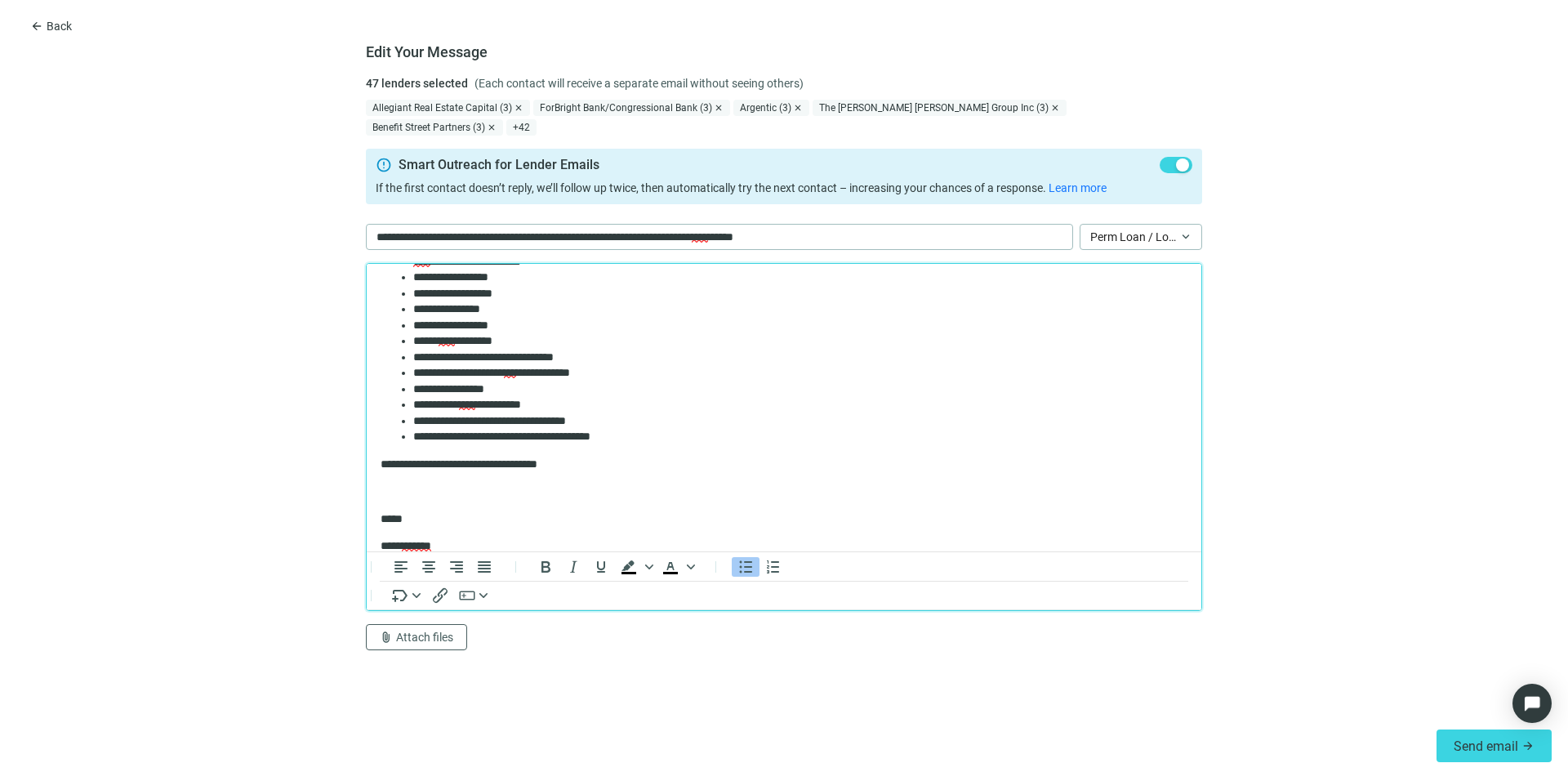
scroll to position [272, 0]
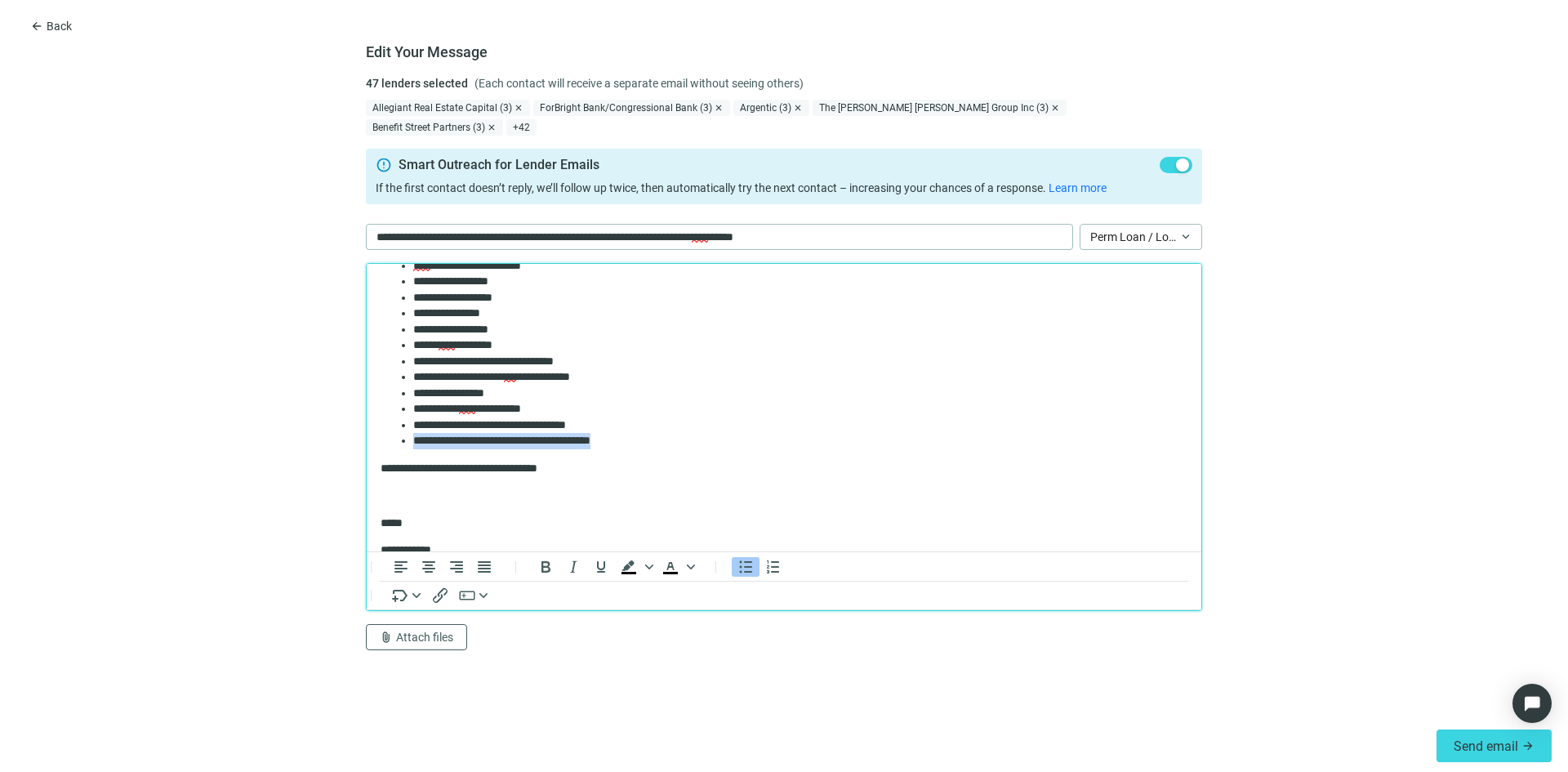
drag, startPoint x: 646, startPoint y: 442, endPoint x: 403, endPoint y: 447, distance: 243.1
click at [413, 447] on li "**********" at bounding box center [794, 441] width 762 height 17
click at [667, 440] on li "**********" at bounding box center [794, 441] width 762 height 17
drag, startPoint x: 672, startPoint y: 445, endPoint x: 650, endPoint y: 446, distance: 22.0
click at [650, 446] on li "**********" at bounding box center [794, 441] width 762 height 17
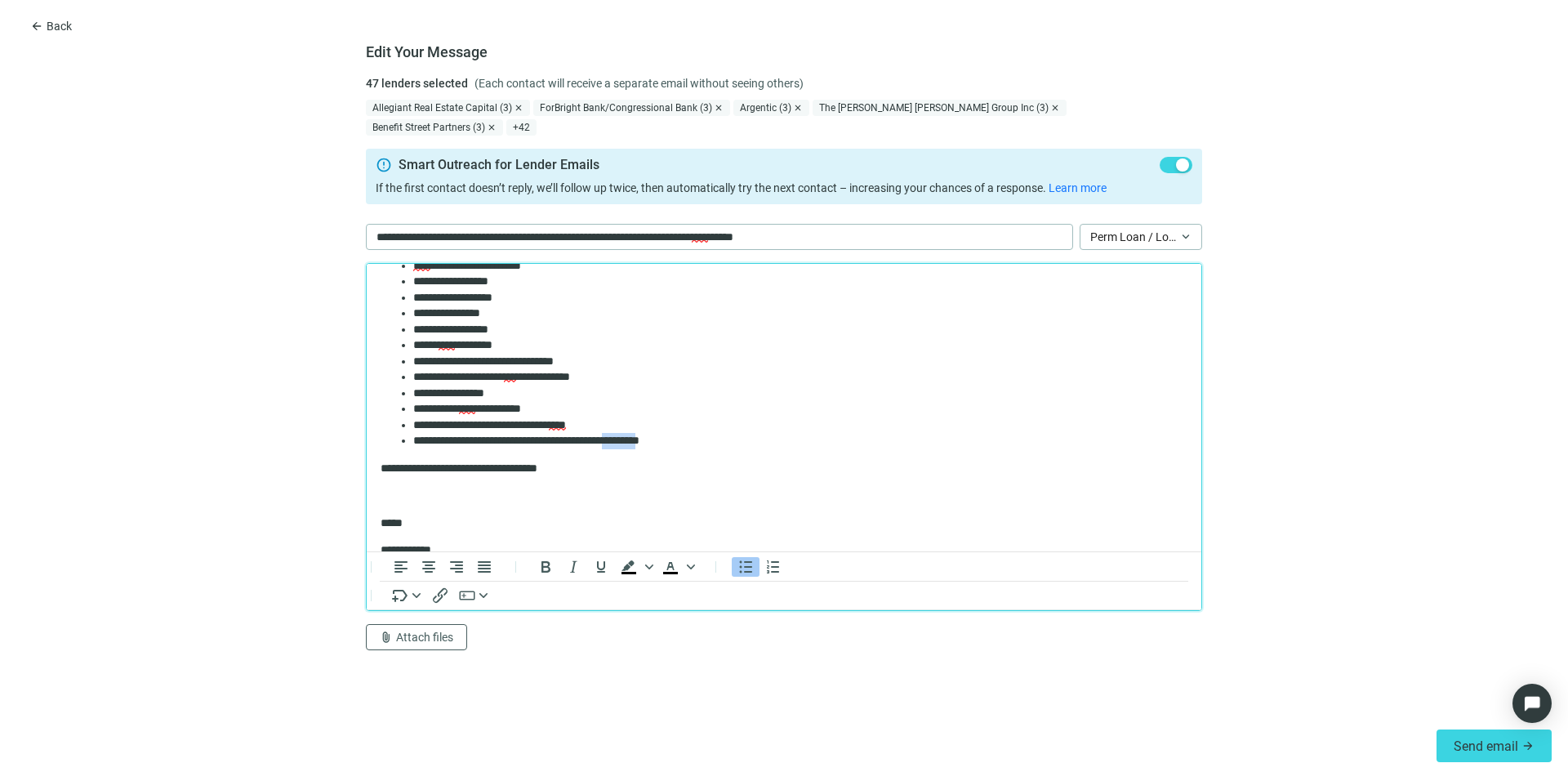
drag, startPoint x: 696, startPoint y: 442, endPoint x: 655, endPoint y: 447, distance: 41.3
click at [655, 447] on li "**********" at bounding box center [794, 441] width 762 height 17
click at [703, 439] on li "**********" at bounding box center [794, 441] width 762 height 17
drag, startPoint x: 703, startPoint y: 439, endPoint x: 643, endPoint y: 442, distance: 60.1
click at [643, 442] on li "**********" at bounding box center [794, 441] width 762 height 17
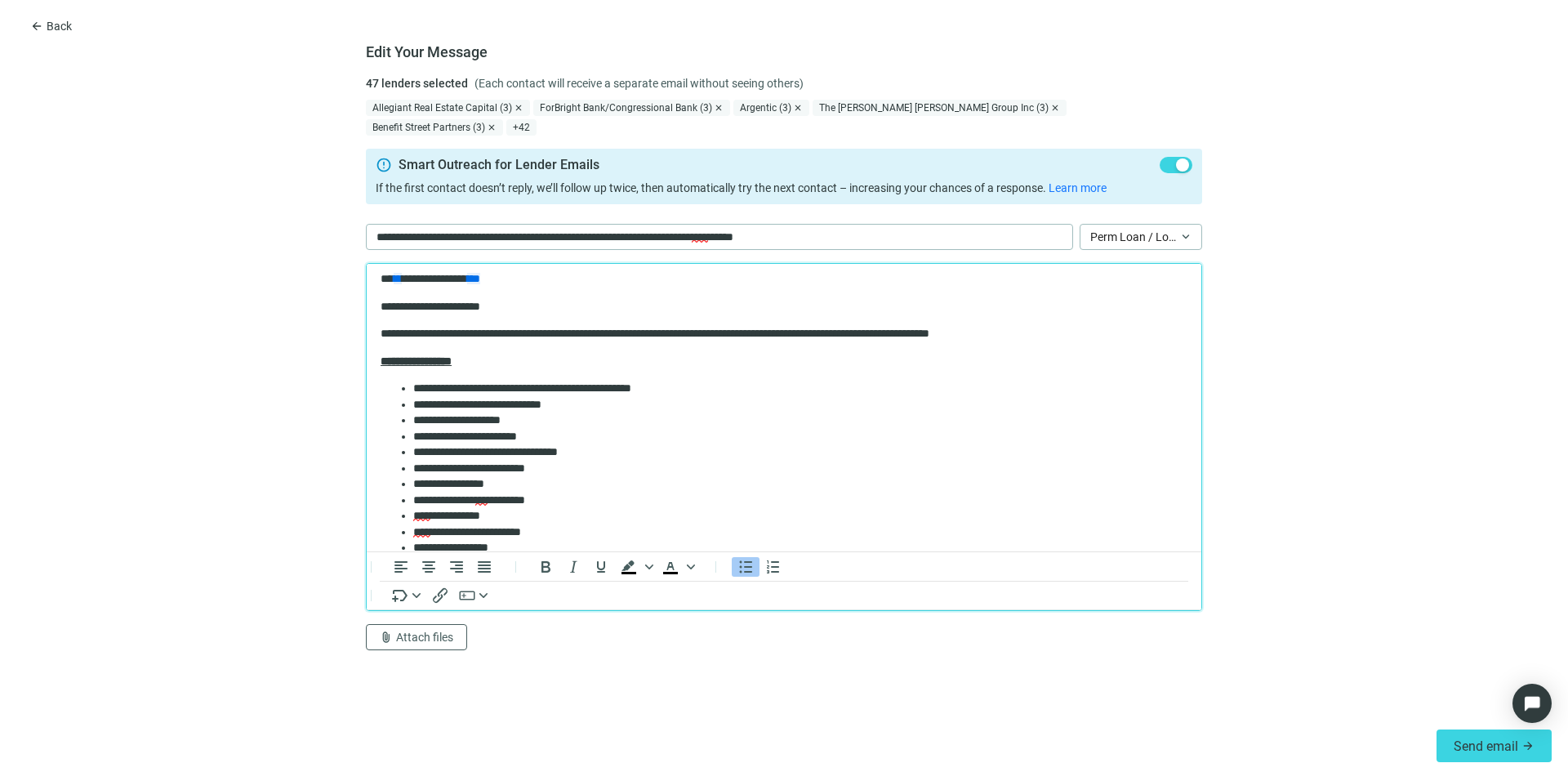
scroll to position [0, 0]
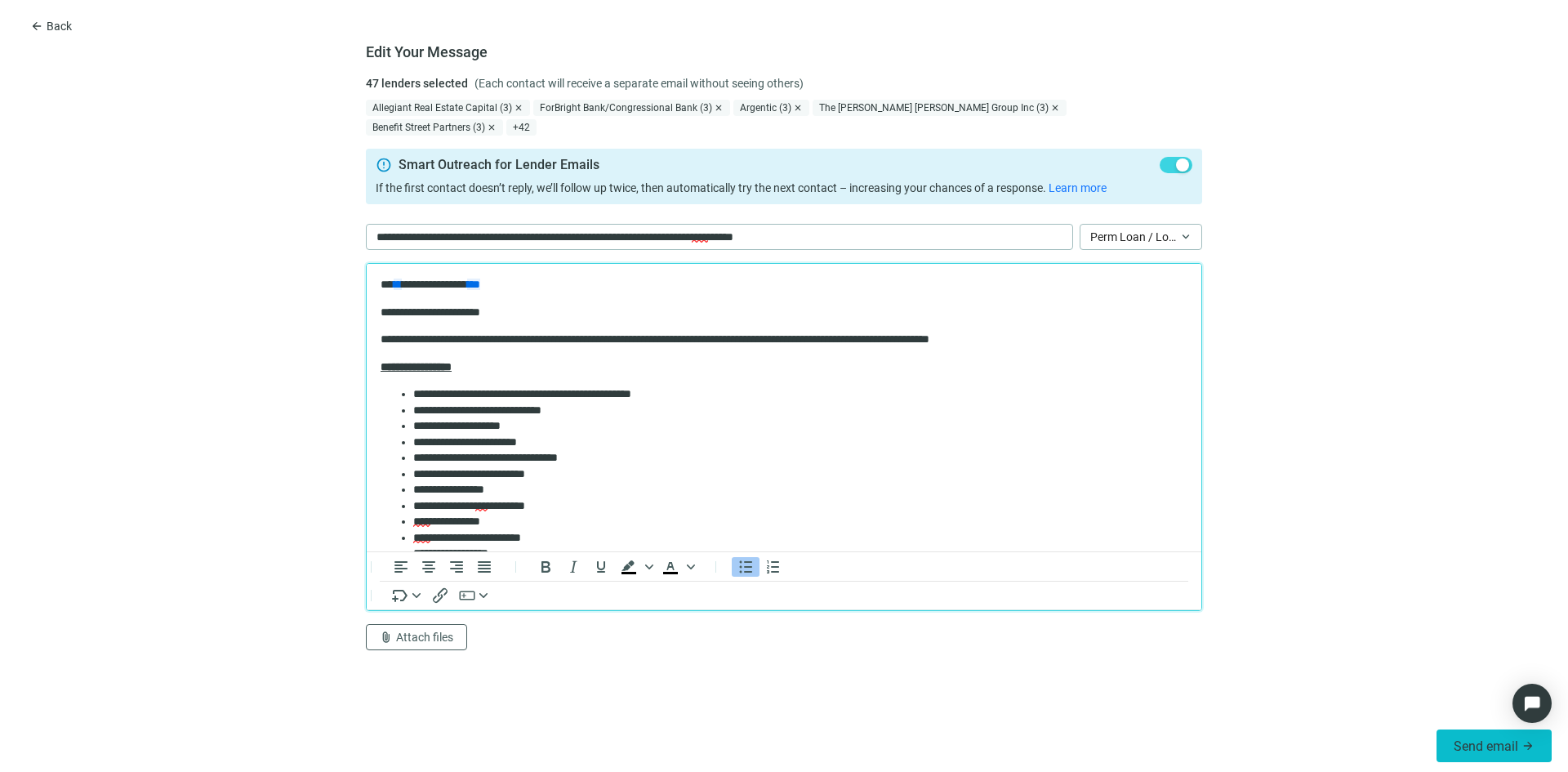
click at [1463, 738] on span "Send email" at bounding box center [1486, 745] width 65 height 16
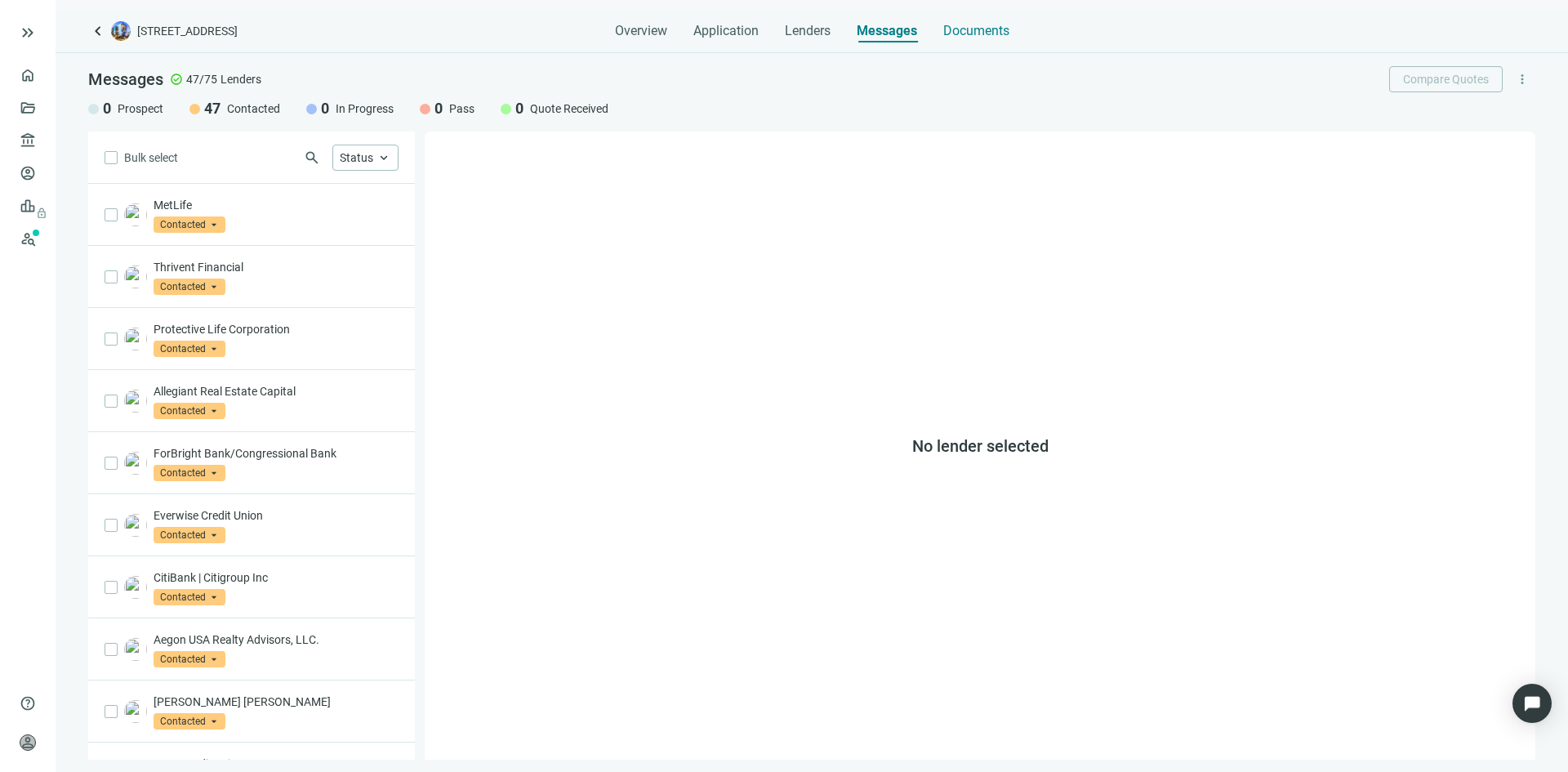
click at [989, 32] on span "Documents" at bounding box center [976, 32] width 66 height 17
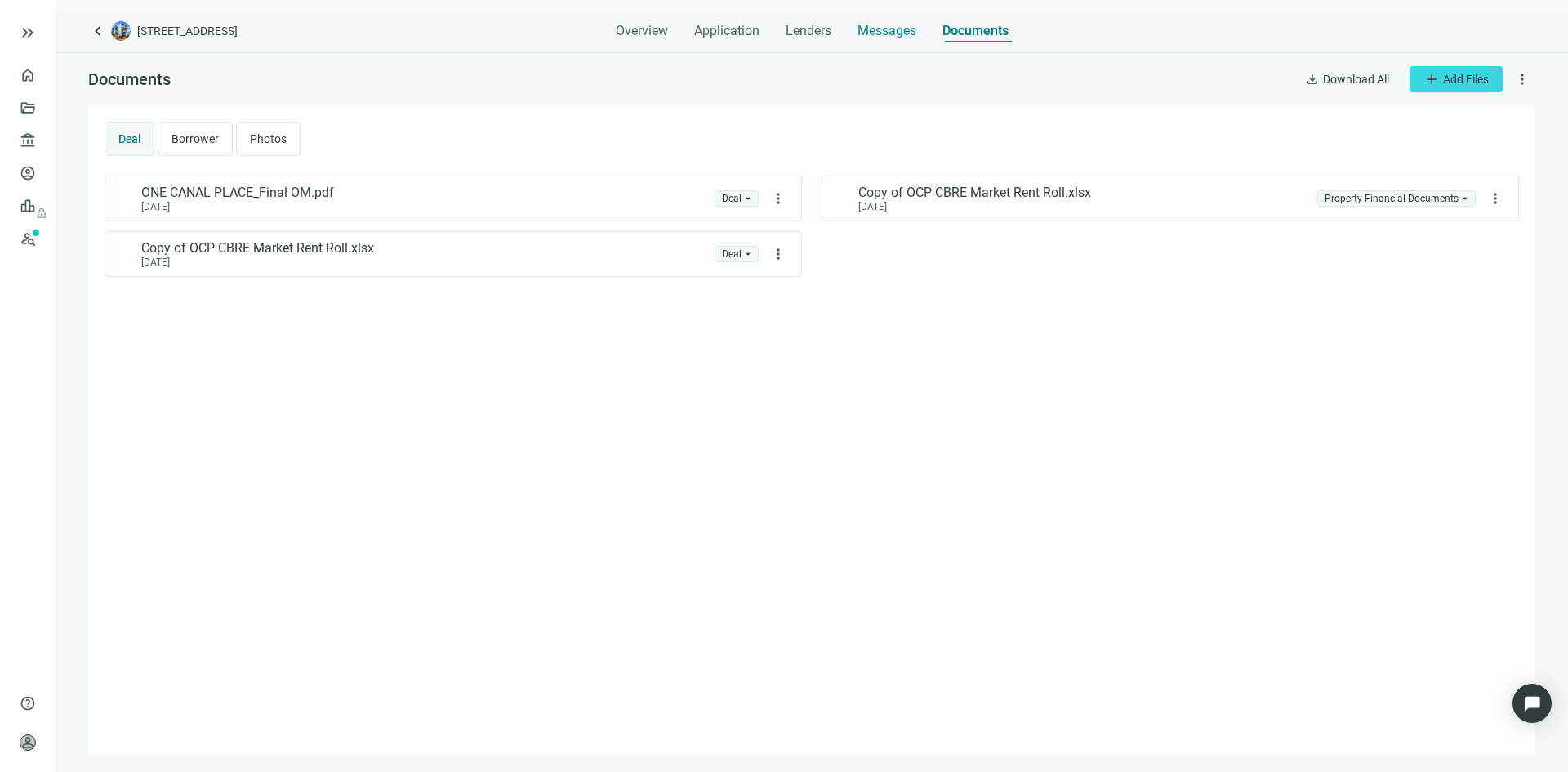
click at [885, 30] on span "Messages" at bounding box center [887, 31] width 59 height 16
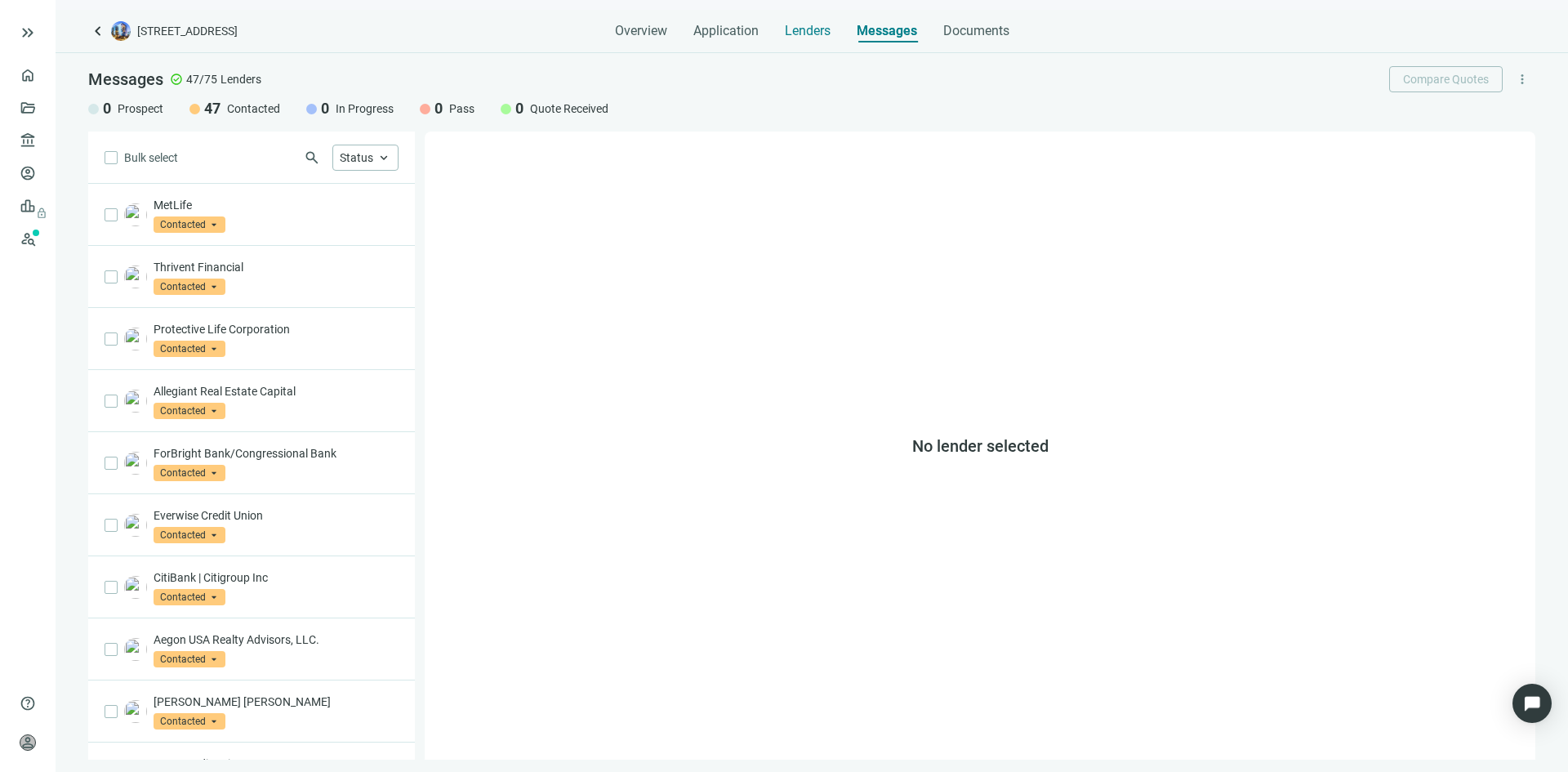
click at [817, 32] on span "Lenders" at bounding box center [808, 32] width 46 height 17
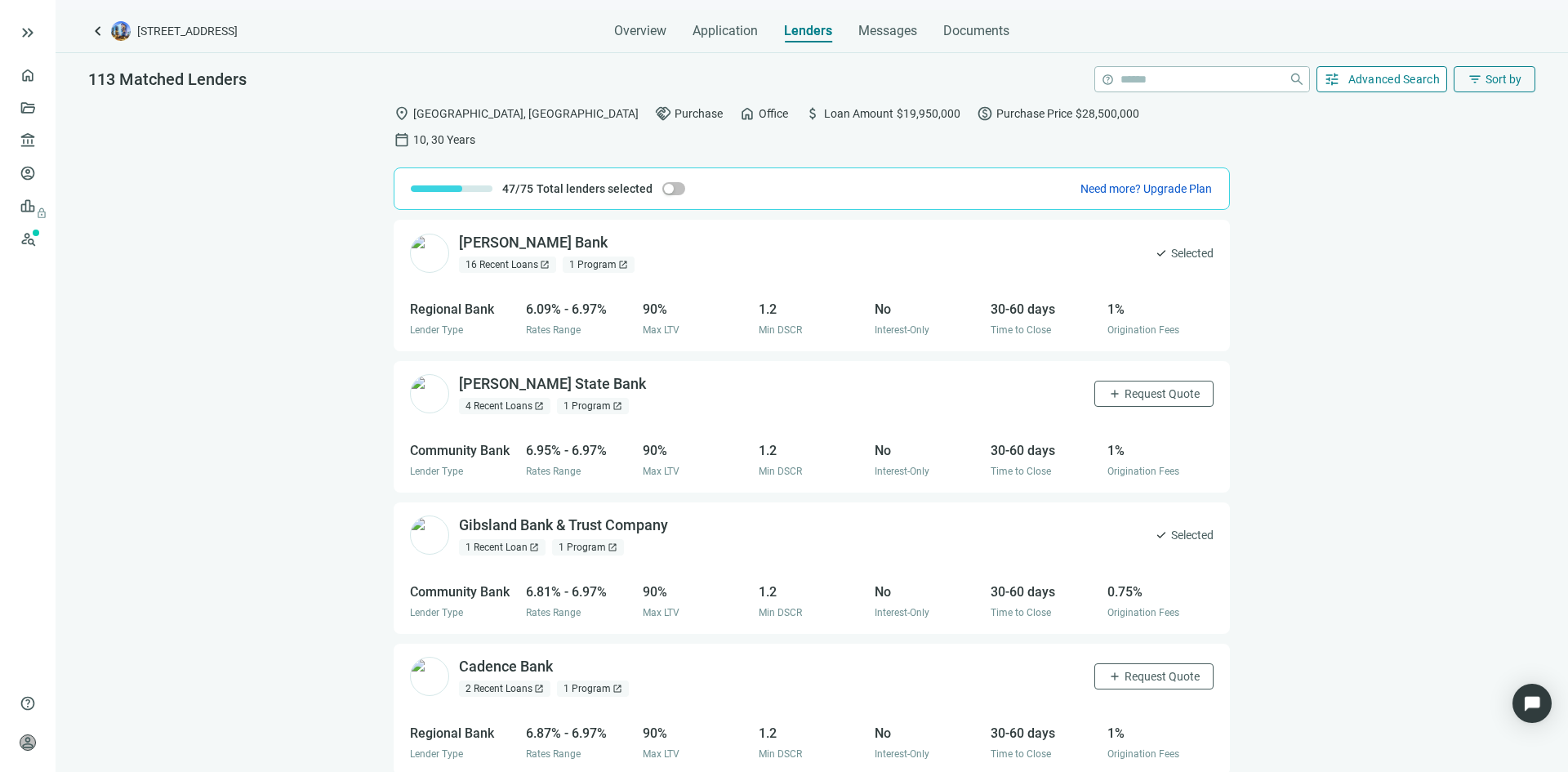
click at [1372, 83] on span "Advanced Search" at bounding box center [1394, 80] width 92 height 13
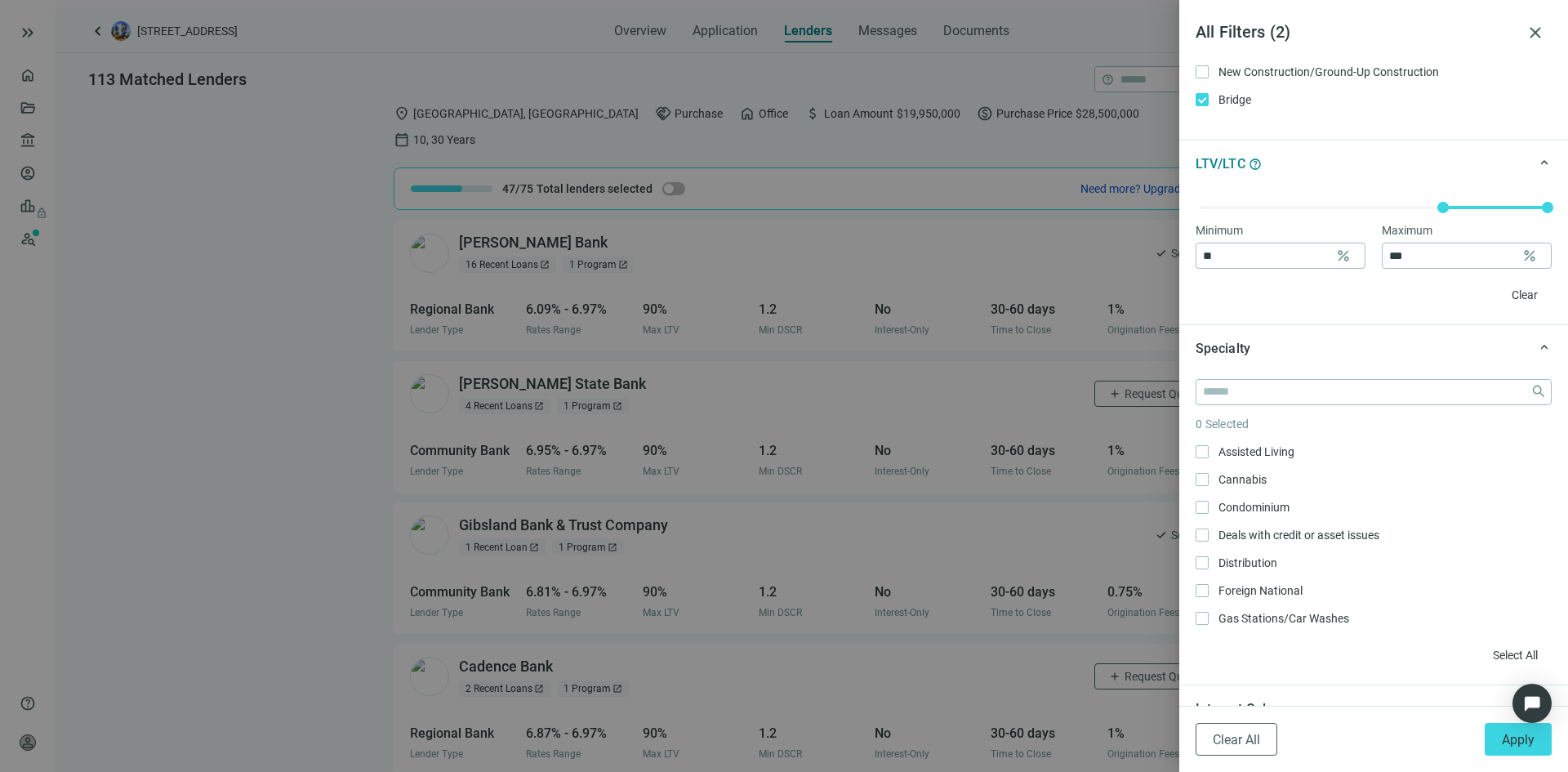
scroll to position [490, 0]
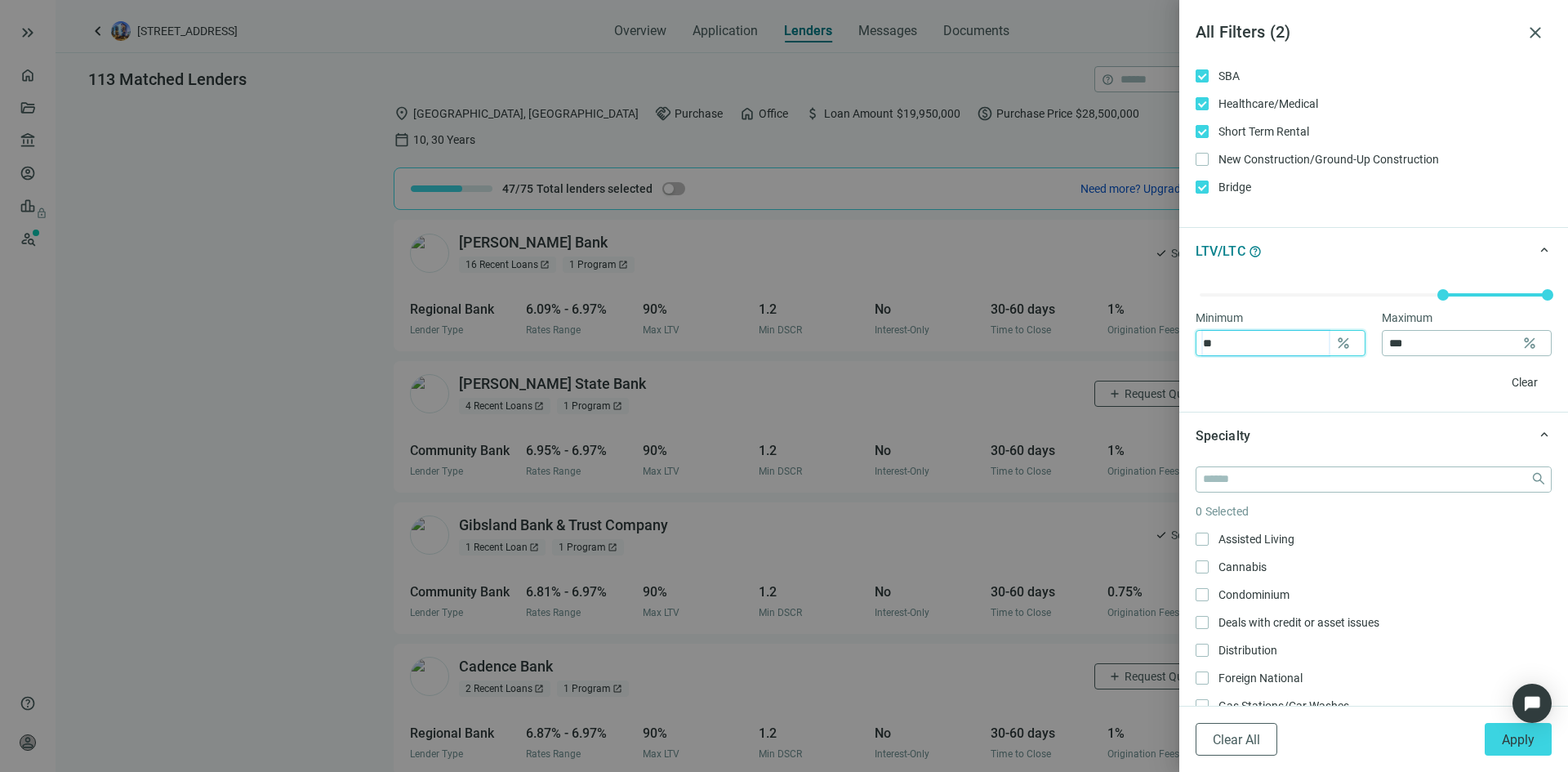
click at [1255, 343] on input "**" at bounding box center [1266, 343] width 126 height 25
click at [1256, 344] on input "**" at bounding box center [1266, 343] width 126 height 25
type input "**"
click at [1437, 349] on input "***" at bounding box center [1453, 343] width 126 height 25
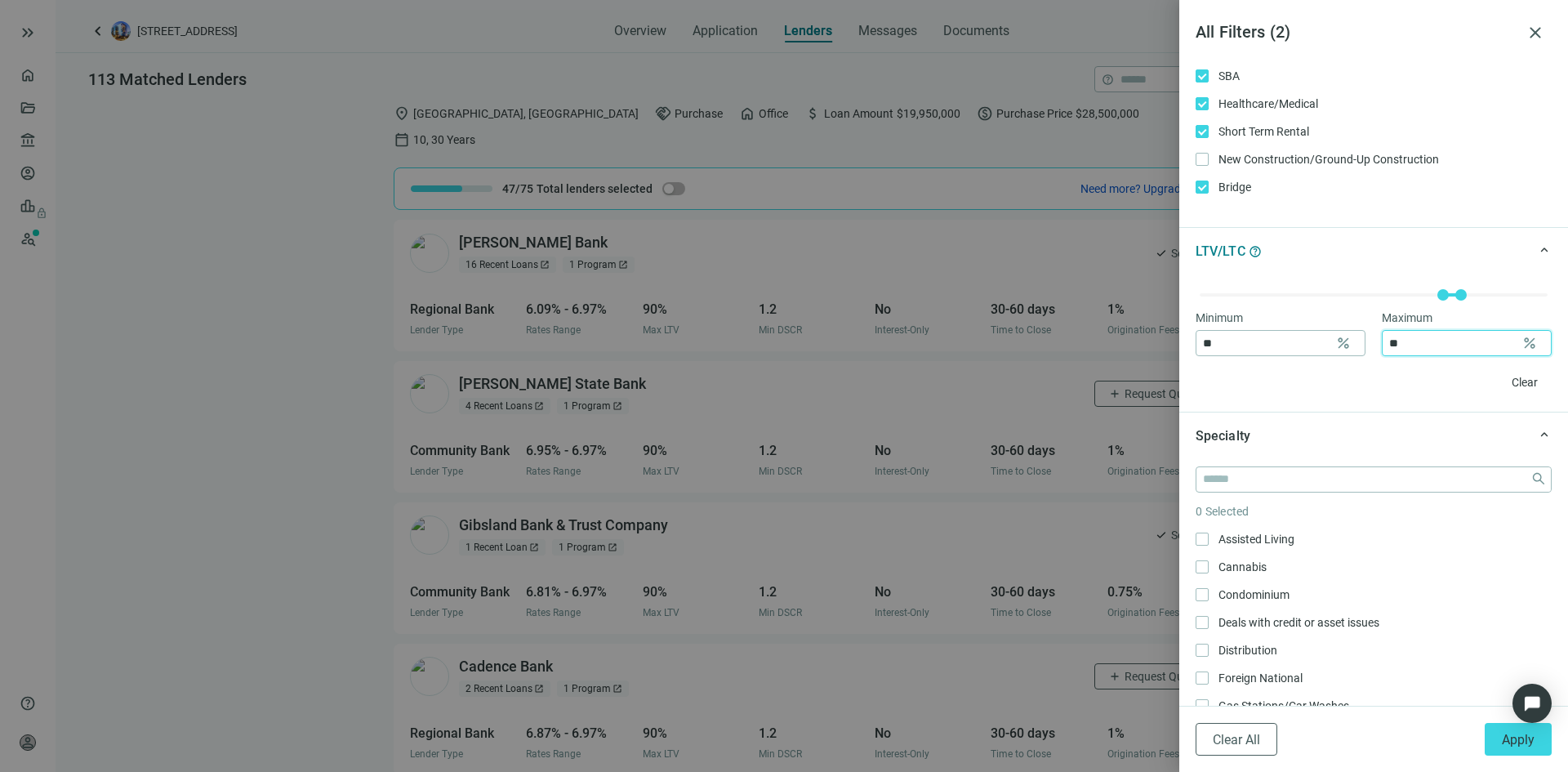
type input "**"
click at [1360, 411] on div "Minimum ** percent Maximum ** percent Clear" at bounding box center [1374, 343] width 388 height 137
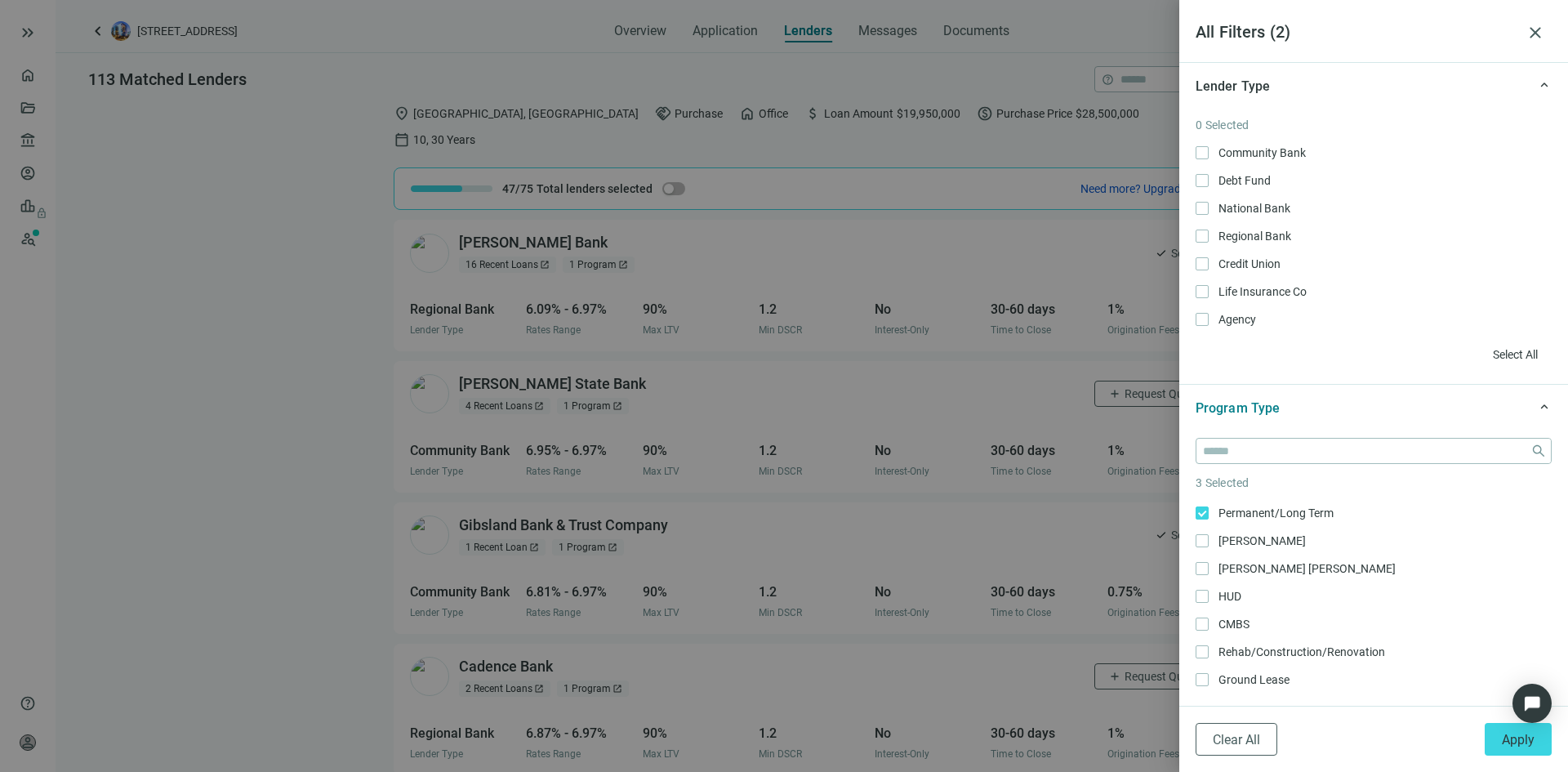
scroll to position [276, 0]
click at [1209, 654] on span "Ground Lease Only" at bounding box center [1252, 651] width 87 height 18
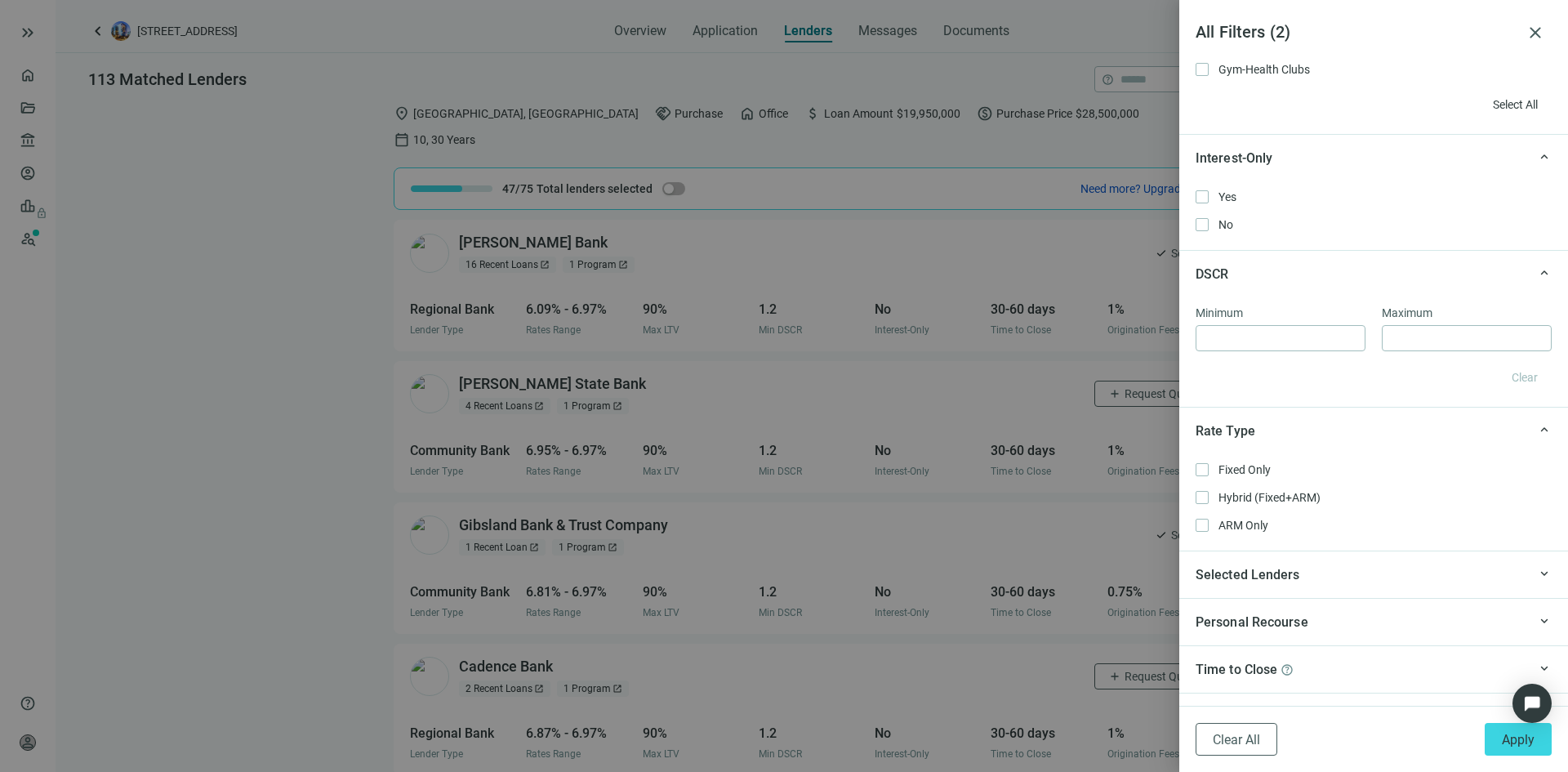
scroll to position [1307, 0]
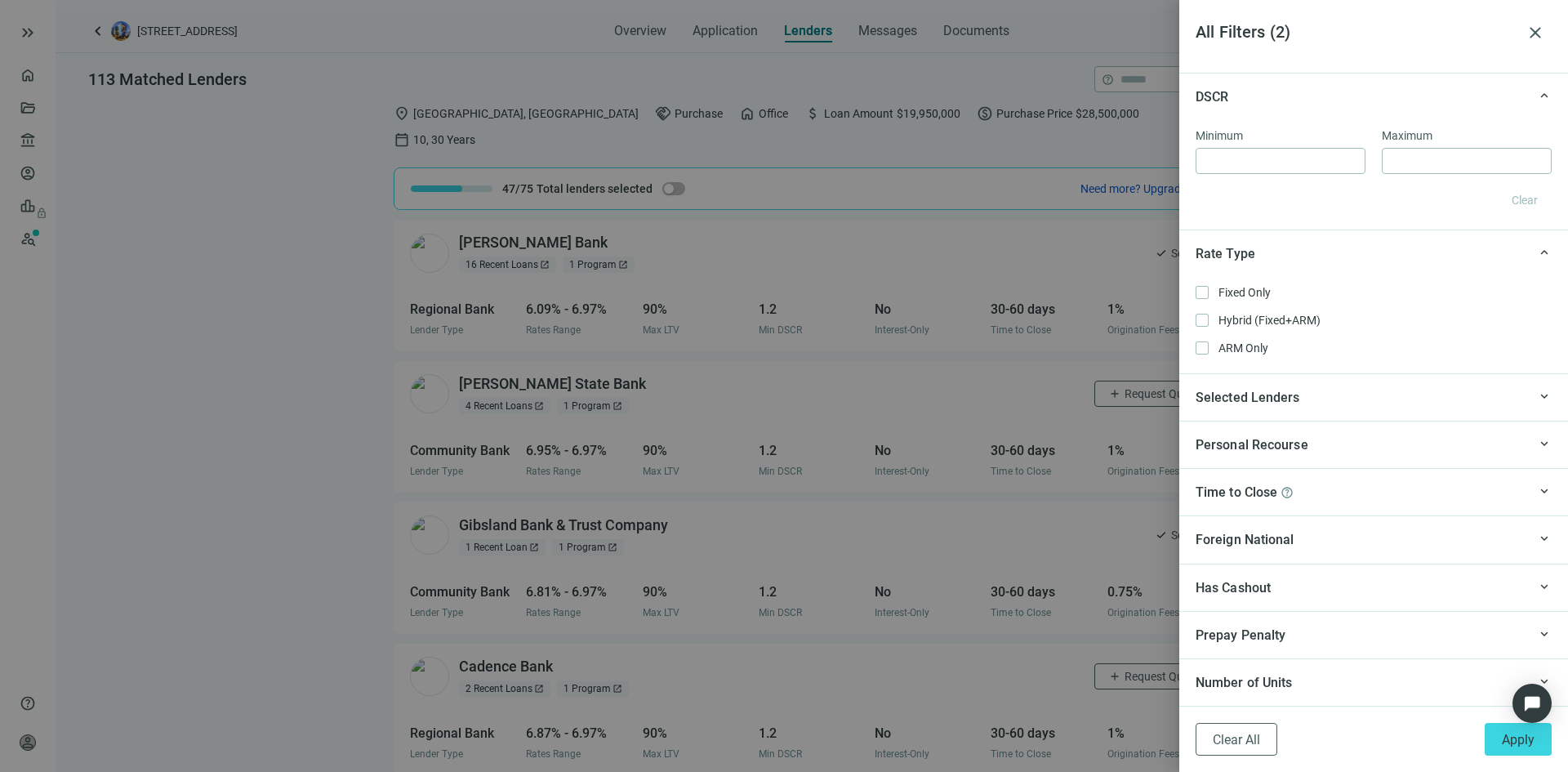
click at [1316, 398] on div "Selected Lenders" at bounding box center [1360, 397] width 331 height 21
click at [1509, 741] on span "Apply" at bounding box center [1517, 740] width 32 height 16
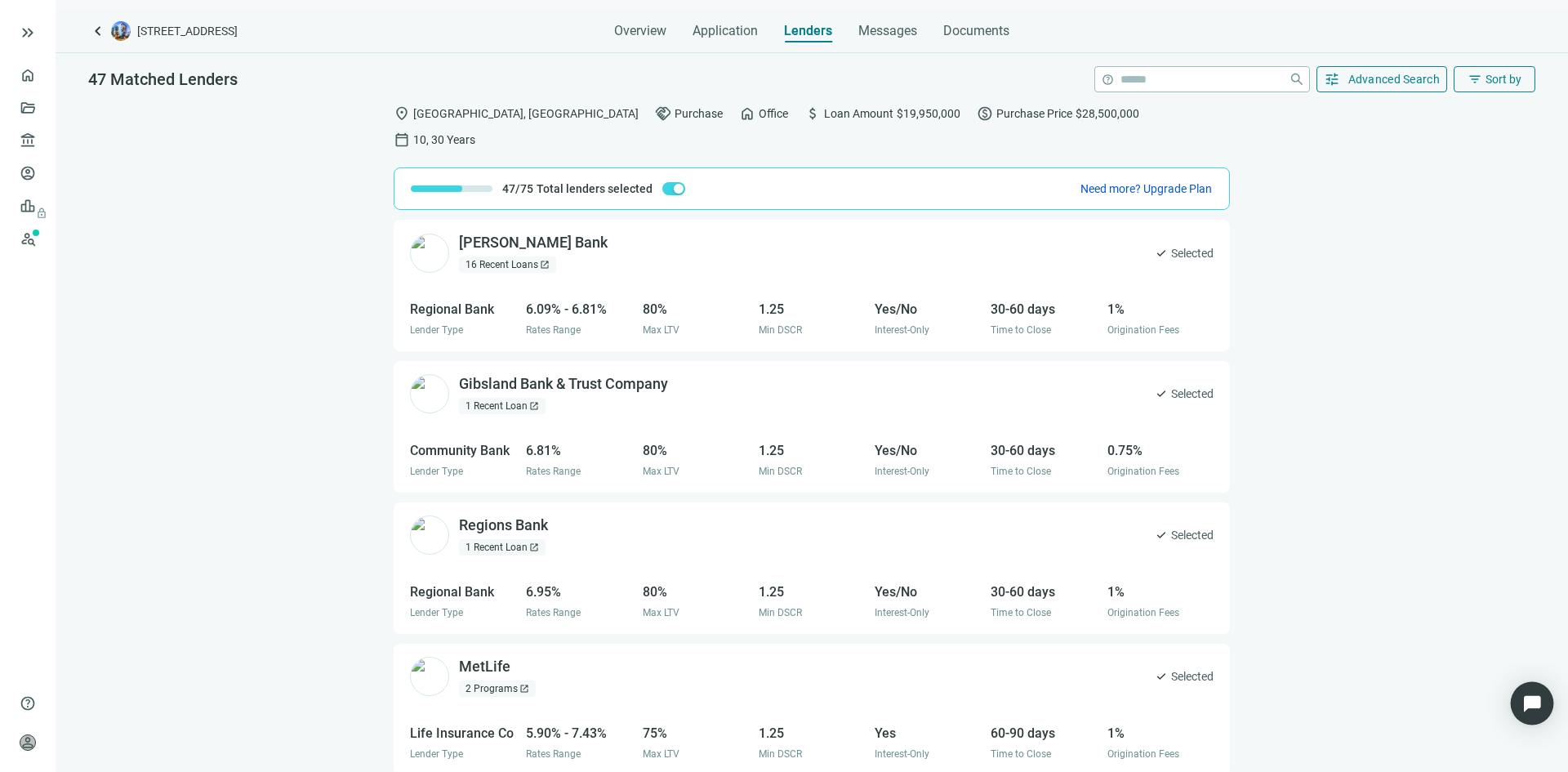
click at [1531, 701] on img "Open Intercom Messenger" at bounding box center [1532, 703] width 22 height 22
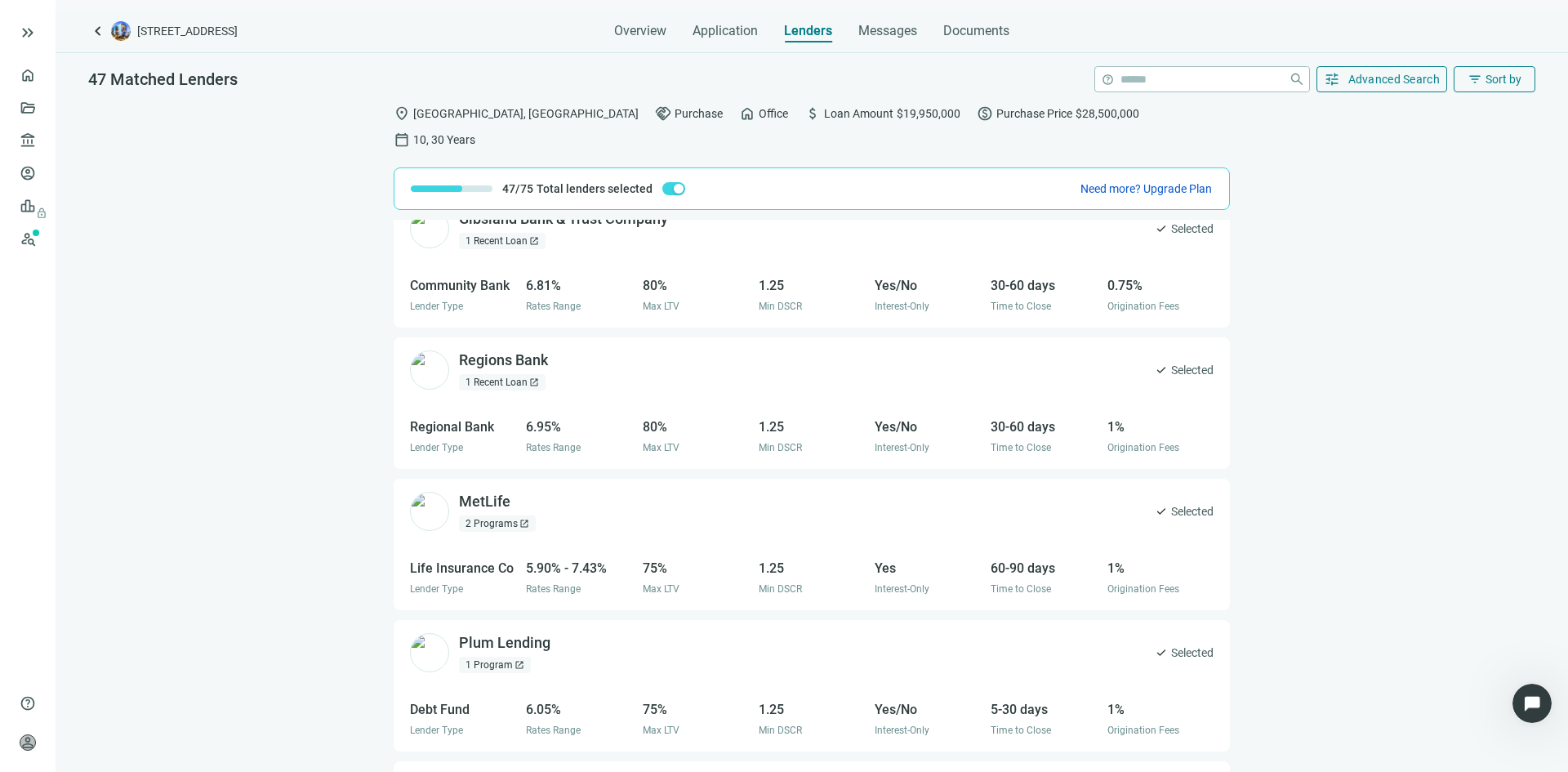
scroll to position [0, 0]
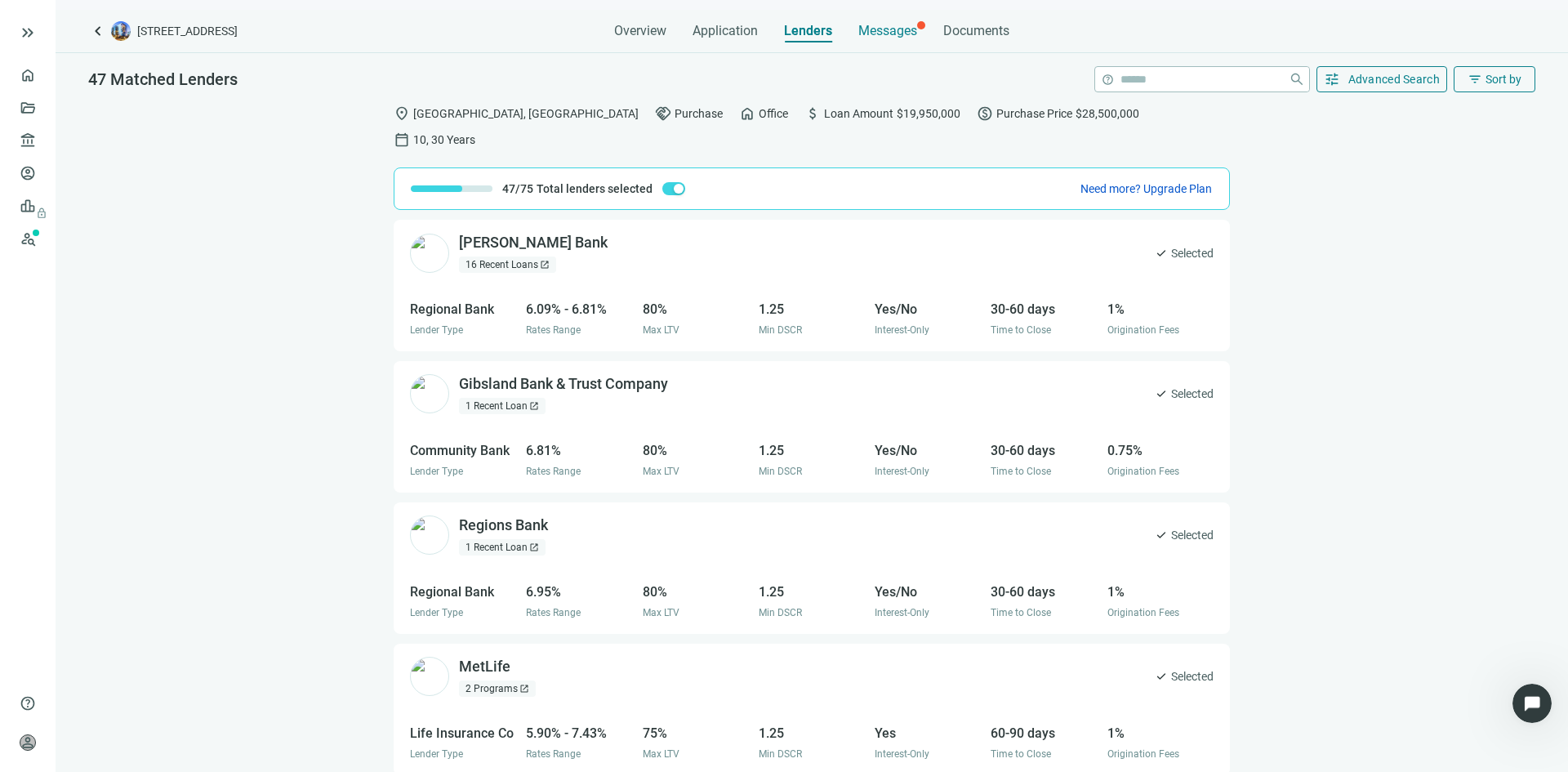
click at [872, 32] on span "Messages" at bounding box center [887, 31] width 59 height 16
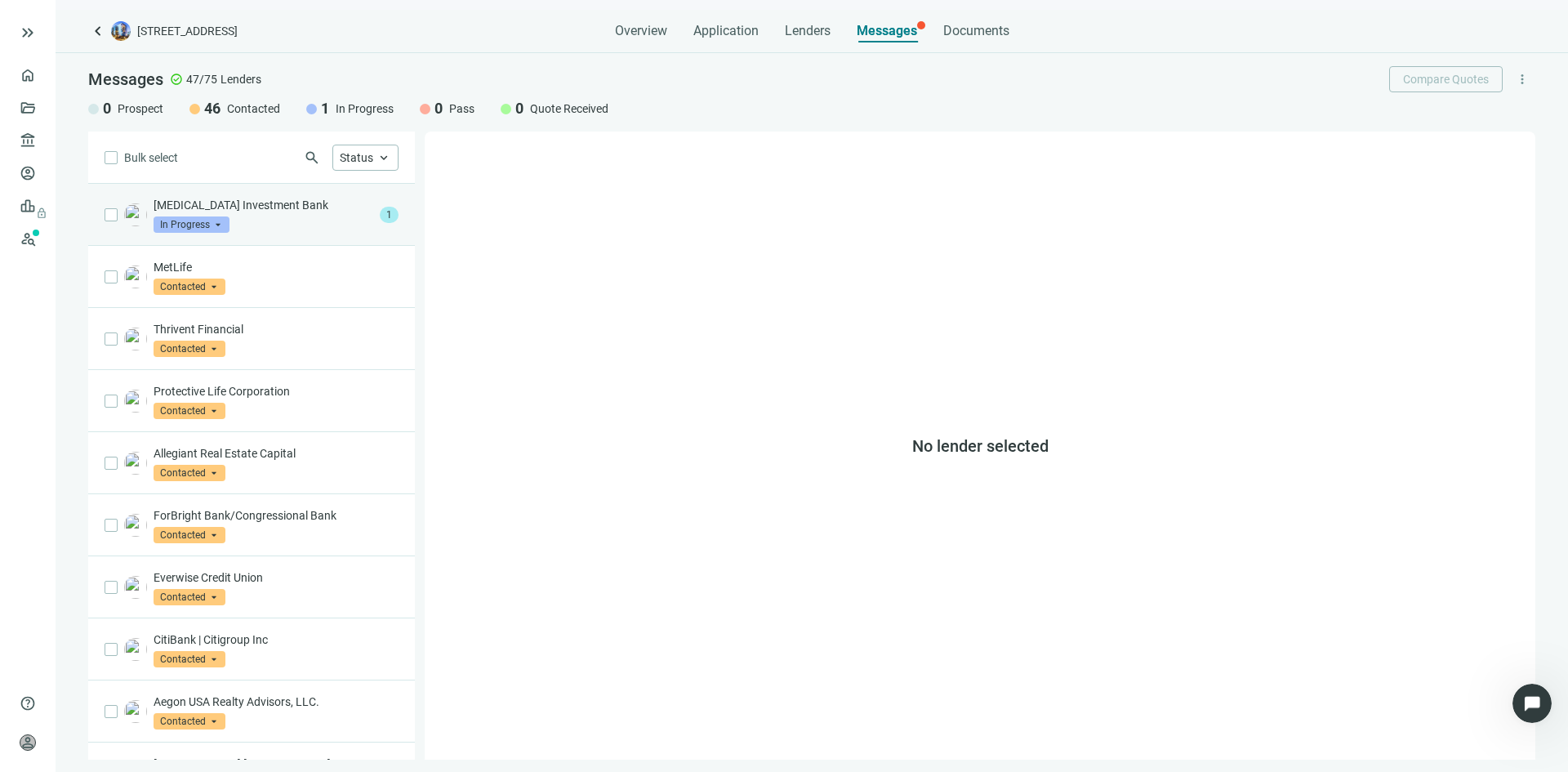
click at [290, 219] on div "IBS Investment Bank In Progress arrow_drop_down" at bounding box center [263, 214] width 220 height 36
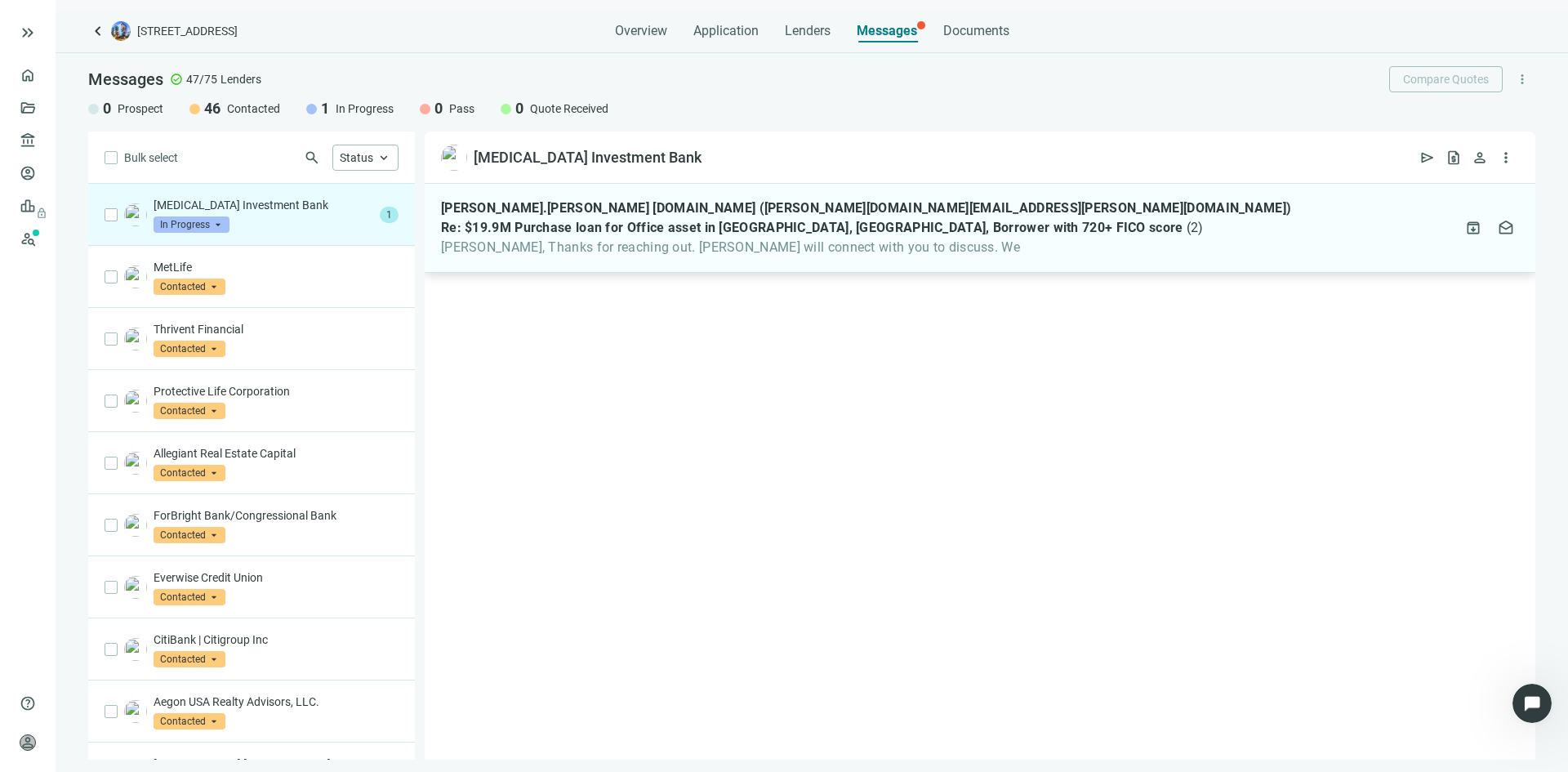
click at [666, 254] on span "John, Thanks for reaching out. Daniel will connect with you to discuss. We" at bounding box center [866, 247] width 850 height 17
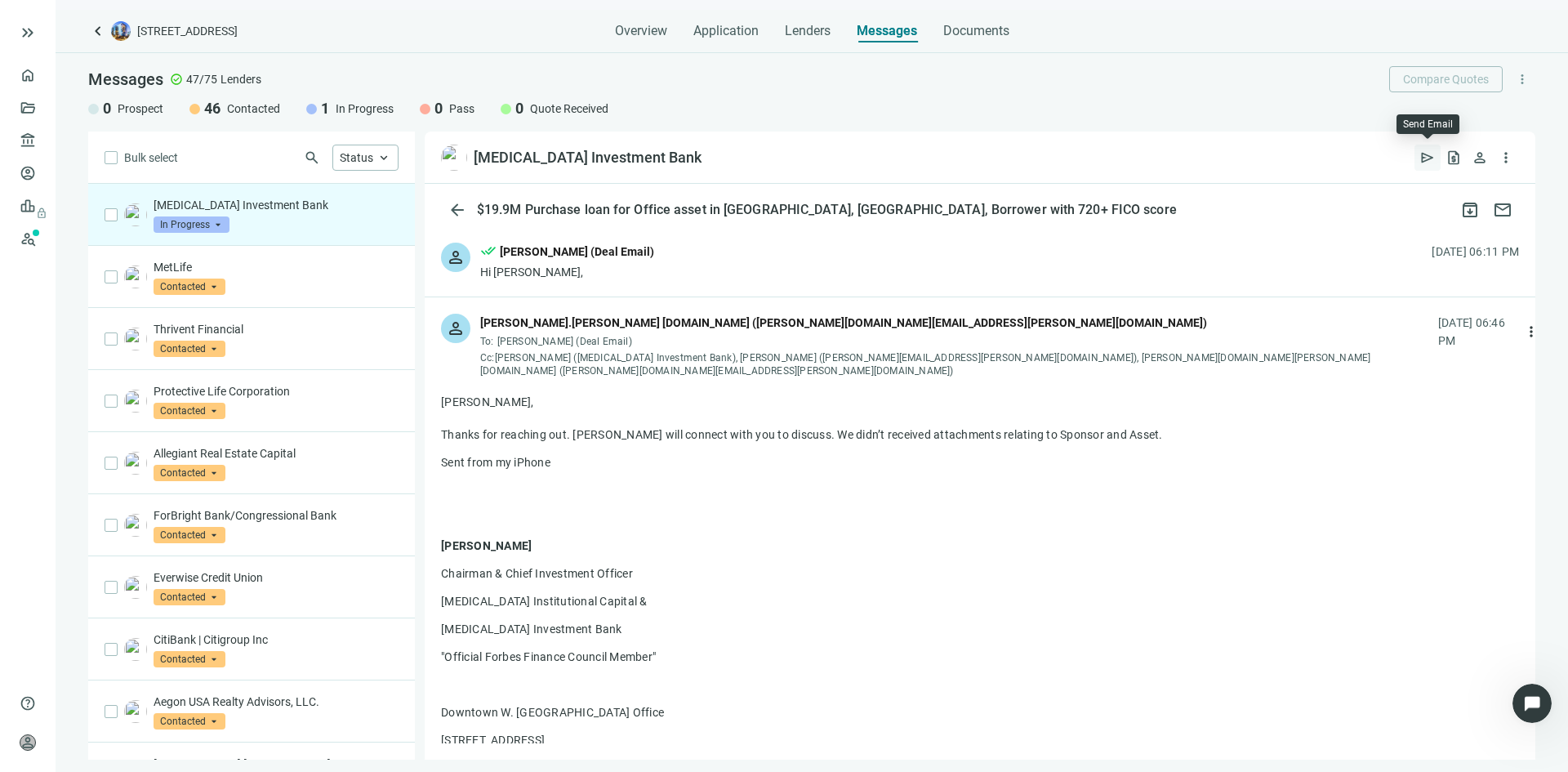
click at [1425, 159] on span "send" at bounding box center [1428, 158] width 17 height 17
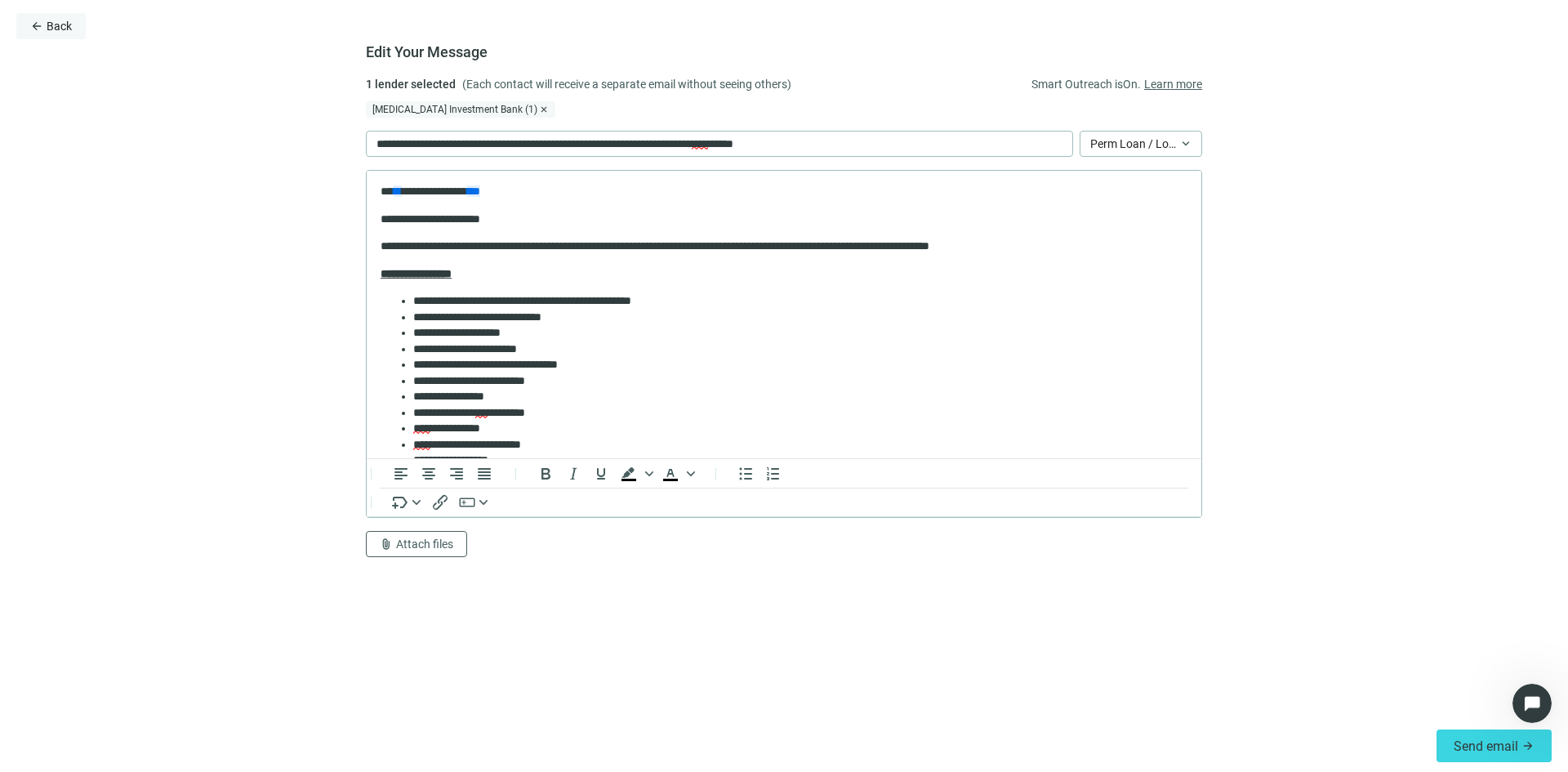
click at [56, 34] on button "arrow_back Back" at bounding box center [51, 26] width 70 height 26
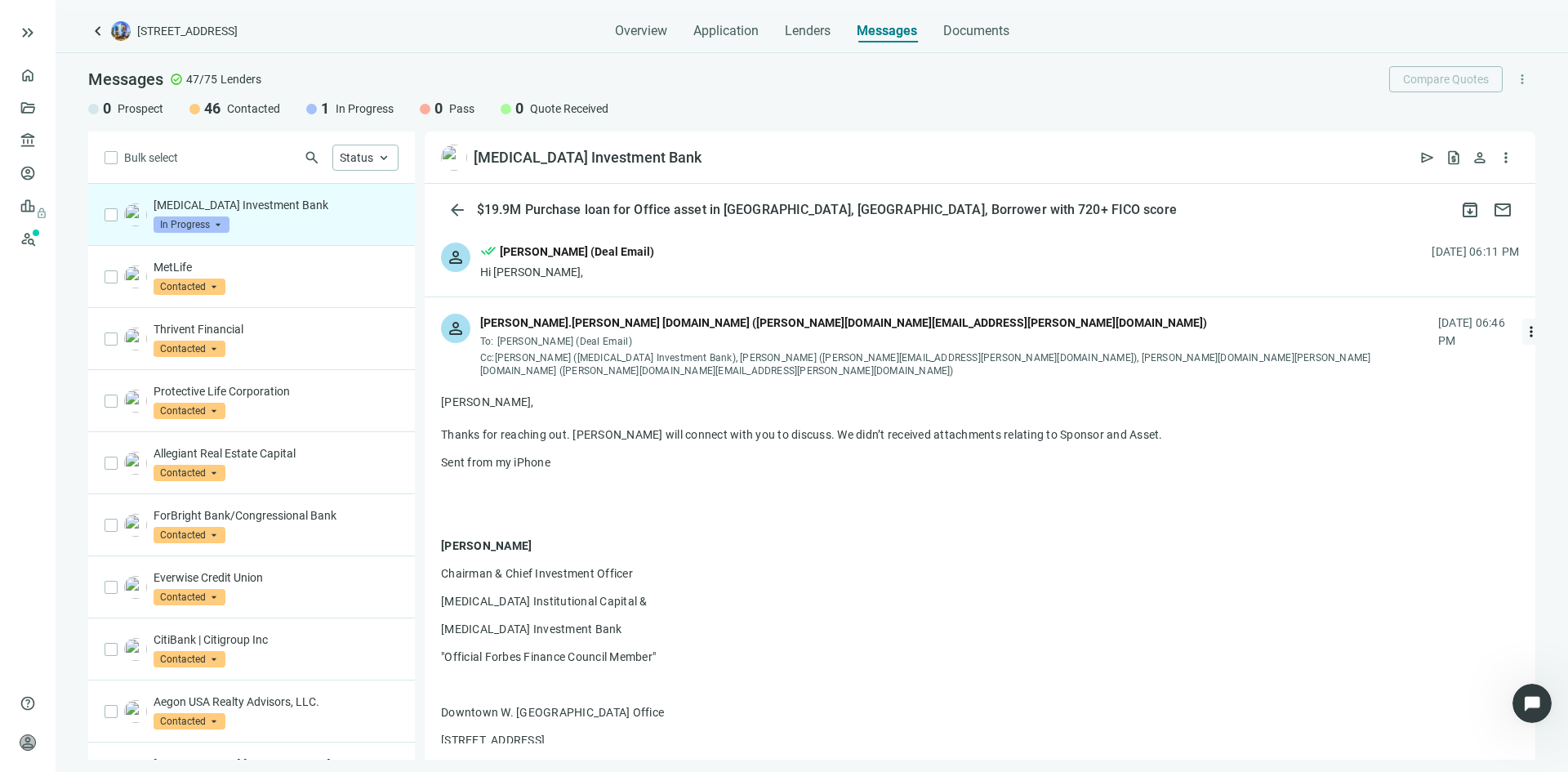
click at [1523, 332] on span "more_vert" at bounding box center [1531, 332] width 17 height 17
click at [1415, 387] on div "reply_all Reply all" at bounding box center [1416, 393] width 173 height 29
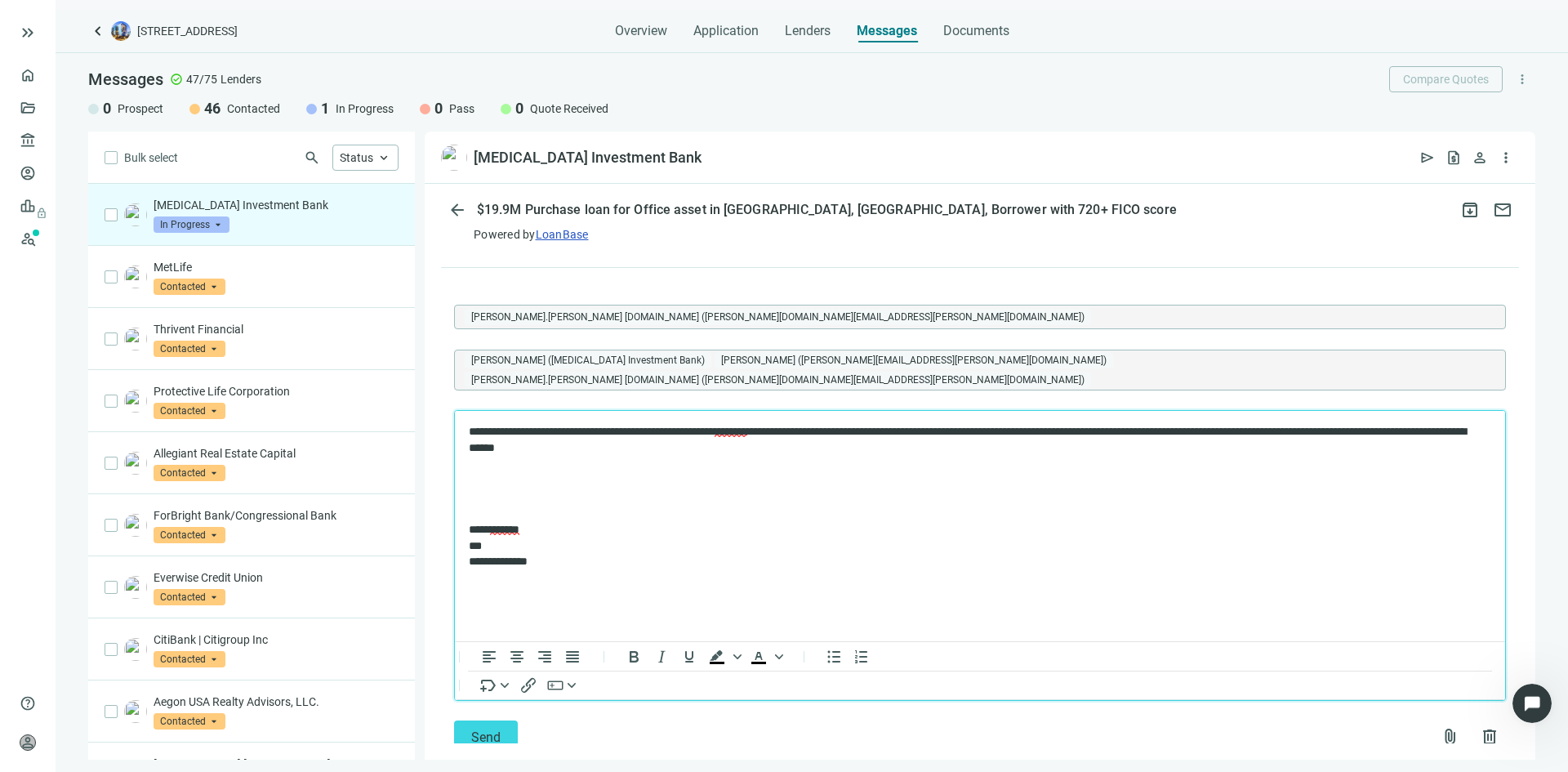
scroll to position [2014, 0]
click at [1441, 726] on span "attach_file" at bounding box center [1451, 736] width 20 height 20
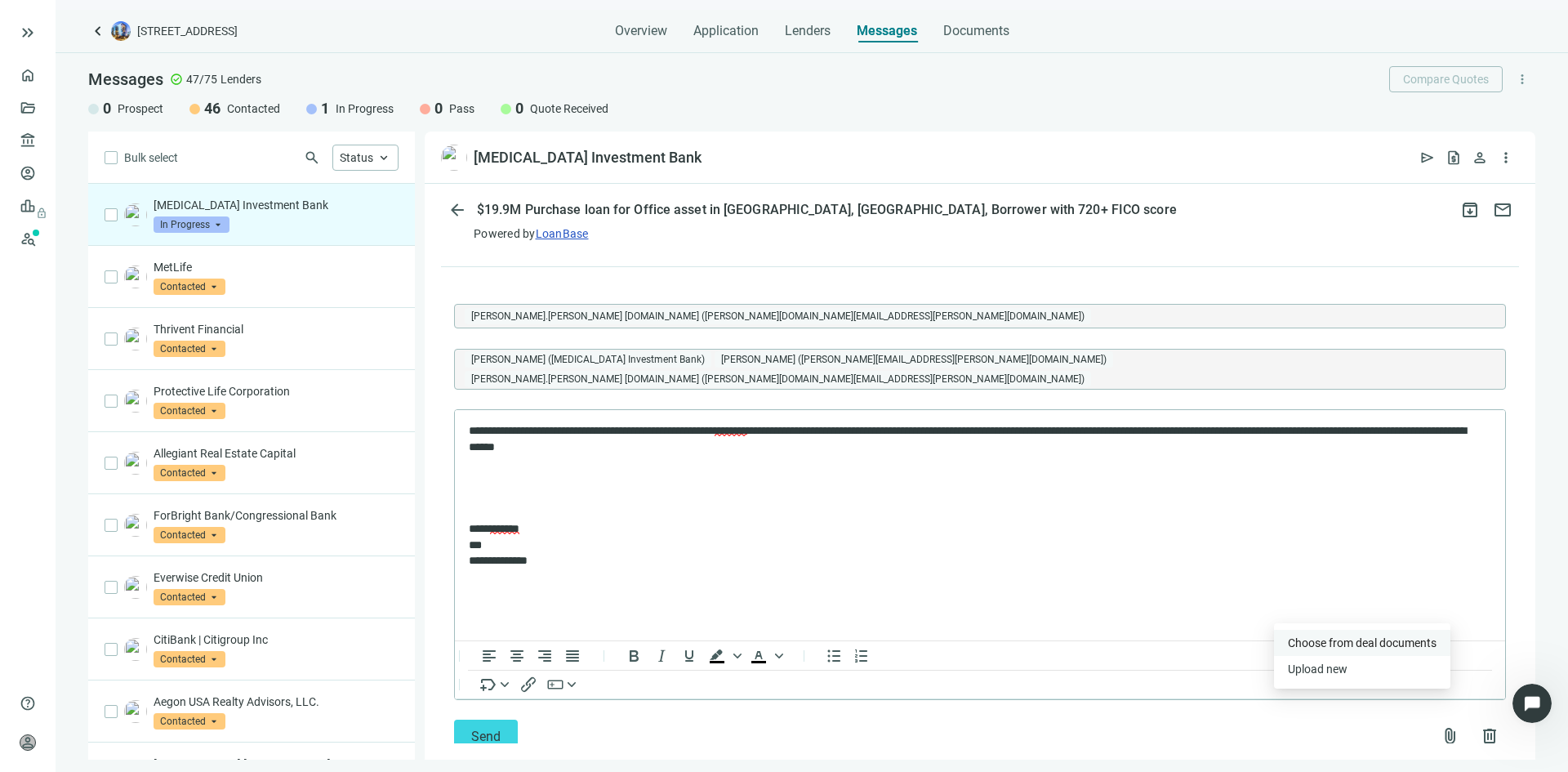
click at [1357, 643] on span "Сhoose from deal documents" at bounding box center [1362, 643] width 149 height 13
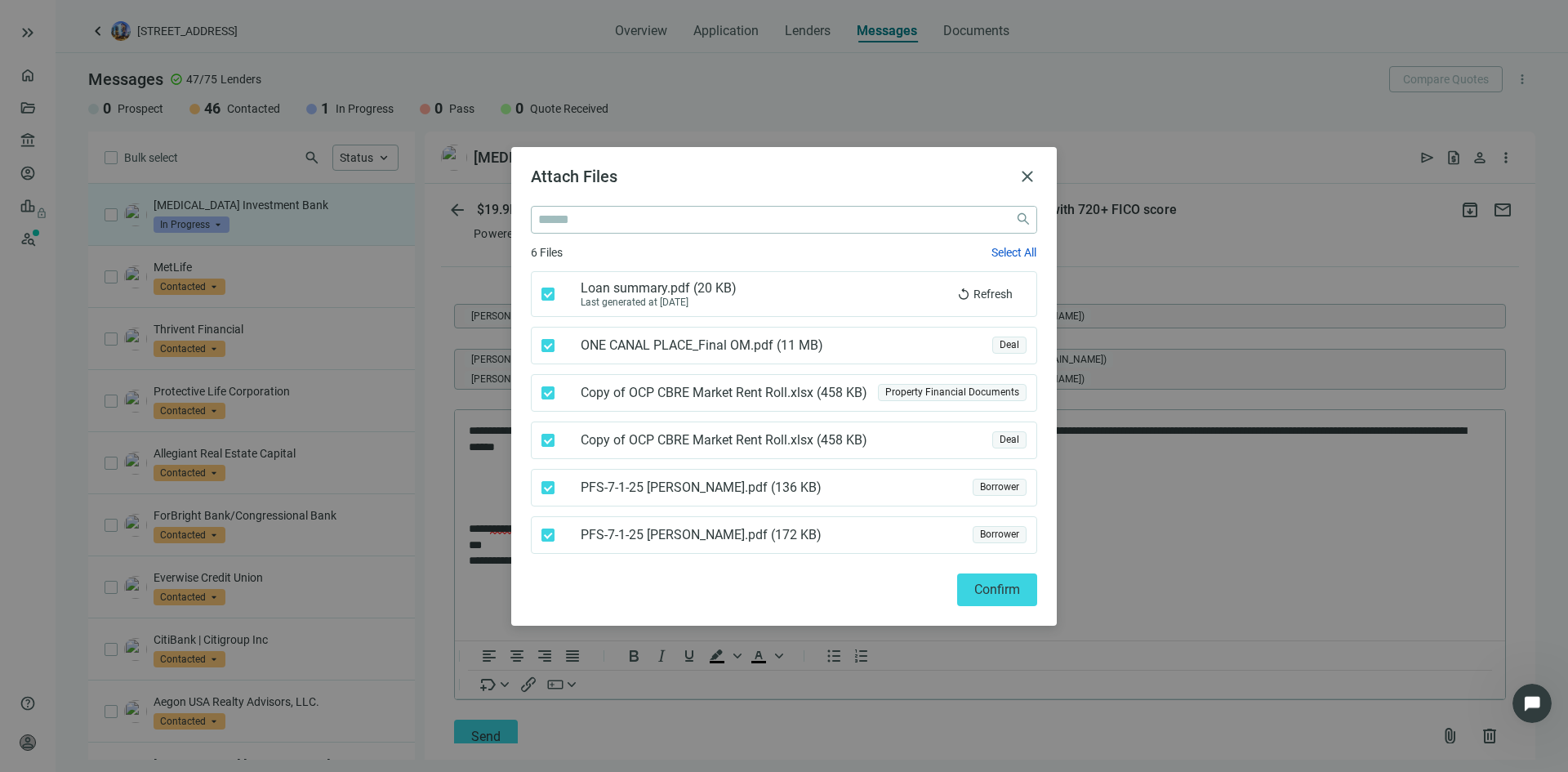
drag, startPoint x: 843, startPoint y: 535, endPoint x: 618, endPoint y: 487, distance: 230.1
click at [618, 487] on div "6 Files Select All Loan summary.pdf ( 20 KB ) Last generated at 10.08.2025 repl…" at bounding box center [784, 398] width 506 height 310
drag, startPoint x: 579, startPoint y: 283, endPoint x: 858, endPoint y: 582, distance: 409.0
click at [858, 582] on div "Attach Files close close 6 Files Select All Loan summary.pdf ( 20 KB ) Last gen…" at bounding box center [784, 386] width 506 height 439
click at [979, 589] on span "Confirm" at bounding box center [997, 589] width 46 height 16
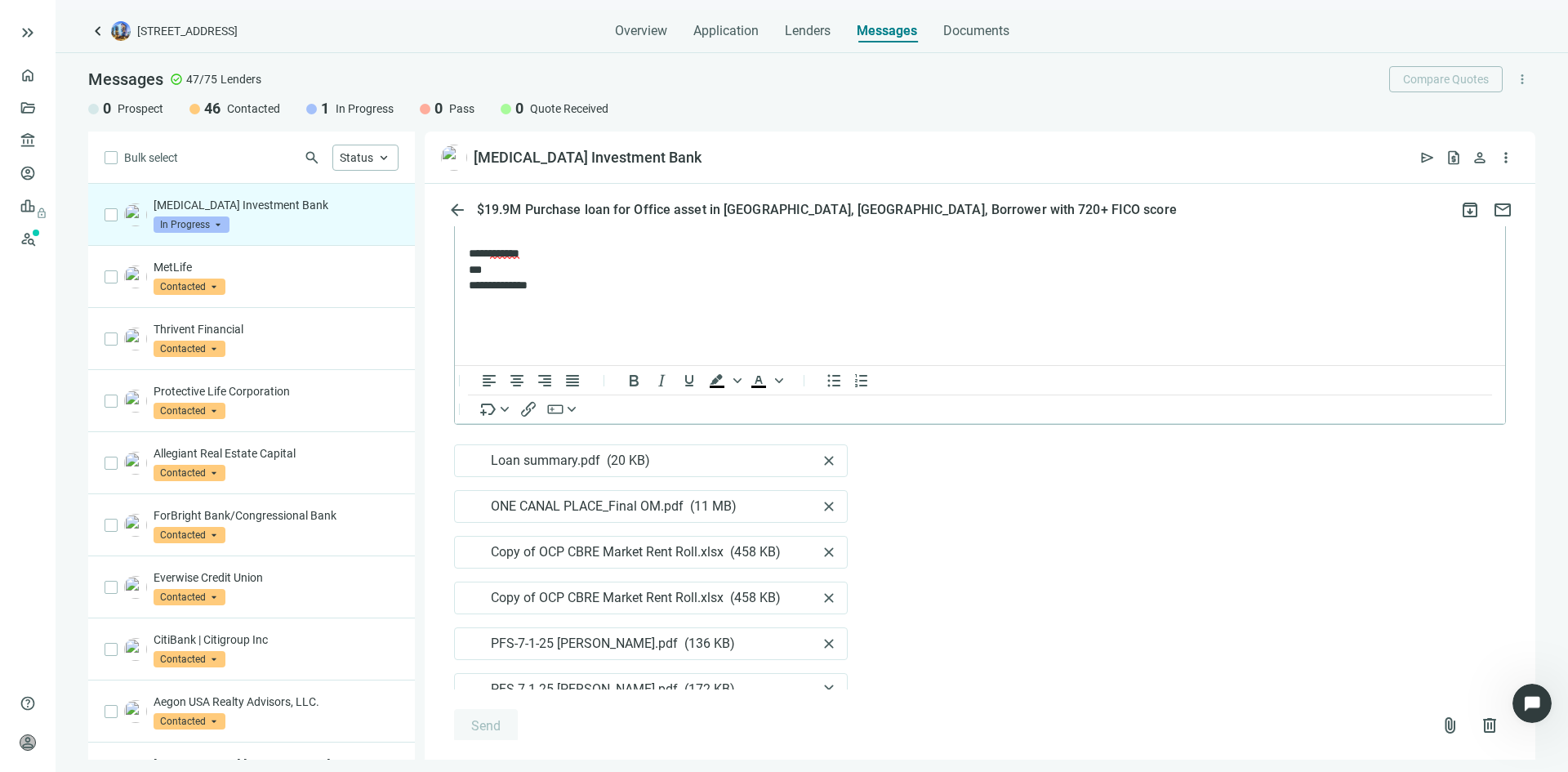
scroll to position [0, 0]
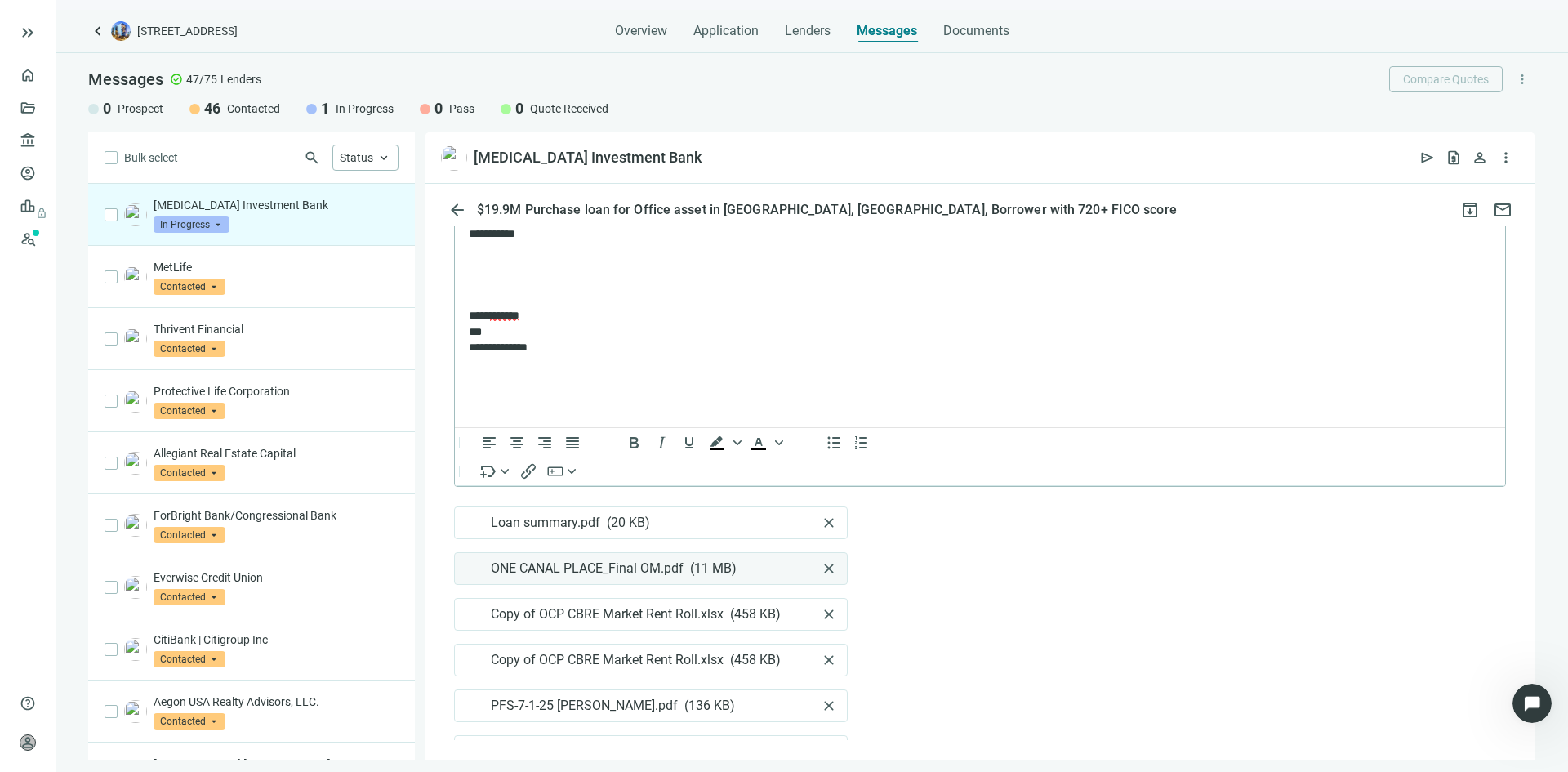
click at [821, 560] on span "close" at bounding box center [829, 569] width 17 height 17
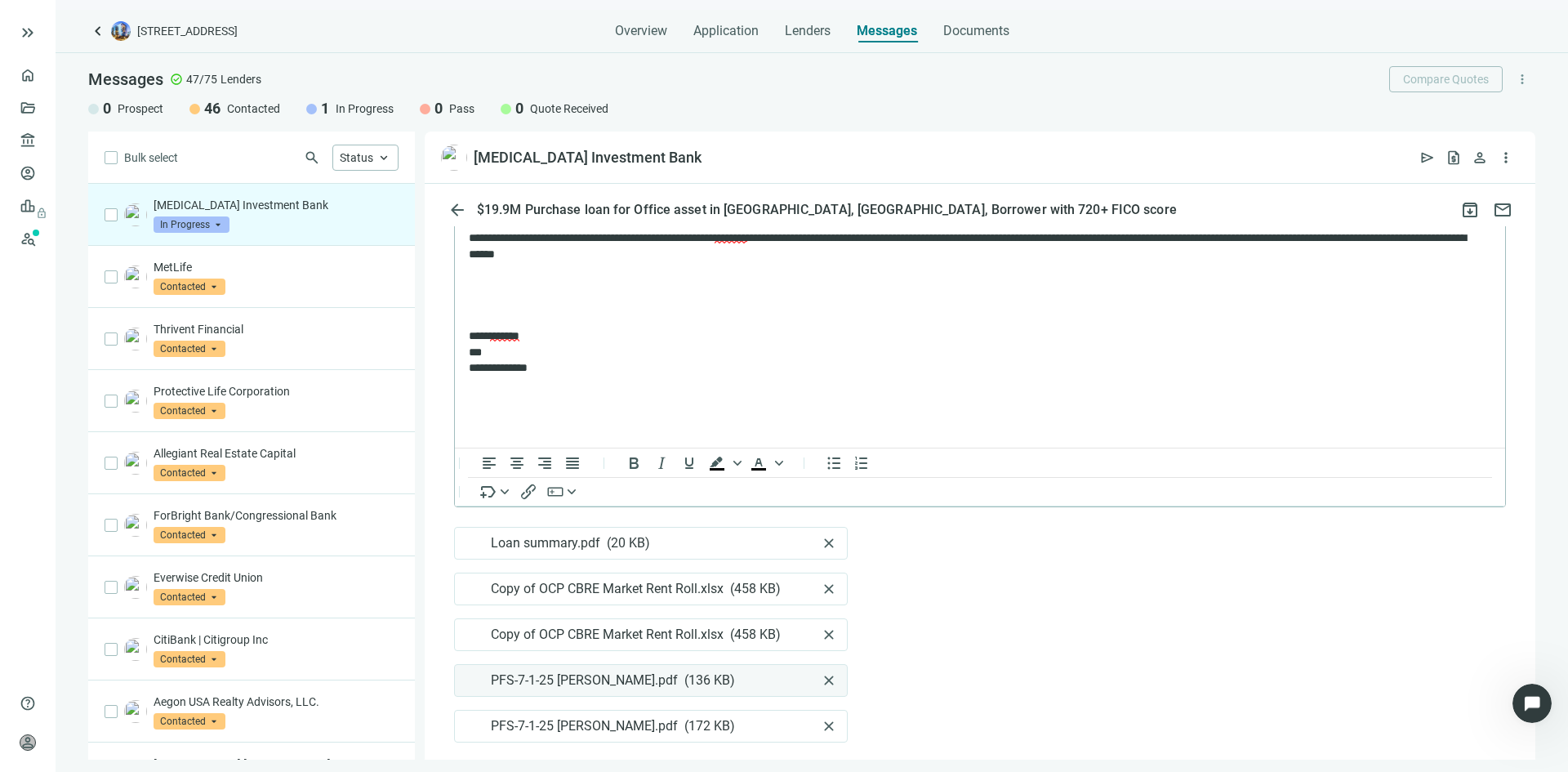
scroll to position [2178, 0]
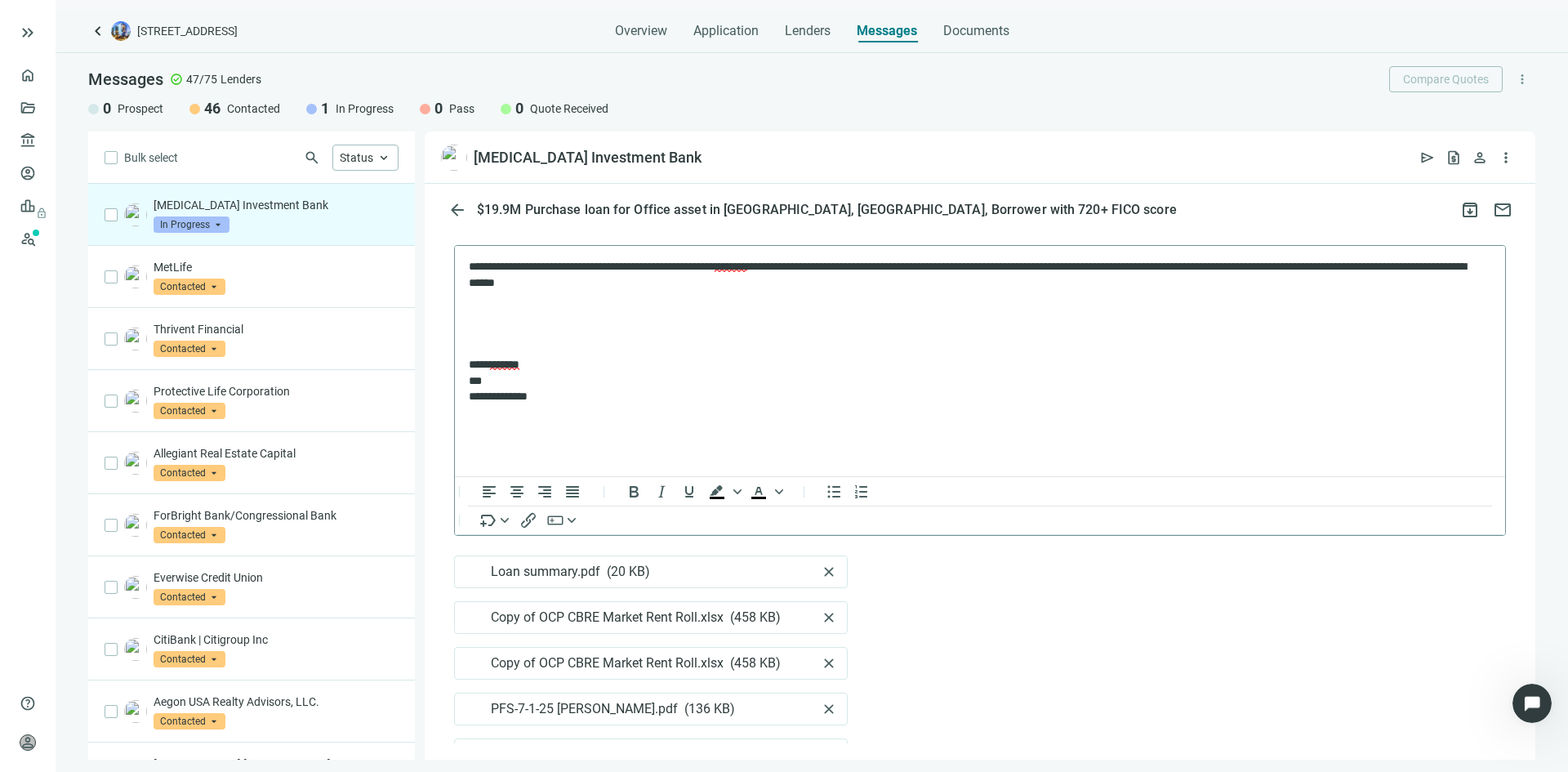
click at [510, 306] on p "Rich Text Area. Press ALT-0 for help." at bounding box center [980, 310] width 1023 height 17
click at [831, 655] on span "close" at bounding box center [829, 663] width 17 height 17
click at [533, 332] on p "**********" at bounding box center [972, 338] width 1006 height 17
drag, startPoint x: 527, startPoint y: 360, endPoint x: 470, endPoint y: 314, distance: 73.2
click at [470, 314] on body "**********" at bounding box center [980, 359] width 1024 height 201
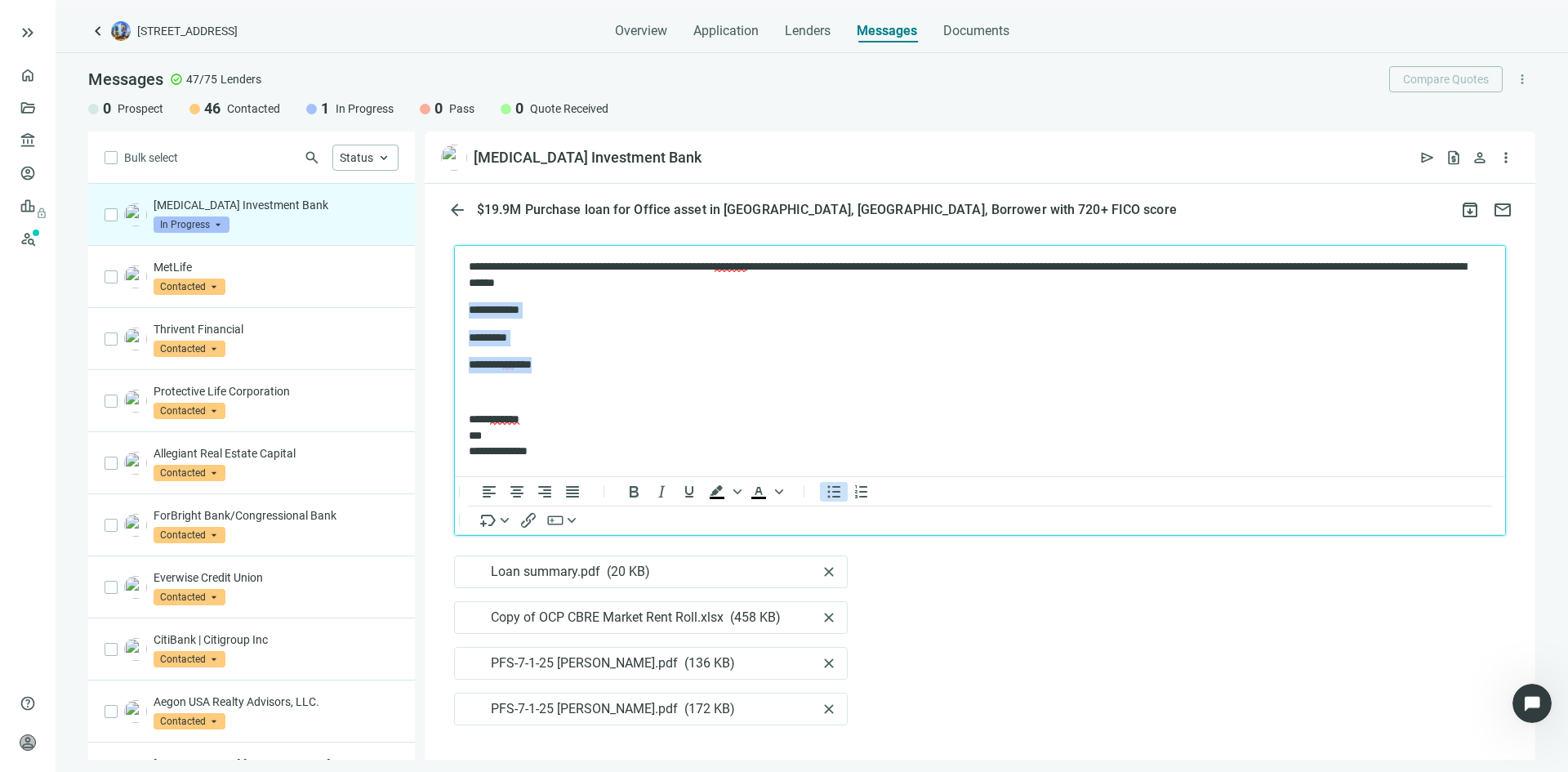
click at [834, 485] on icon "Bullet list" at bounding box center [835, 491] width 13 height 12
click at [491, 368] on p "Rich Text Area. Press ALT-0 for help." at bounding box center [980, 370] width 1023 height 17
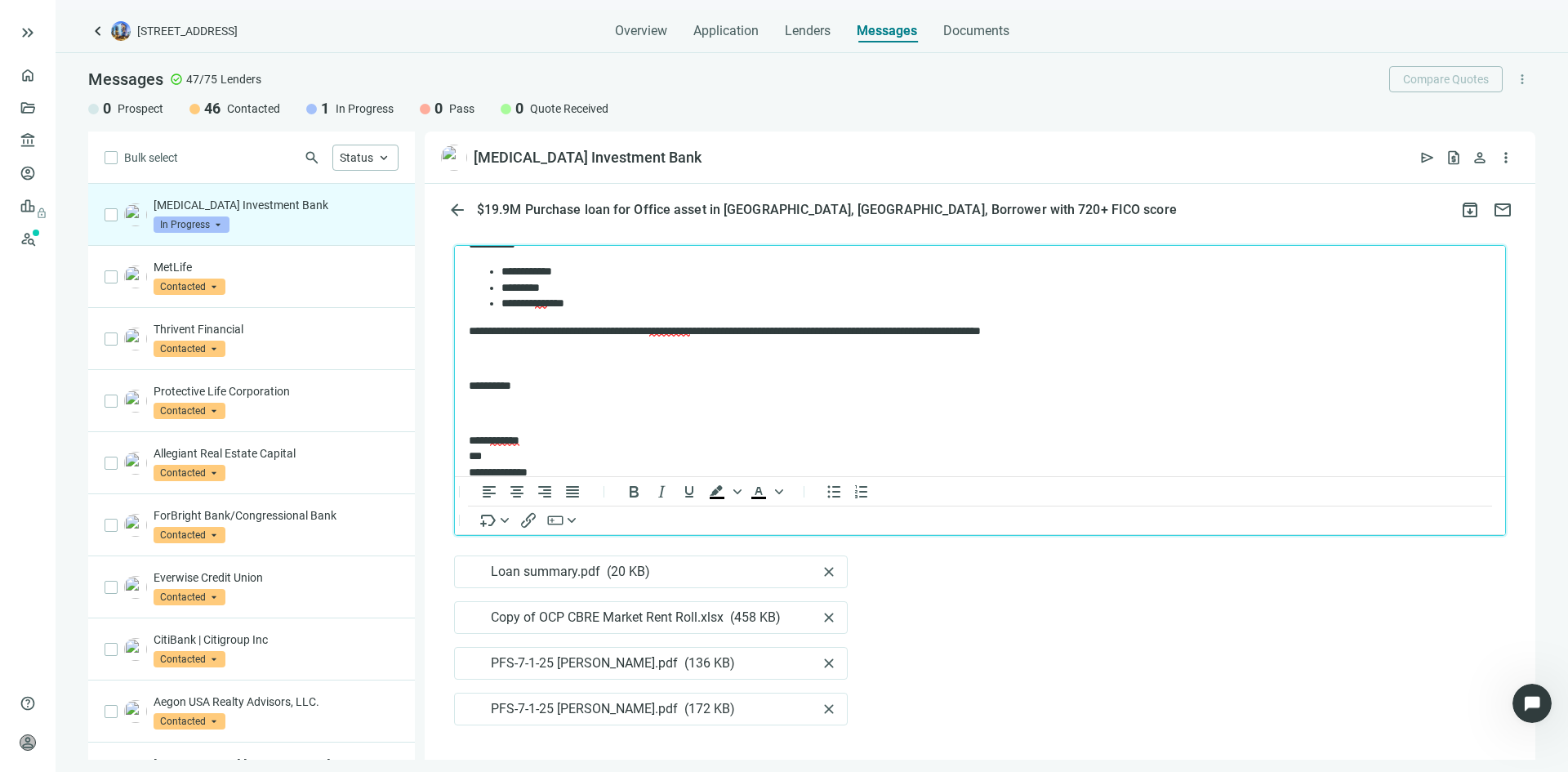
scroll to position [56, 0]
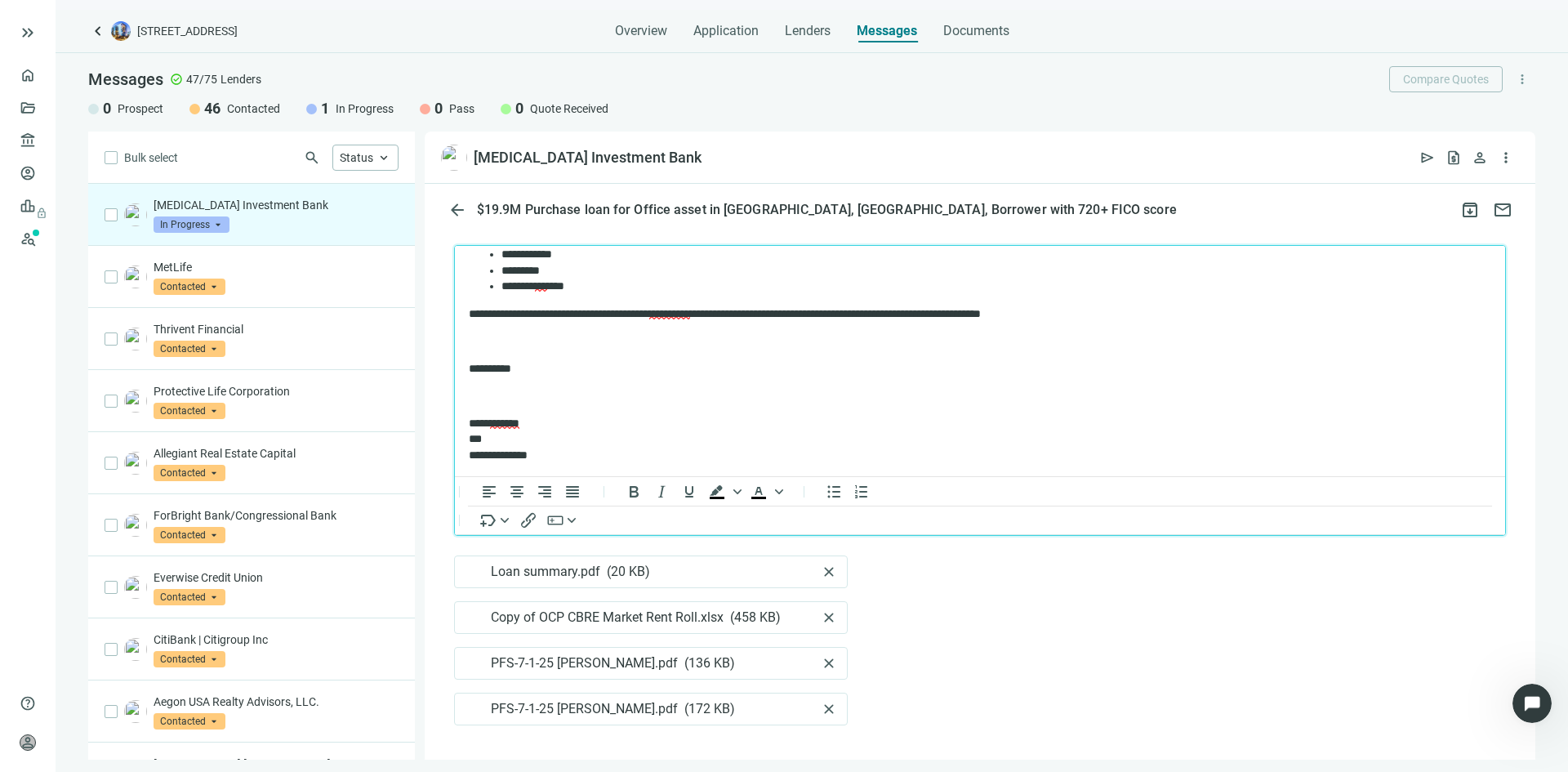
click at [477, 754] on span "Send" at bounding box center [486, 761] width 29 height 16
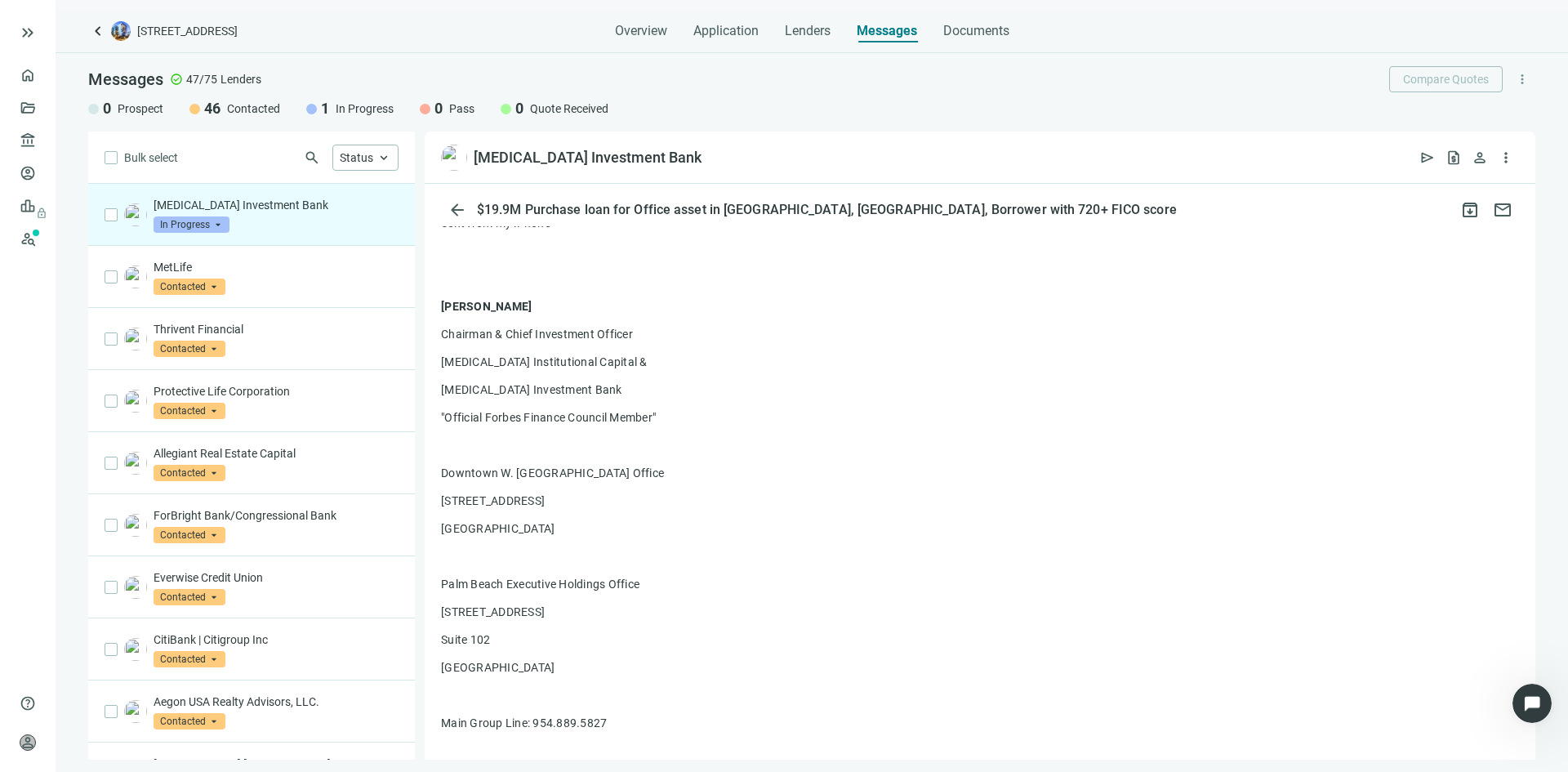
scroll to position [0, 0]
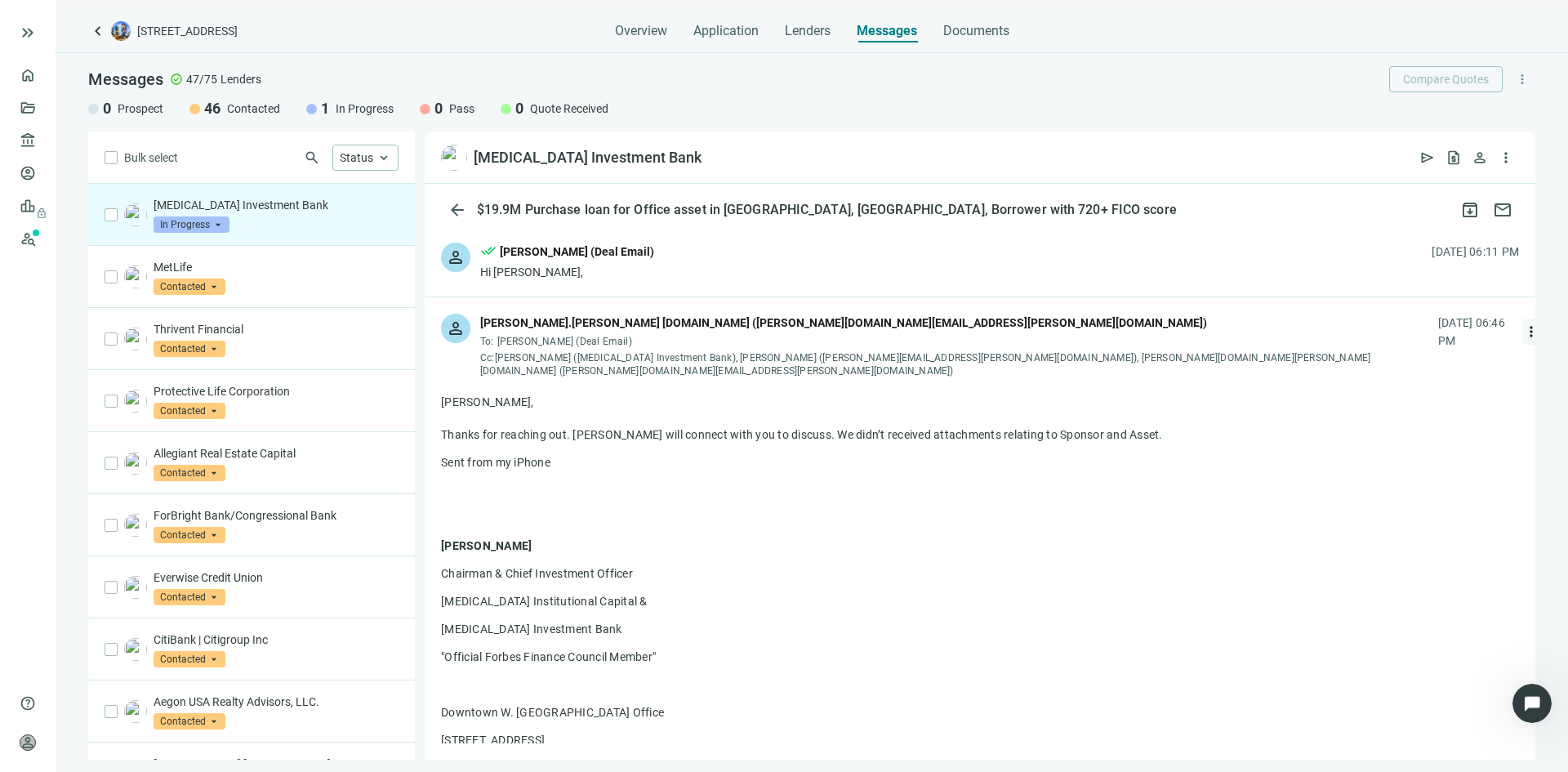
click at [1523, 329] on span "more_vert" at bounding box center [1531, 332] width 17 height 17
click at [1420, 386] on div "reply_all Reply all" at bounding box center [1416, 393] width 173 height 29
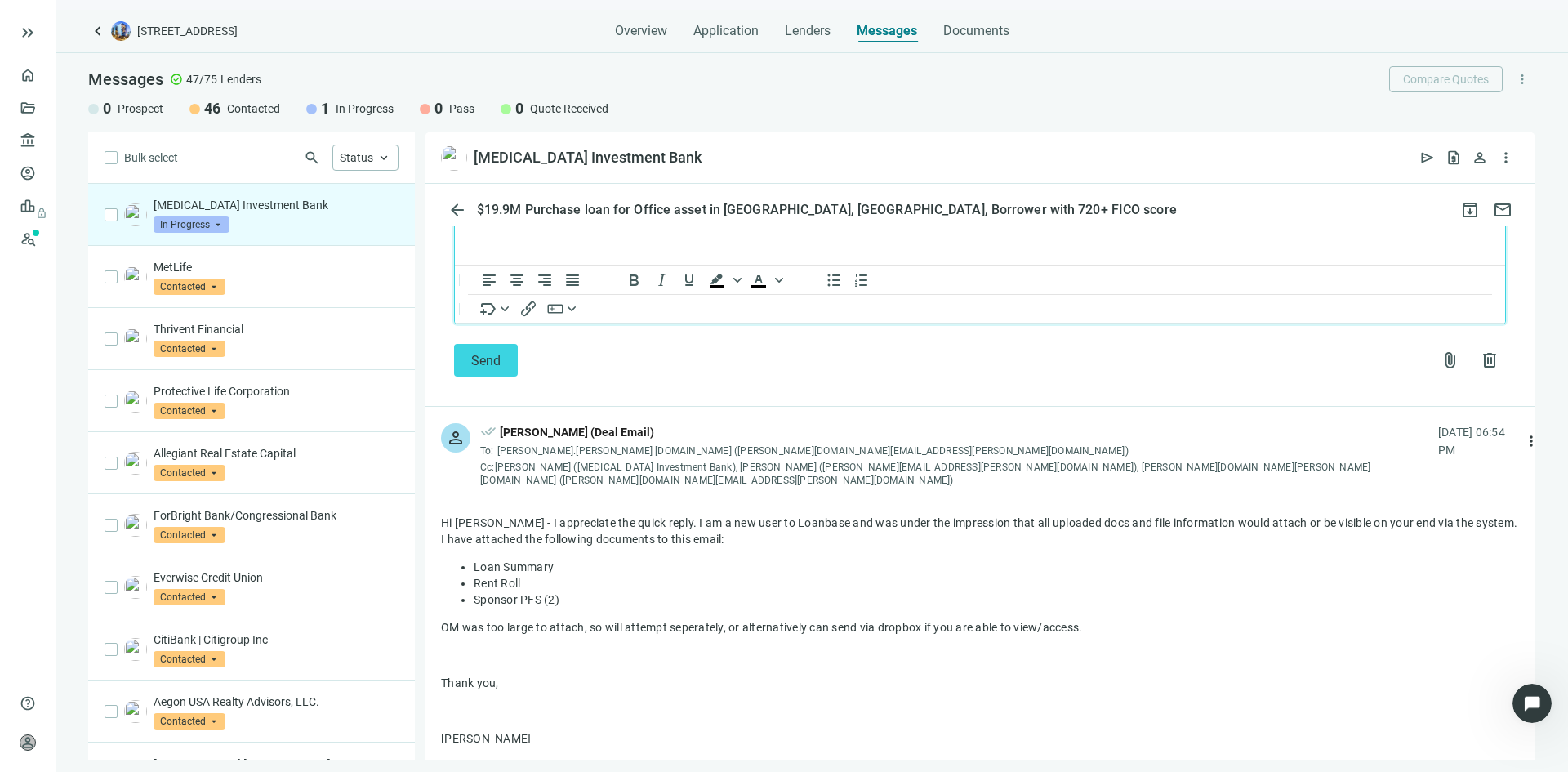
scroll to position [2422, 0]
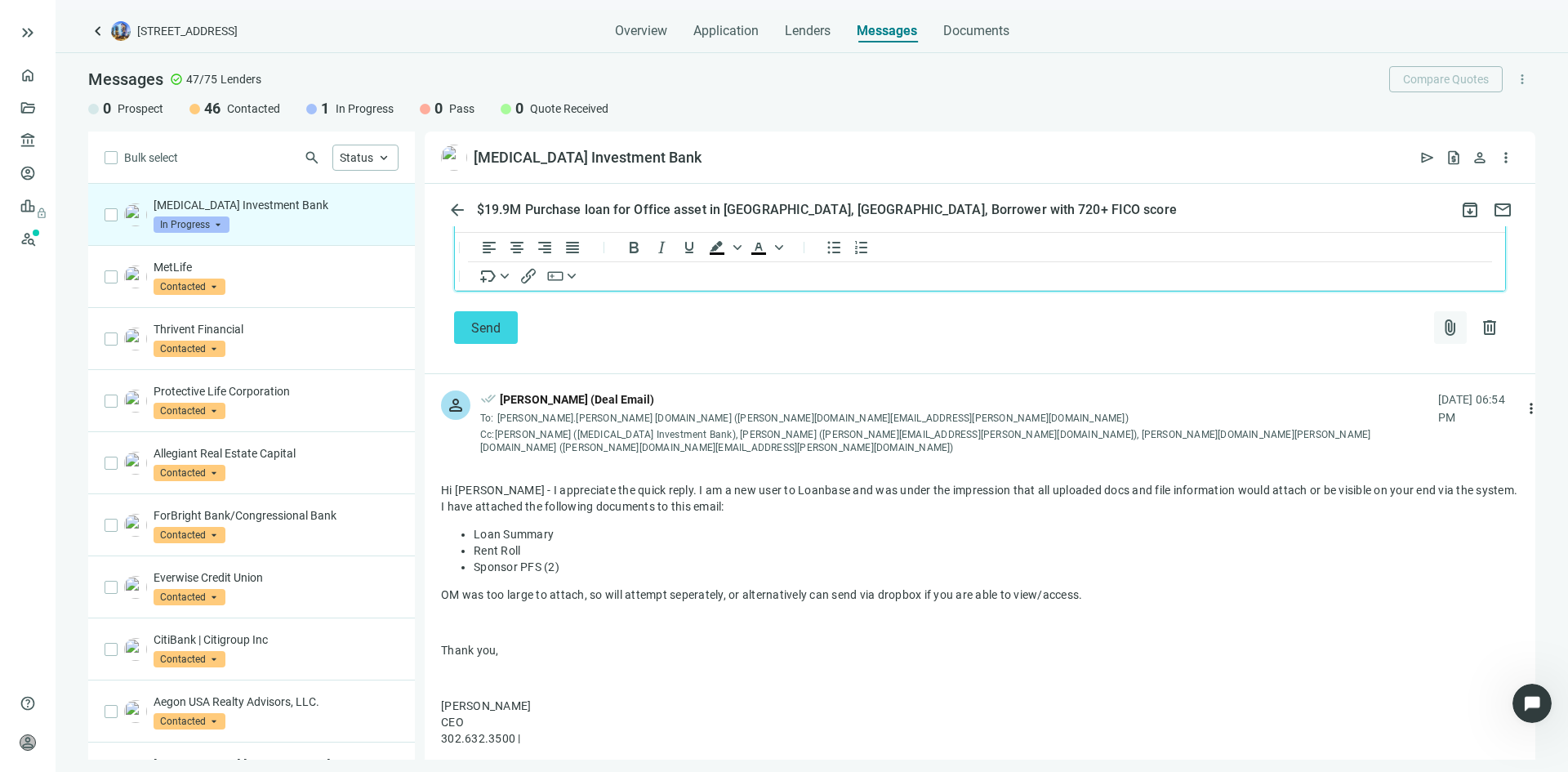
click at [1441, 318] on span "attach_file" at bounding box center [1451, 328] width 20 height 20
click at [1338, 340] on span "Сhoose from deal documents" at bounding box center [1362, 339] width 149 height 13
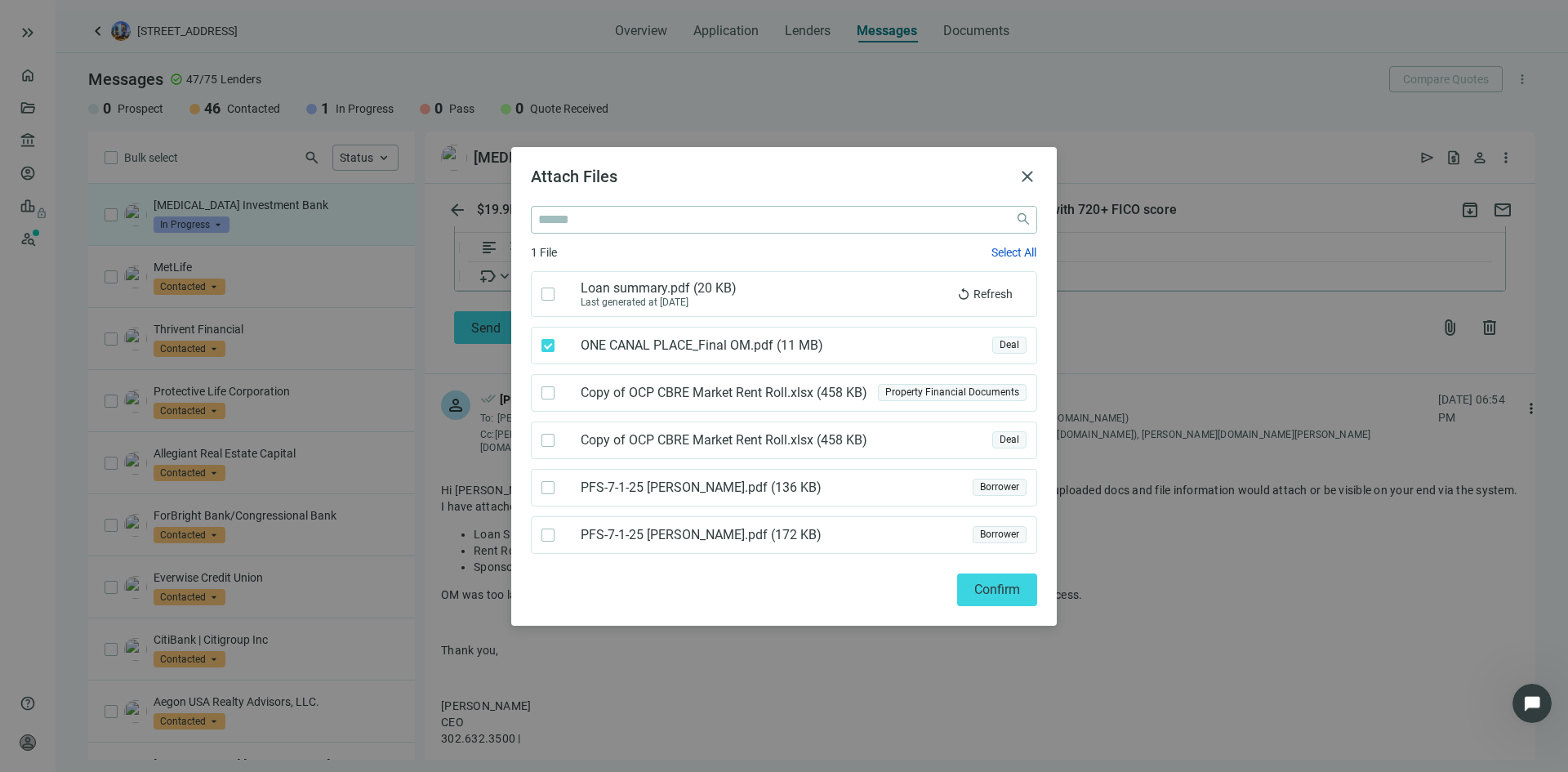
click at [1056, 598] on div "Attach Files close close 1 File Select All Loan summary.pdf ( 20 KB ) Last gene…" at bounding box center [784, 386] width 545 height 479
click at [1013, 597] on button "Confirm" at bounding box center [997, 589] width 80 height 32
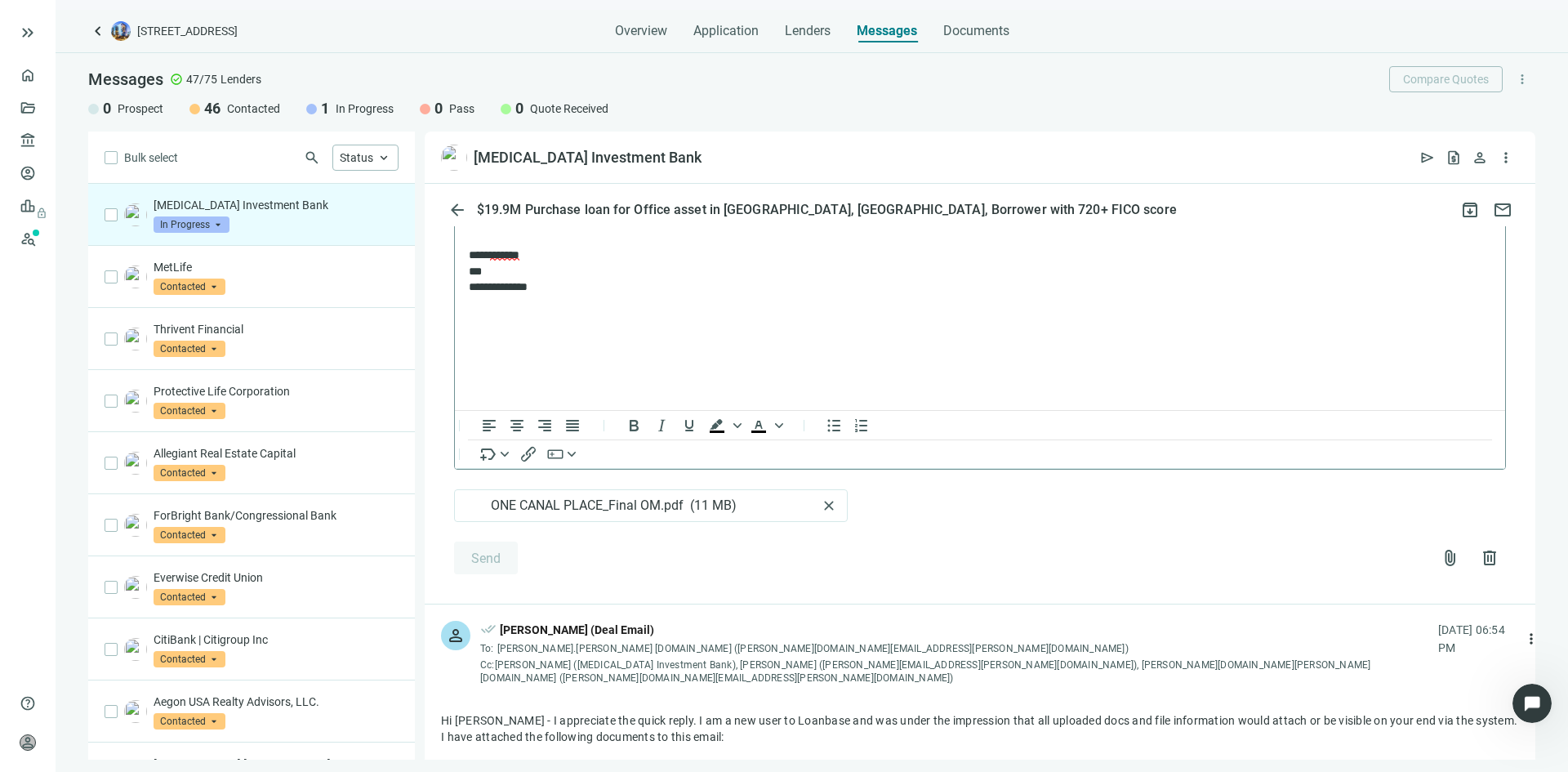
scroll to position [2311, 0]
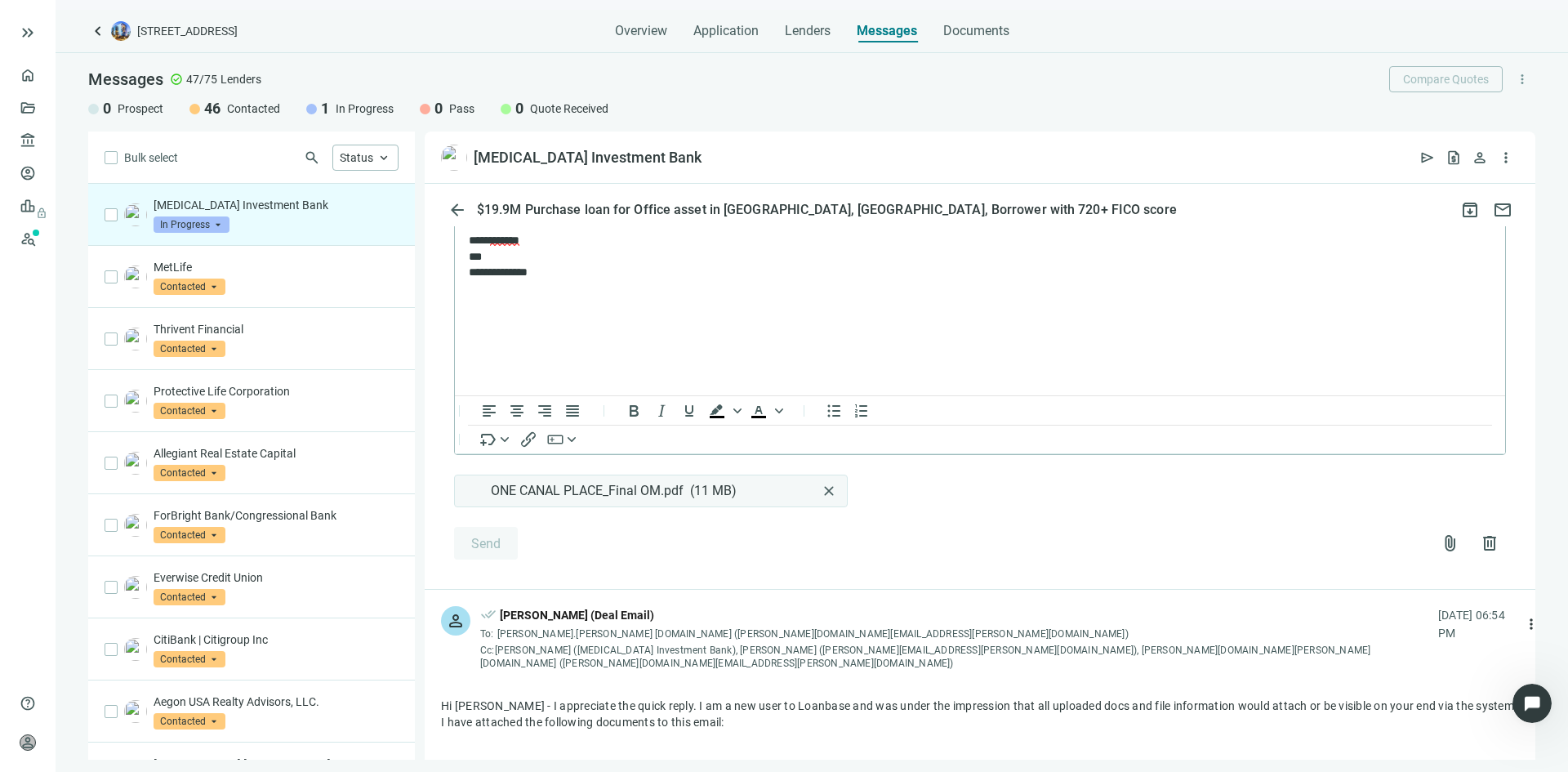
click at [831, 482] on span "close" at bounding box center [829, 491] width 17 height 17
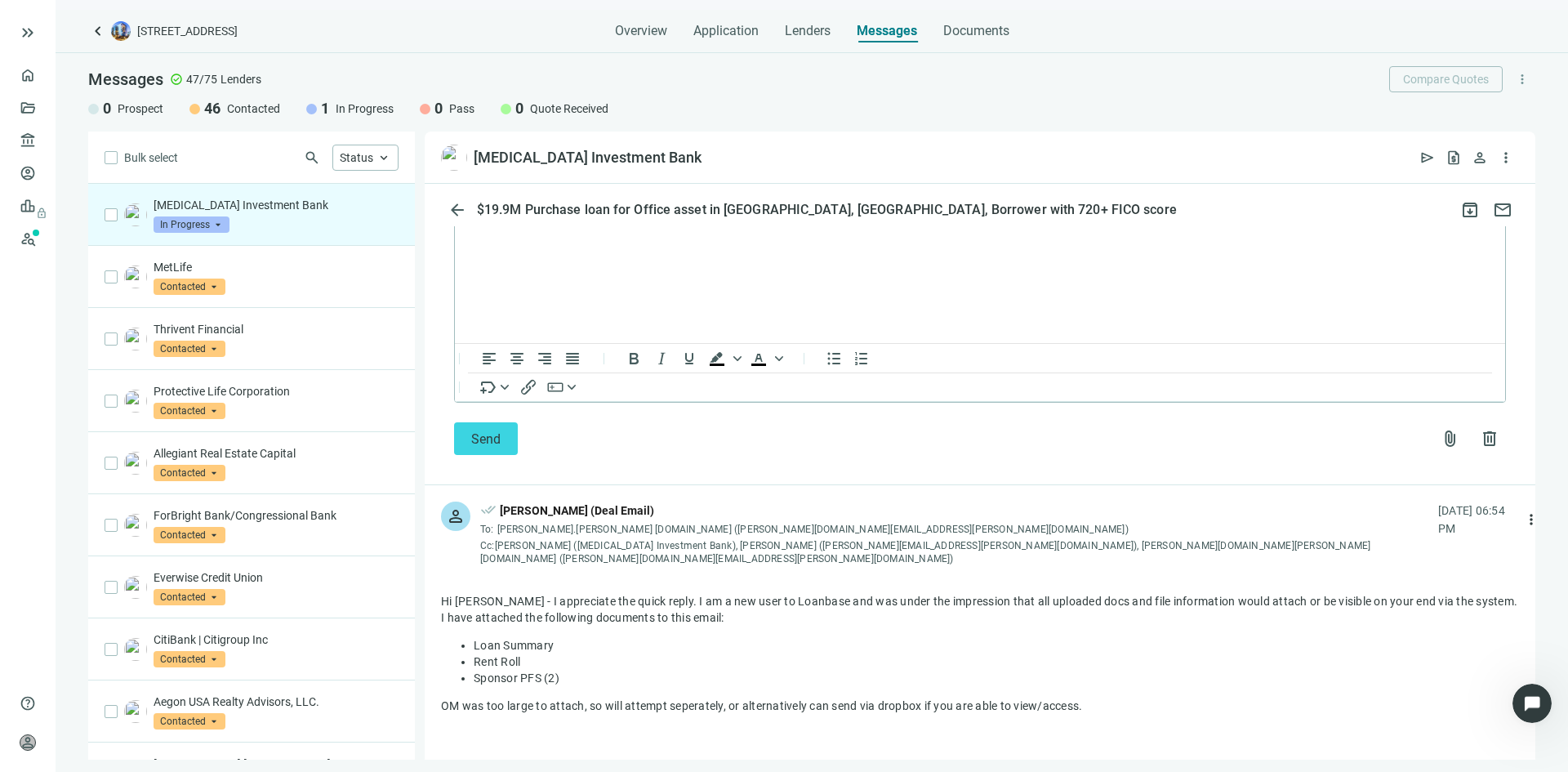
scroll to position [2259, 0]
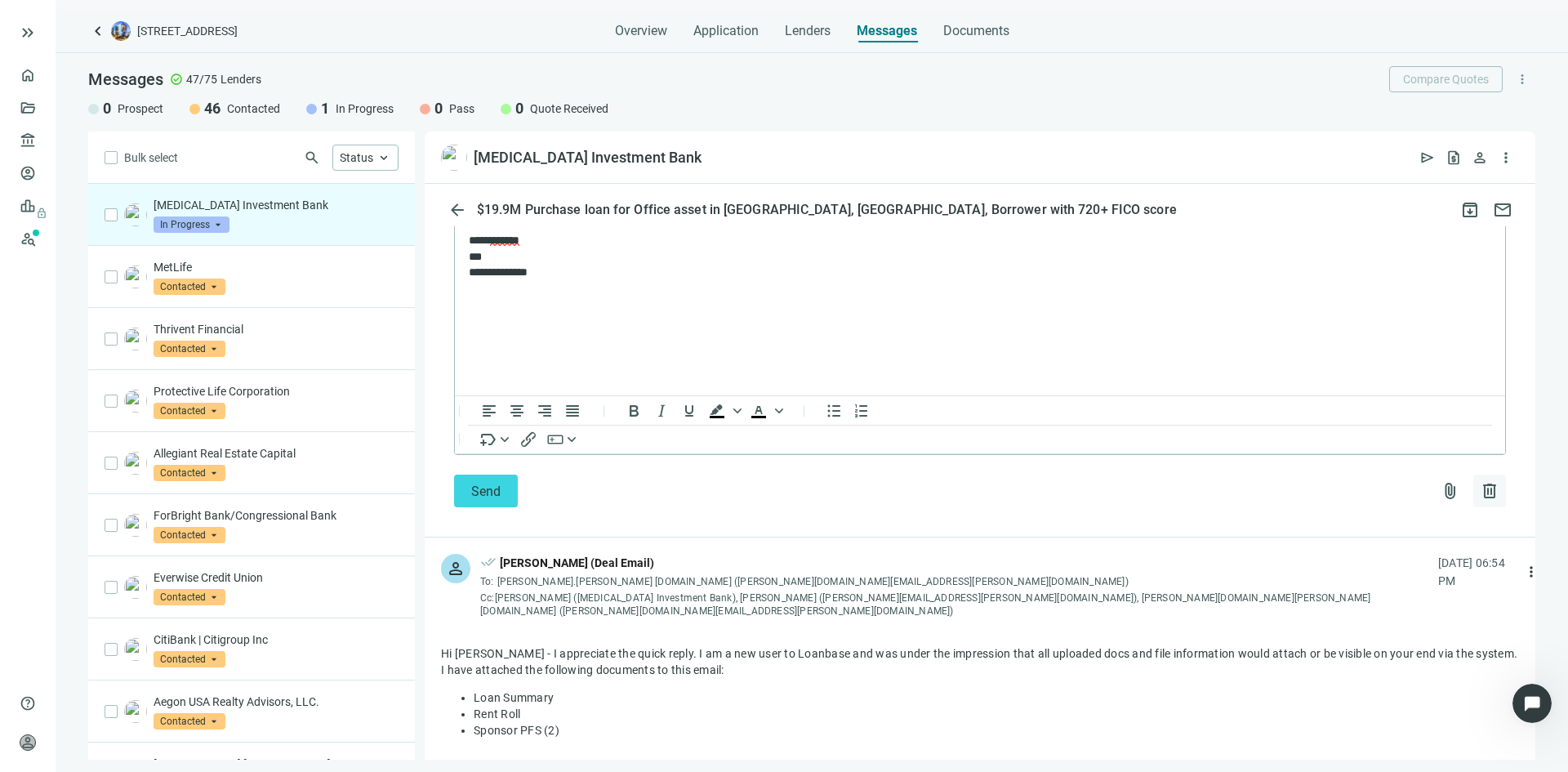
click at [1480, 481] on span "delete" at bounding box center [1490, 491] width 20 height 20
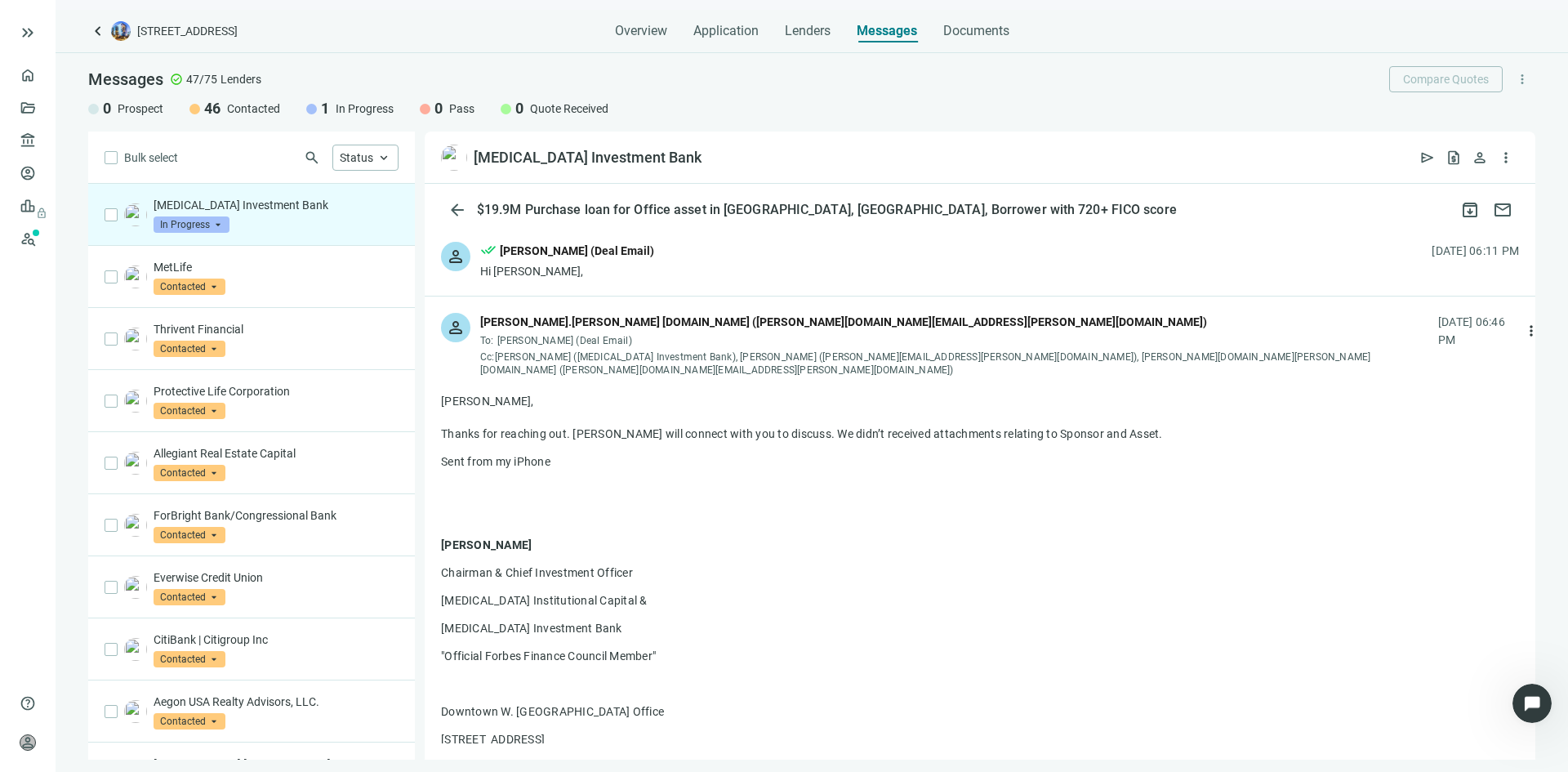
scroll to position [0, 0]
click at [1523, 330] on span "more_vert" at bounding box center [1531, 332] width 17 height 17
click at [1423, 394] on div "reply_all Reply all" at bounding box center [1416, 393] width 173 height 29
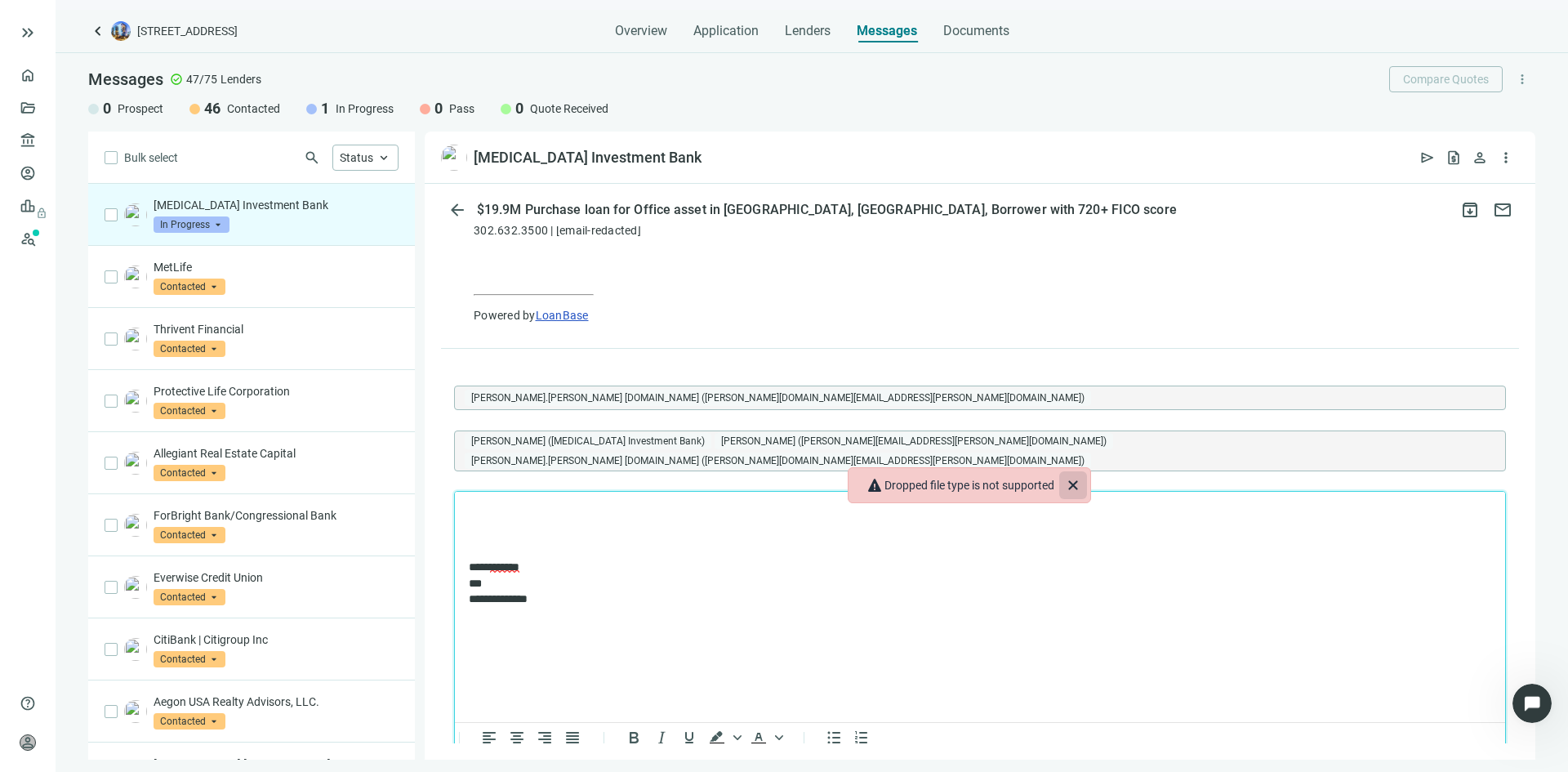
click at [1078, 488] on icon "Close" at bounding box center [1073, 486] width 20 height 20
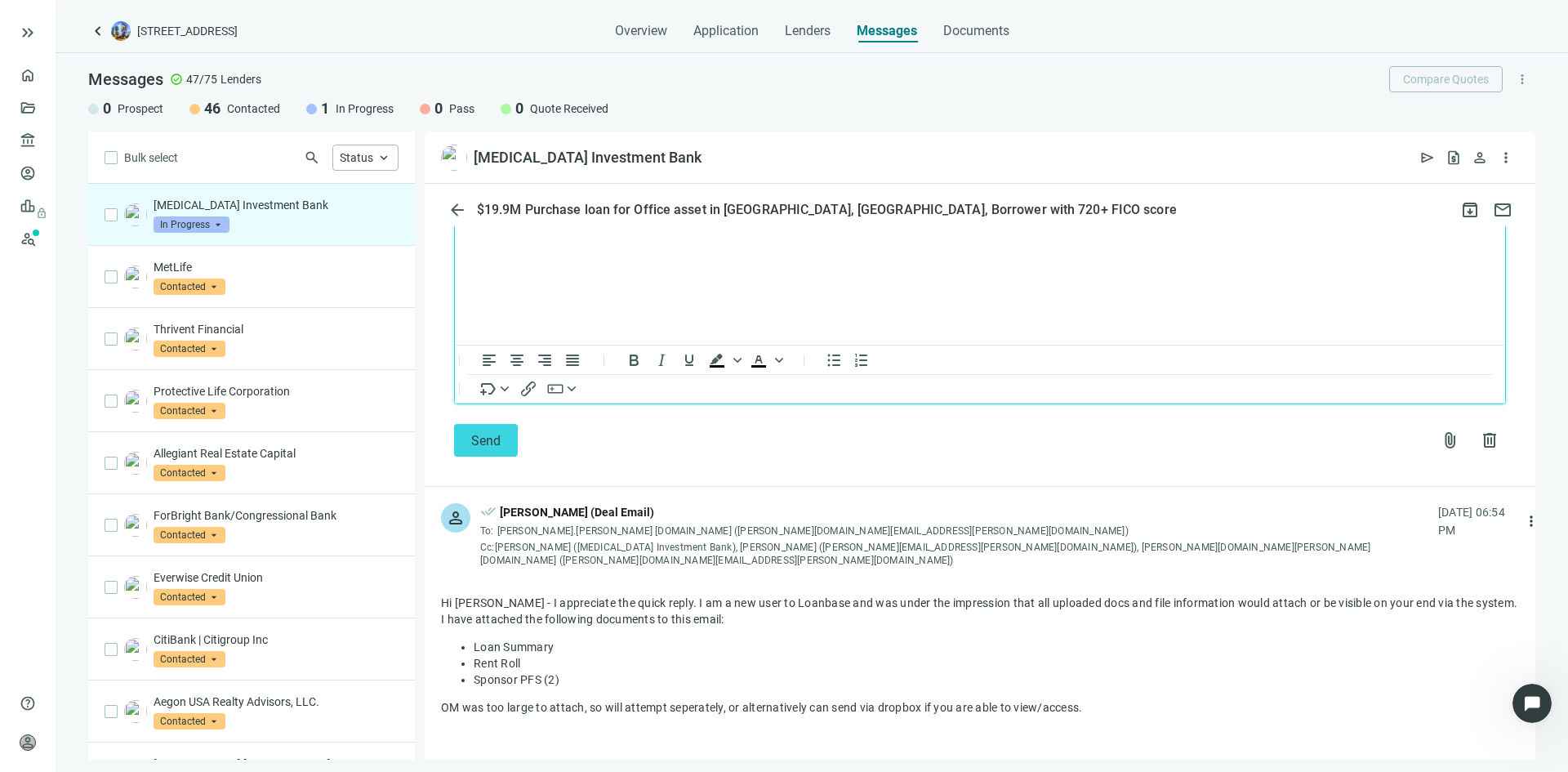
scroll to position [2341, 0]
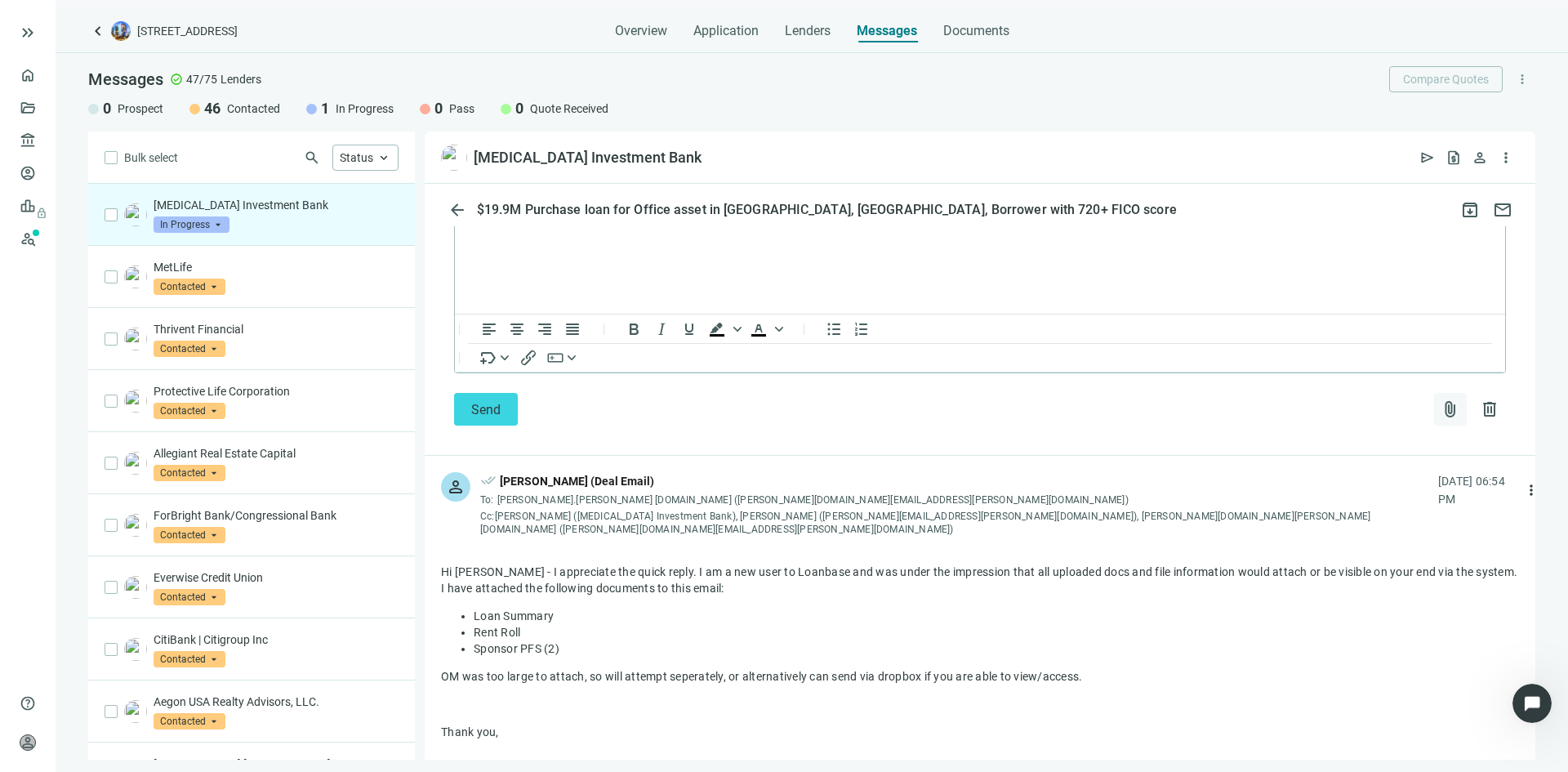
click at [1441, 399] on span "attach_file" at bounding box center [1451, 409] width 20 height 20
click at [1312, 452] on span "Upload new" at bounding box center [1318, 447] width 60 height 13
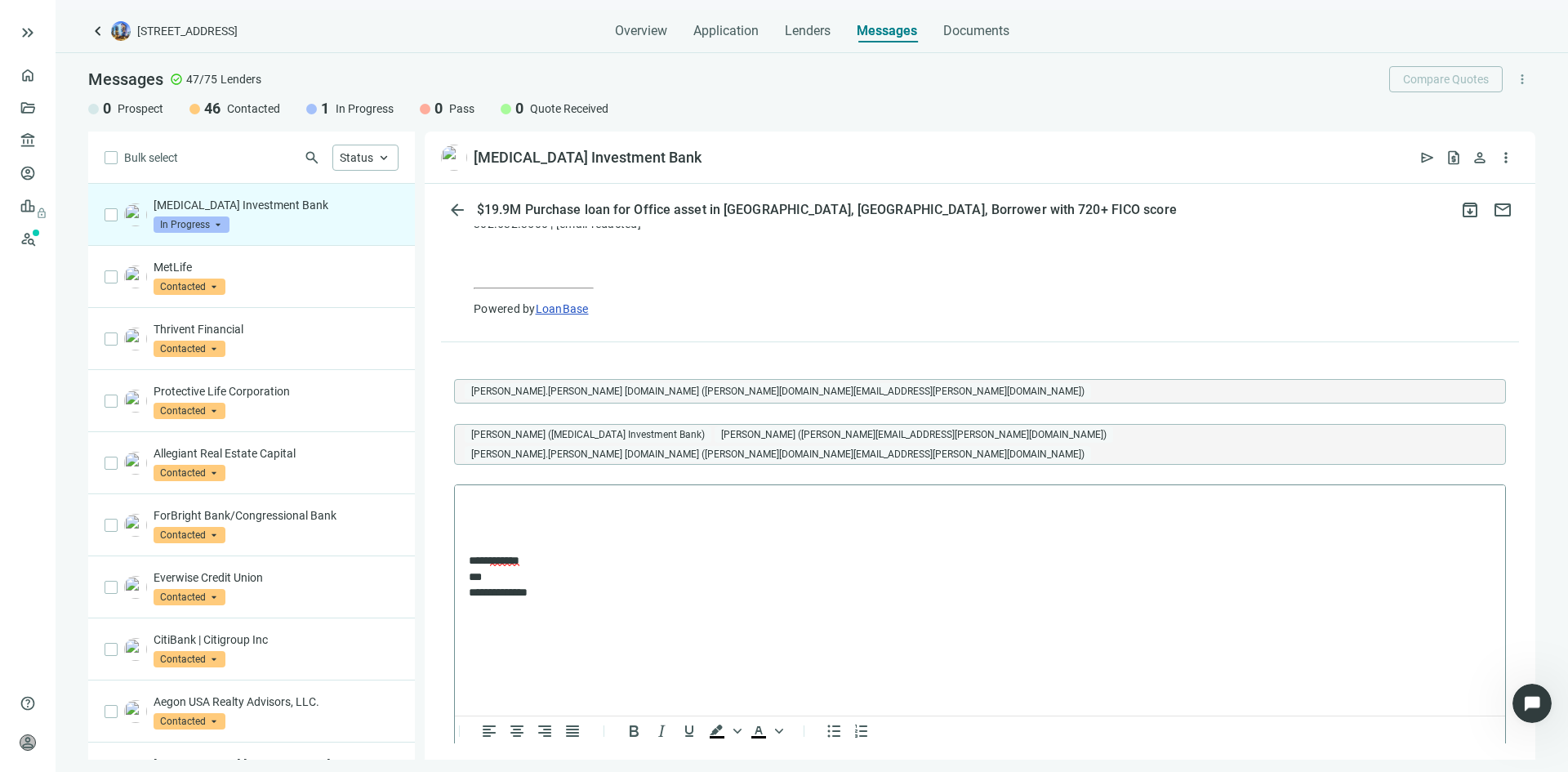
scroll to position [1932, 0]
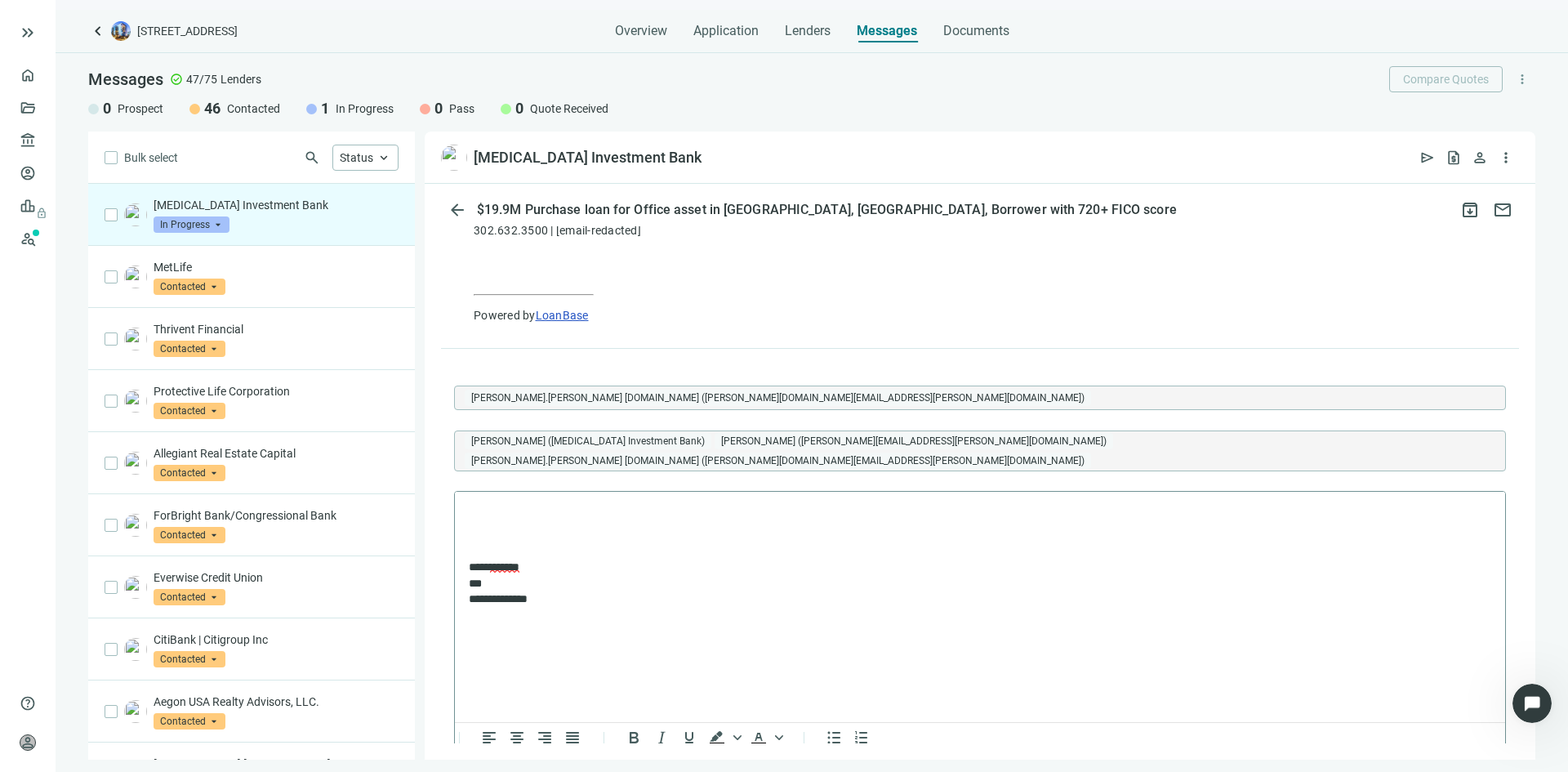
click at [519, 503] on html "**********" at bounding box center [979, 555] width 1050 height 129
paste body "Rich Text Area. Press ALT-0 for help."
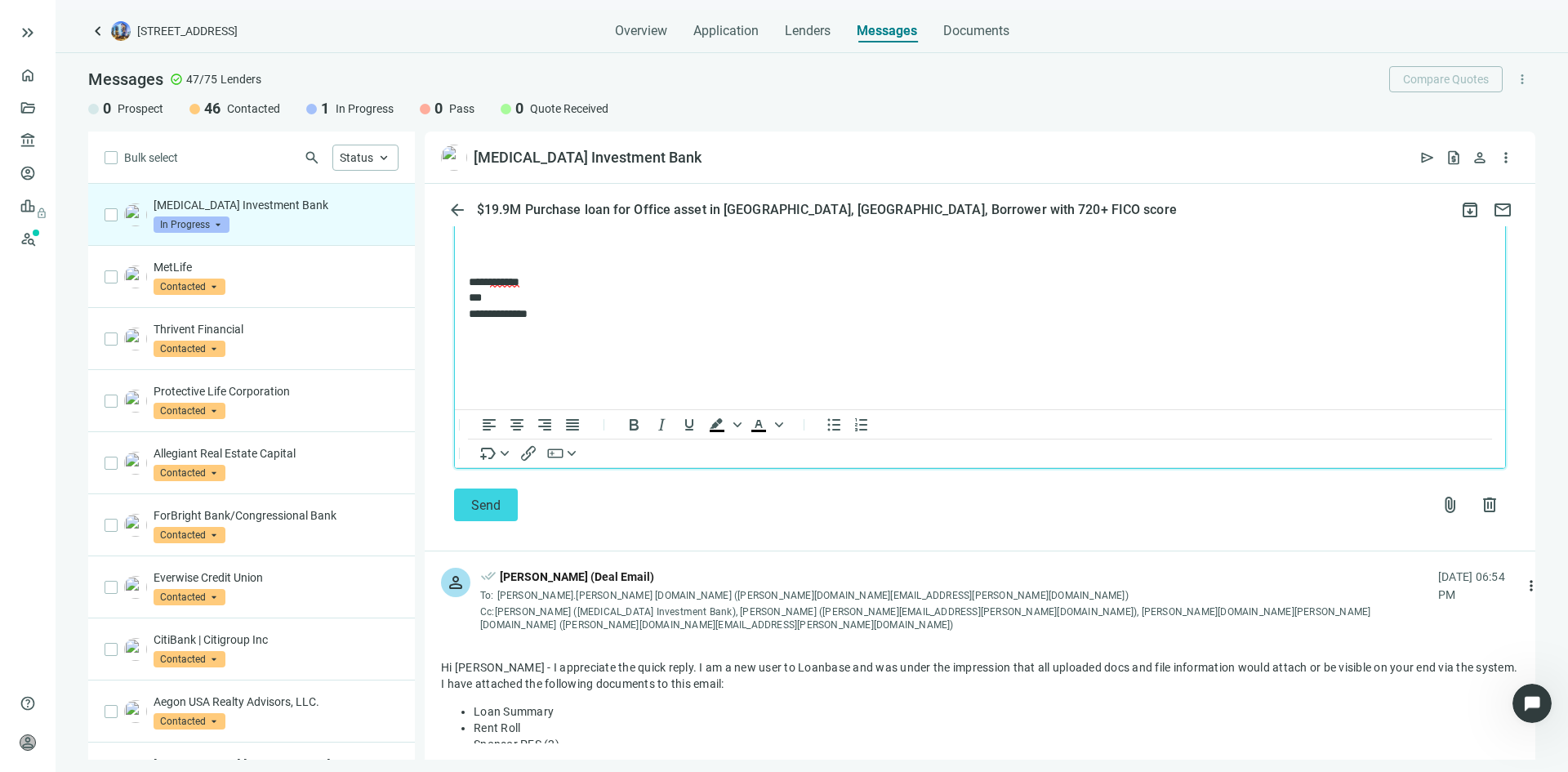
scroll to position [2259, 0]
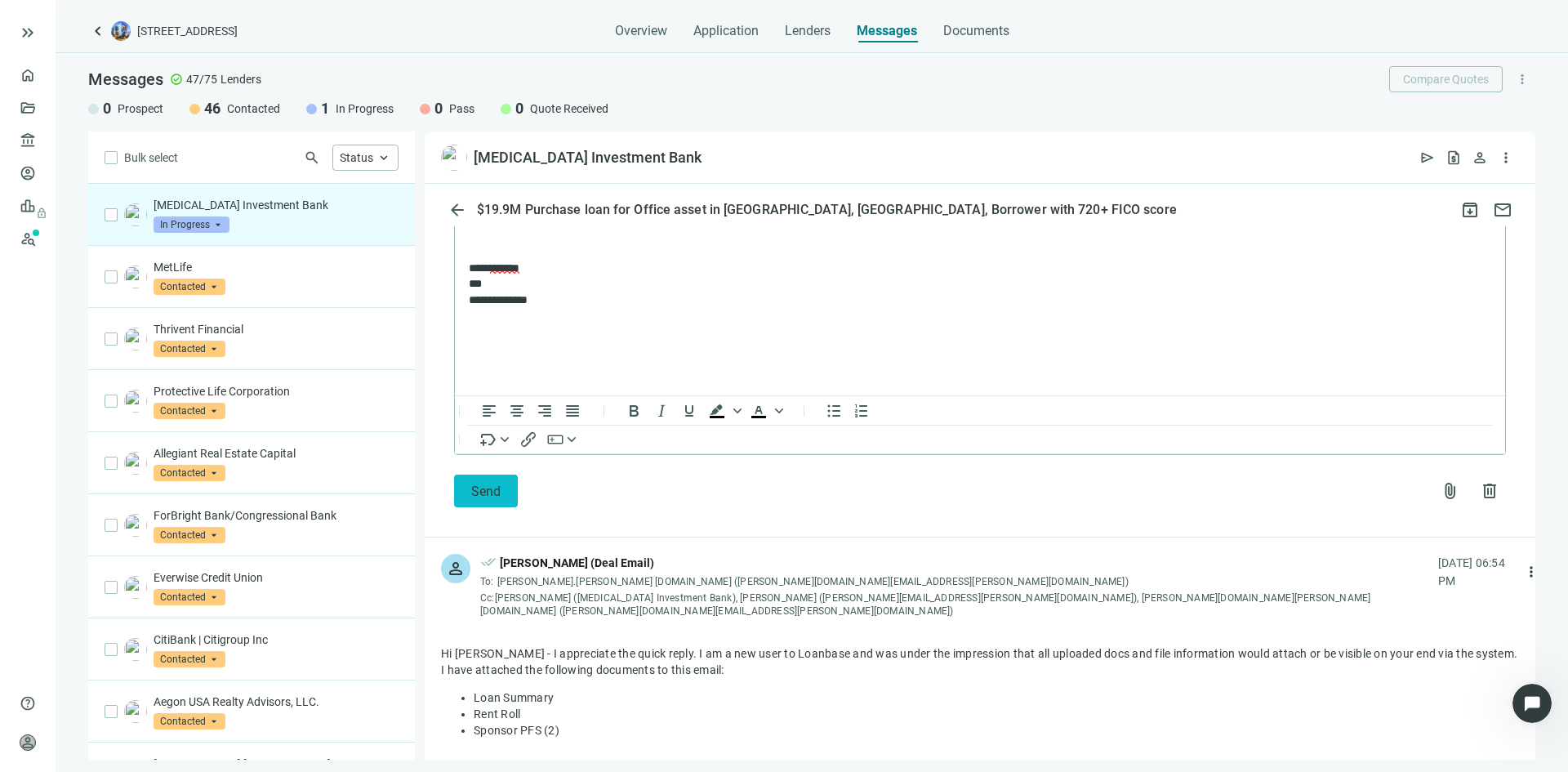
click at [486, 483] on span "Send" at bounding box center [486, 491] width 29 height 16
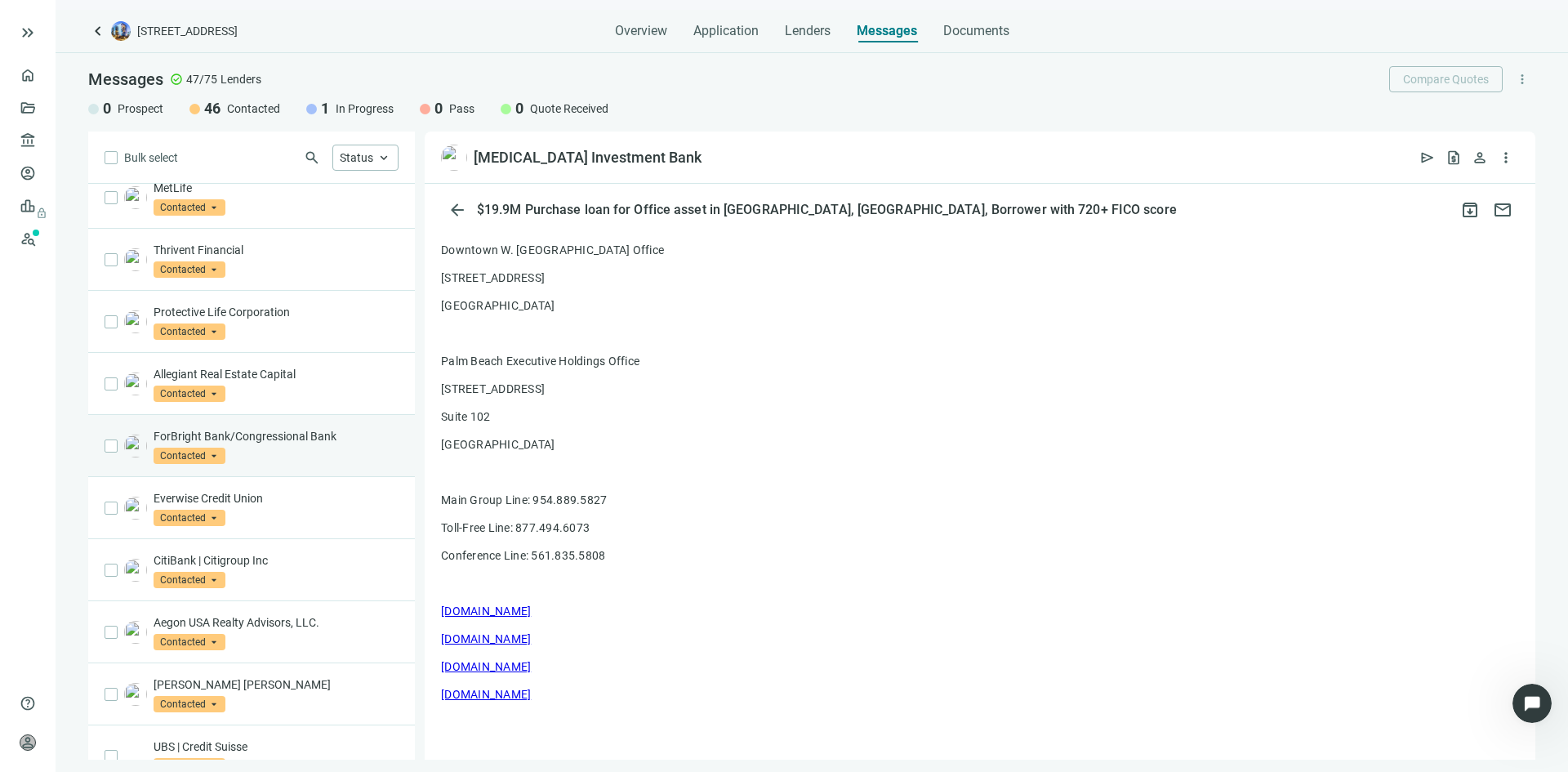
scroll to position [0, 0]
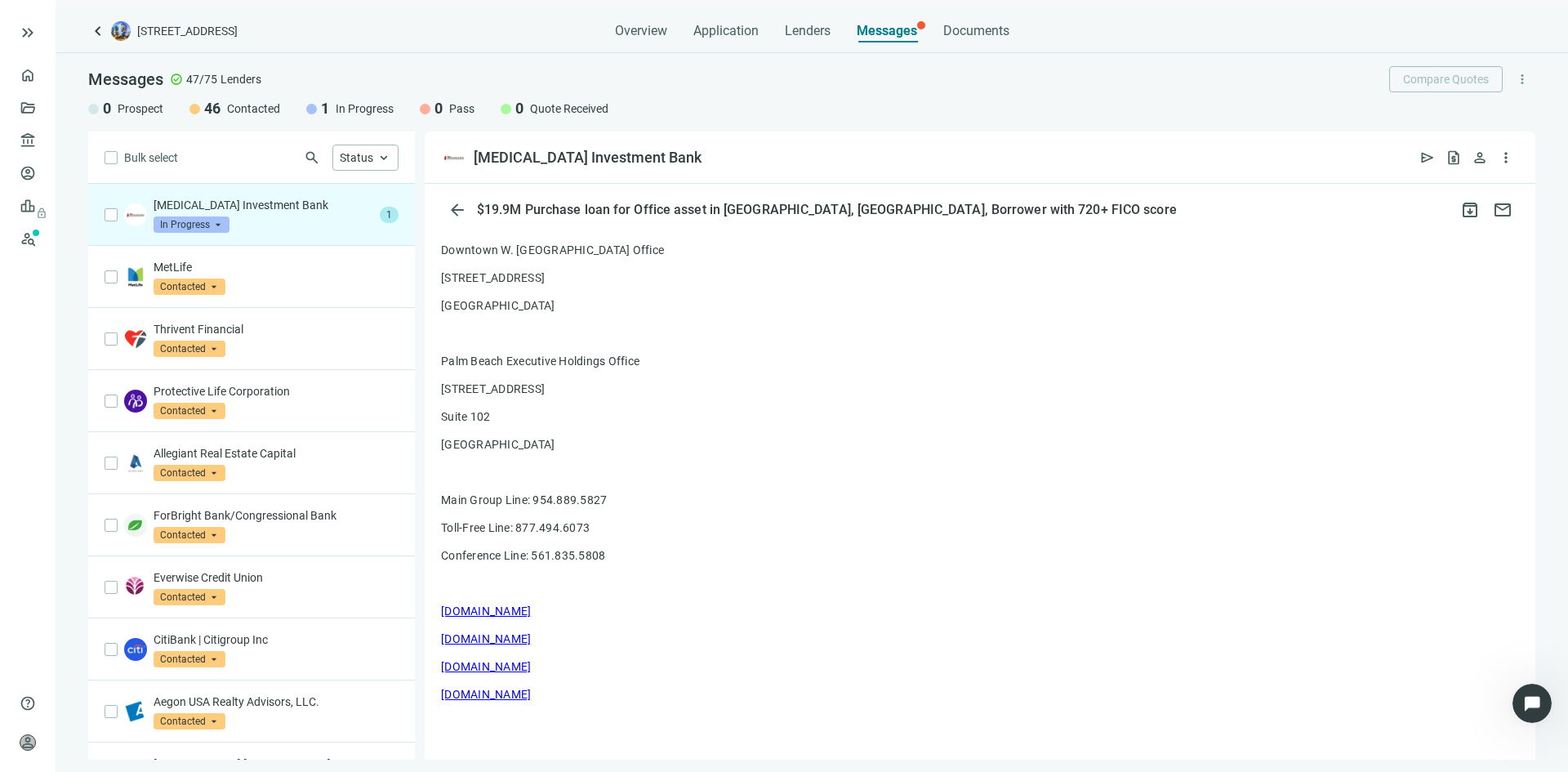
click at [275, 225] on div "IBS Investment Bank In Progress arrow_drop_down" at bounding box center [263, 214] width 220 height 36
click at [457, 217] on span "arrow_back" at bounding box center [457, 210] width 20 height 20
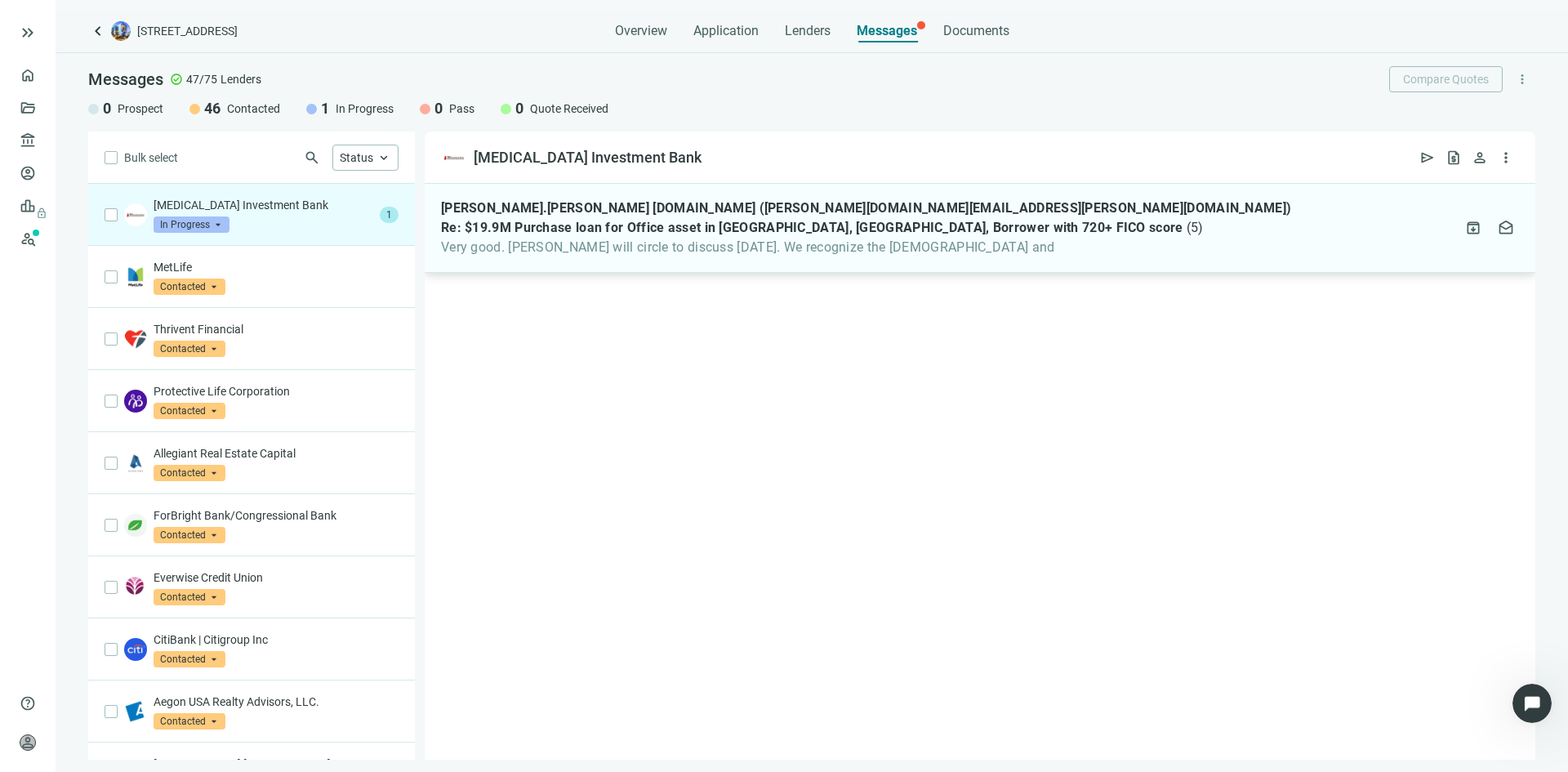
click at [844, 249] on span "Very good. Daniel will circle to discuss on Monday. We recognize the Shabbat and" at bounding box center [866, 247] width 850 height 17
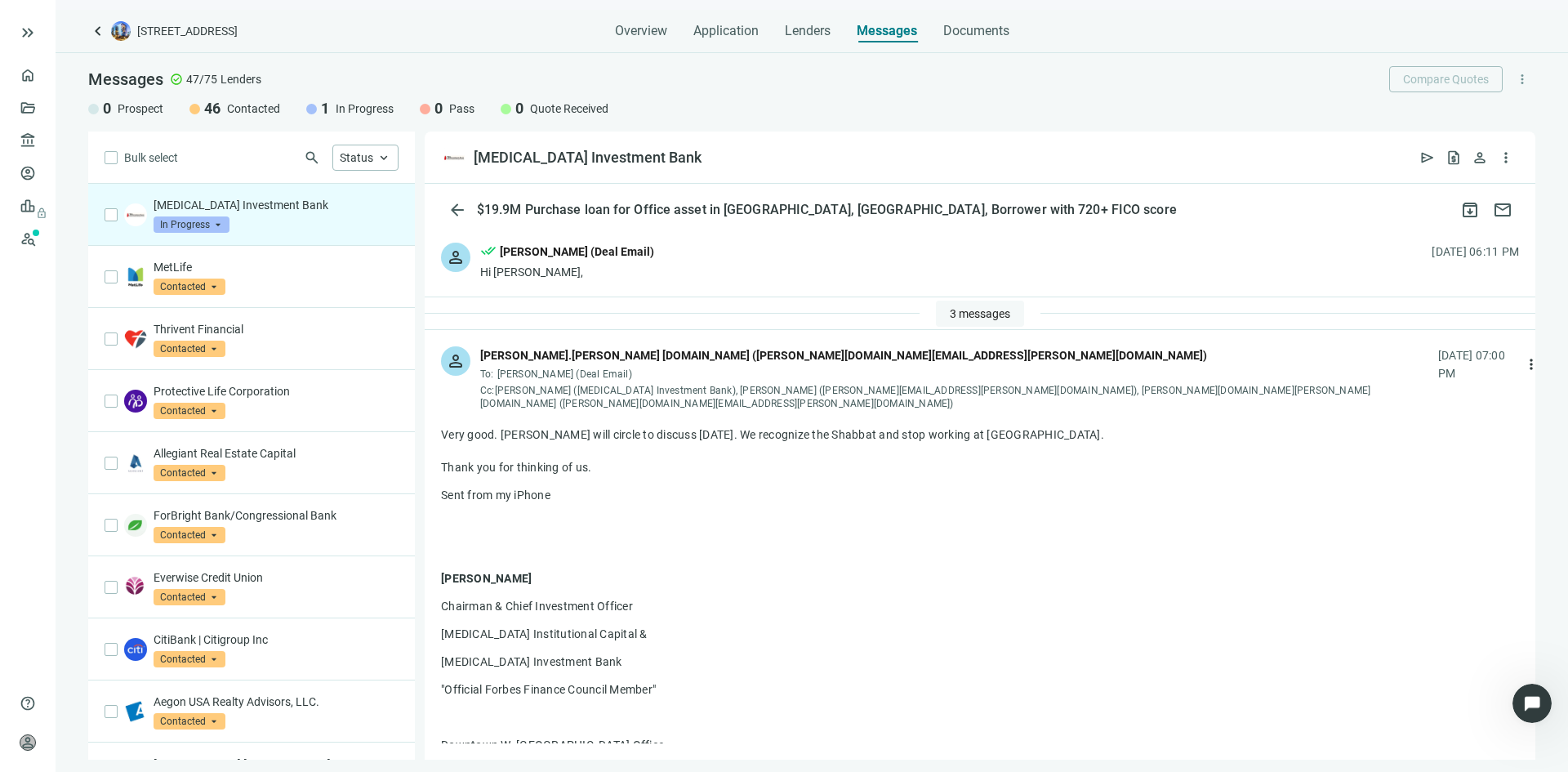
click at [936, 315] on button "3 messages" at bounding box center [980, 313] width 88 height 26
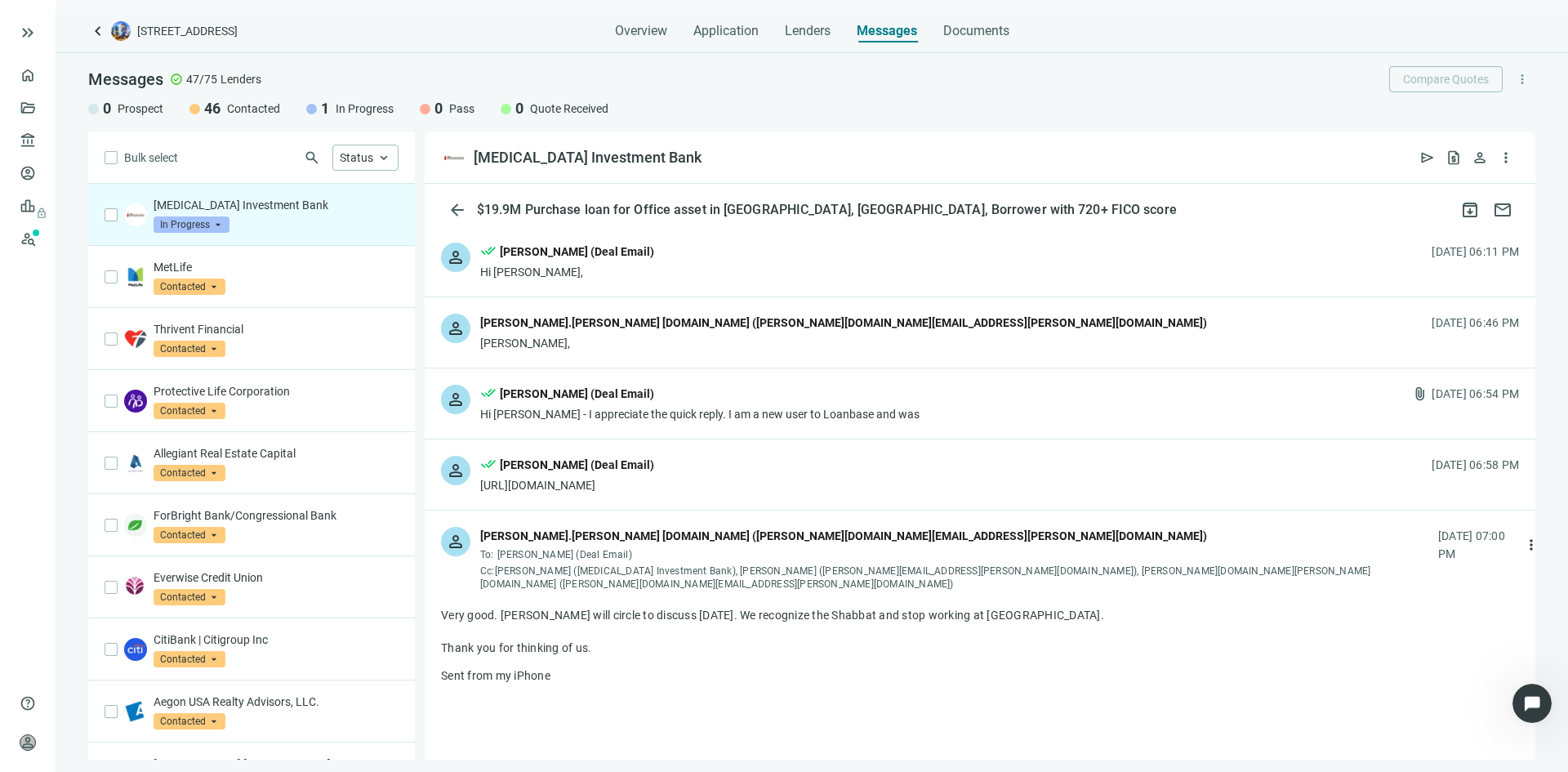
click at [773, 390] on div "done_all John Barbato (Deal Email)" at bounding box center [700, 395] width 439 height 22
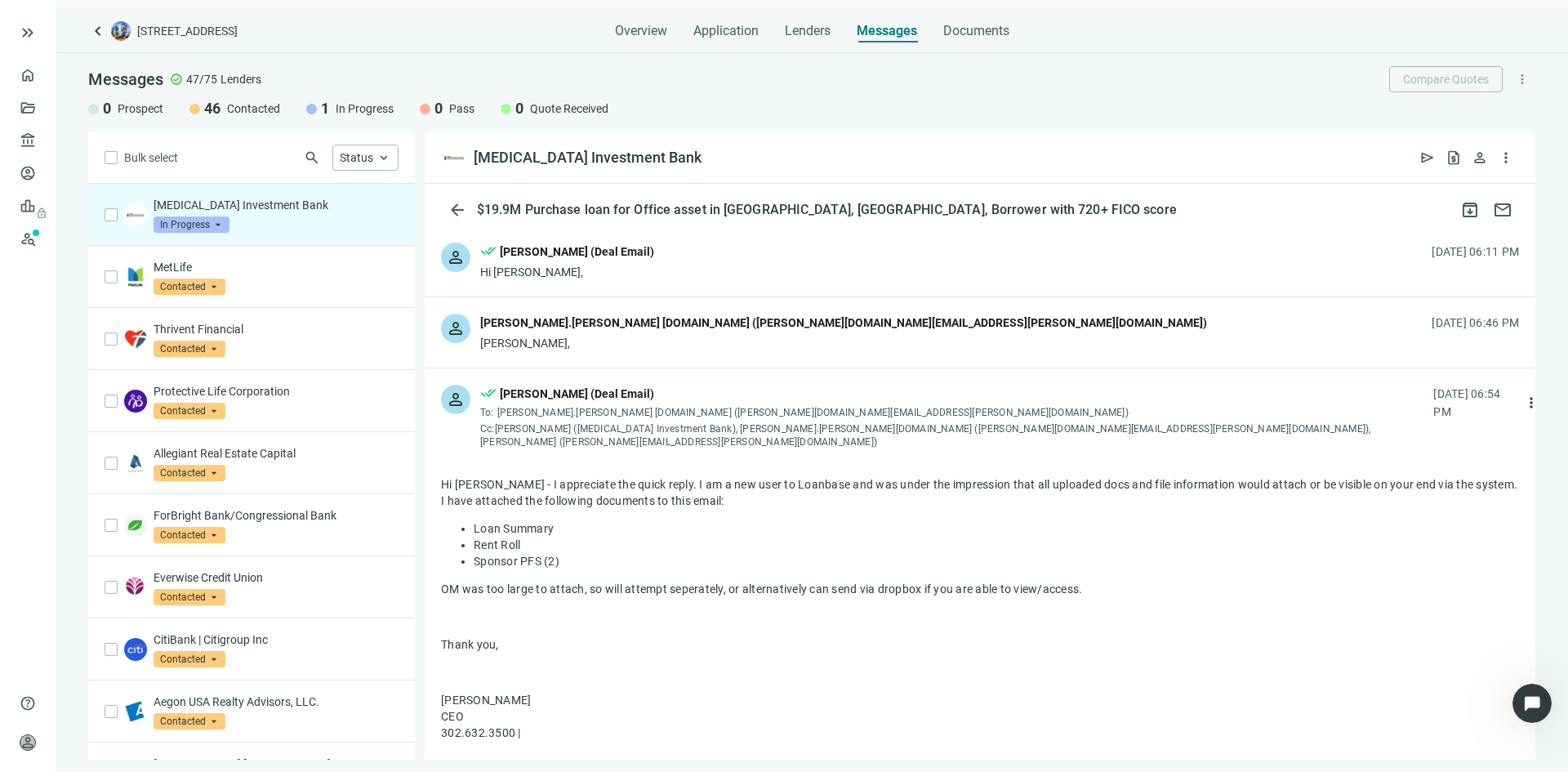
click at [739, 258] on div "person done_all John Barbato (Deal Email) Hi Jason, 10.10.2025, 06:11 PM" at bounding box center [980, 261] width 1111 height 71
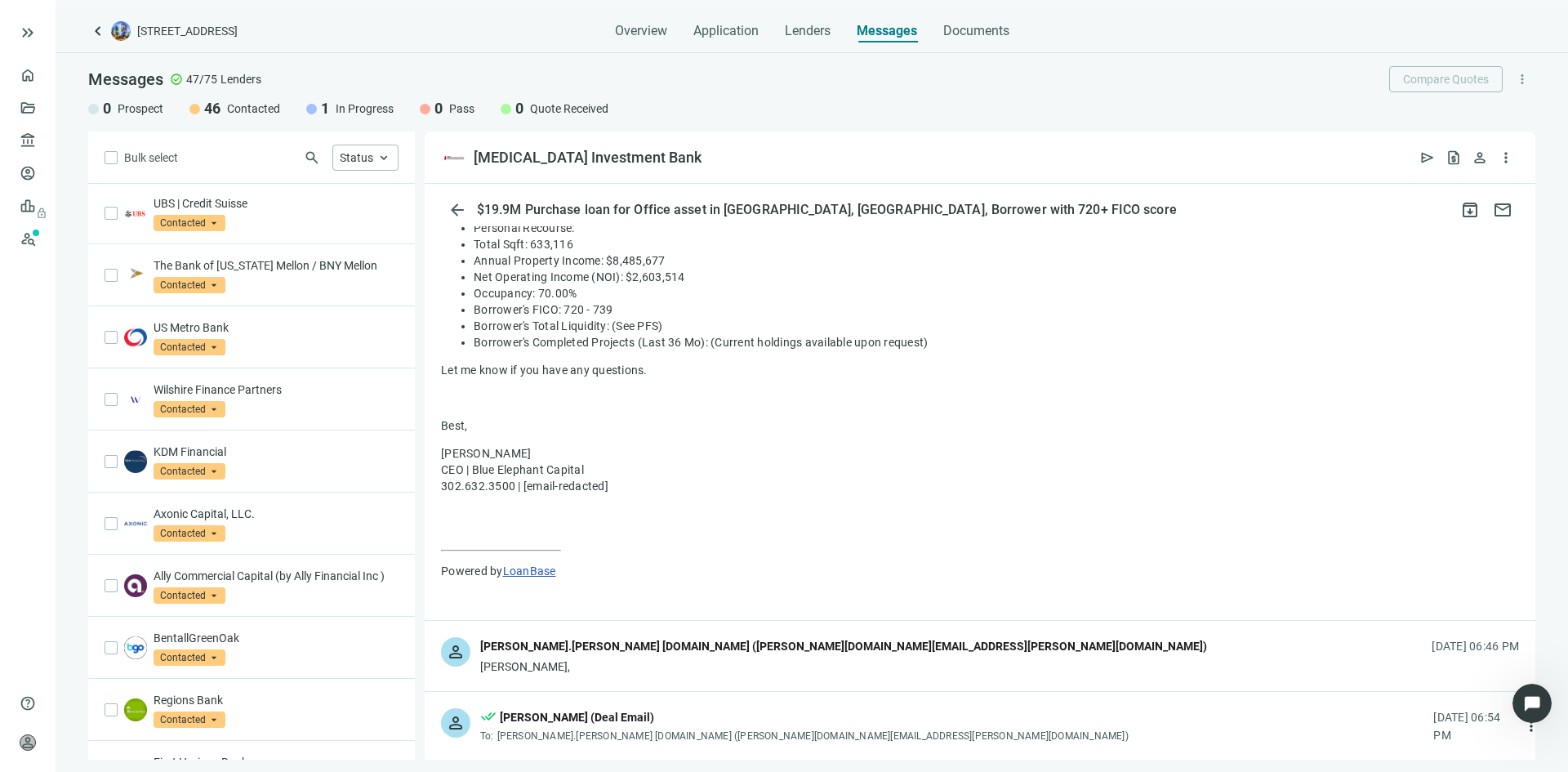
scroll to position [735, 0]
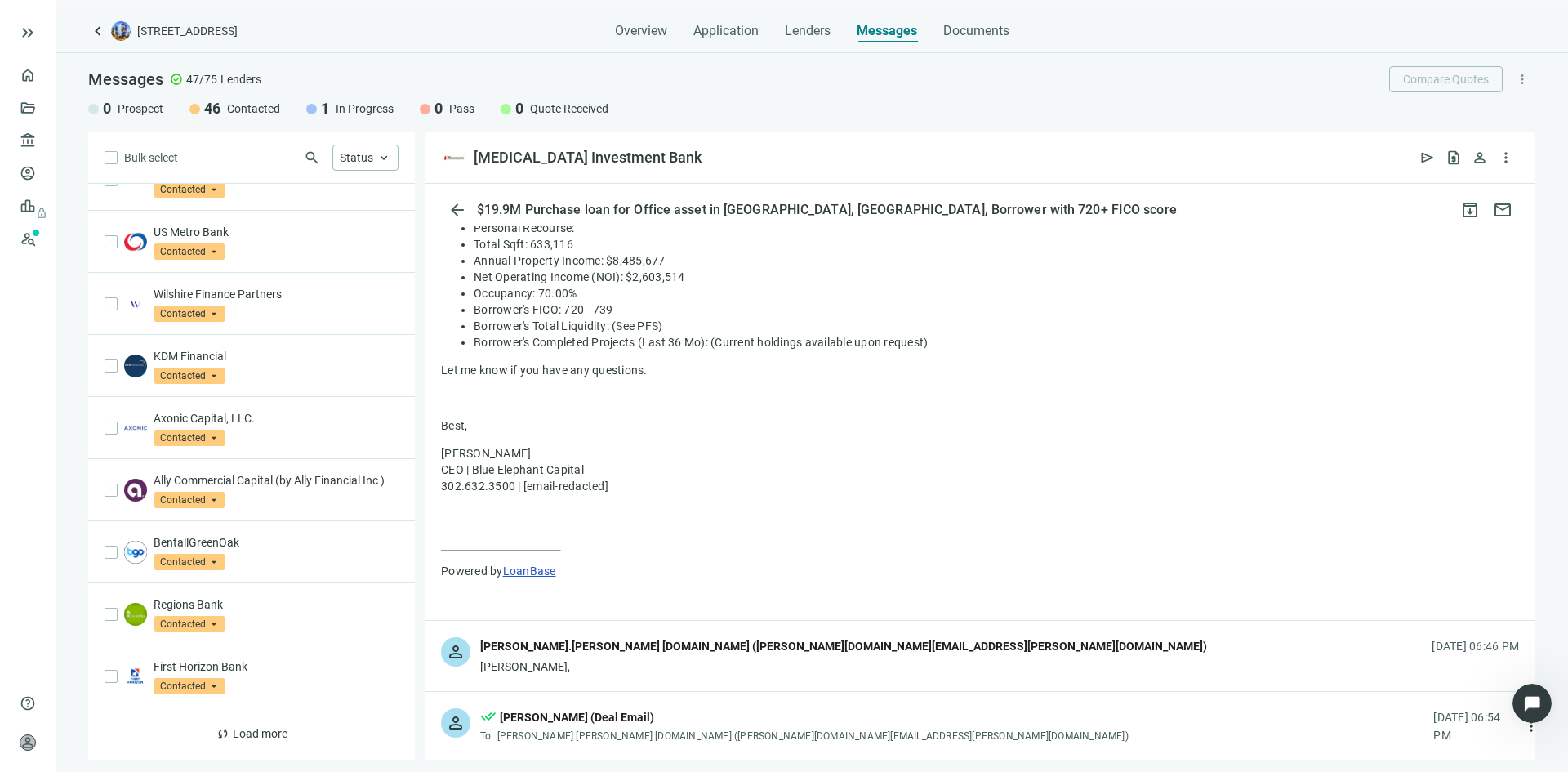
click at [232, 108] on span "Contacted" at bounding box center [254, 109] width 53 height 17
click at [381, 155] on span "keyboard_arrow_up" at bounding box center [384, 158] width 15 height 15
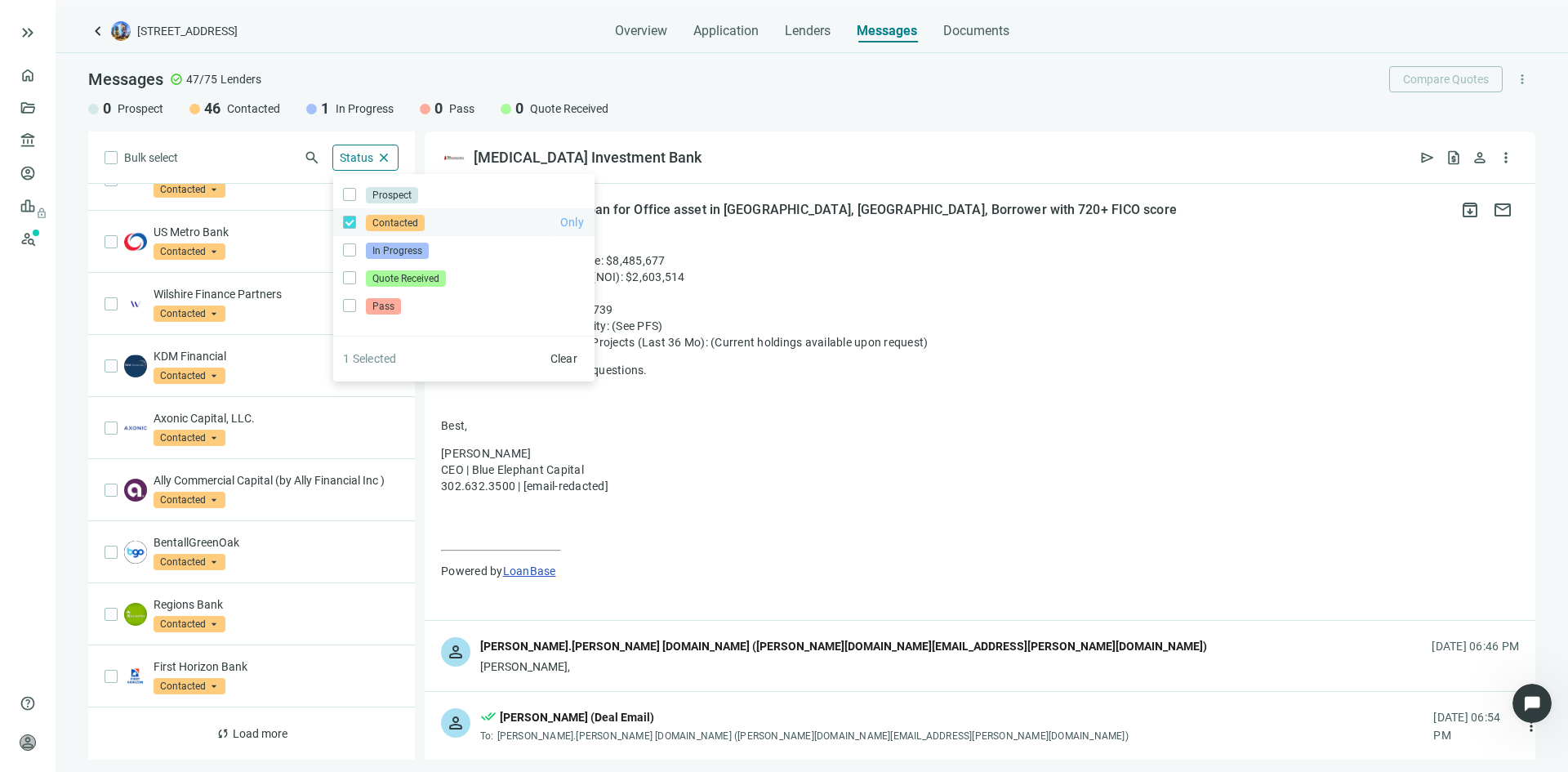
click at [569, 221] on span "Only" at bounding box center [572, 222] width 24 height 13
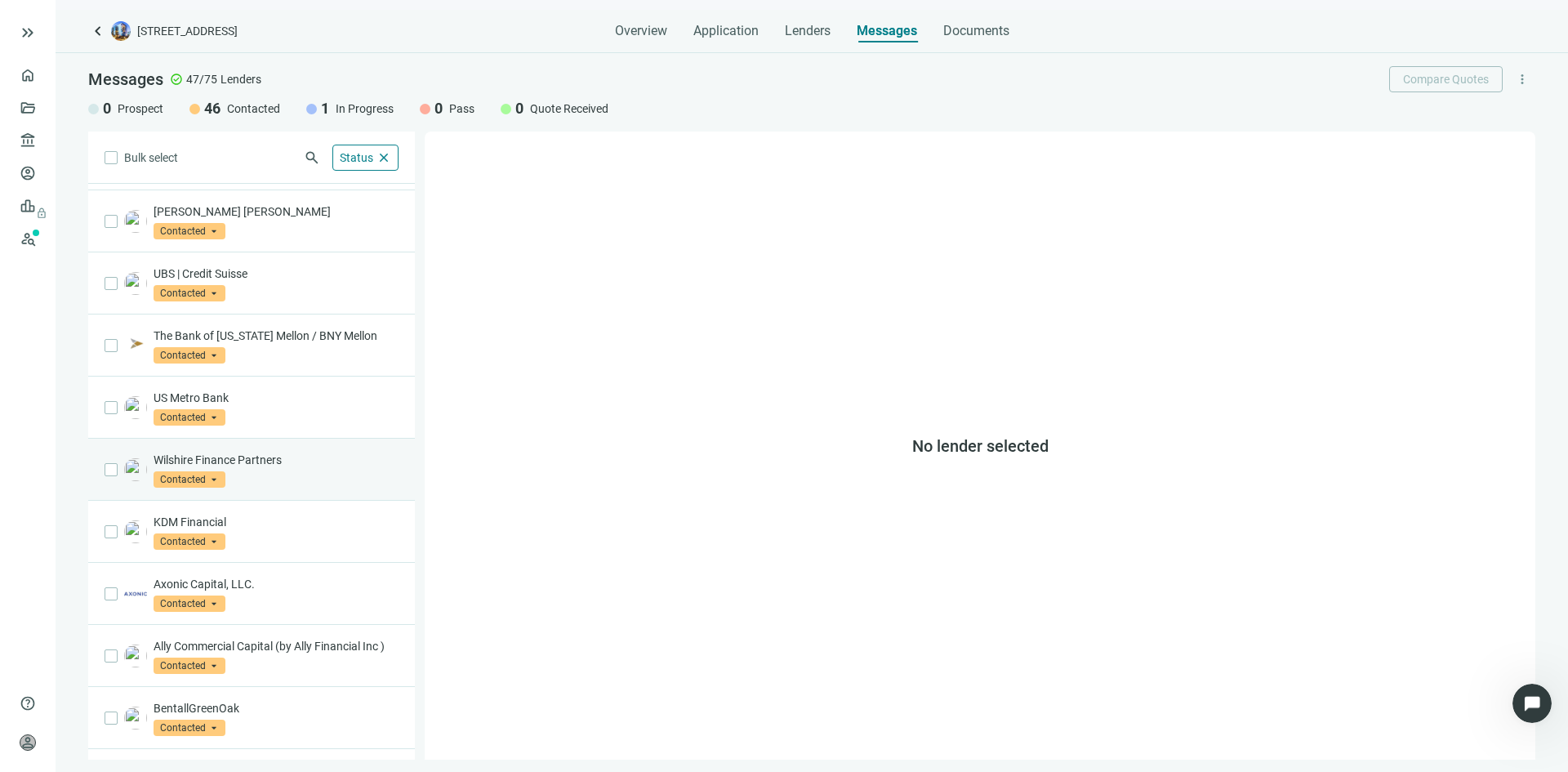
scroll to position [735, 0]
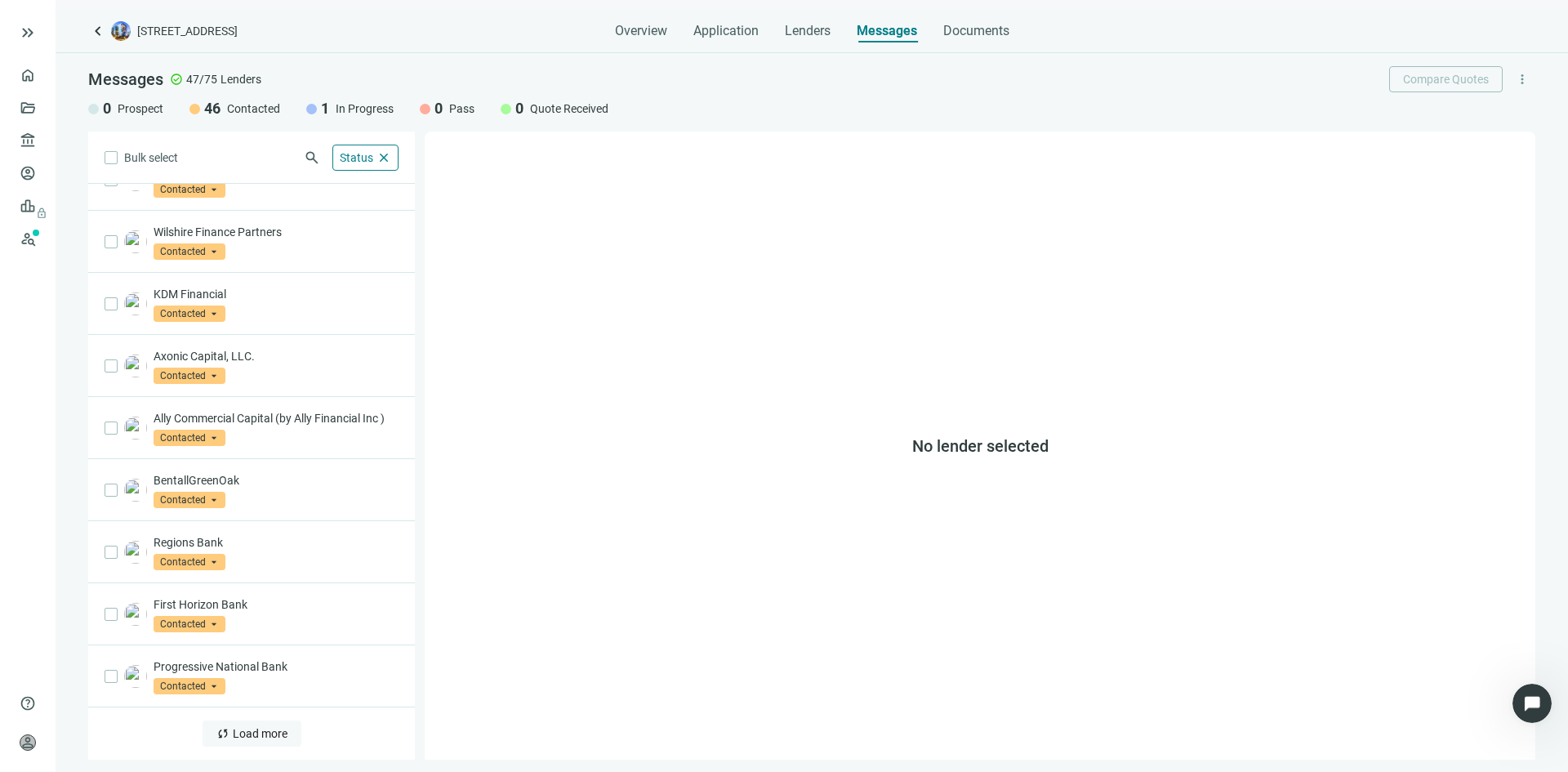
click at [269, 727] on span "Load more" at bounding box center [260, 734] width 55 height 13
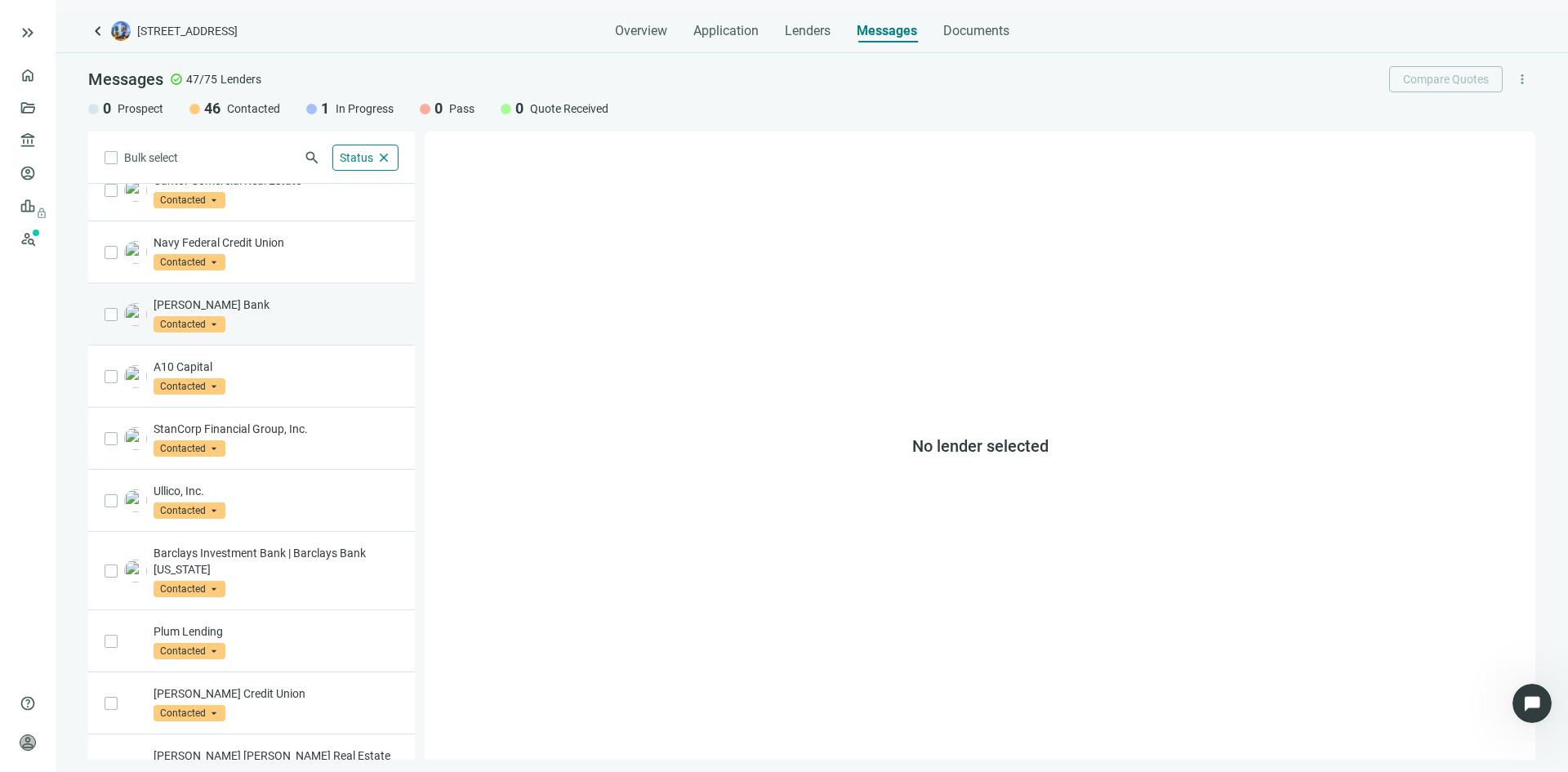
scroll to position [1992, 0]
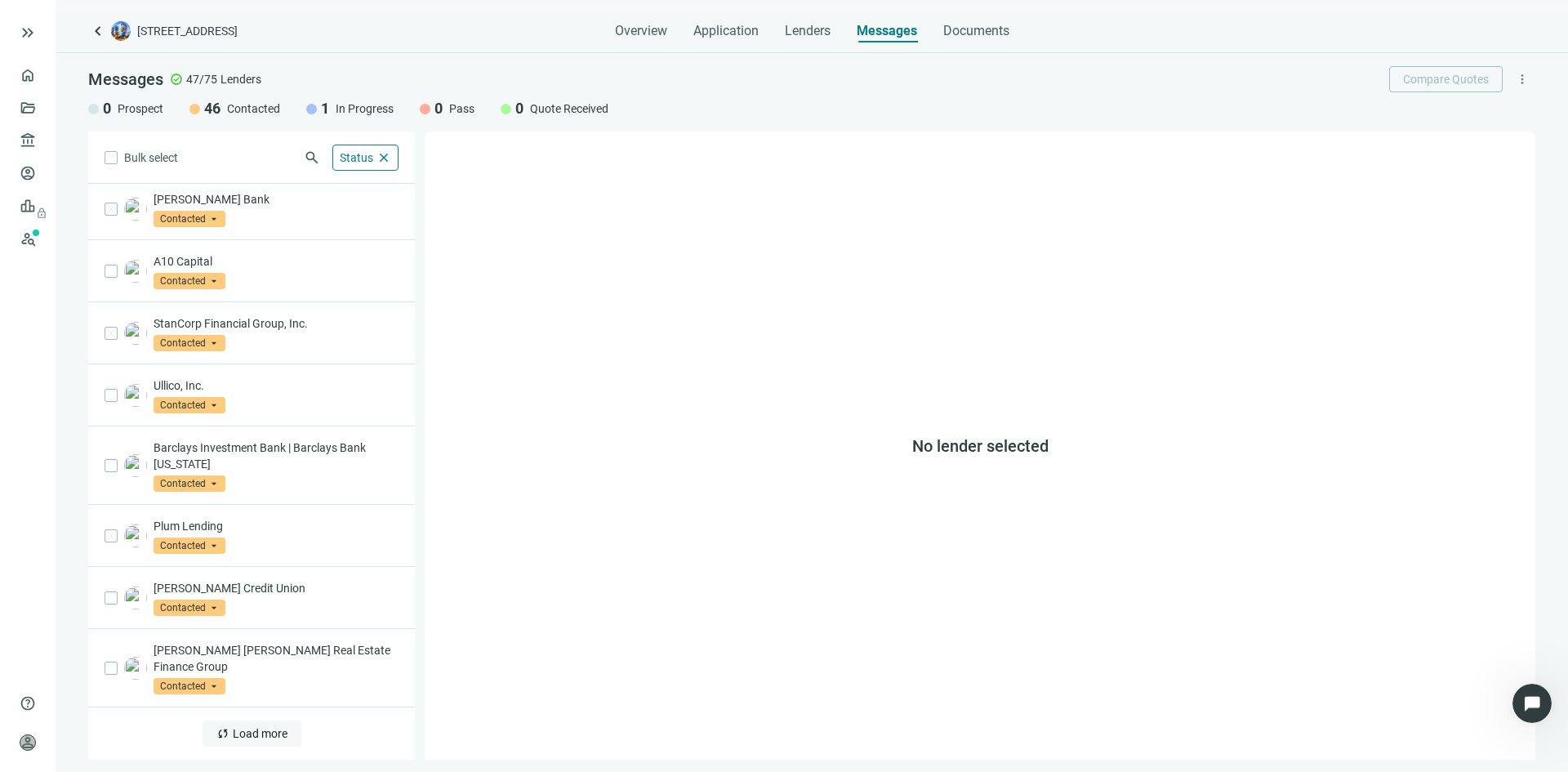
click at [267, 732] on span "Load more" at bounding box center [260, 734] width 55 height 13
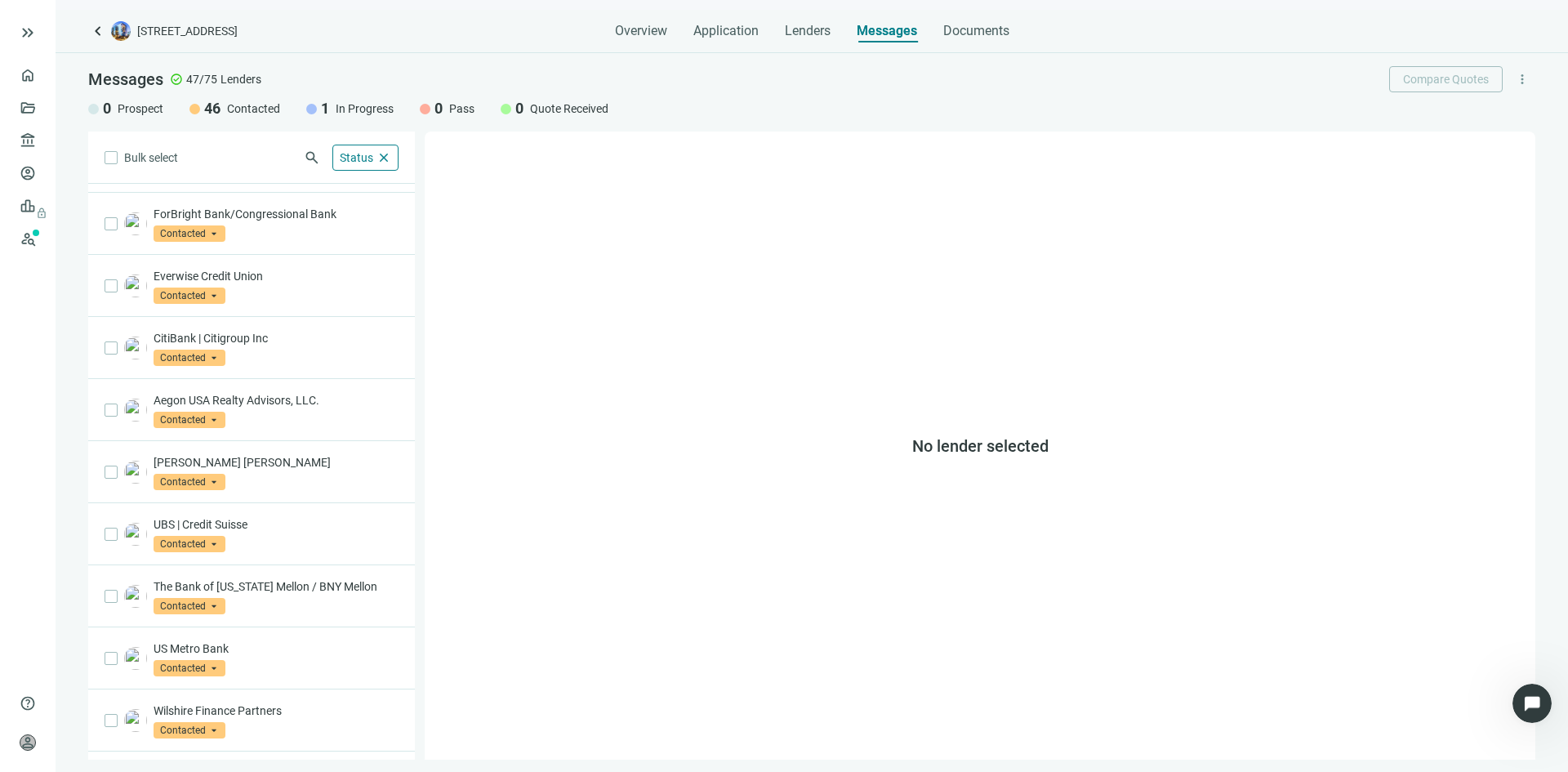
scroll to position [0, 0]
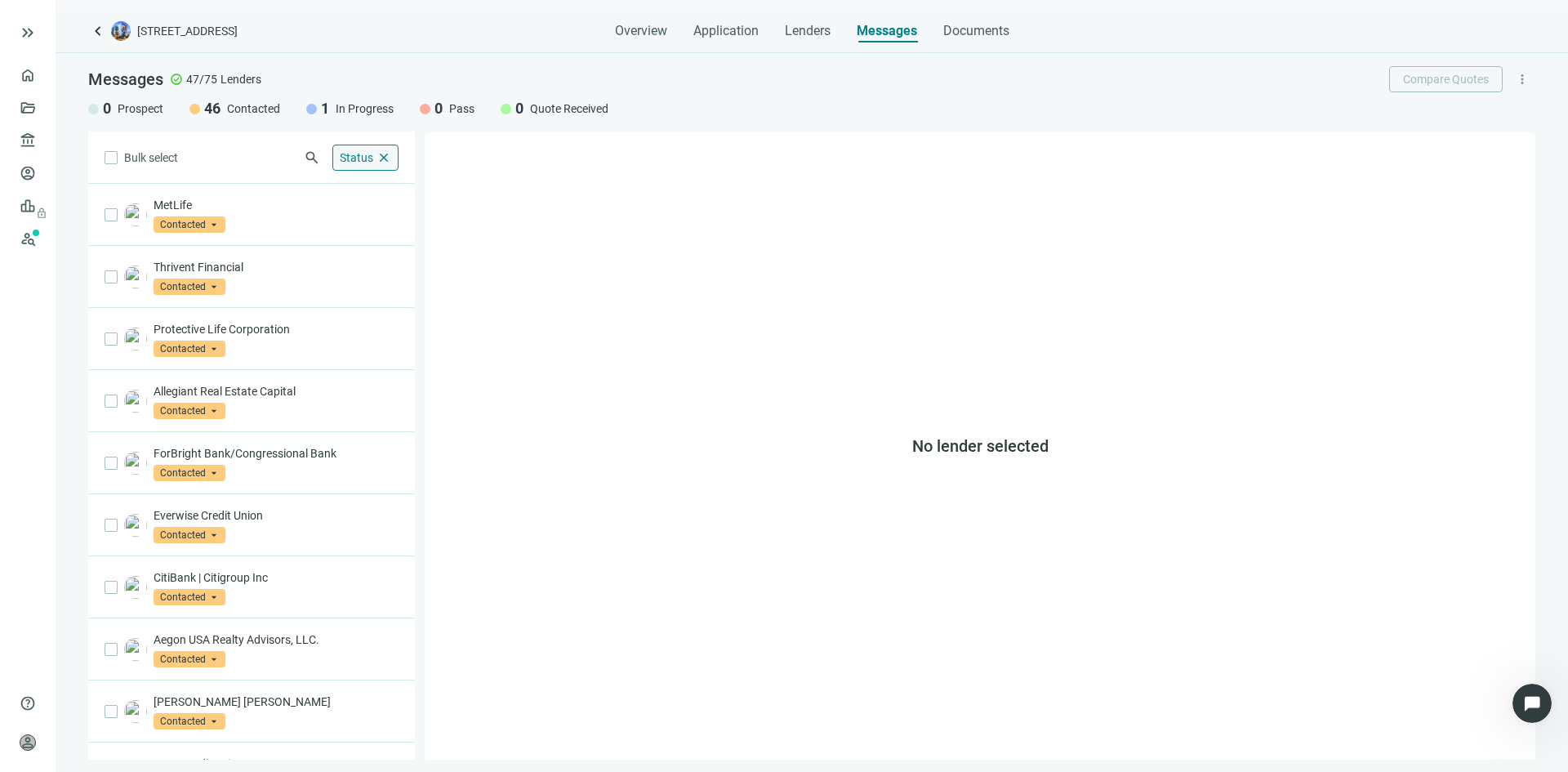
click at [390, 156] on span "close" at bounding box center [384, 158] width 15 height 15
